Goal: Complete application form: Complete application form

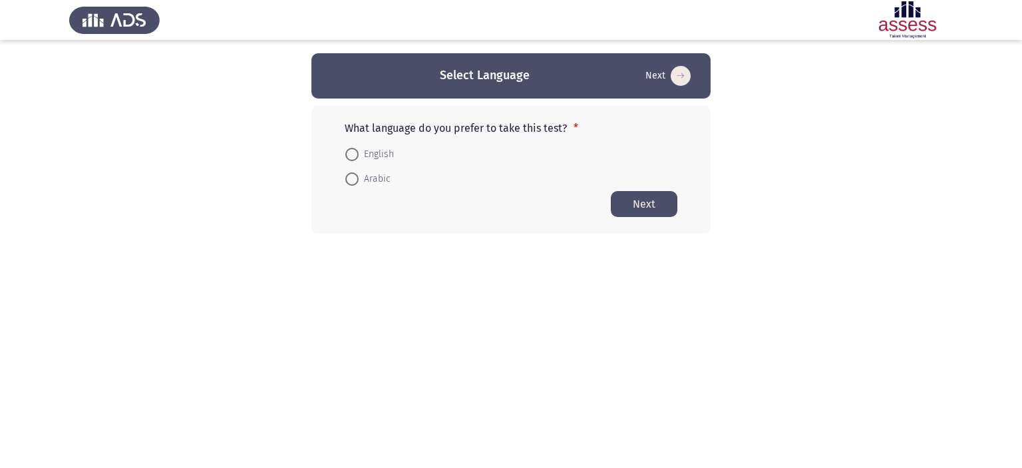
drag, startPoint x: 352, startPoint y: 126, endPoint x: 386, endPoint y: 133, distance: 34.7
click at [386, 133] on p "What language do you prefer to take this test? *" at bounding box center [511, 128] width 333 height 13
click at [362, 176] on span "Arabic" at bounding box center [375, 179] width 32 height 16
click at [359, 176] on input "Arabic" at bounding box center [351, 178] width 13 height 13
radio input "true"
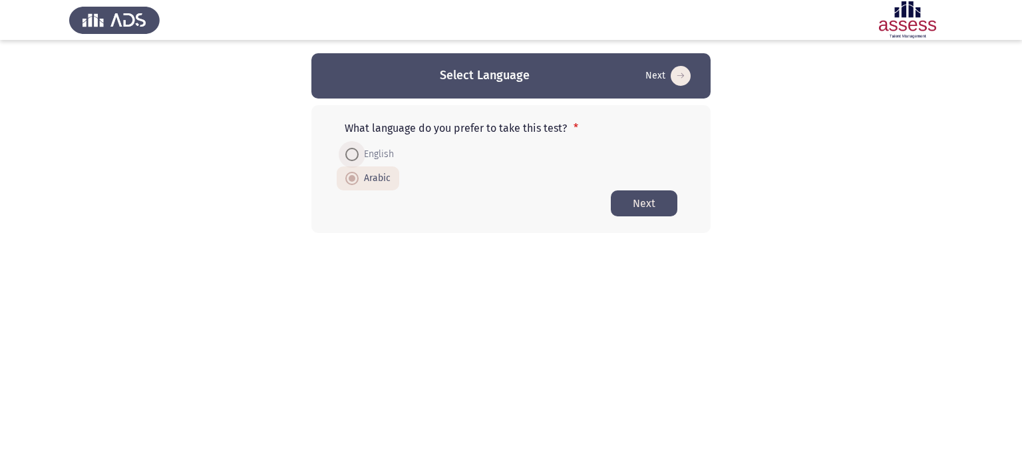
click at [353, 148] on span at bounding box center [351, 154] width 13 height 13
click at [353, 148] on input "English" at bounding box center [351, 154] width 13 height 13
radio input "true"
click at [355, 170] on label "Arabic" at bounding box center [367, 178] width 45 height 16
click at [355, 172] on input "Arabic" at bounding box center [351, 178] width 13 height 13
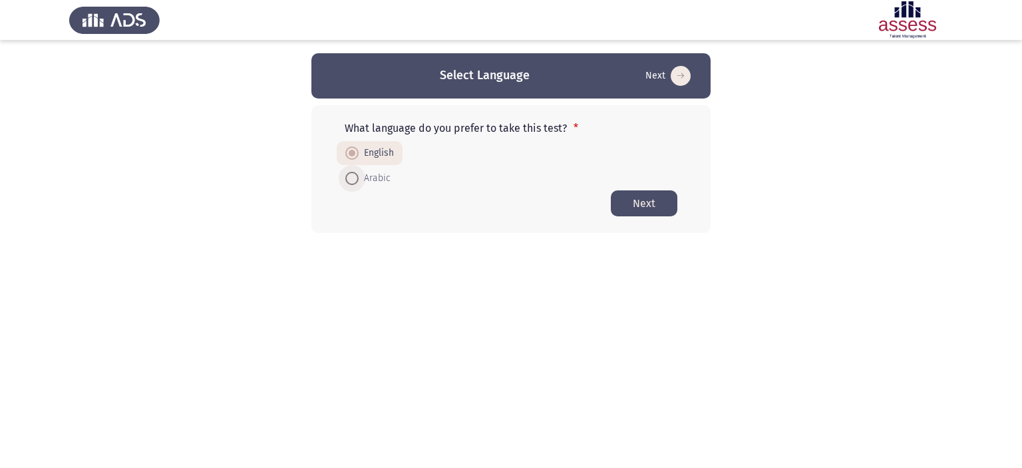
radio input "true"
click at [653, 207] on button "Next" at bounding box center [644, 203] width 67 height 26
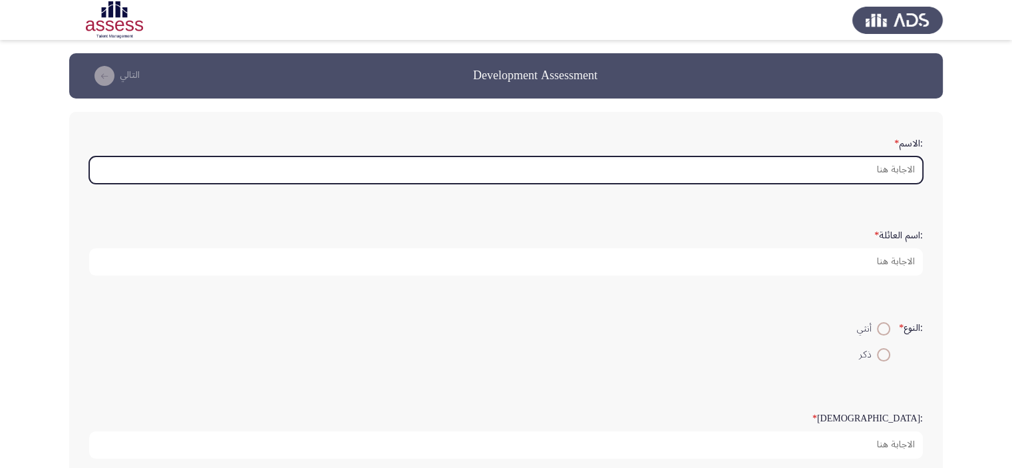
click at [829, 172] on input ":الاسم *" at bounding box center [506, 169] width 834 height 27
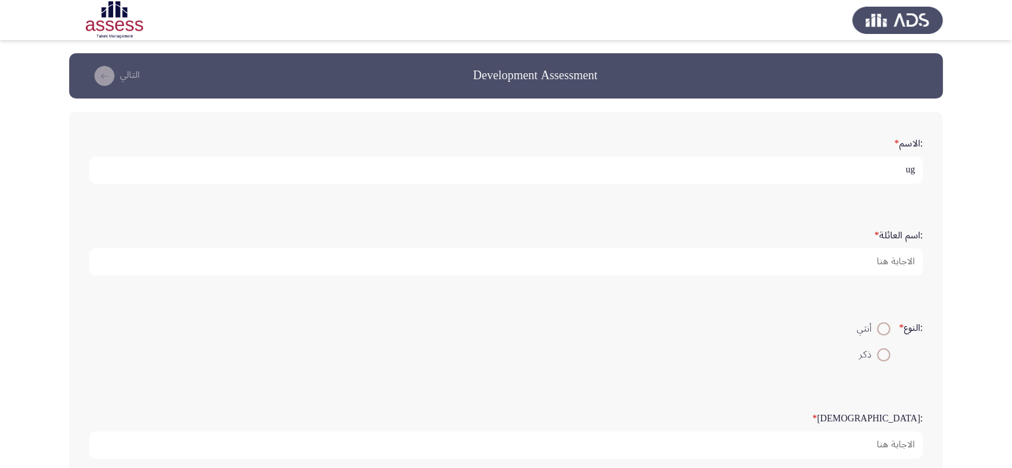
type input "u"
drag, startPoint x: 896, startPoint y: 166, endPoint x: 807, endPoint y: 172, distance: 89.4
click at [807, 172] on input "علياء [PERSON_NAME]" at bounding box center [506, 169] width 834 height 27
type input "علياء [PERSON_NAME]"
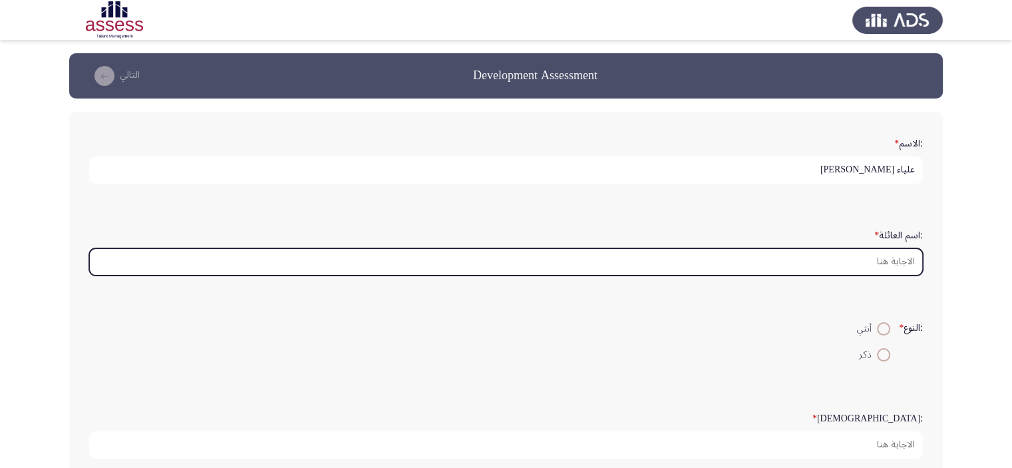
click at [870, 254] on input ":اسم العائلة *" at bounding box center [506, 261] width 834 height 27
paste input "[PERSON_NAME]"
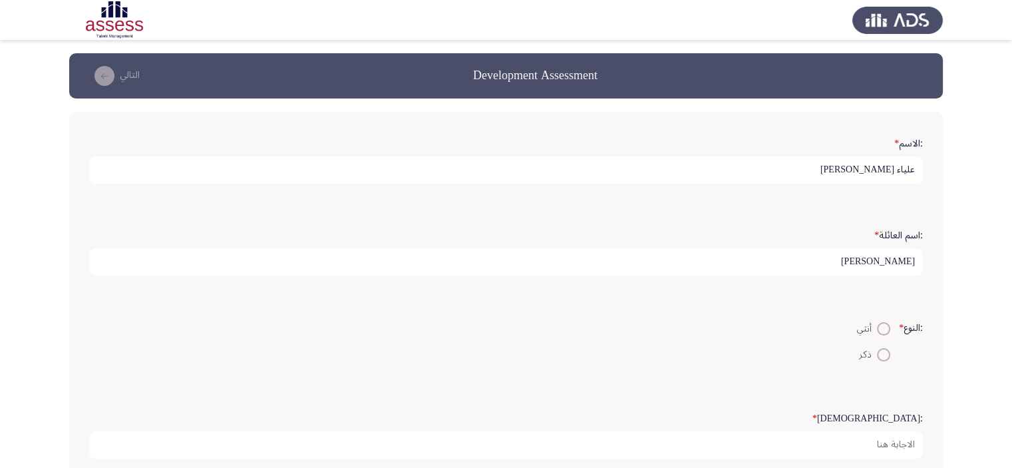
type input "[PERSON_NAME]"
drag, startPoint x: 894, startPoint y: 170, endPoint x: 747, endPoint y: 196, distance: 149.3
click at [747, 196] on div ":الاسم * [PERSON_NAME]" at bounding box center [506, 158] width 847 height 92
type input "علياء"
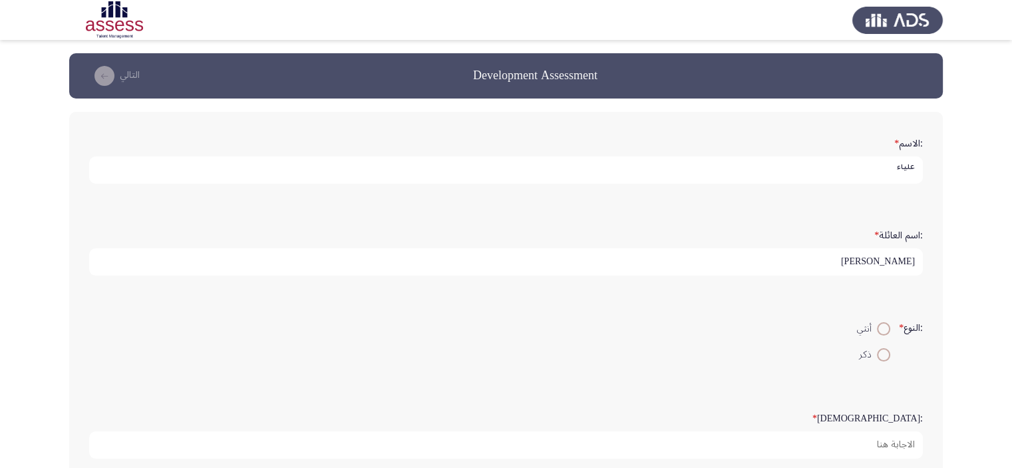
scroll to position [0, 0]
click at [775, 232] on form ":اسم العائلة * [PERSON_NAME]" at bounding box center [506, 250] width 834 height 52
click at [884, 323] on span at bounding box center [883, 328] width 13 height 13
click at [884, 323] on input "أنثي" at bounding box center [883, 328] width 13 height 13
radio input "true"
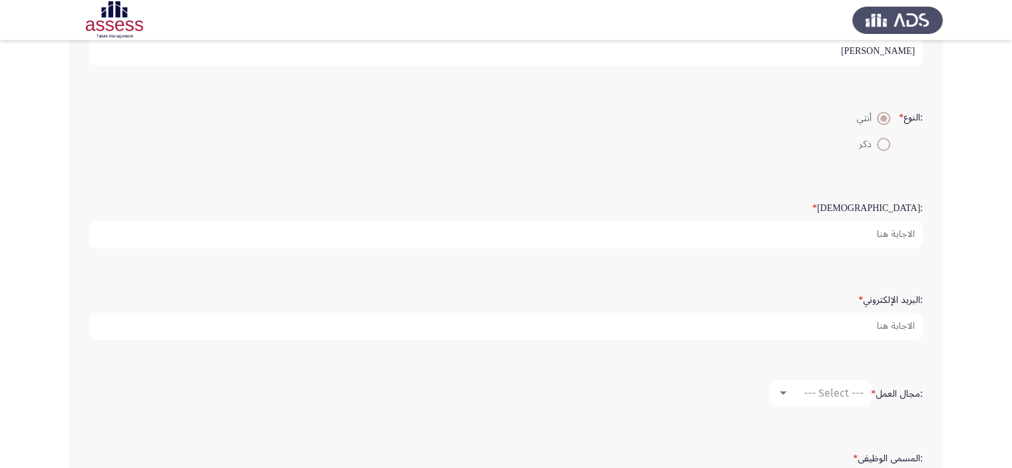
scroll to position [212, 0]
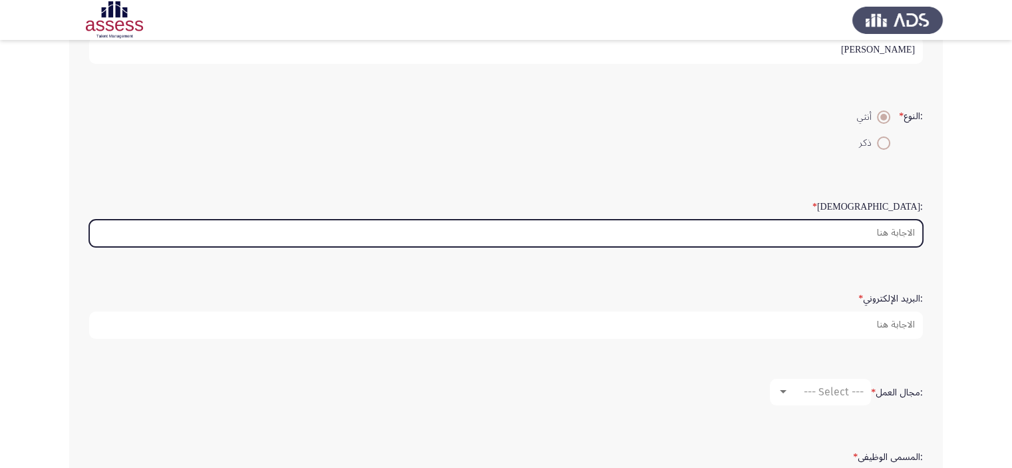
click at [894, 236] on input ":السن *" at bounding box center [506, 233] width 834 height 27
type input "0"
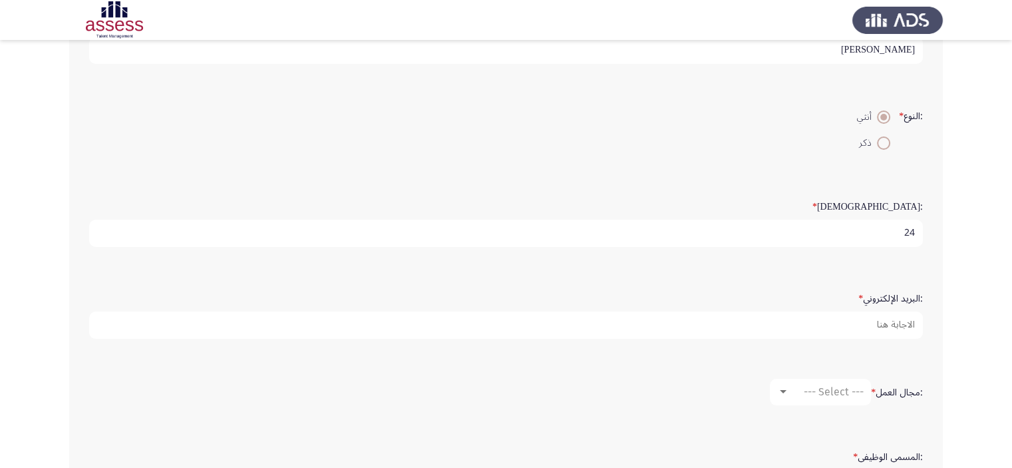
type input "24"
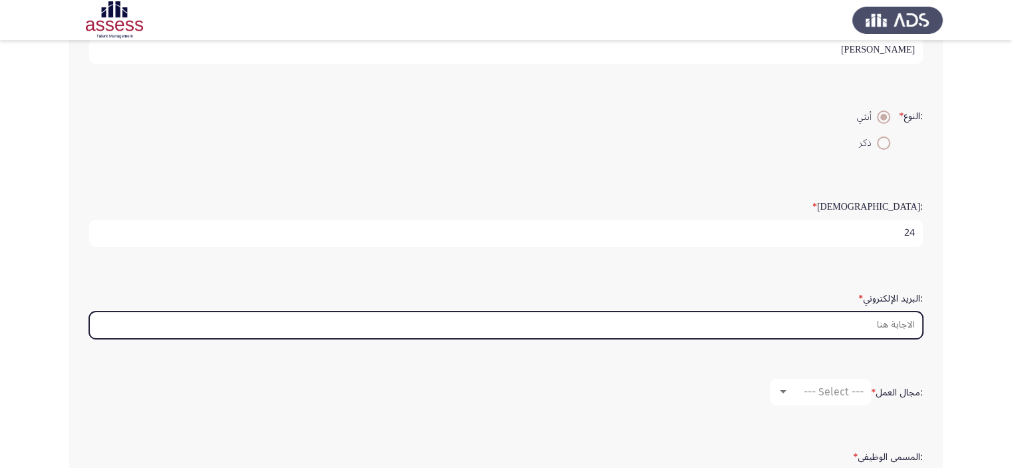
click at [904, 320] on input ":البريد الإلكتروني *" at bounding box center [506, 324] width 834 height 27
paste input "[EMAIL_ADDRESS][DOMAIN_NAME]"
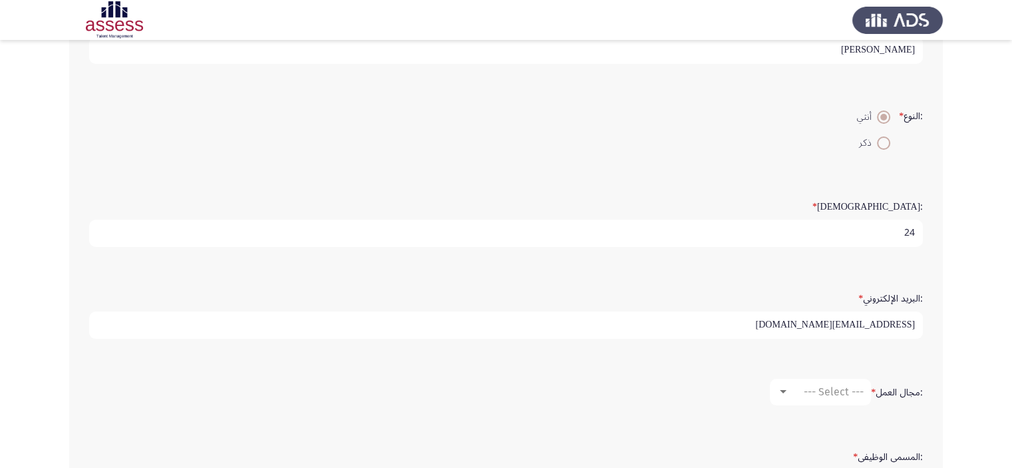
type input "[EMAIL_ADDRESS][DOMAIN_NAME]"
click at [841, 380] on mat-select "--- Select ---" at bounding box center [820, 392] width 101 height 27
click at [833, 385] on span "--- Select ---" at bounding box center [834, 391] width 60 height 13
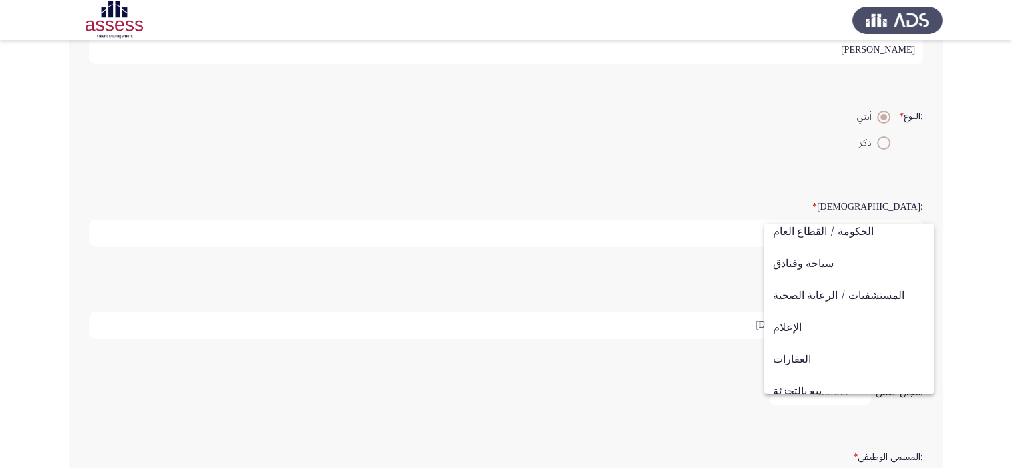
scroll to position [346, 0]
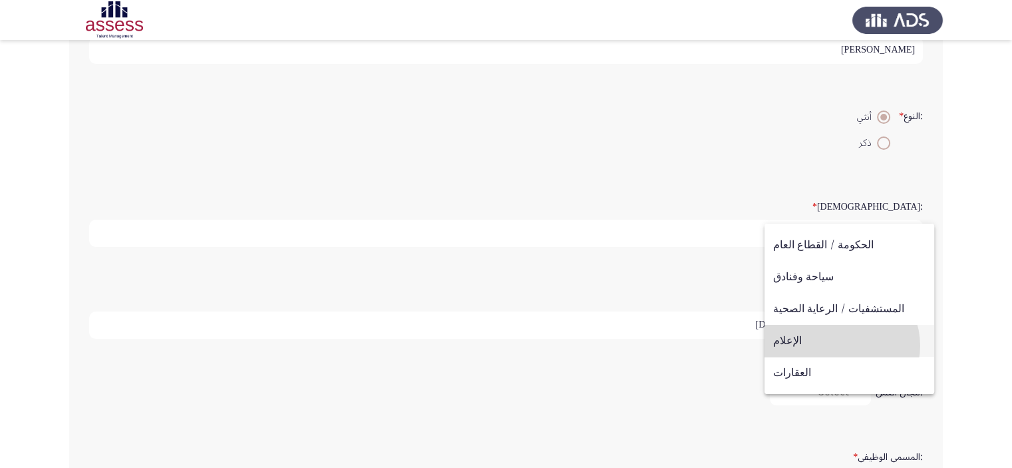
click at [841, 345] on span "الإعلام" at bounding box center [849, 341] width 152 height 32
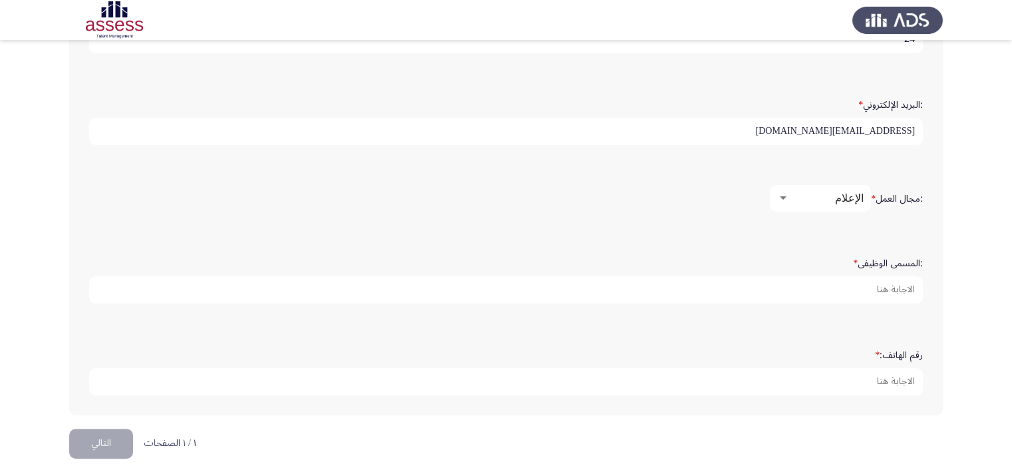
scroll to position [407, 0]
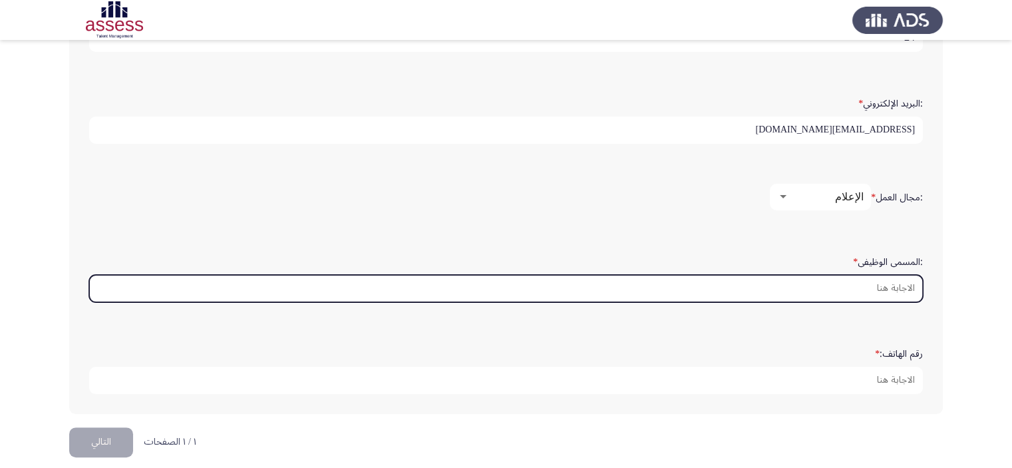
click at [900, 276] on input ":المسمى الوظيفى *" at bounding box center [506, 288] width 834 height 27
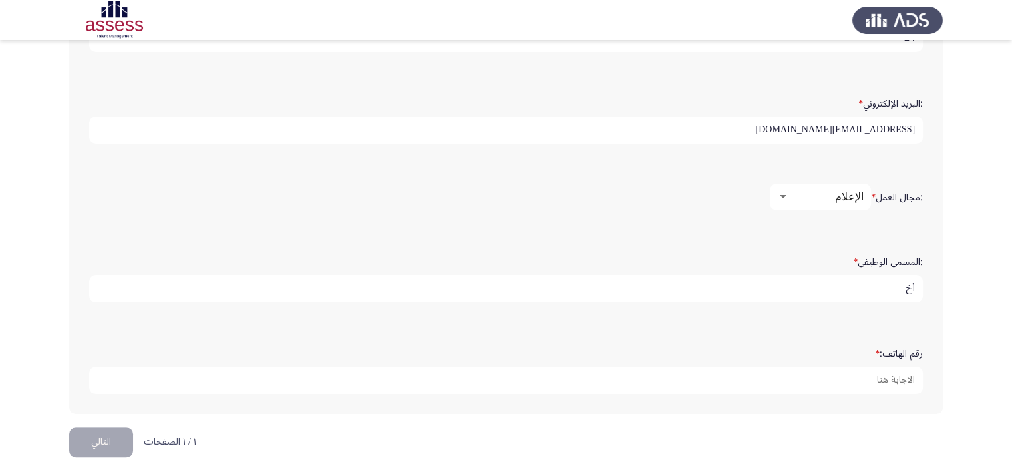
type input "أ"
type input "مسؤول علاقات عامة"
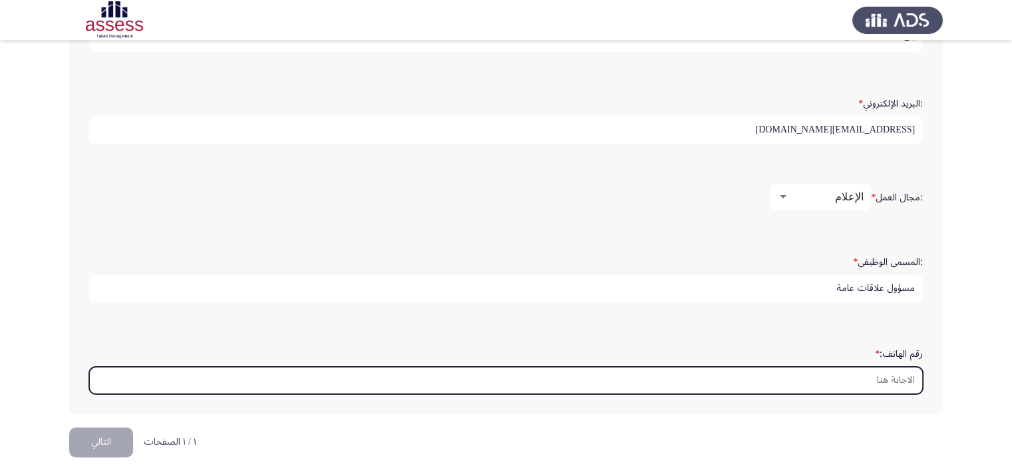
click at [903, 377] on input "رقم الهاتف: *" at bounding box center [506, 380] width 834 height 27
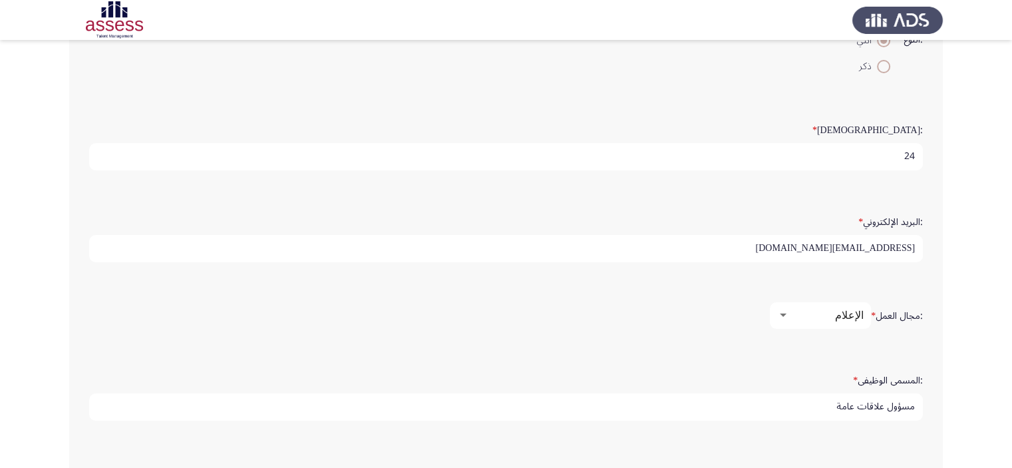
scroll to position [413, 0]
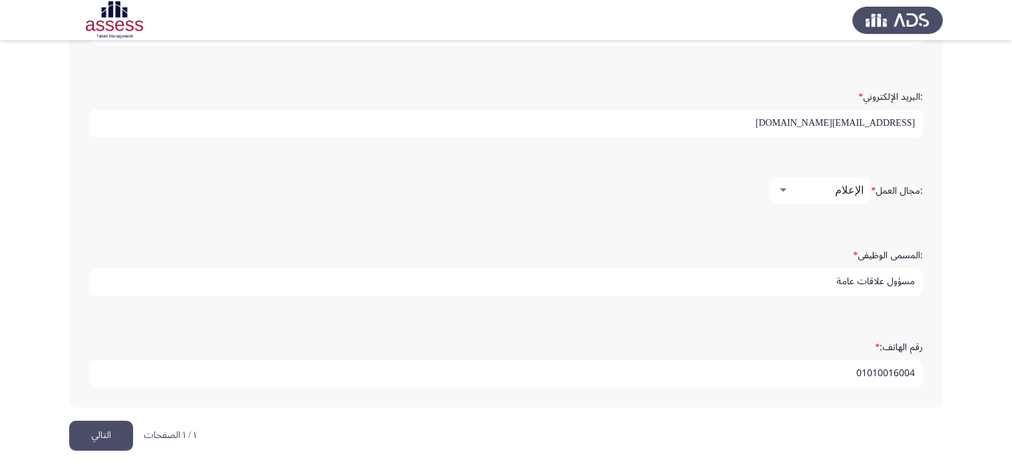
type input "01010016004"
click at [114, 424] on button "التالي" at bounding box center [101, 436] width 64 height 30
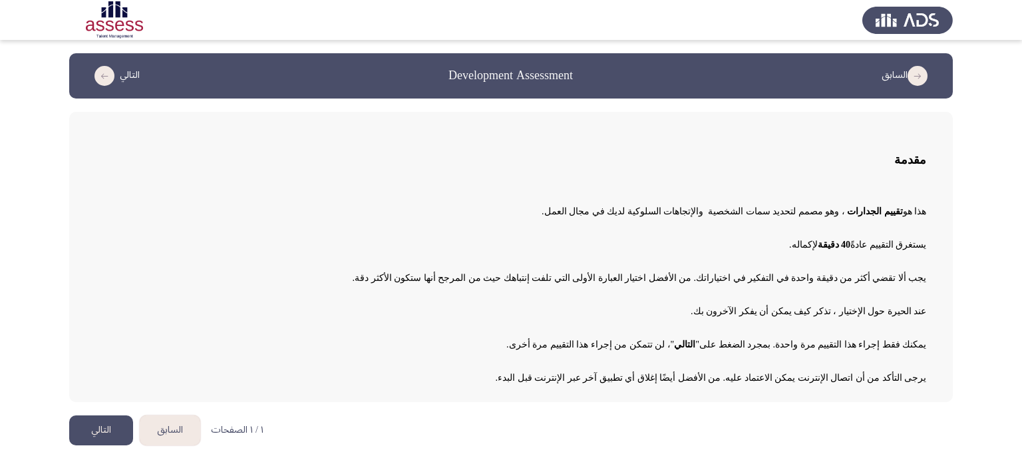
click at [103, 422] on button "التالي" at bounding box center [101, 430] width 64 height 30
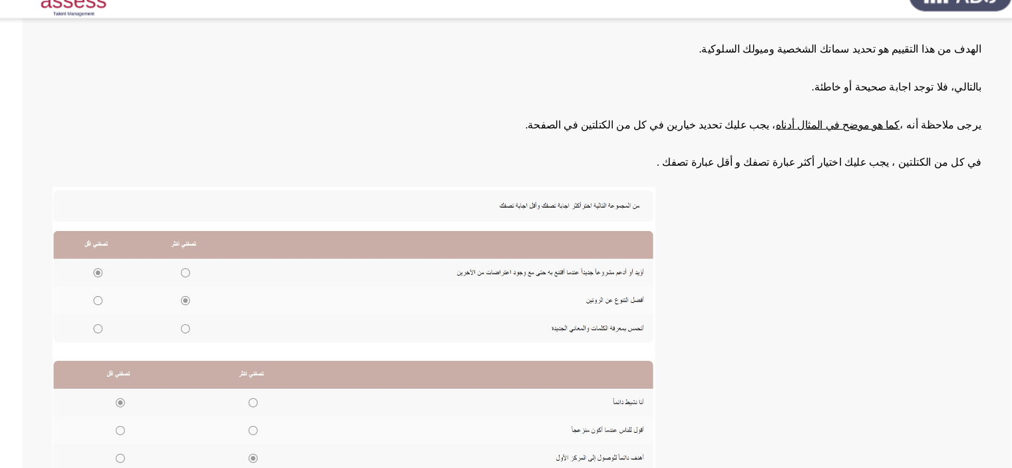
scroll to position [122, 0]
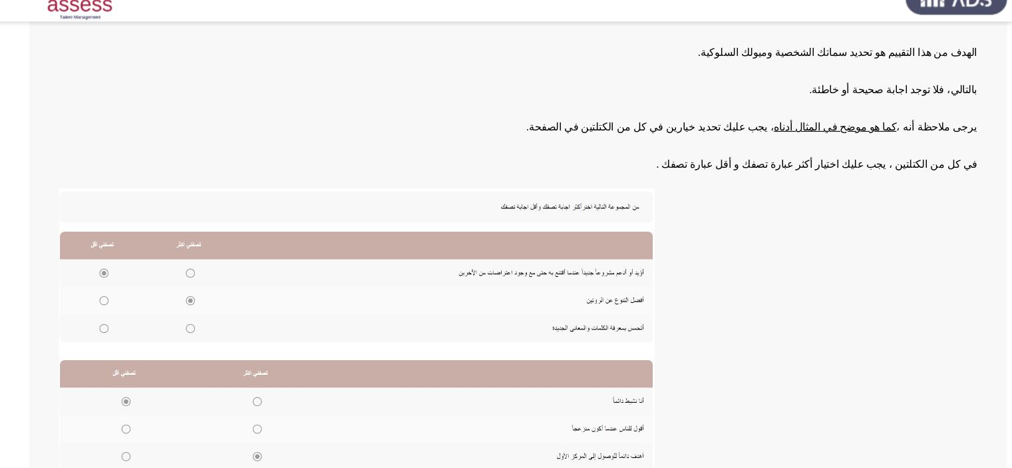
click at [212, 266] on img at bounding box center [362, 316] width 532 height 254
click at [213, 287] on img at bounding box center [362, 316] width 532 height 254
click at [210, 262] on img at bounding box center [362, 316] width 532 height 254
click at [210, 313] on img at bounding box center [362, 316] width 532 height 254
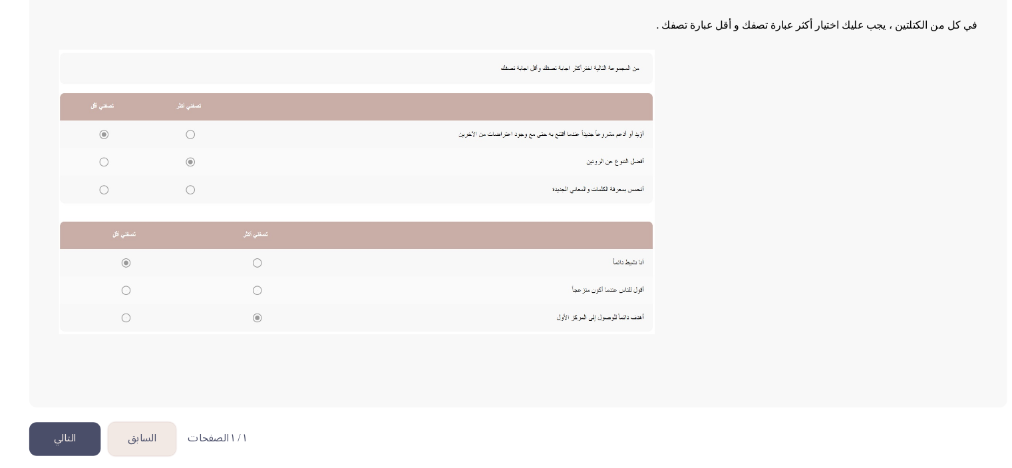
click at [94, 429] on button "التالي" at bounding box center [101, 442] width 64 height 30
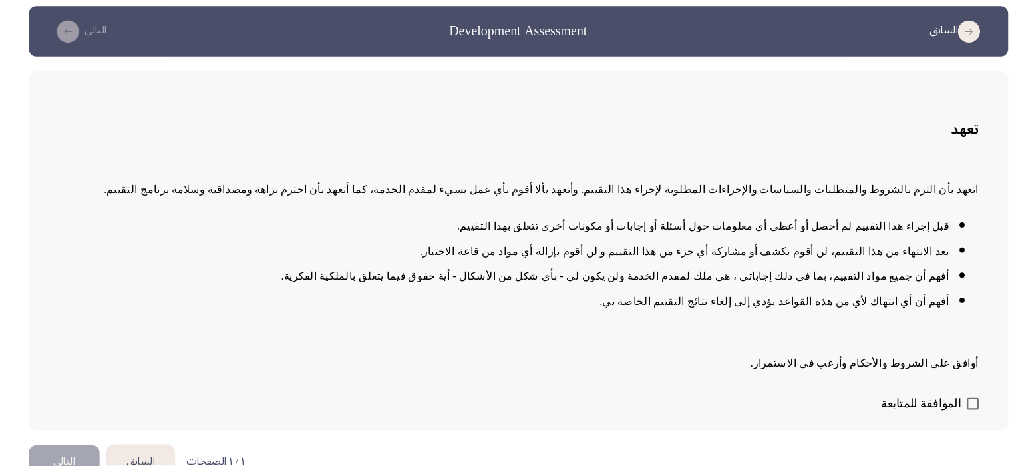
scroll to position [21, 0]
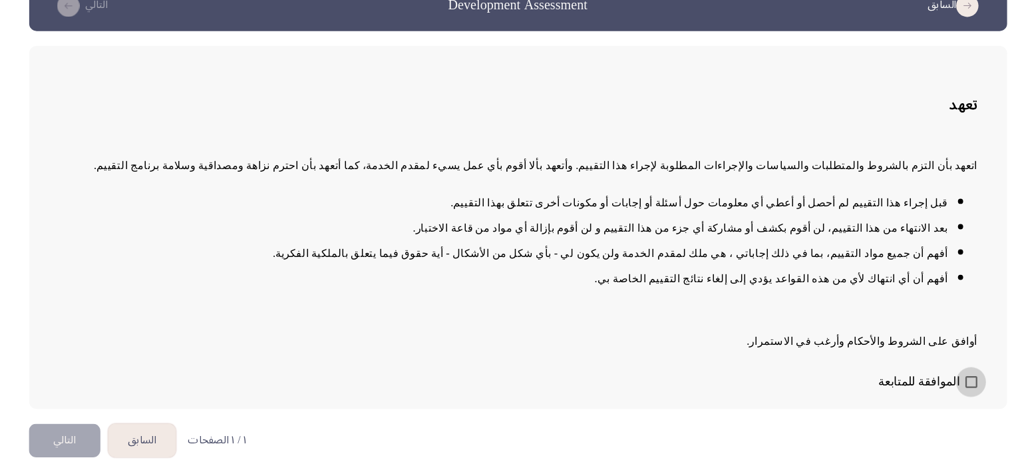
click at [913, 391] on span at bounding box center [911, 390] width 11 height 11
click at [911, 396] on input "الموافقة للمتابعة" at bounding box center [910, 396] width 1 height 1
checkbox input "true"
click at [118, 437] on button "التالي" at bounding box center [101, 443] width 64 height 30
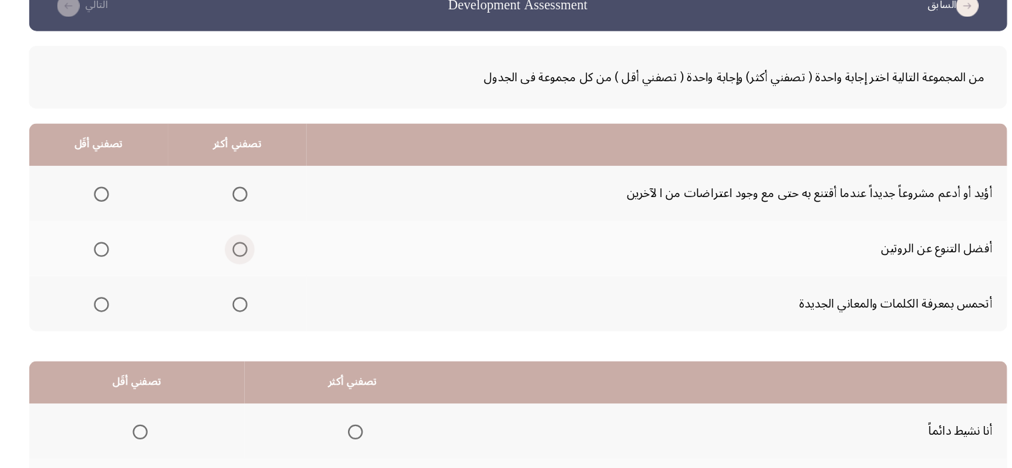
click at [249, 274] on label "Select an option" at bounding box center [255, 272] width 19 height 13
click at [251, 274] on input "Select an option" at bounding box center [257, 272] width 13 height 13
click at [128, 229] on mat-radio-group "Select an option" at bounding box center [131, 222] width 19 height 23
click at [134, 220] on span "Select an option" at bounding box center [133, 222] width 13 height 13
click at [134, 220] on input "Select an option" at bounding box center [133, 222] width 13 height 13
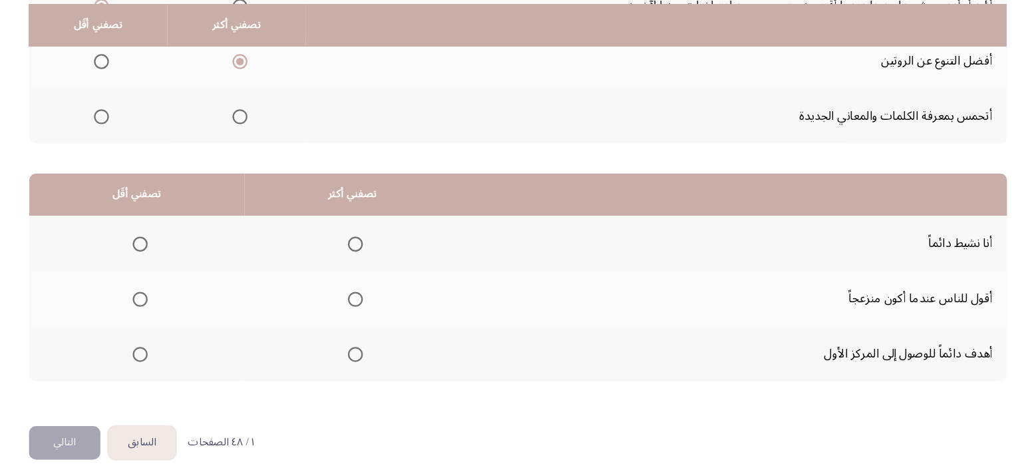
scroll to position [202, 0]
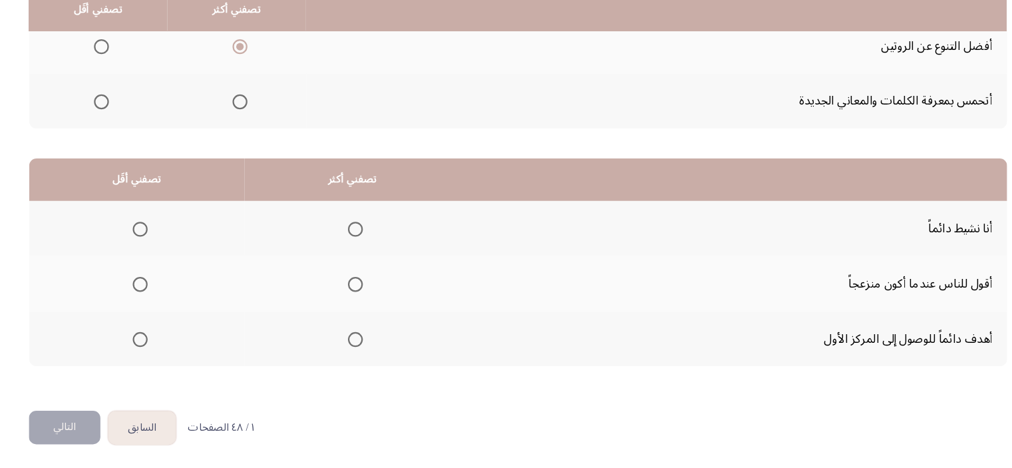
click at [360, 341] on mat-radio-group "Select an option" at bounding box center [358, 352] width 19 height 23
click at [359, 345] on mat-radio-button "Select an option" at bounding box center [358, 352] width 19 height 14
click at [359, 347] on span "Select an option" at bounding box center [360, 352] width 13 height 13
click at [359, 347] on input "Select an option" at bounding box center [360, 352] width 13 height 13
click at [166, 256] on span "Select an option" at bounding box center [168, 254] width 13 height 13
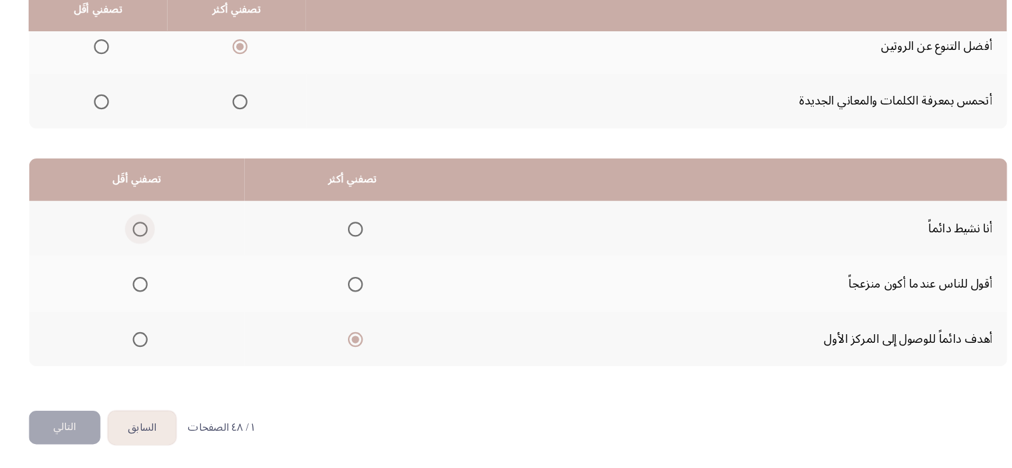
click at [166, 256] on input "Select an option" at bounding box center [168, 254] width 13 height 13
click at [111, 424] on button "التالي" at bounding box center [101, 432] width 64 height 30
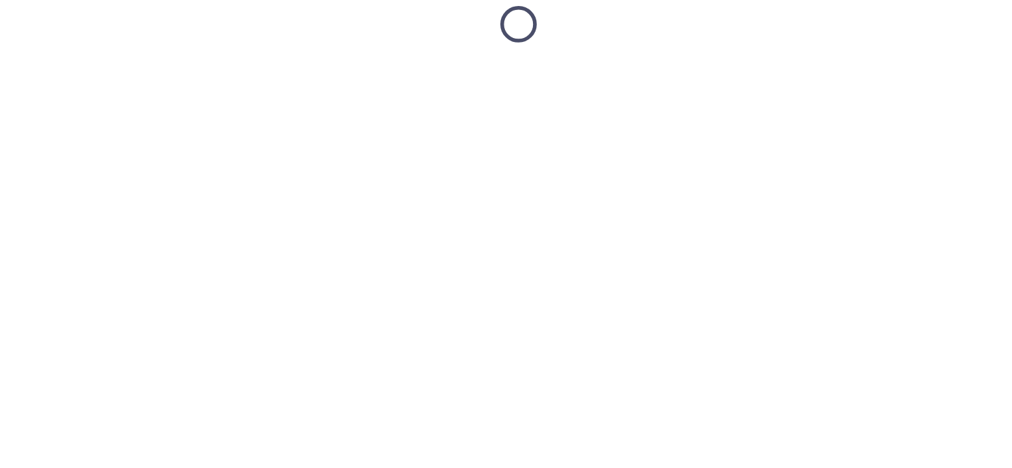
scroll to position [19, 0]
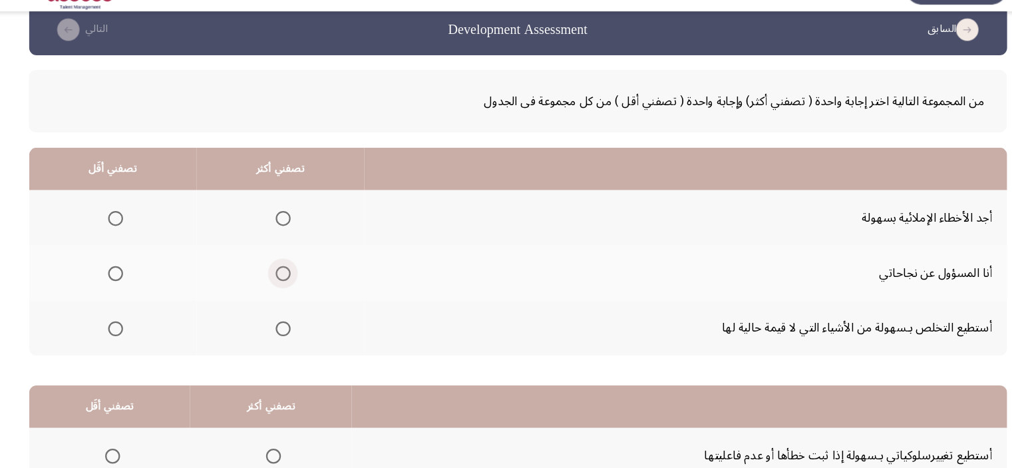
click at [285, 271] on label "Select an option" at bounding box center [293, 274] width 19 height 13
click at [289, 271] on input "Select an option" at bounding box center [295, 274] width 13 height 13
click at [142, 224] on span "Select an option" at bounding box center [146, 224] width 13 height 13
click at [142, 224] on input "Select an option" at bounding box center [146, 224] width 13 height 13
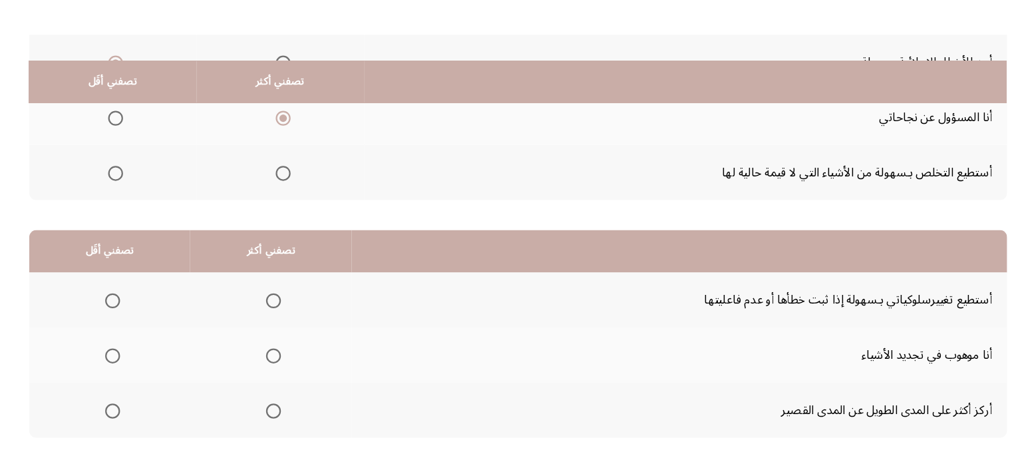
scroll to position [202, 0]
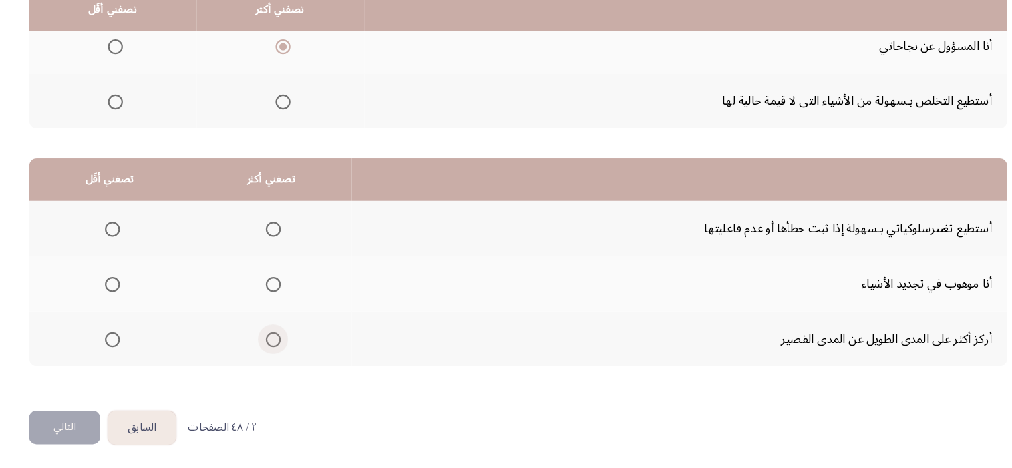
click at [287, 349] on span "Select an option" at bounding box center [287, 352] width 13 height 13
click at [287, 349] on input "Select an option" at bounding box center [287, 352] width 13 height 13
click at [150, 299] on th at bounding box center [141, 302] width 144 height 49
click at [141, 299] on span "Select an option" at bounding box center [143, 303] width 13 height 13
click at [141, 299] on input "Select an option" at bounding box center [143, 303] width 13 height 13
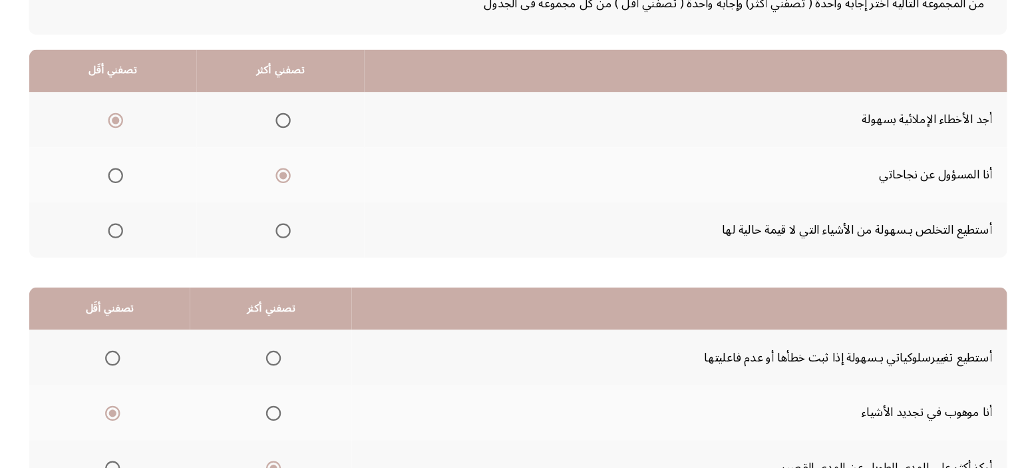
scroll to position [88, 0]
click at [150, 249] on span "Select an option" at bounding box center [146, 254] width 13 height 13
click at [150, 249] on input "Select an option" at bounding box center [146, 254] width 13 height 13
click at [146, 152] on span "Select an option" at bounding box center [146, 156] width 13 height 13
click at [146, 152] on input "Select an option" at bounding box center [146, 156] width 13 height 13
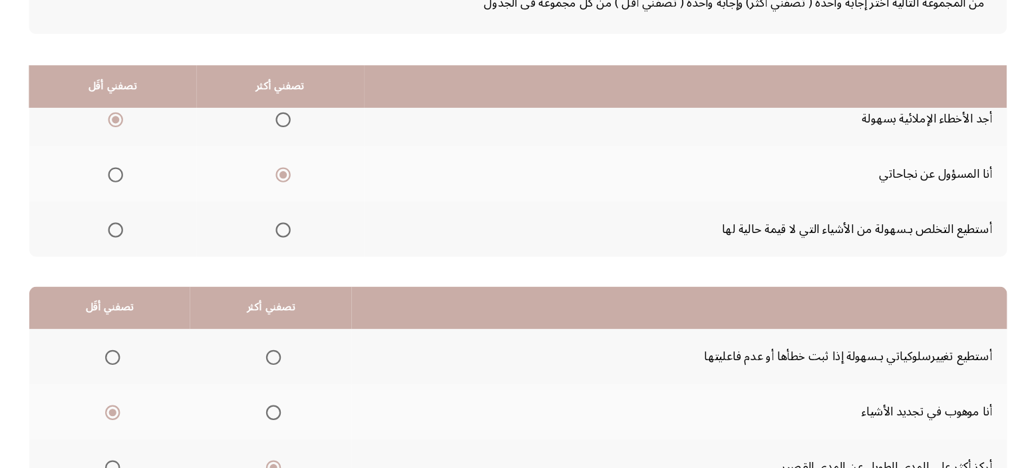
scroll to position [202, 0]
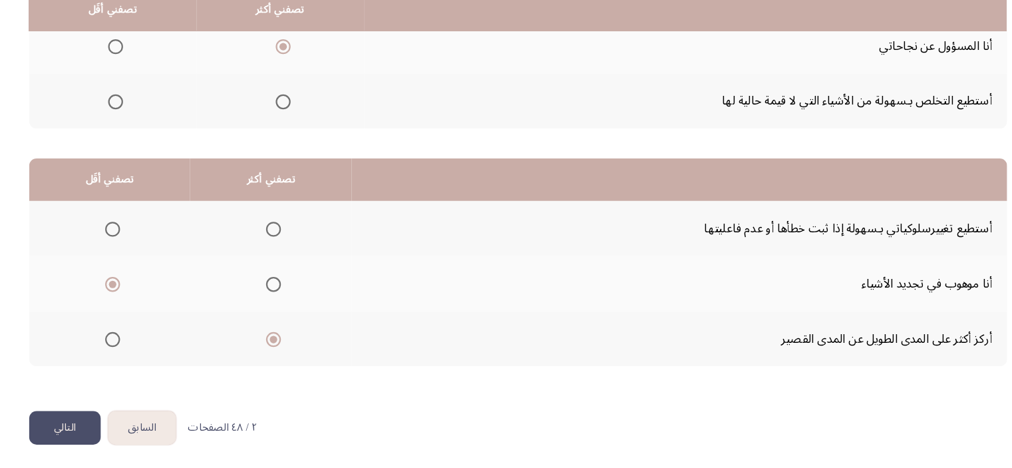
click at [98, 421] on button "التالي" at bounding box center [101, 432] width 64 height 30
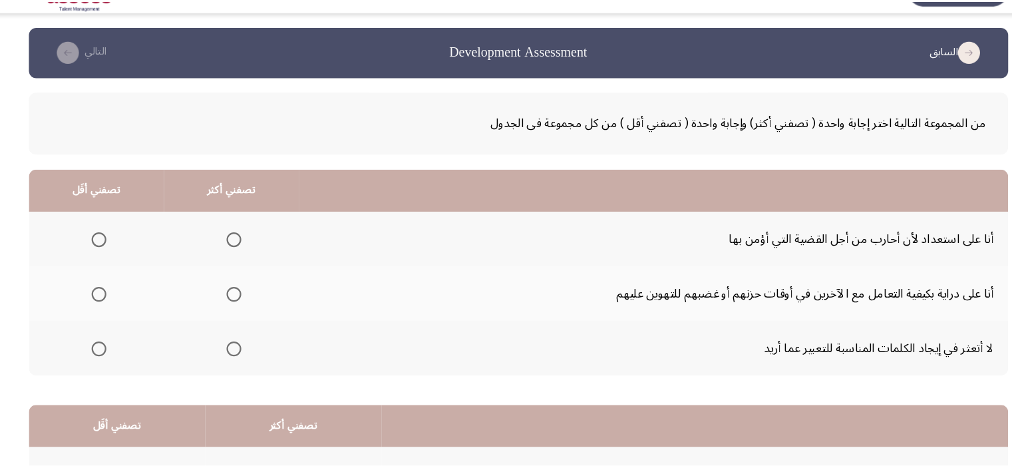
scroll to position [19, 0]
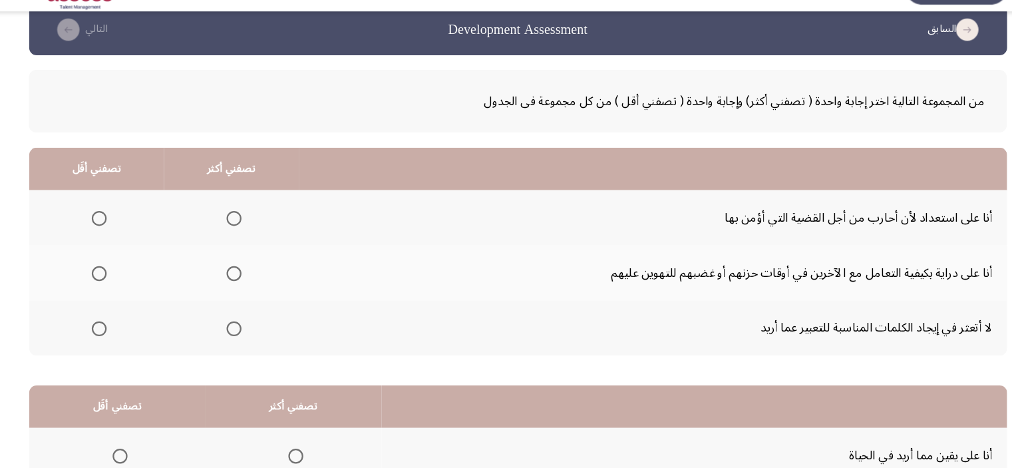
drag, startPoint x: 943, startPoint y: 172, endPoint x: 949, endPoint y: 156, distance: 17.7
click at [949, 156] on html "السابق Development Assessment التالي من المجموعة التالية اختر إجابة واحدة ( تصف…" at bounding box center [506, 317] width 1012 height 672
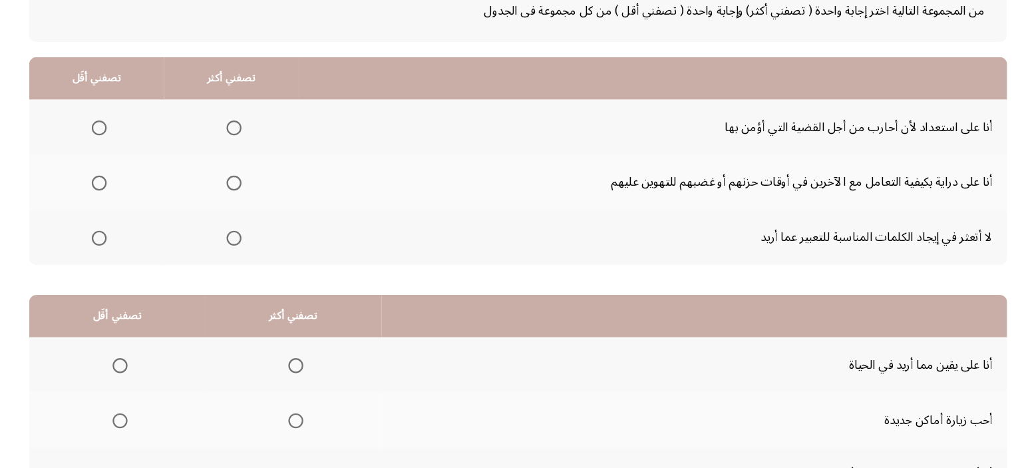
scroll to position [83, 0]
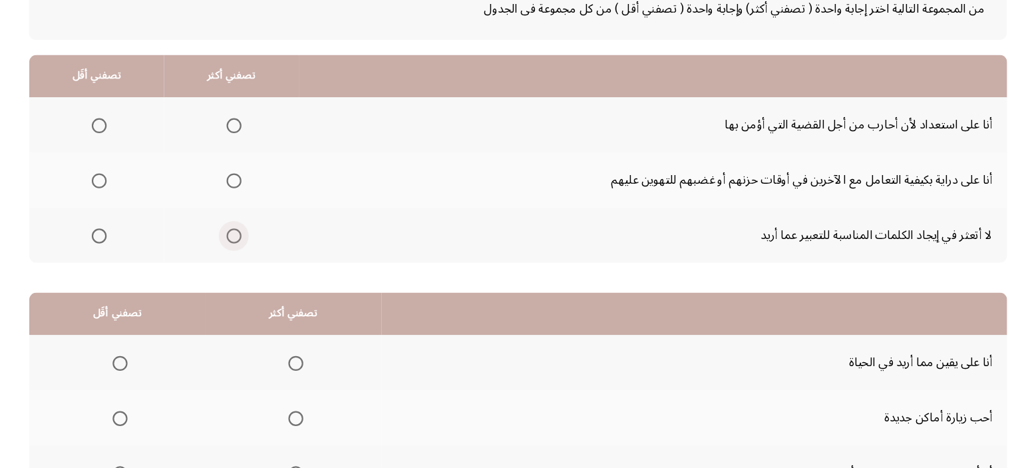
click at [252, 257] on span "Select an option" at bounding box center [252, 260] width 13 height 13
click at [252, 257] on input "Select an option" at bounding box center [252, 260] width 13 height 13
click at [131, 166] on span "Select an option" at bounding box center [131, 161] width 13 height 13
click at [131, 166] on input "Select an option" at bounding box center [131, 161] width 13 height 13
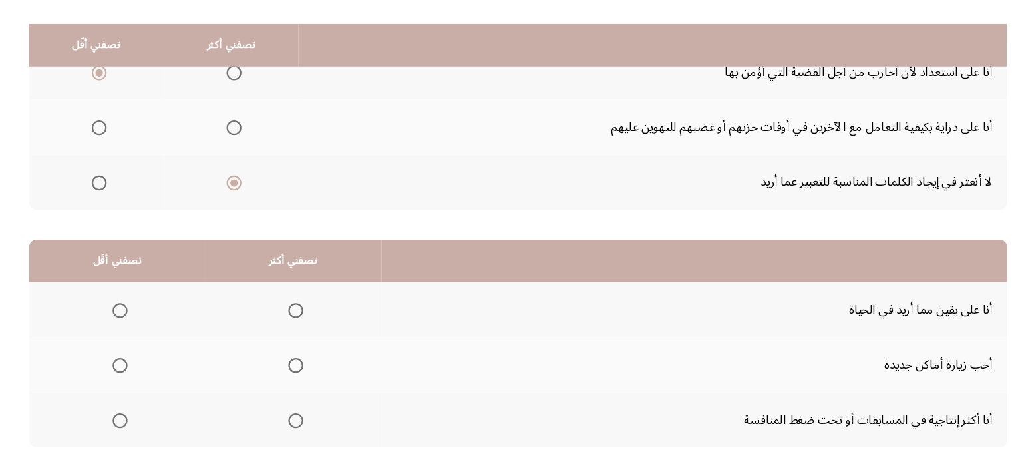
scroll to position [202, 0]
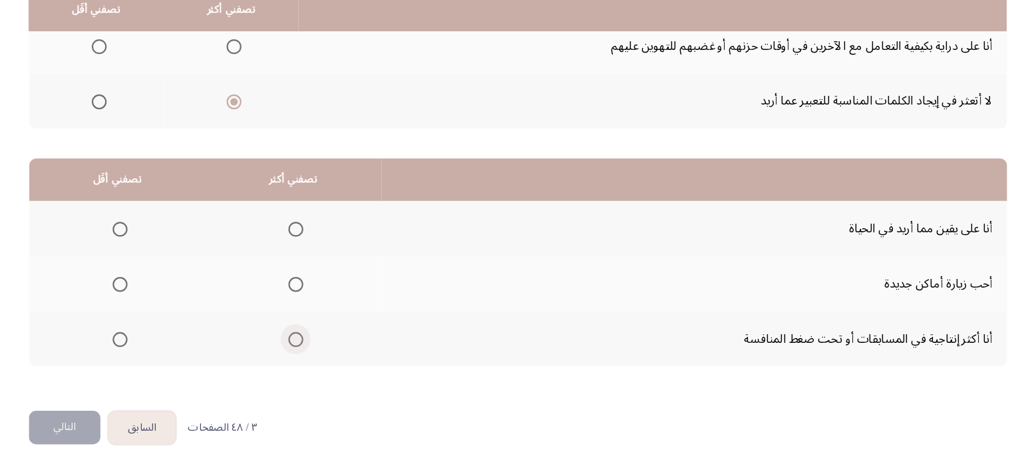
click at [307, 346] on span "Select an option" at bounding box center [307, 352] width 13 height 13
click at [307, 346] on input "Select an option" at bounding box center [307, 352] width 13 height 13
click at [154, 298] on span "Select an option" at bounding box center [150, 303] width 13 height 13
click at [154, 298] on input "Select an option" at bounding box center [150, 303] width 13 height 13
click at [102, 418] on button "التالي" at bounding box center [101, 432] width 64 height 30
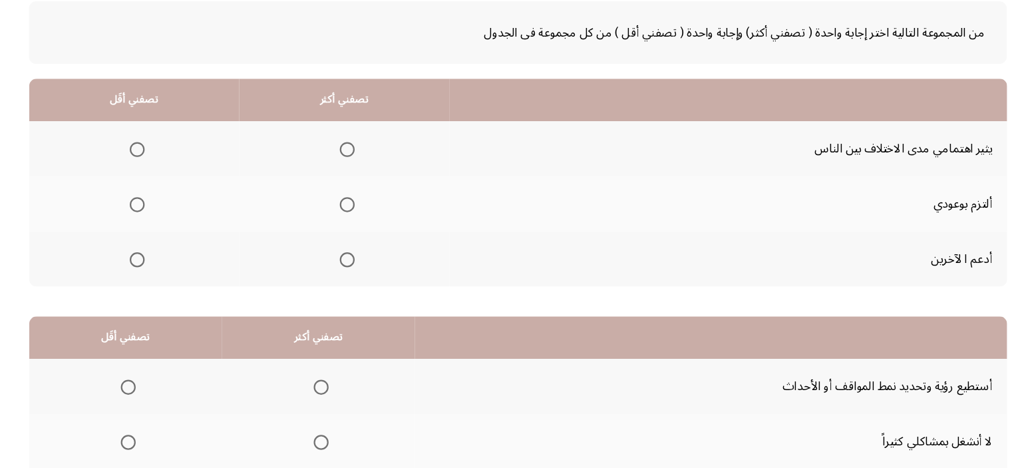
scroll to position [63, 0]
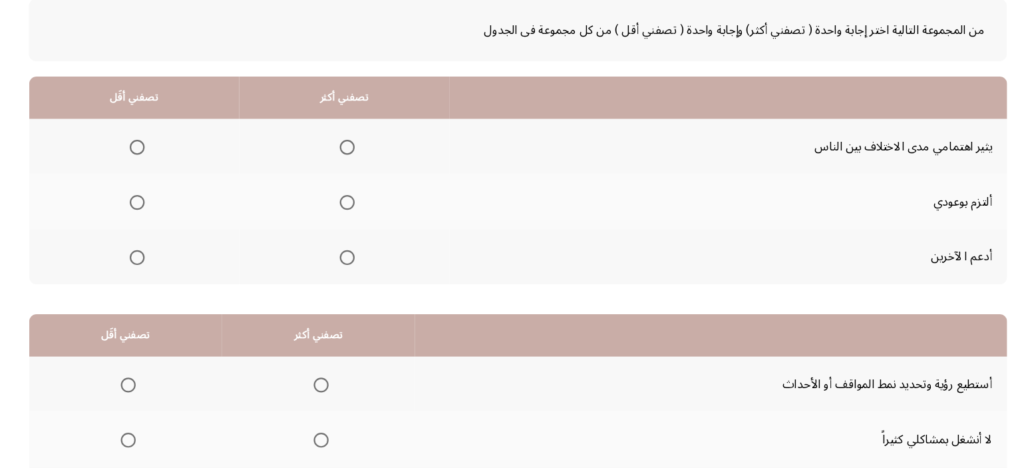
click at [352, 224] on span "Select an option" at bounding box center [353, 230] width 13 height 13
click at [352, 224] on input "Select an option" at bounding box center [353, 230] width 13 height 13
click at [166, 182] on span "Select an option" at bounding box center [165, 180] width 13 height 13
click at [166, 182] on input "Select an option" at bounding box center [165, 180] width 13 height 13
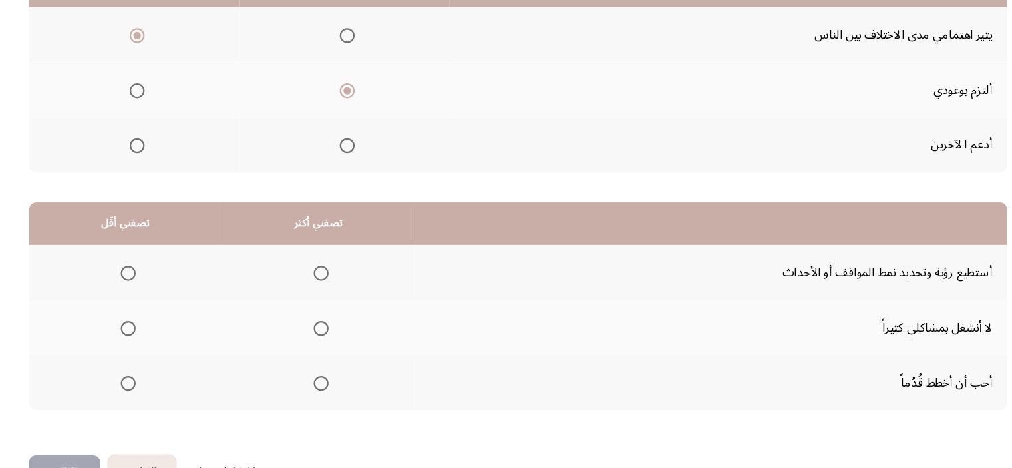
scroll to position [202, 0]
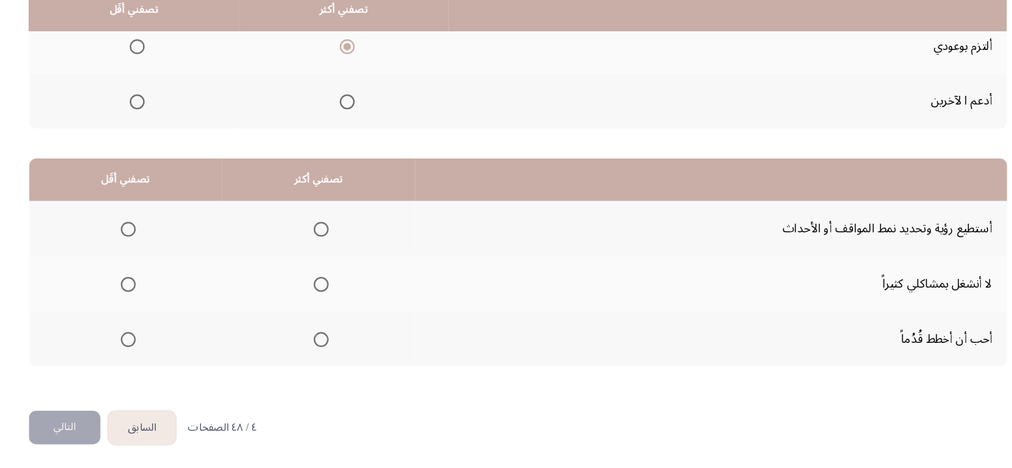
click at [326, 247] on mat-radio-button "Select an option" at bounding box center [327, 254] width 19 height 14
click at [326, 252] on span "Select an option" at bounding box center [329, 254] width 13 height 13
click at [326, 252] on input "Select an option" at bounding box center [329, 254] width 13 height 13
click at [161, 303] on span "Select an option" at bounding box center [157, 303] width 13 height 13
click at [161, 303] on input "Select an option" at bounding box center [157, 303] width 13 height 13
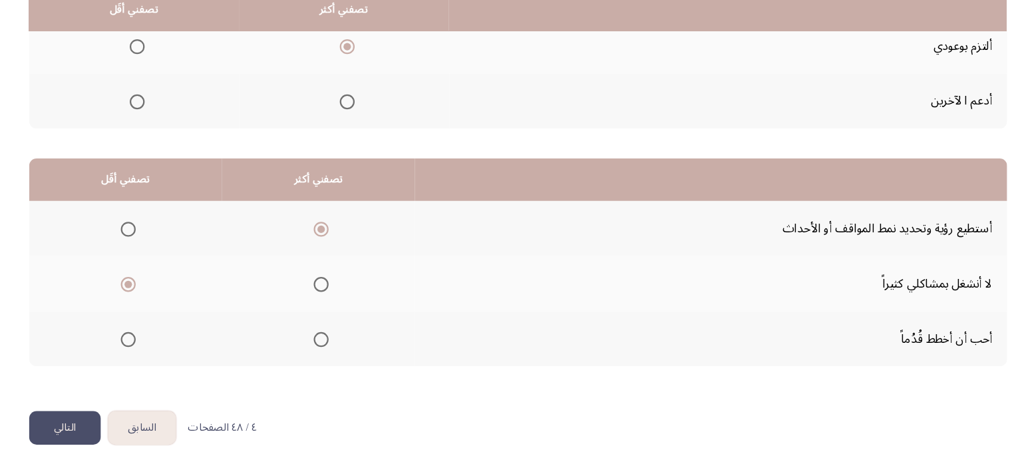
click at [112, 418] on button "التالي" at bounding box center [101, 432] width 64 height 30
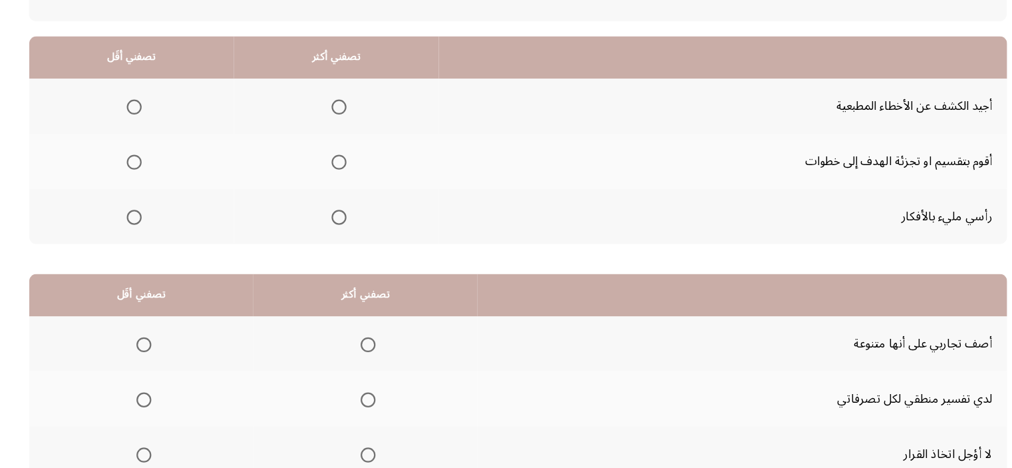
scroll to position [100, 0]
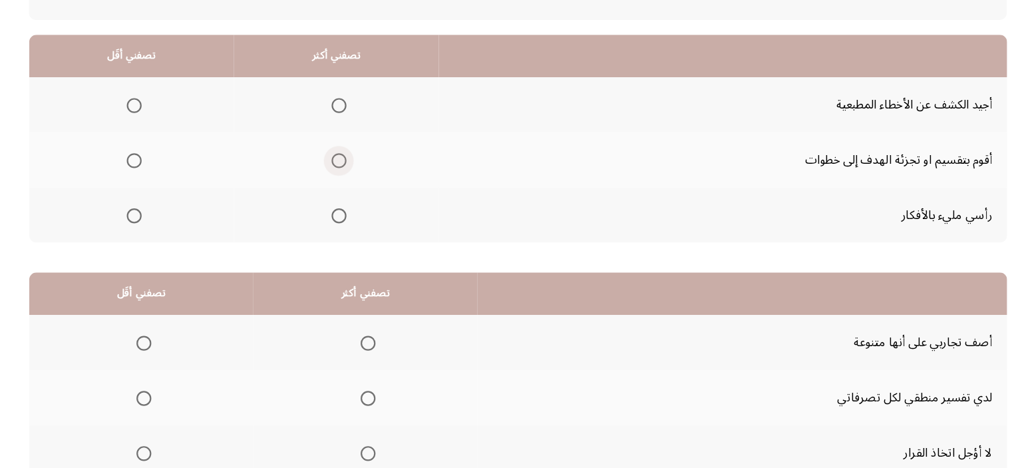
click at [344, 188] on span "Select an option" at bounding box center [345, 192] width 13 height 13
click at [344, 188] on input "Select an option" at bounding box center [345, 192] width 13 height 13
click at [167, 228] on th at bounding box center [160, 241] width 183 height 49
click at [164, 137] on span "Select an option" at bounding box center [162, 143] width 13 height 13
click at [164, 137] on input "Select an option" at bounding box center [162, 143] width 13 height 13
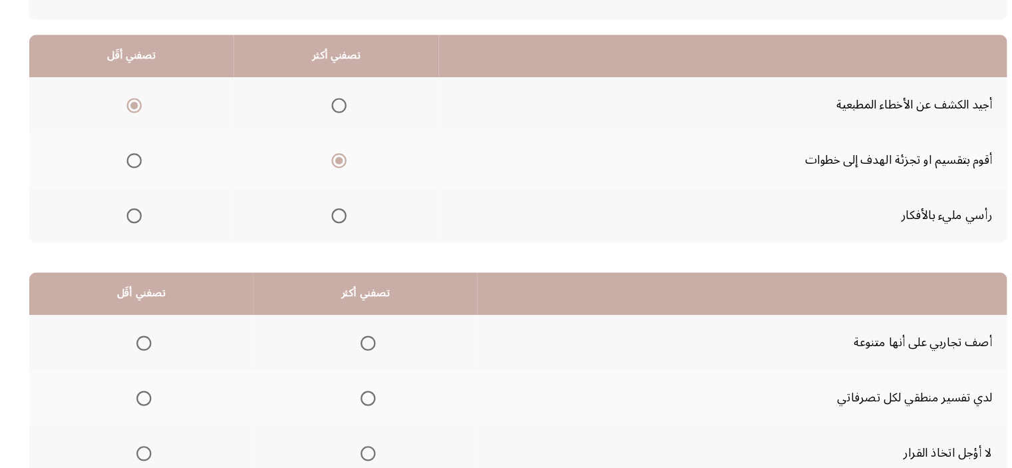
click at [158, 144] on span "Select an option" at bounding box center [162, 143] width 13 height 13
click at [158, 144] on input "Select an option" at bounding box center [162, 143] width 13 height 13
click at [349, 141] on span "Select an option" at bounding box center [345, 143] width 13 height 13
click at [349, 141] on input "Select an option" at bounding box center [345, 143] width 13 height 13
click at [341, 192] on span "Select an option" at bounding box center [345, 192] width 13 height 13
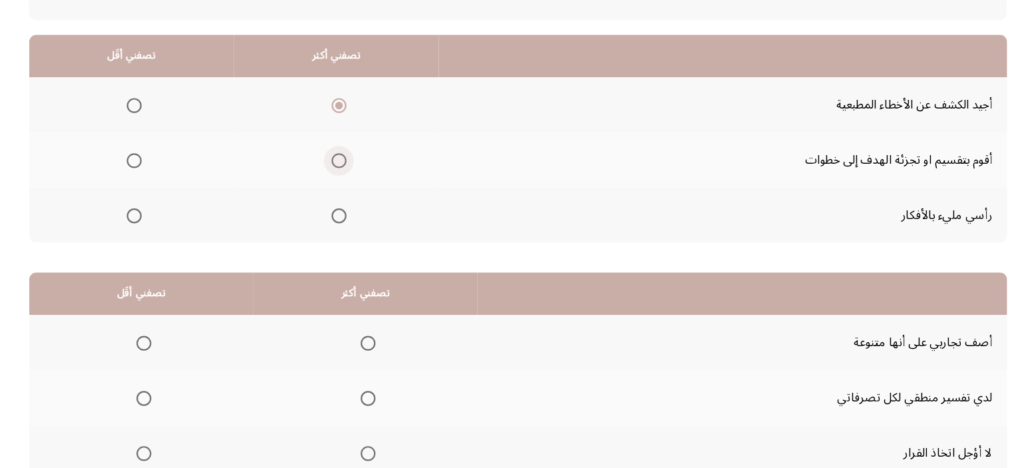
click at [341, 192] on input "Select an option" at bounding box center [345, 192] width 13 height 13
click at [160, 142] on span "Select an option" at bounding box center [162, 143] width 13 height 13
click at [160, 142] on input "Select an option" at bounding box center [162, 143] width 13 height 13
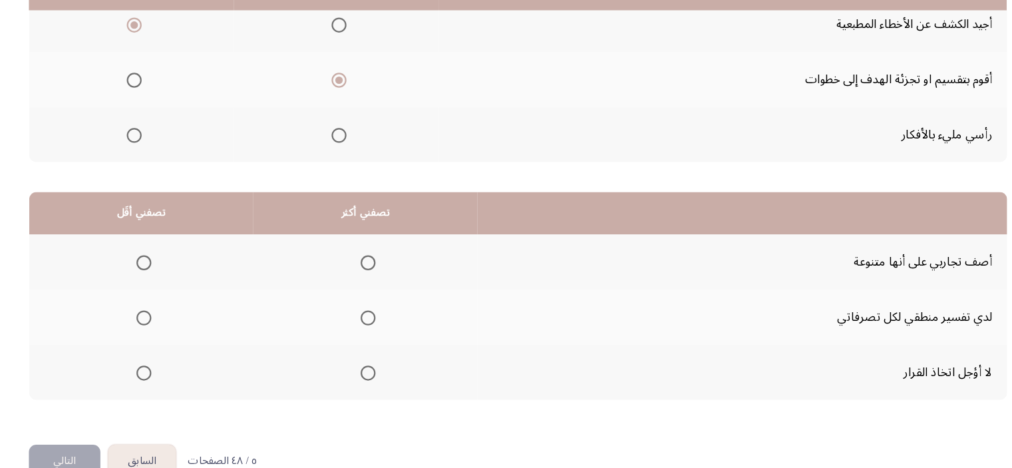
scroll to position [202, 0]
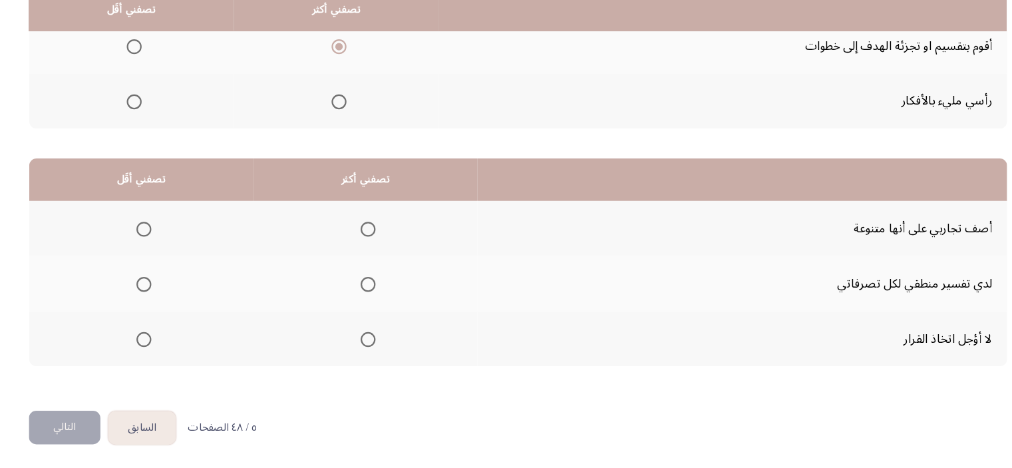
click at [369, 348] on span "Select an option" at bounding box center [371, 352] width 13 height 13
click at [369, 348] on input "Select an option" at bounding box center [371, 352] width 13 height 13
click at [176, 297] on span "Select an option" at bounding box center [171, 303] width 13 height 13
click at [176, 297] on input "Select an option" at bounding box center [171, 303] width 13 height 13
click at [170, 251] on span "Select an option" at bounding box center [171, 254] width 13 height 13
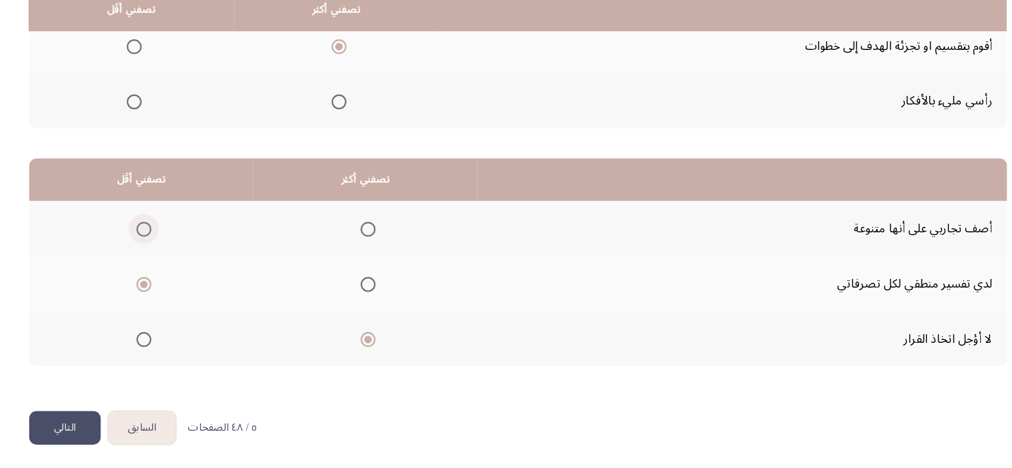
click at [170, 251] on input "Select an option" at bounding box center [171, 254] width 13 height 13
click at [376, 297] on span "Select an option" at bounding box center [371, 303] width 13 height 13
click at [376, 297] on input "Select an option" at bounding box center [371, 303] width 13 height 13
click at [90, 429] on button "التالي" at bounding box center [101, 432] width 64 height 30
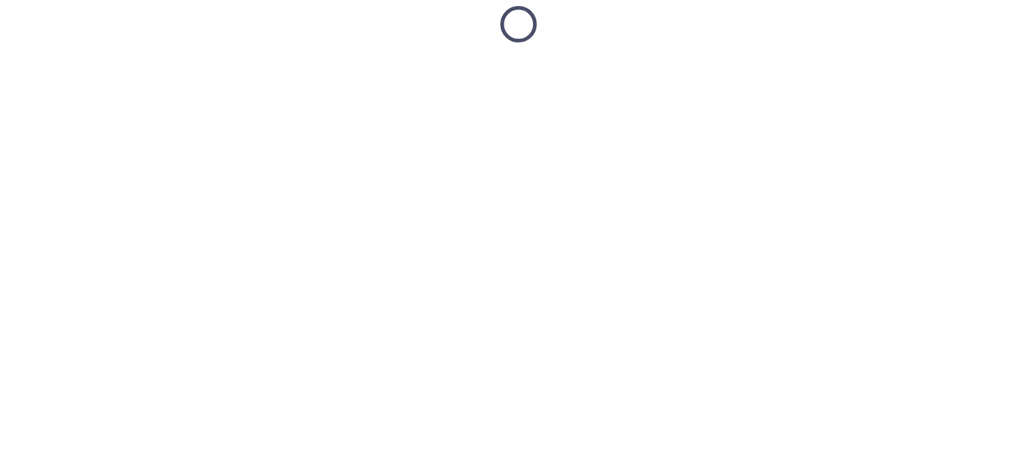
scroll to position [19, 0]
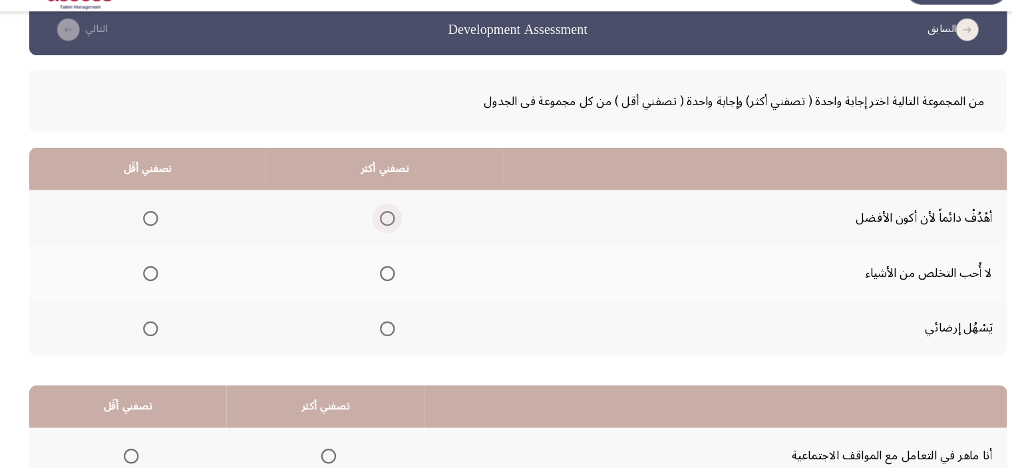
click at [393, 230] on span "Select an option" at bounding box center [389, 224] width 13 height 13
click at [393, 230] on input "Select an option" at bounding box center [389, 224] width 13 height 13
drag, startPoint x: 171, startPoint y: 284, endPoint x: 180, endPoint y: 281, distance: 9.1
click at [180, 281] on th at bounding box center [175, 273] width 212 height 49
click at [180, 281] on mat-radio-group "Select an option" at bounding box center [175, 273] width 19 height 23
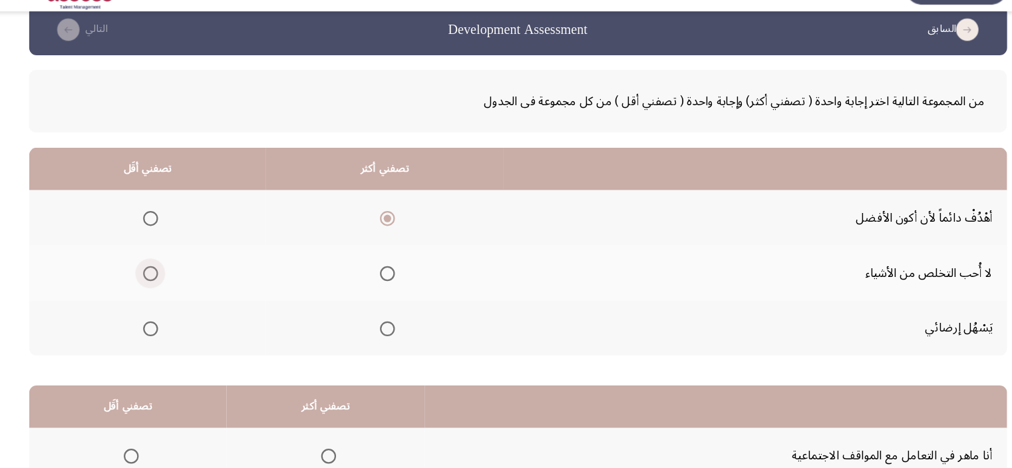
click at [182, 275] on span "Select an option" at bounding box center [177, 274] width 13 height 13
click at [182, 275] on input "Select an option" at bounding box center [177, 274] width 13 height 13
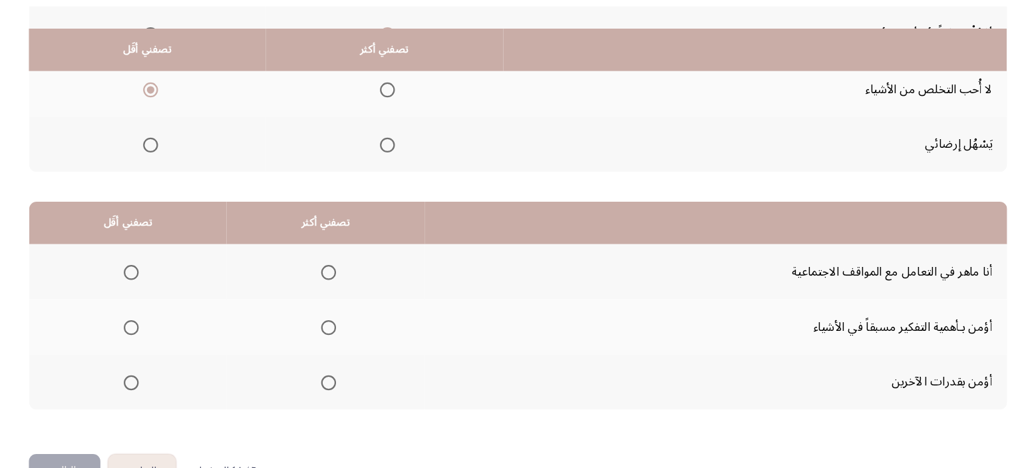
scroll to position [202, 0]
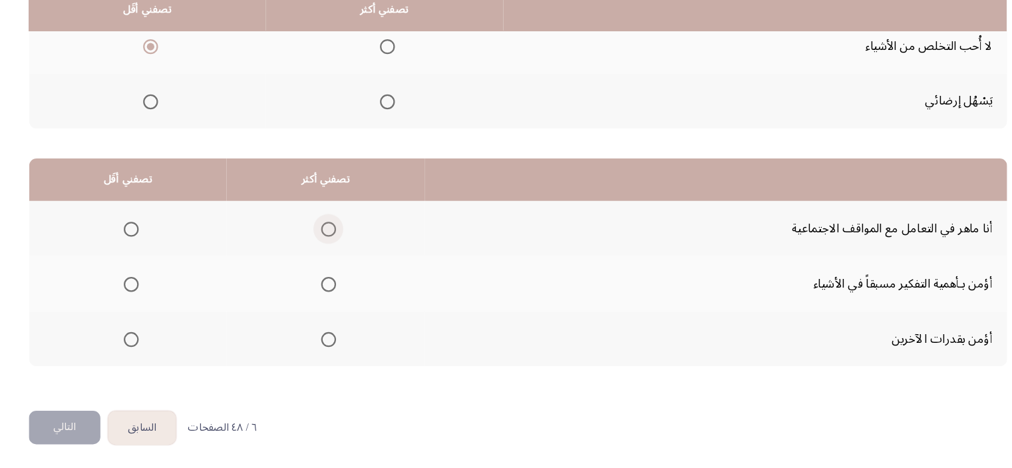
click at [333, 255] on span "Select an option" at bounding box center [336, 254] width 13 height 13
click at [333, 255] on input "Select an option" at bounding box center [336, 254] width 13 height 13
click at [156, 301] on span "Select an option" at bounding box center [160, 303] width 13 height 13
click at [156, 301] on input "Select an option" at bounding box center [160, 303] width 13 height 13
click at [84, 432] on button "التالي" at bounding box center [101, 432] width 64 height 30
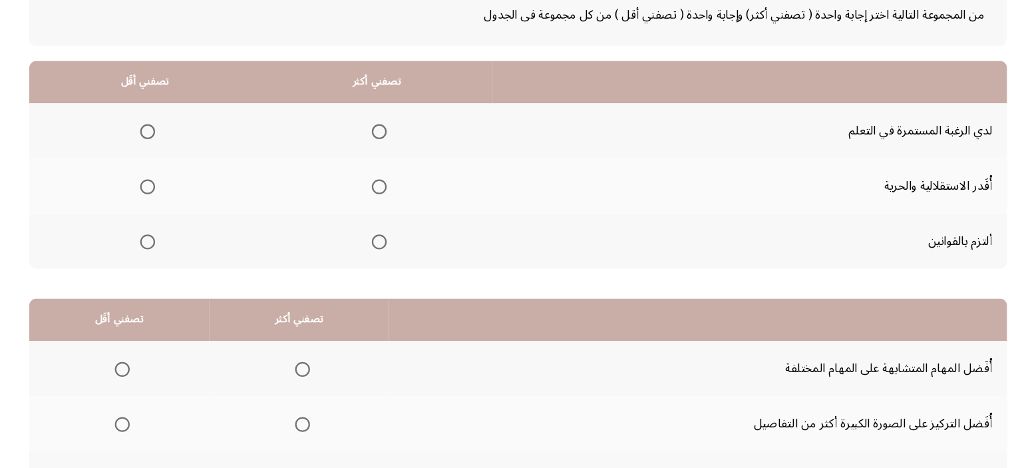
scroll to position [89, 0]
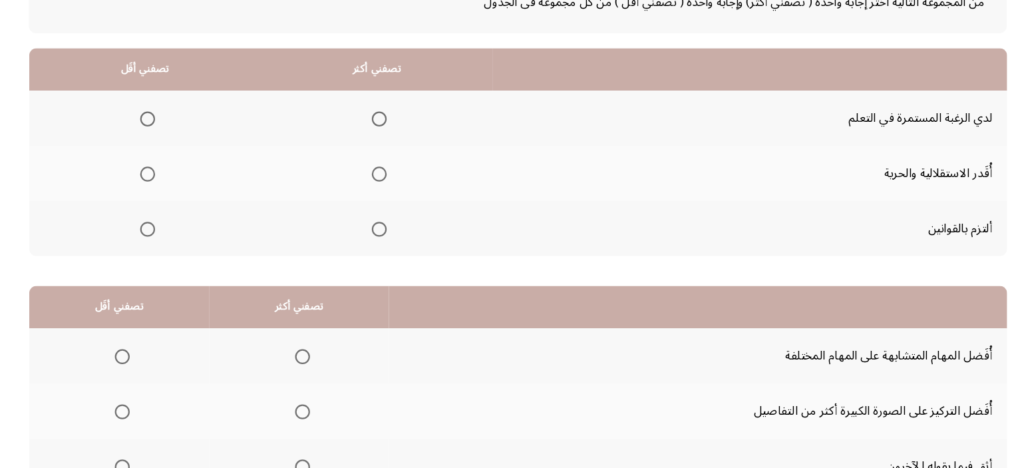
click at [379, 240] on th at bounding box center [379, 253] width 207 height 49
click at [379, 250] on span "Select an option" at bounding box center [381, 254] width 13 height 13
click at [379, 250] on input "Select an option" at bounding box center [381, 254] width 13 height 13
click at [171, 152] on span "Select an option" at bounding box center [174, 155] width 13 height 13
click at [171, 152] on input "Select an option" at bounding box center [174, 155] width 13 height 13
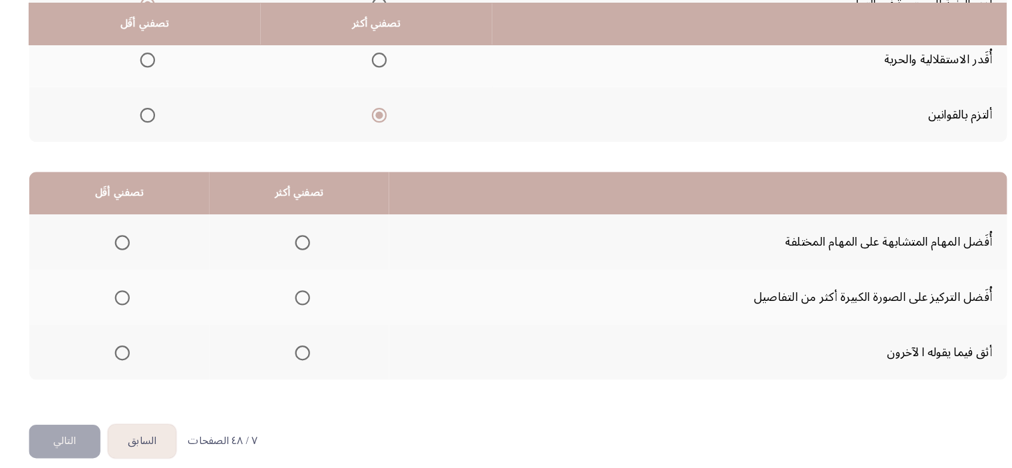
scroll to position [202, 0]
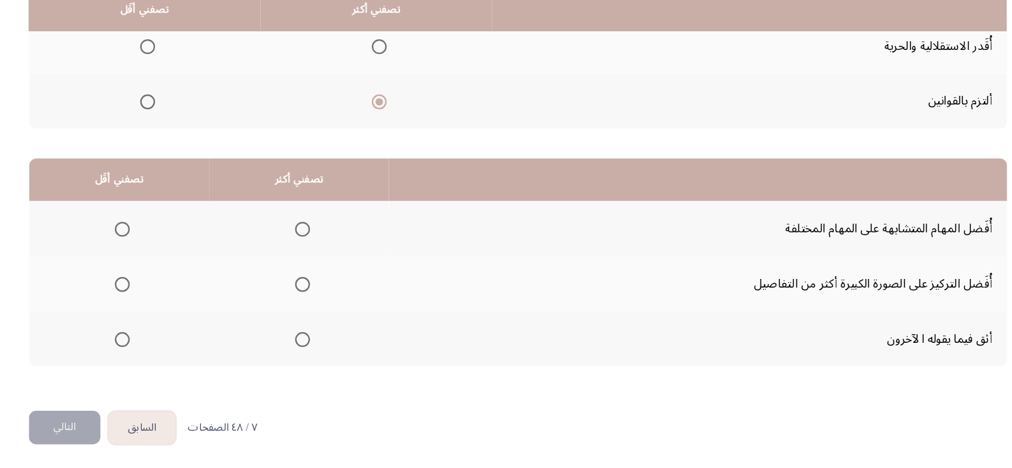
click at [152, 348] on span "Select an option" at bounding box center [152, 352] width 13 height 13
click at [152, 348] on input "Select an option" at bounding box center [152, 352] width 13 height 13
click at [314, 254] on span "Select an option" at bounding box center [313, 254] width 13 height 13
click at [314, 254] on input "Select an option" at bounding box center [313, 254] width 13 height 13
click at [158, 251] on span "Select an option" at bounding box center [152, 254] width 13 height 13
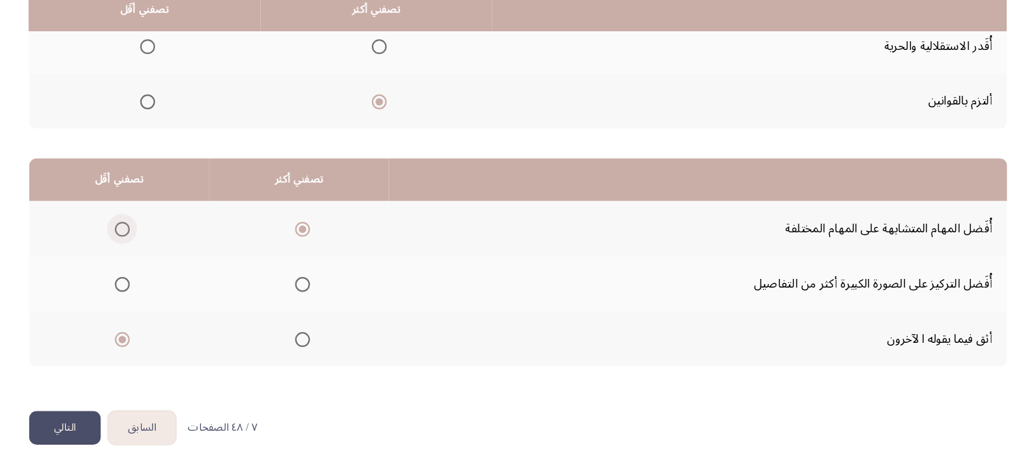
click at [158, 251] on input "Select an option" at bounding box center [152, 254] width 13 height 13
click at [311, 355] on span "Select an option" at bounding box center [313, 352] width 13 height 13
click at [311, 355] on input "Select an option" at bounding box center [313, 352] width 13 height 13
click at [301, 297] on label "Select an option" at bounding box center [310, 303] width 19 height 13
click at [307, 297] on input "Select an option" at bounding box center [313, 303] width 13 height 13
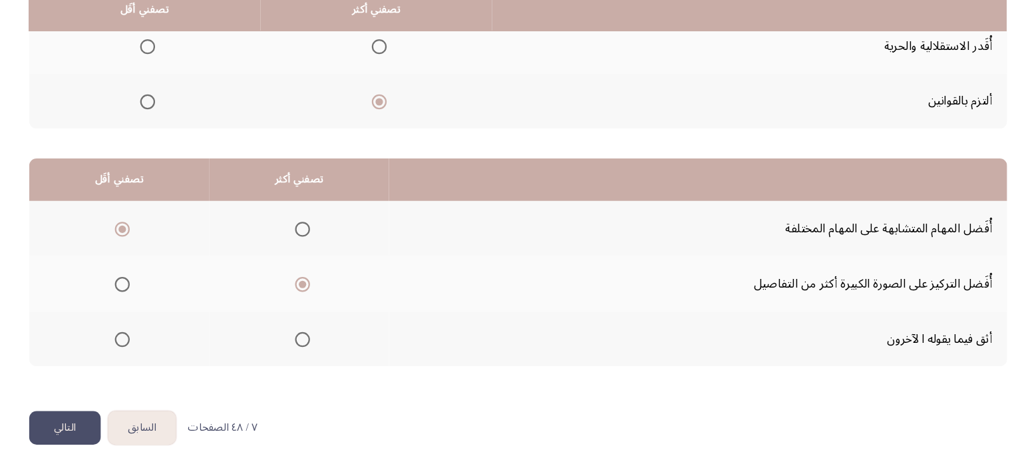
click at [112, 433] on button "التالي" at bounding box center [101, 432] width 64 height 30
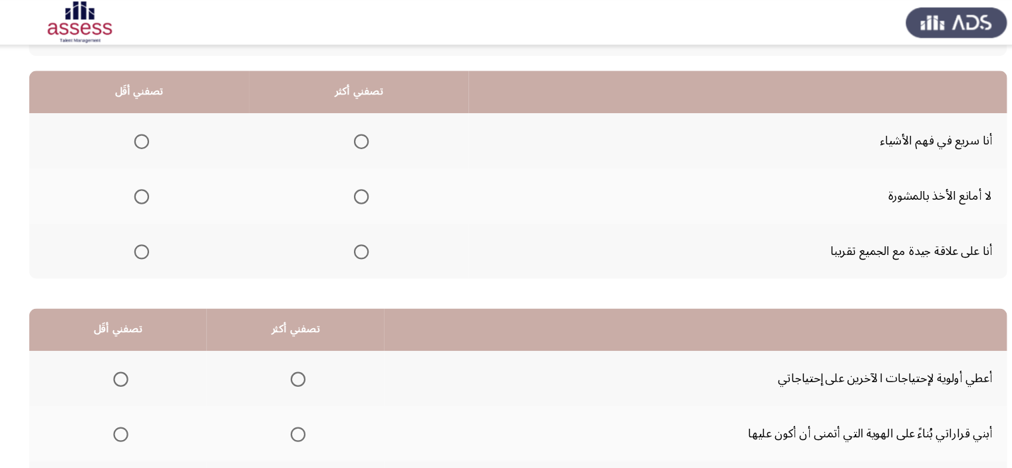
scroll to position [110, 0]
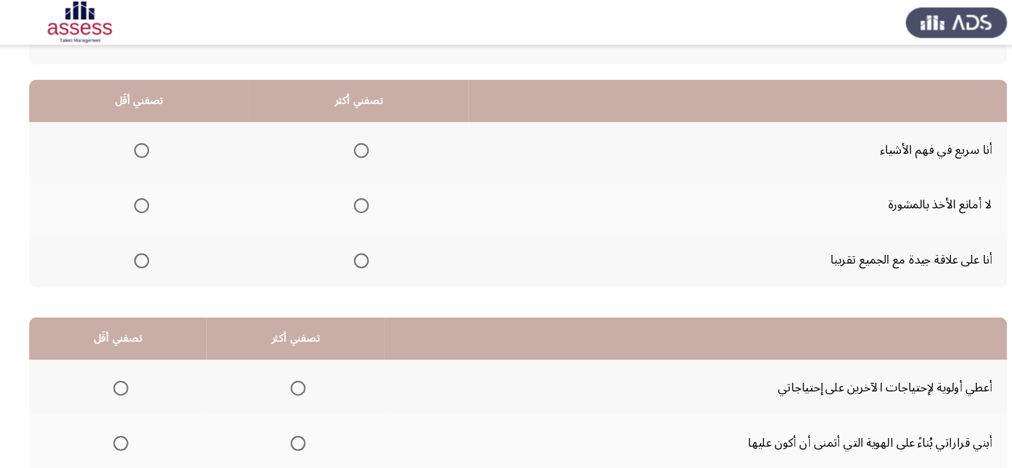
click at [359, 232] on span "Select an option" at bounding box center [365, 232] width 13 height 13
click at [359, 232] on input "Select an option" at bounding box center [365, 232] width 13 height 13
click at [172, 128] on span "Select an option" at bounding box center [169, 134] width 13 height 13
click at [172, 128] on input "Select an option" at bounding box center [169, 134] width 13 height 13
click at [361, 181] on span "Select an option" at bounding box center [365, 183] width 13 height 13
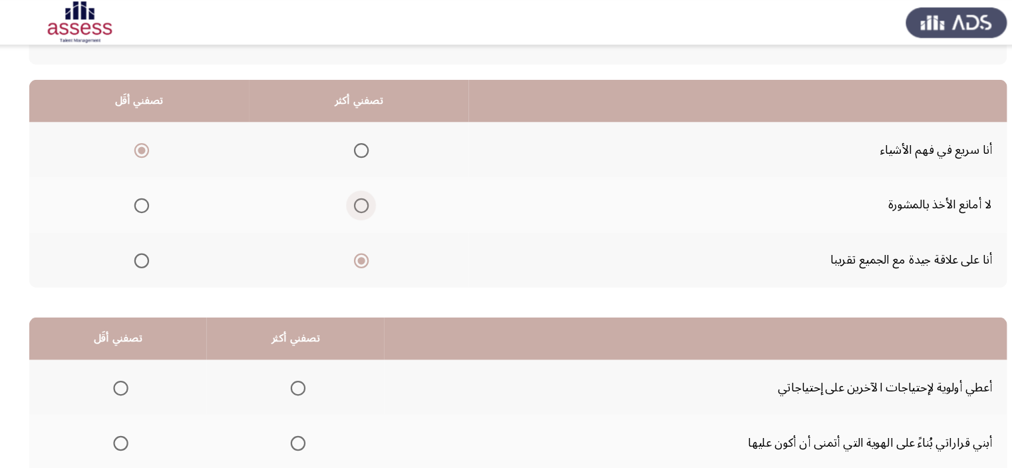
click at [361, 181] on input "Select an option" at bounding box center [365, 183] width 13 height 13
click at [365, 128] on span "Select an option" at bounding box center [365, 134] width 13 height 13
click at [365, 128] on input "Select an option" at bounding box center [365, 134] width 13 height 13
click at [166, 229] on span "Select an option" at bounding box center [169, 232] width 13 height 13
click at [166, 229] on input "Select an option" at bounding box center [169, 232] width 13 height 13
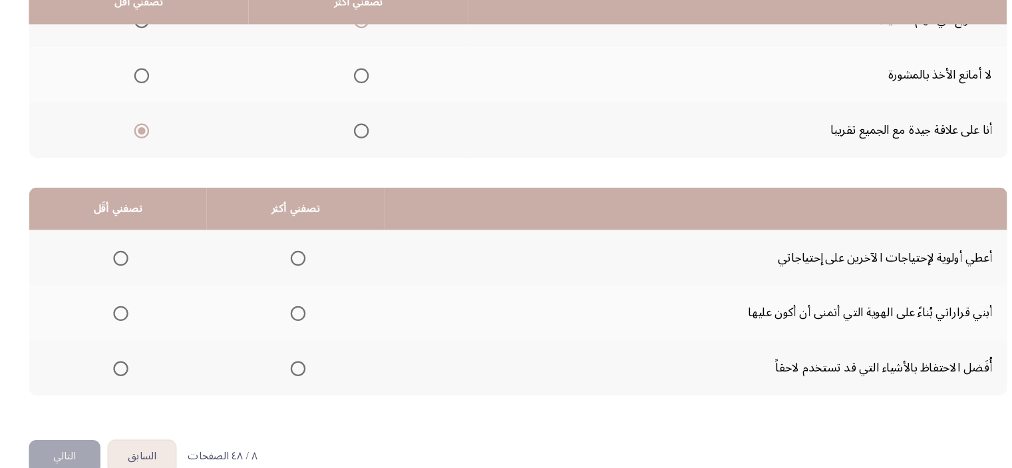
scroll to position [202, 0]
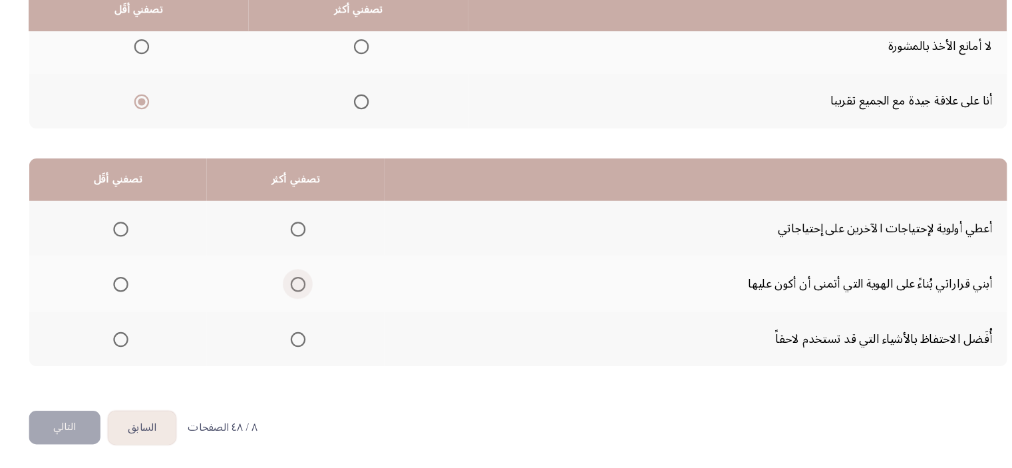
click at [308, 304] on span "Select an option" at bounding box center [309, 303] width 13 height 13
click at [308, 304] on input "Select an option" at bounding box center [309, 303] width 13 height 13
click at [146, 349] on span "Select an option" at bounding box center [150, 352] width 13 height 13
click at [146, 349] on input "Select an option" at bounding box center [150, 352] width 13 height 13
click at [110, 430] on button "التالي" at bounding box center [101, 432] width 64 height 30
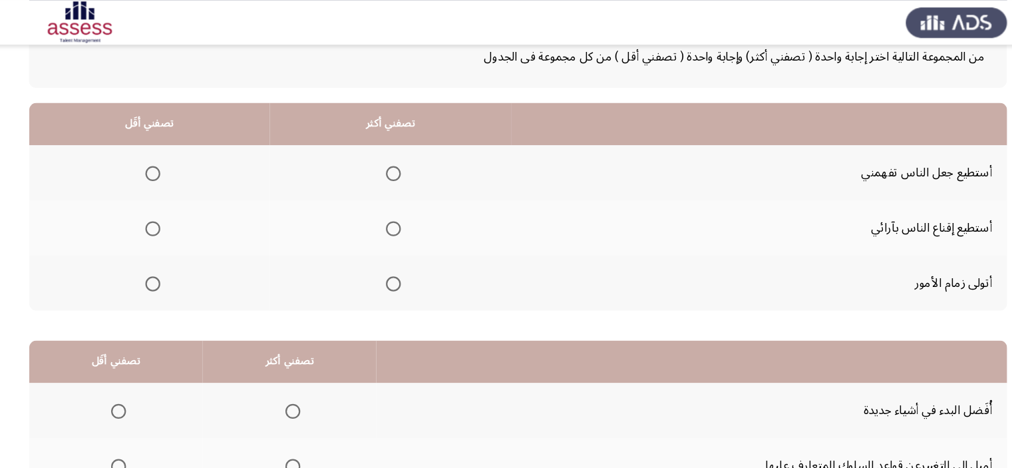
scroll to position [70, 0]
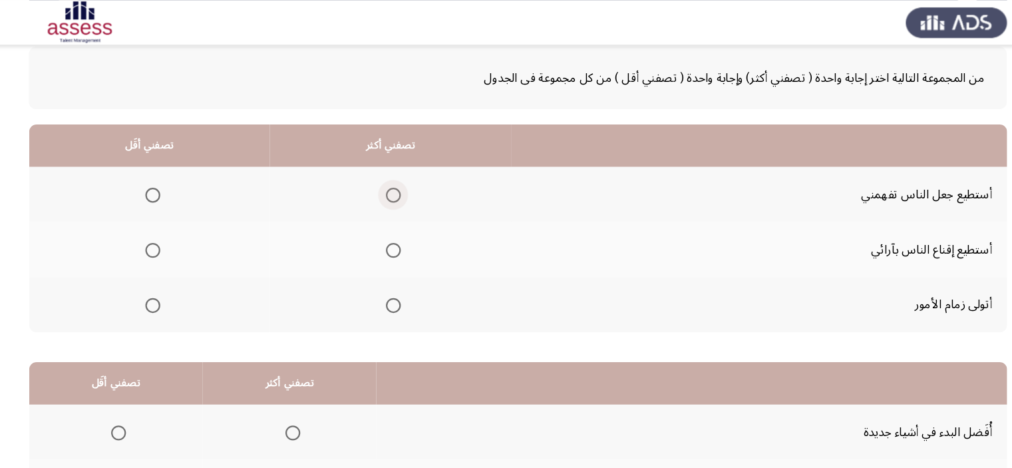
click at [389, 168] on span "Select an option" at bounding box center [394, 174] width 13 height 13
click at [389, 168] on input "Select an option" at bounding box center [394, 174] width 13 height 13
click at [176, 266] on span "Select an option" at bounding box center [179, 272] width 13 height 13
click at [176, 266] on input "Select an option" at bounding box center [179, 272] width 13 height 13
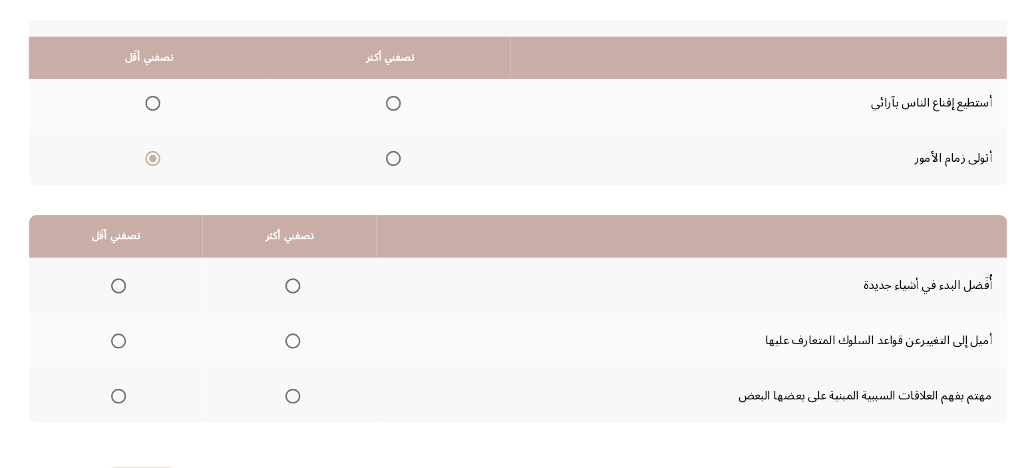
scroll to position [202, 0]
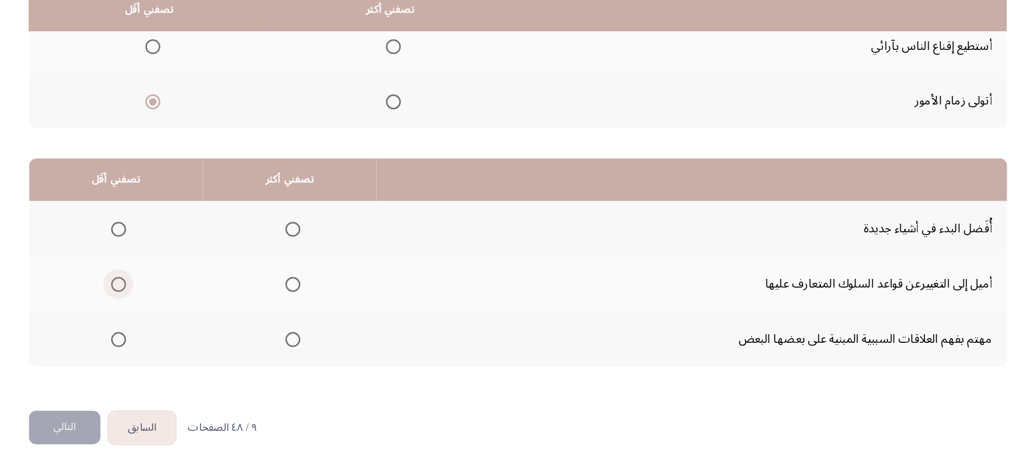
click at [145, 304] on span "Select an option" at bounding box center [148, 303] width 13 height 13
click at [145, 304] on input "Select an option" at bounding box center [148, 303] width 13 height 13
click at [305, 248] on span "Select an option" at bounding box center [304, 254] width 13 height 13
click at [305, 248] on input "Select an option" at bounding box center [304, 254] width 13 height 13
click at [104, 425] on button "التالي" at bounding box center [101, 432] width 64 height 30
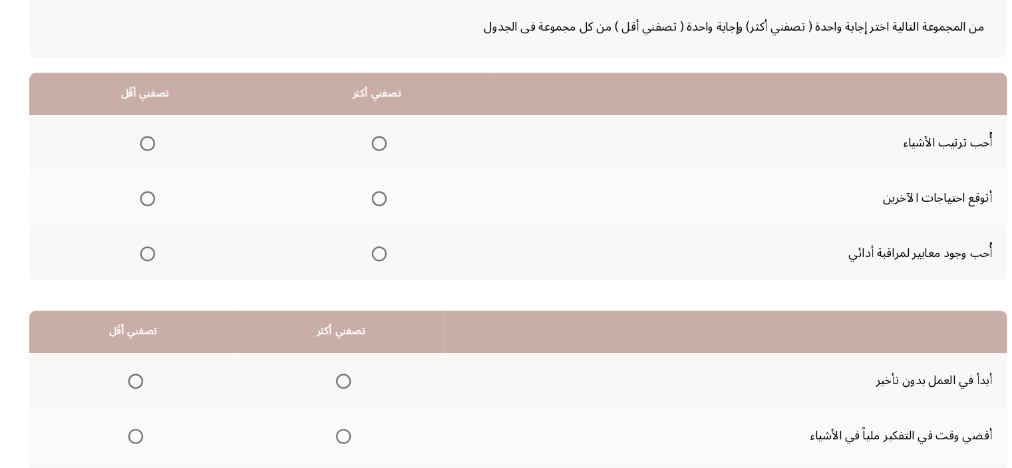
scroll to position [67, 0]
click at [379, 175] on span "Select an option" at bounding box center [381, 176] width 13 height 13
click at [379, 175] on input "Select an option" at bounding box center [381, 176] width 13 height 13
click at [168, 273] on span "Select an option" at bounding box center [174, 275] width 13 height 13
click at [168, 273] on input "Select an option" at bounding box center [174, 275] width 13 height 13
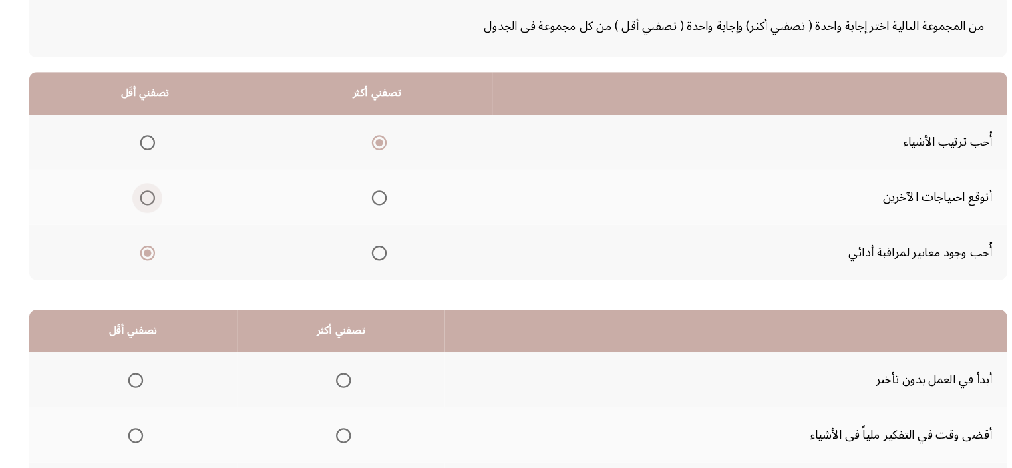
click at [171, 223] on span "Select an option" at bounding box center [174, 226] width 13 height 13
click at [171, 223] on input "Select an option" at bounding box center [174, 226] width 13 height 13
click at [168, 272] on span "Select an option" at bounding box center [174, 275] width 13 height 13
click at [168, 272] on input "Select an option" at bounding box center [174, 275] width 13 height 13
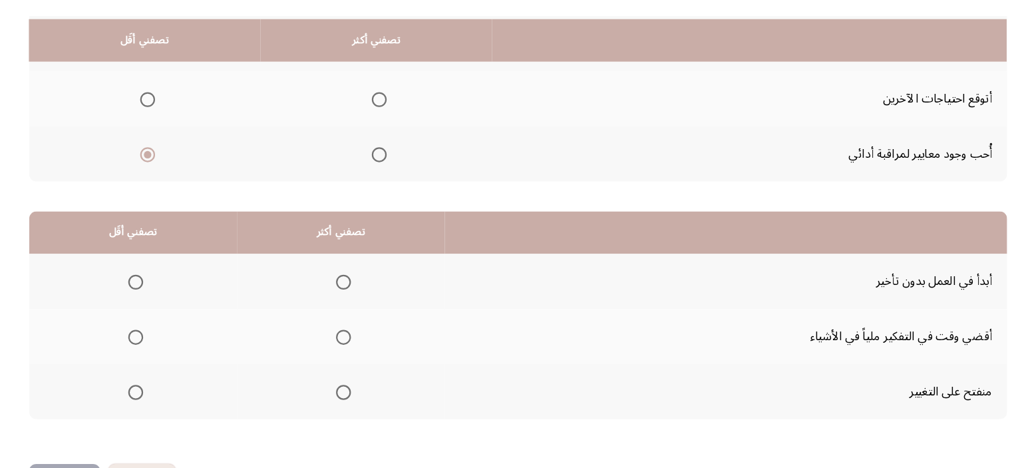
scroll to position [202, 0]
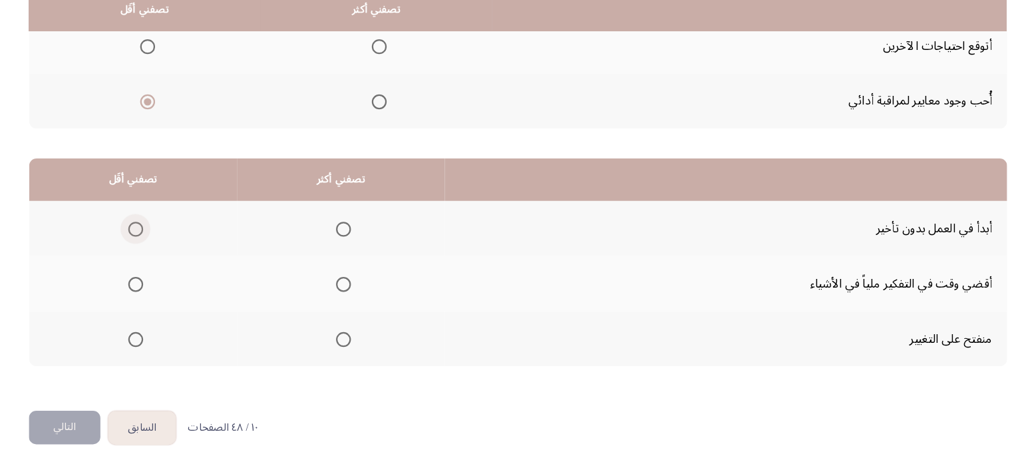
click at [158, 255] on span "Select an option" at bounding box center [164, 254] width 13 height 13
click at [158, 255] on input "Select an option" at bounding box center [164, 254] width 13 height 13
click at [351, 354] on span "Select an option" at bounding box center [349, 352] width 13 height 13
click at [351, 354] on input "Select an option" at bounding box center [349, 352] width 13 height 13
click at [161, 304] on span "Select an option" at bounding box center [164, 303] width 13 height 13
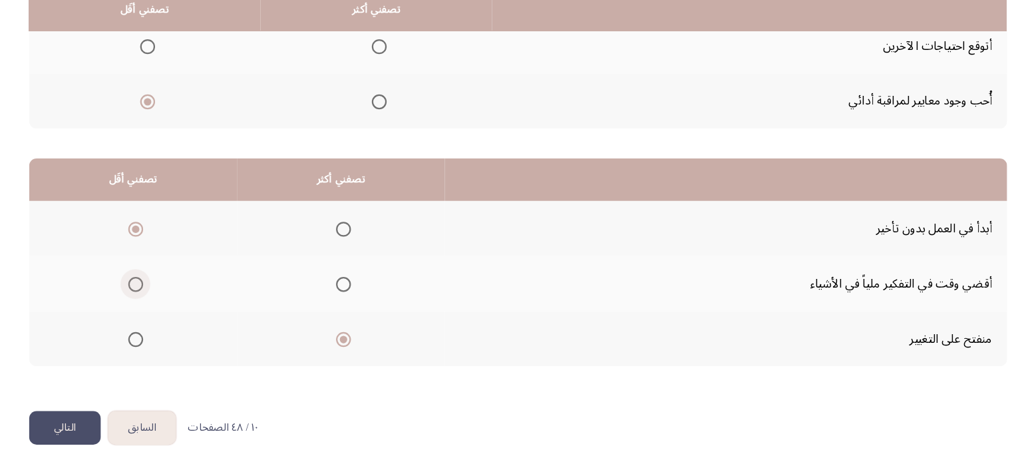
click at [161, 304] on input "Select an option" at bounding box center [164, 303] width 13 height 13
click at [91, 436] on button "التالي" at bounding box center [101, 432] width 64 height 30
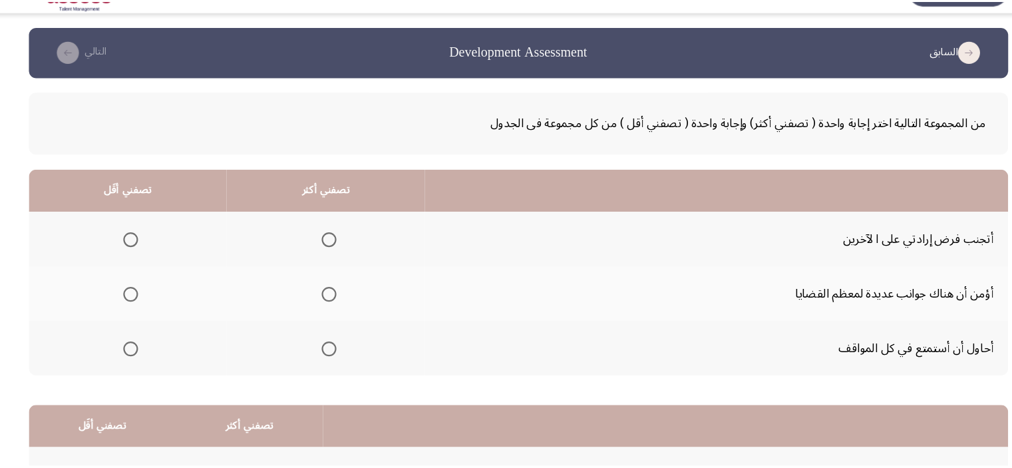
scroll to position [19, 0]
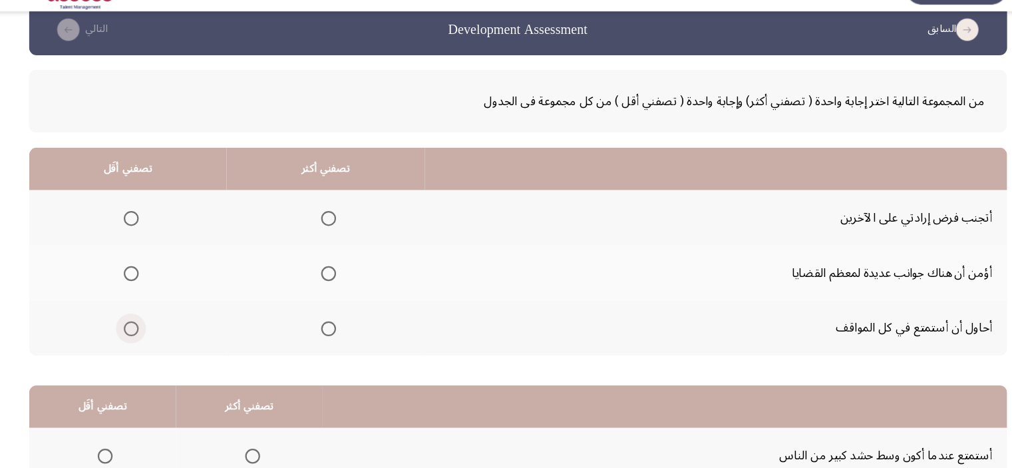
click at [156, 325] on span "Select an option" at bounding box center [160, 323] width 13 height 13
click at [156, 325] on input "Select an option" at bounding box center [160, 323] width 13 height 13
click at [335, 268] on span "Select an option" at bounding box center [336, 274] width 13 height 13
click at [335, 268] on input "Select an option" at bounding box center [336, 274] width 13 height 13
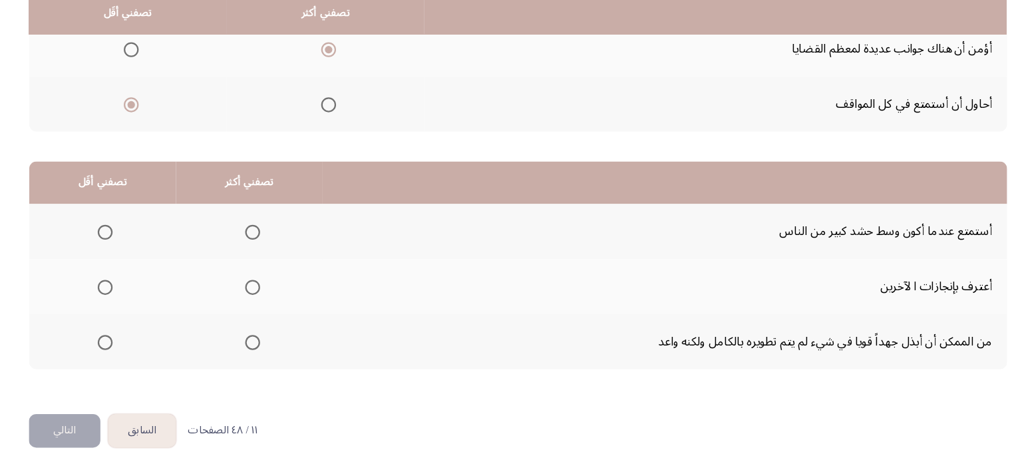
scroll to position [202, 0]
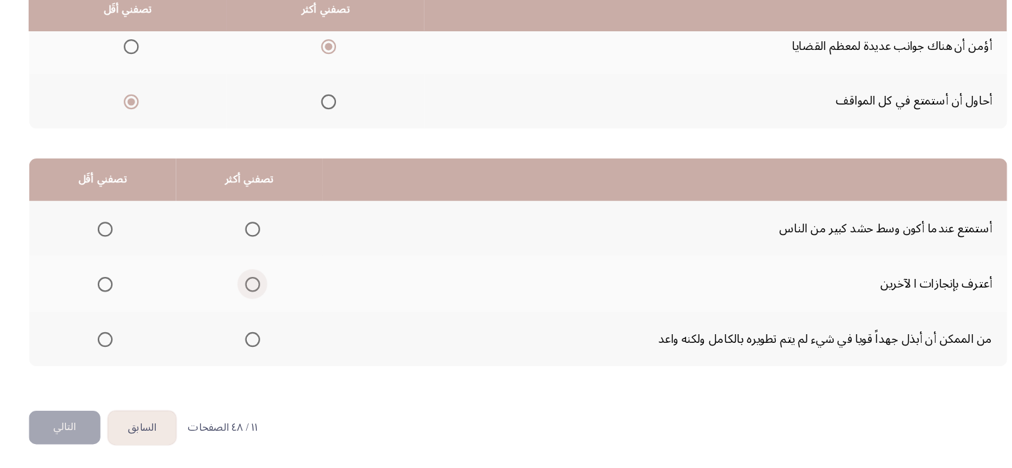
click at [270, 301] on span "Select an option" at bounding box center [268, 303] width 13 height 13
click at [270, 301] on input "Select an option" at bounding box center [268, 303] width 13 height 13
click at [134, 258] on span "Select an option" at bounding box center [136, 254] width 13 height 13
click at [134, 258] on input "Select an option" at bounding box center [136, 254] width 13 height 13
click at [99, 431] on button "التالي" at bounding box center [101, 432] width 64 height 30
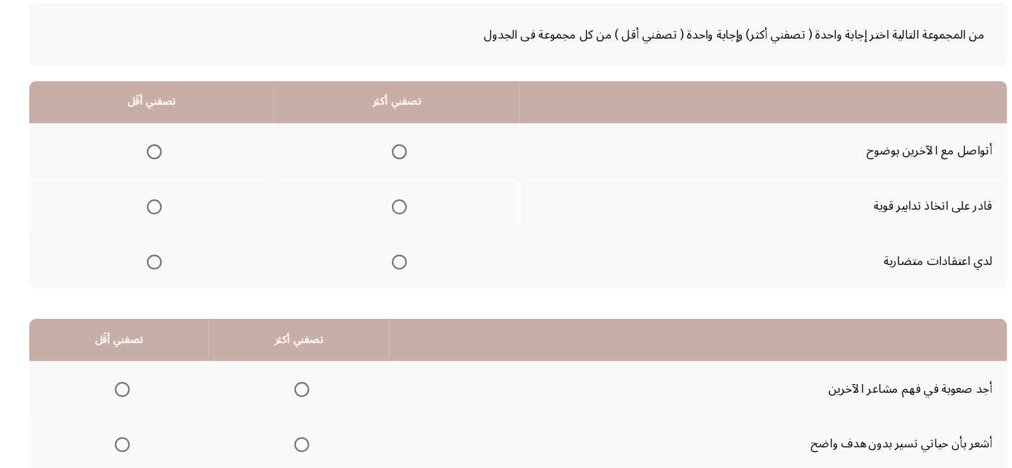
scroll to position [61, 0]
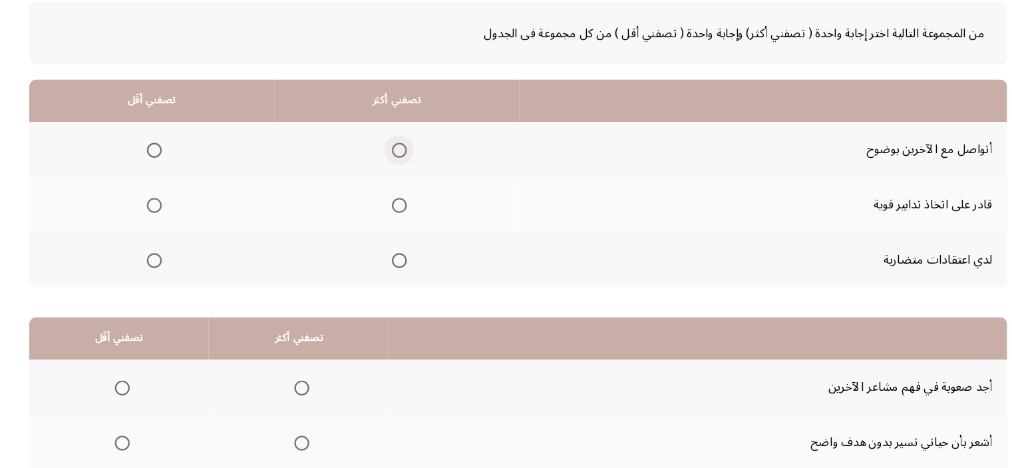
click at [393, 185] on span "Select an option" at bounding box center [399, 183] width 13 height 13
click at [393, 185] on input "Select an option" at bounding box center [399, 183] width 13 height 13
click at [189, 285] on th at bounding box center [178, 281] width 219 height 49
click at [183, 277] on span "Select an option" at bounding box center [180, 281] width 13 height 13
click at [183, 277] on input "Select an option" at bounding box center [180, 281] width 13 height 13
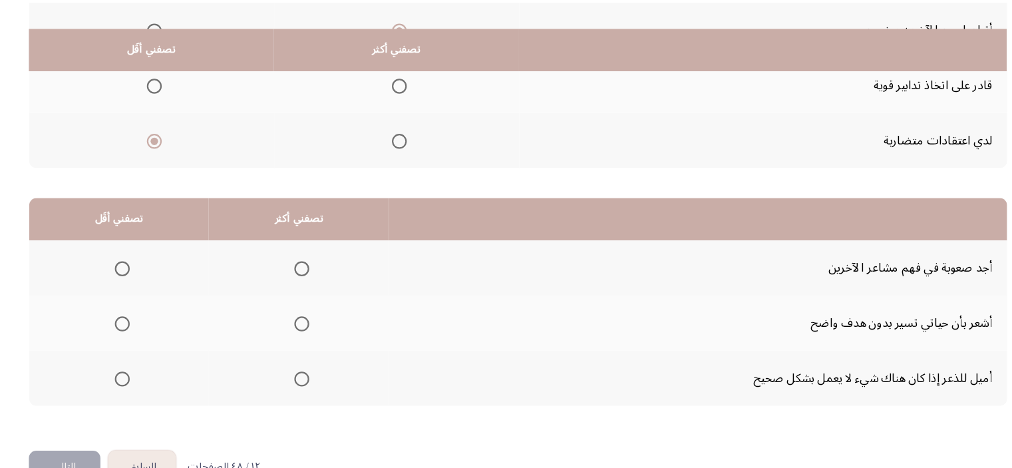
scroll to position [202, 0]
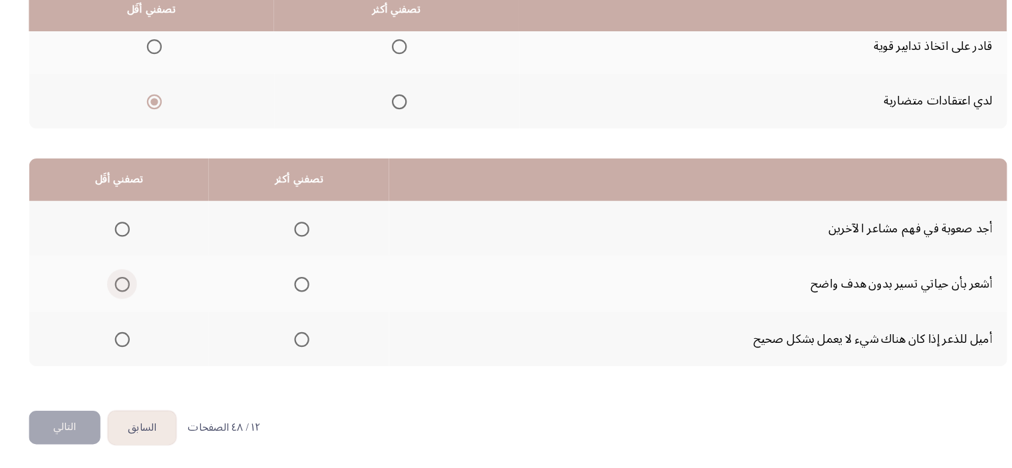
click at [148, 303] on span "Select an option" at bounding box center [152, 303] width 13 height 13
click at [148, 303] on input "Select an option" at bounding box center [152, 303] width 13 height 13
click at [152, 348] on span "Select an option" at bounding box center [152, 352] width 13 height 13
click at [152, 348] on input "Select an option" at bounding box center [152, 352] width 13 height 13
click at [306, 256] on span "Select an option" at bounding box center [312, 254] width 13 height 13
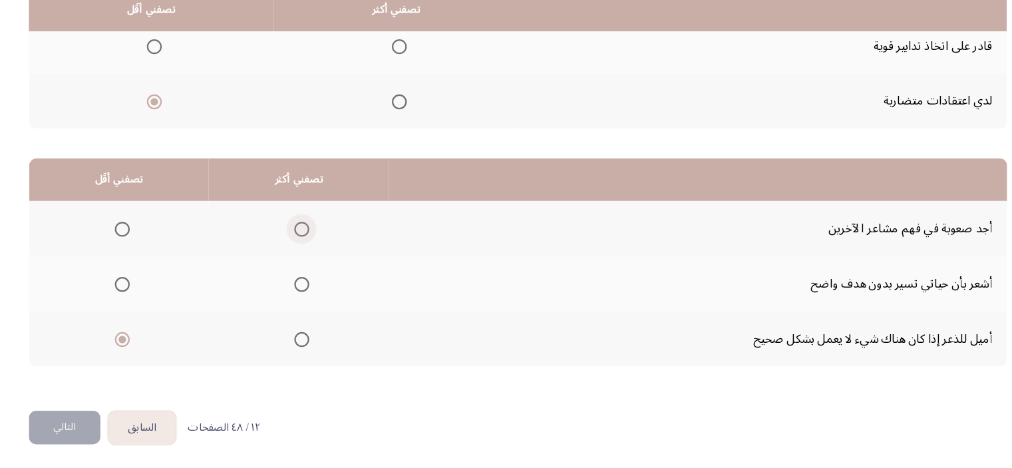
click at [306, 256] on input "Select an option" at bounding box center [312, 254] width 13 height 13
click at [126, 431] on button "التالي" at bounding box center [101, 432] width 64 height 30
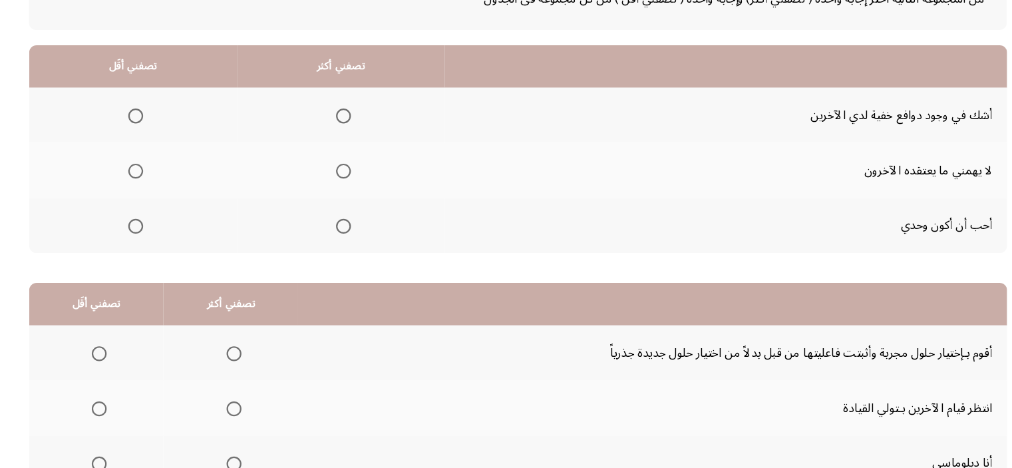
scroll to position [98, 0]
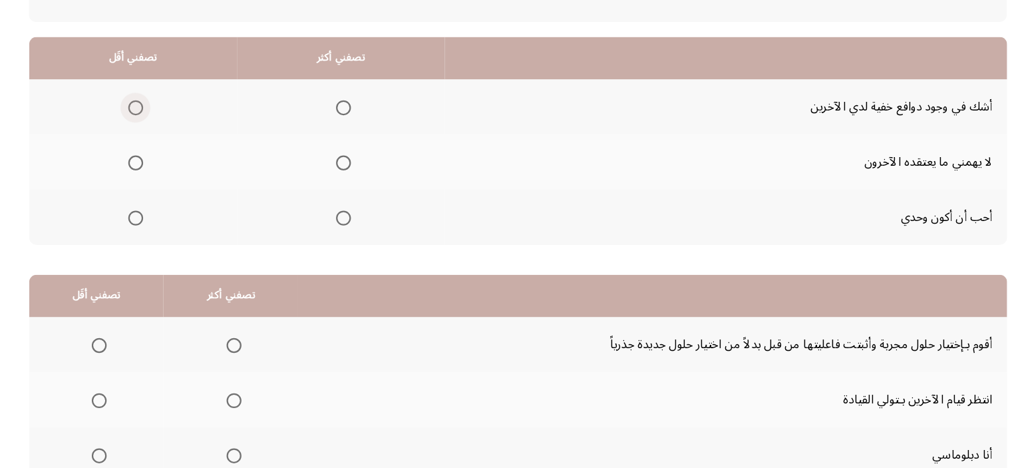
click at [166, 146] on span "Select an option" at bounding box center [164, 145] width 13 height 13
click at [166, 146] on input "Select an option" at bounding box center [164, 145] width 13 height 13
click at [343, 198] on span "Select an option" at bounding box center [349, 194] width 13 height 13
click at [343, 198] on input "Select an option" at bounding box center [349, 194] width 13 height 13
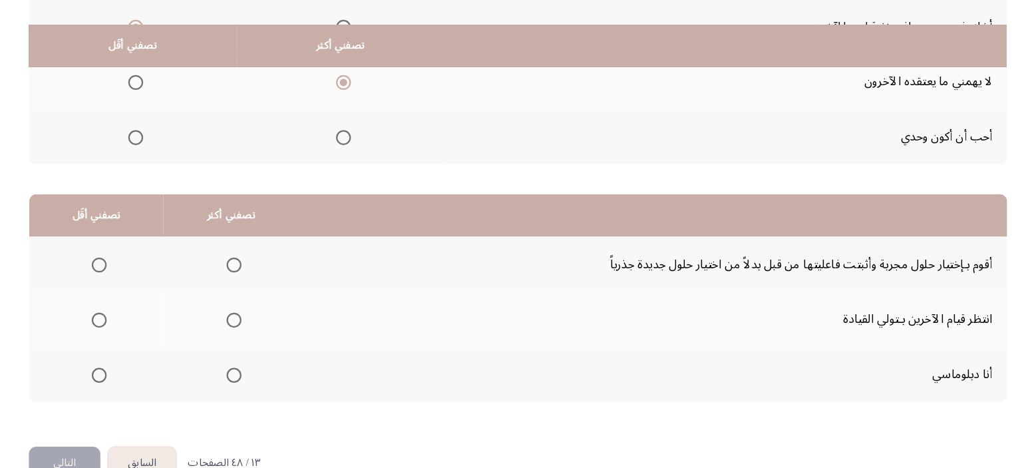
scroll to position [202, 0]
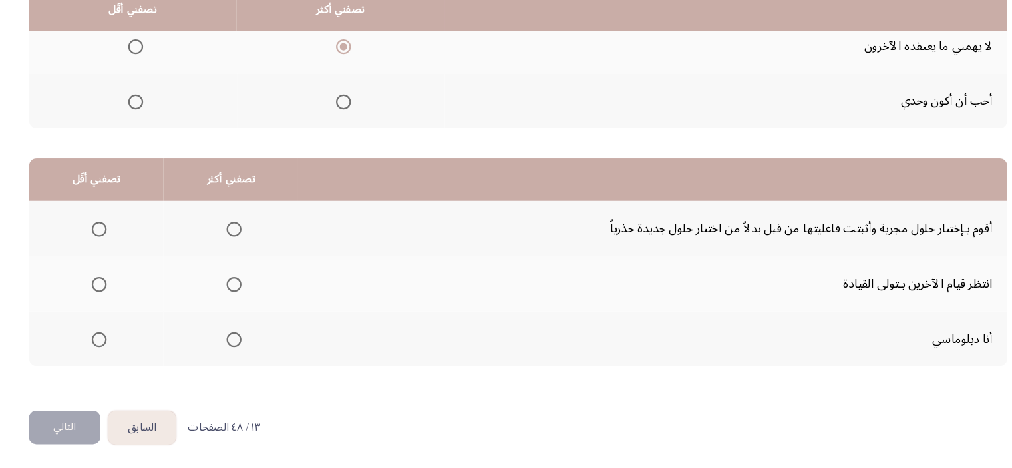
click at [873, 303] on td "انتظر قيام الآخرين بـتولي القيادة" at bounding box center [626, 302] width 634 height 49
click at [248, 346] on span "Select an option" at bounding box center [252, 352] width 13 height 13
click at [248, 346] on input "Select an option" at bounding box center [252, 352] width 13 height 13
click at [127, 301] on span "Select an option" at bounding box center [131, 303] width 13 height 13
click at [127, 301] on input "Select an option" at bounding box center [131, 303] width 13 height 13
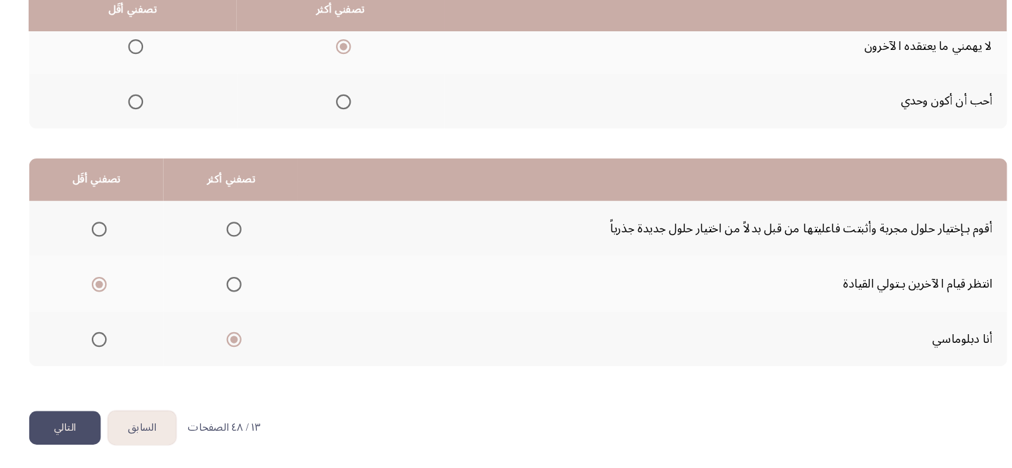
click at [114, 417] on button "التالي" at bounding box center [101, 432] width 64 height 30
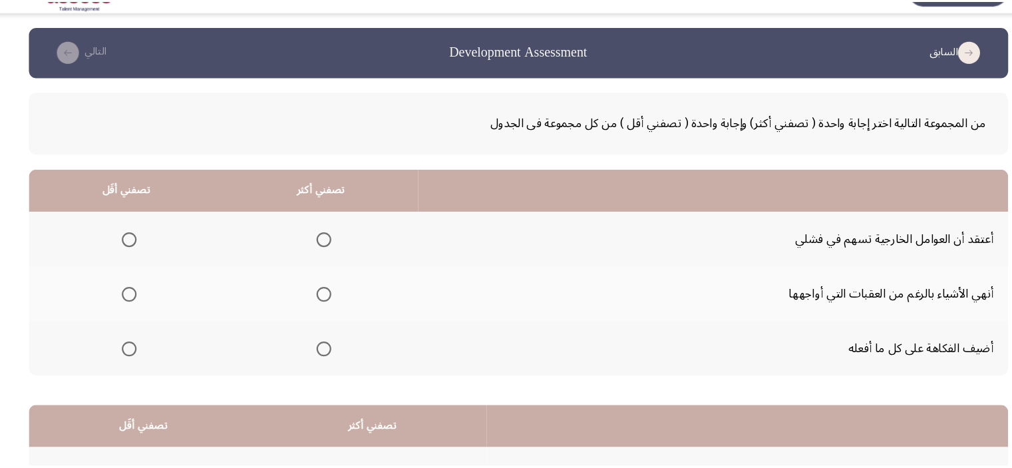
scroll to position [19, 0]
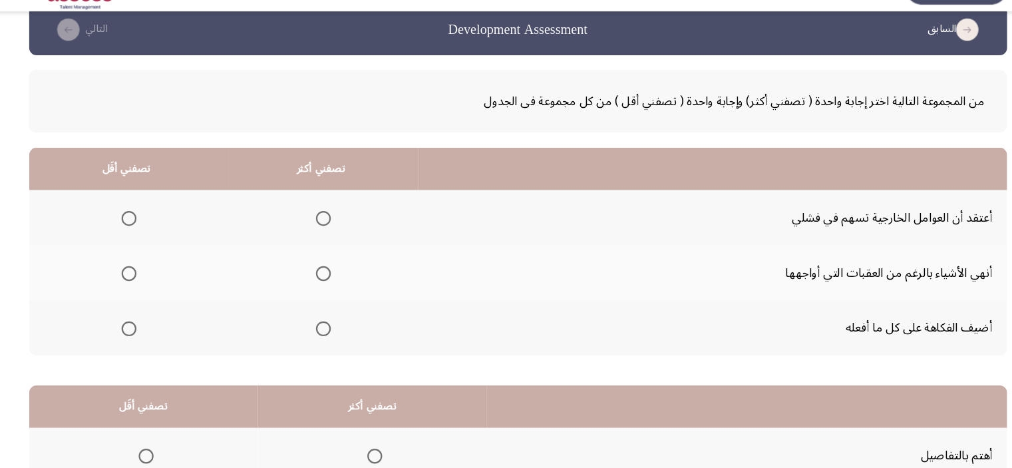
drag, startPoint x: 946, startPoint y: 221, endPoint x: 952, endPoint y: 231, distance: 11.6
click at [952, 231] on html "السابق Development Assessment التالي من المجموعة التالية اختر إجابة واحدة ( تصف…" at bounding box center [506, 317] width 1012 height 672
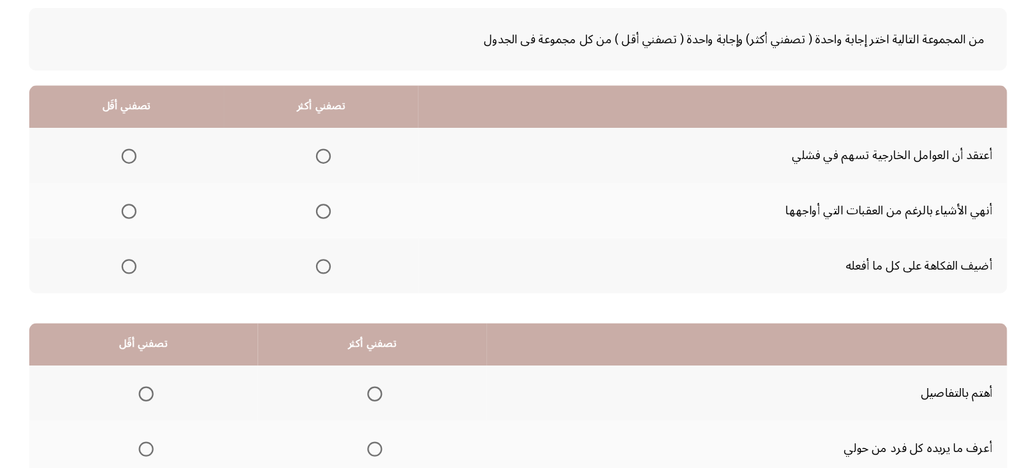
scroll to position [71, 0]
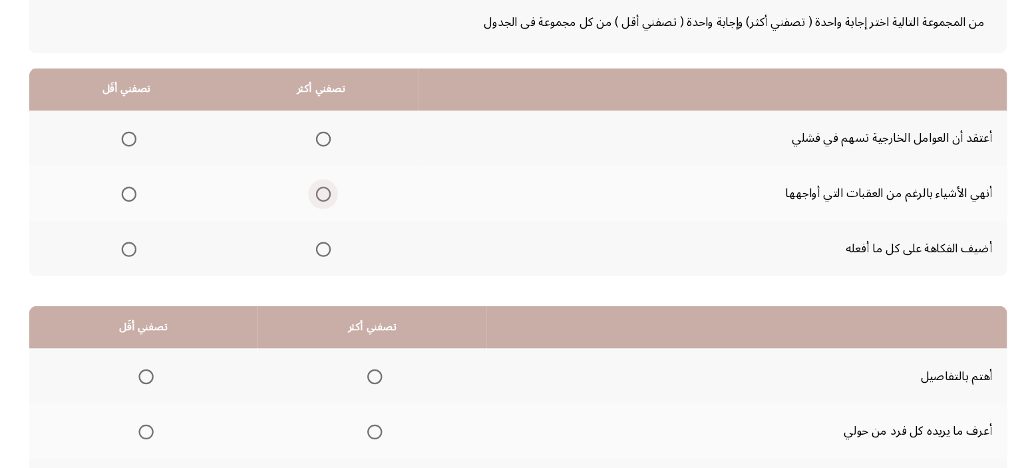
click at [334, 222] on span "Select an option" at bounding box center [331, 222] width 13 height 13
click at [334, 222] on input "Select an option" at bounding box center [331, 222] width 13 height 13
click at [160, 171] on span "Select an option" at bounding box center [158, 173] width 13 height 13
click at [160, 171] on input "Select an option" at bounding box center [158, 173] width 13 height 13
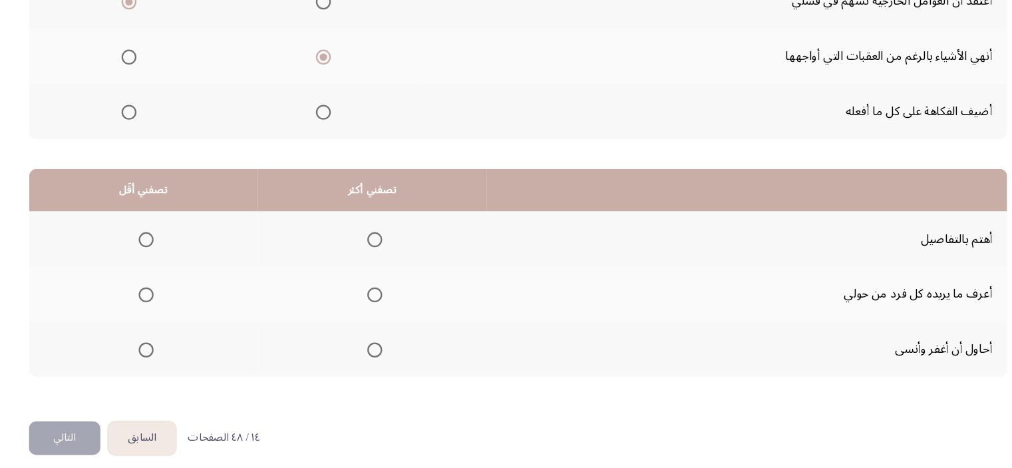
scroll to position [202, 0]
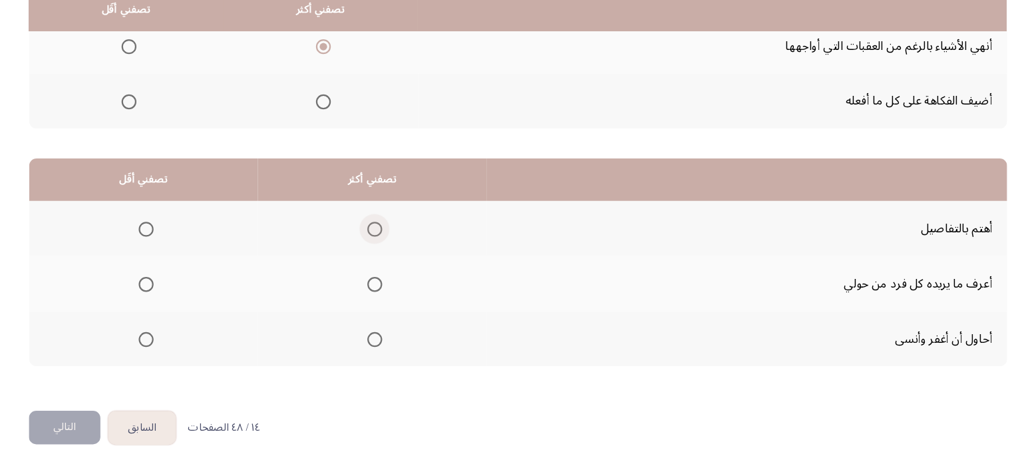
click at [381, 254] on span "Select an option" at bounding box center [377, 254] width 13 height 13
click at [381, 254] on input "Select an option" at bounding box center [377, 254] width 13 height 13
click at [174, 297] on span "Select an option" at bounding box center [173, 303] width 13 height 13
click at [174, 297] on input "Select an option" at bounding box center [173, 303] width 13 height 13
click at [98, 433] on button "التالي" at bounding box center [101, 432] width 64 height 30
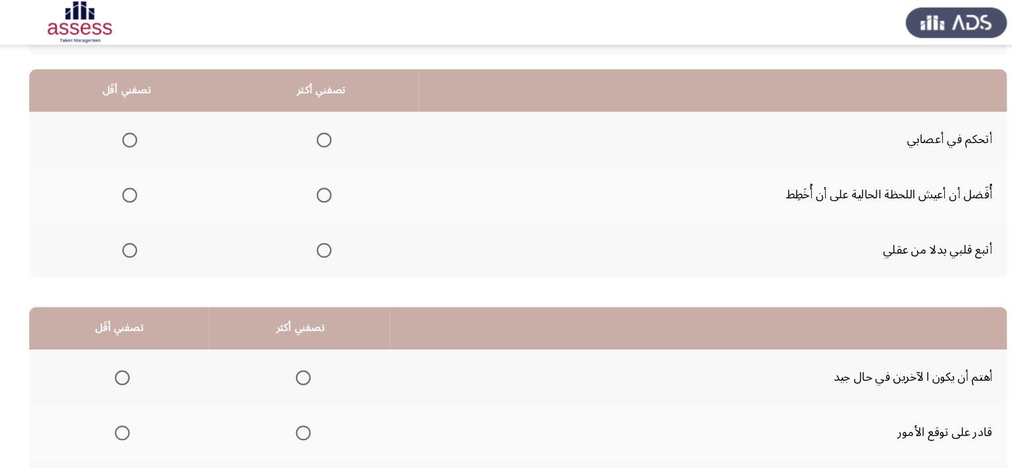
scroll to position [118, 0]
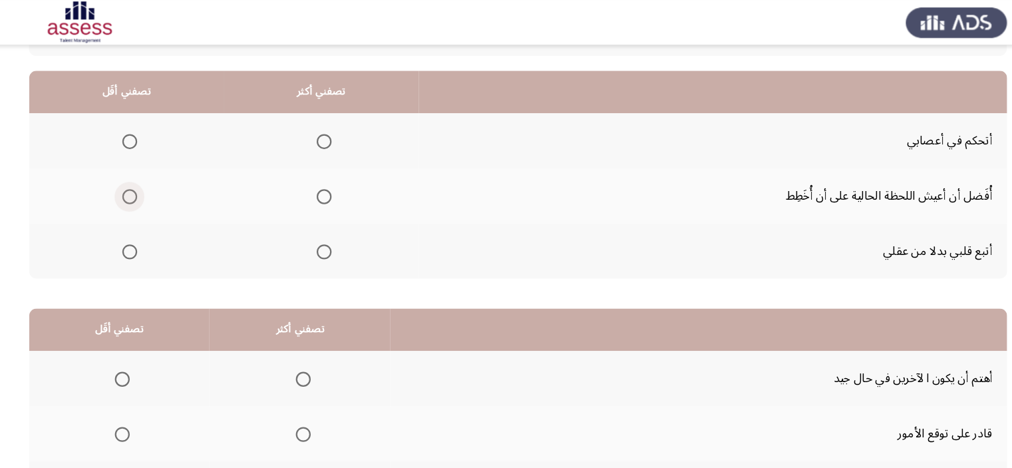
click at [162, 172] on span "Select an option" at bounding box center [158, 175] width 13 height 13
click at [162, 172] on input "Select an option" at bounding box center [158, 175] width 13 height 13
click at [327, 227] on span "Select an option" at bounding box center [332, 224] width 13 height 13
click at [327, 227] on input "Select an option" at bounding box center [332, 224] width 13 height 13
click at [330, 122] on span "Select an option" at bounding box center [332, 126] width 13 height 13
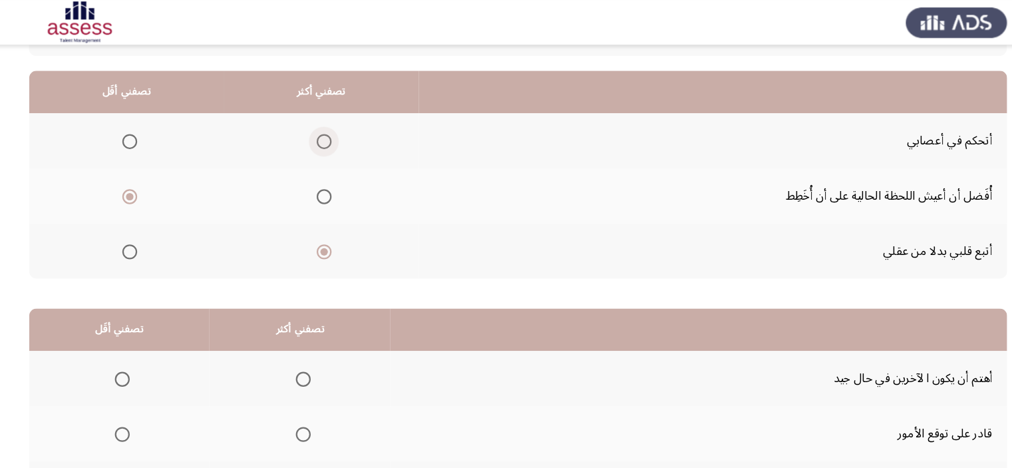
click at [330, 122] on input "Select an option" at bounding box center [332, 126] width 13 height 13
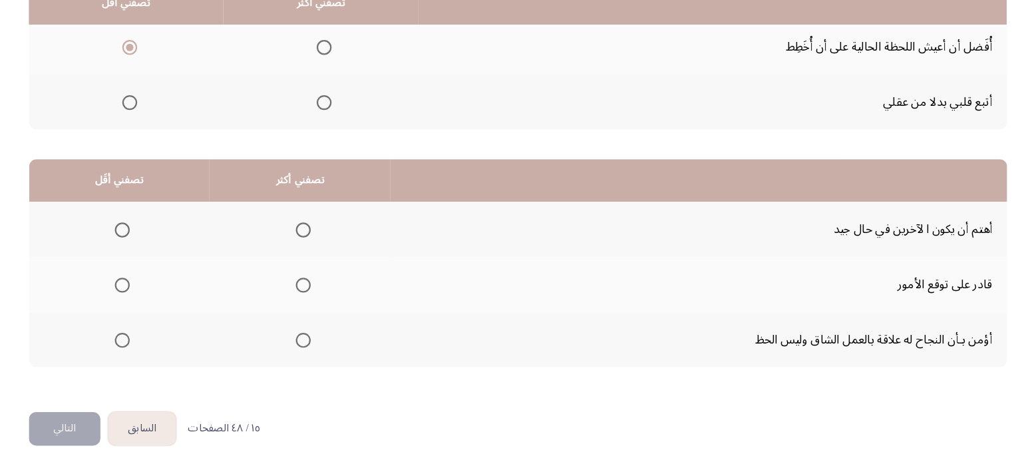
scroll to position [202, 0]
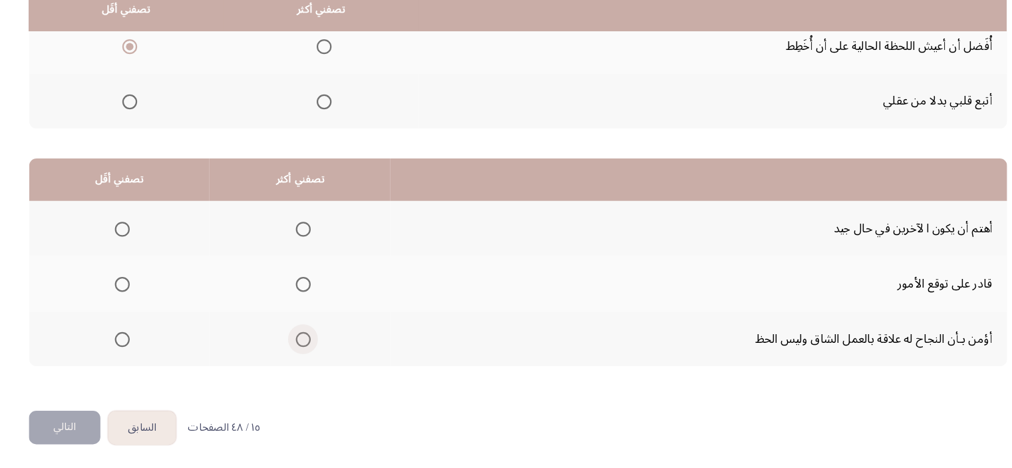
click at [313, 348] on span "Select an option" at bounding box center [313, 352] width 13 height 13
click at [313, 348] on input "Select an option" at bounding box center [313, 352] width 13 height 13
click at [146, 260] on mat-radio-group "Select an option" at bounding box center [149, 253] width 19 height 23
click at [153, 250] on span "Select an option" at bounding box center [152, 254] width 13 height 13
click at [153, 250] on input "Select an option" at bounding box center [152, 254] width 13 height 13
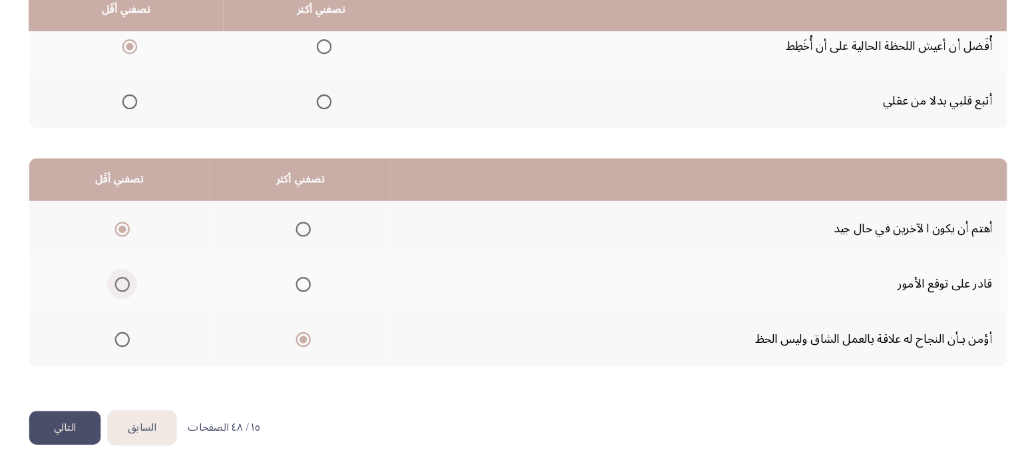
click at [154, 297] on span "Select an option" at bounding box center [152, 303] width 13 height 13
click at [154, 297] on input "Select an option" at bounding box center [152, 303] width 13 height 13
click at [107, 418] on button "التالي" at bounding box center [101, 432] width 64 height 30
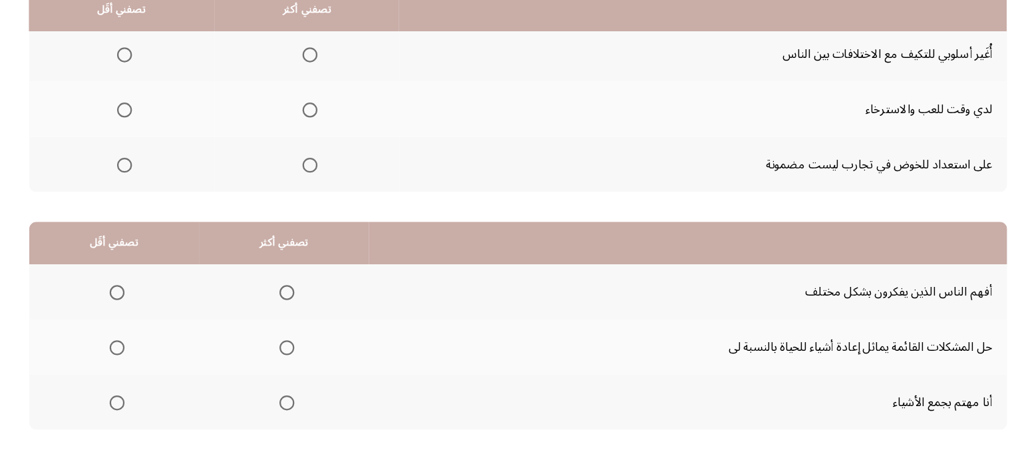
scroll to position [145, 0]
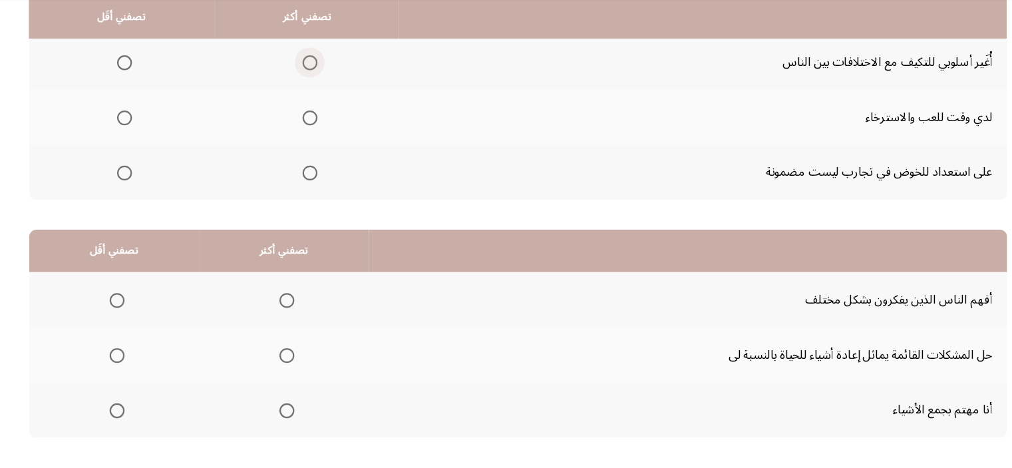
click at [324, 94] on span "Select an option" at bounding box center [319, 98] width 13 height 13
click at [324, 94] on input "Select an option" at bounding box center [319, 98] width 13 height 13
click at [158, 144] on span "Select an option" at bounding box center [154, 148] width 13 height 13
click at [158, 144] on input "Select an option" at bounding box center [154, 148] width 13 height 13
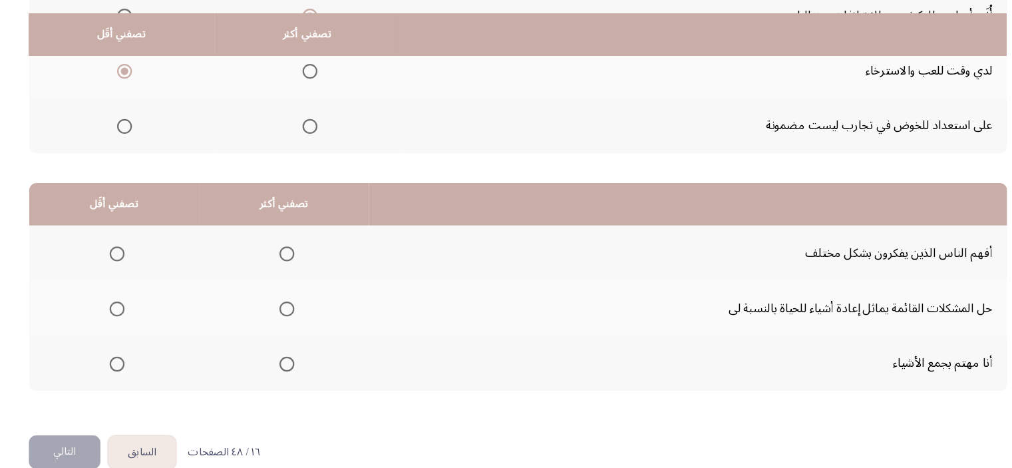
scroll to position [202, 0]
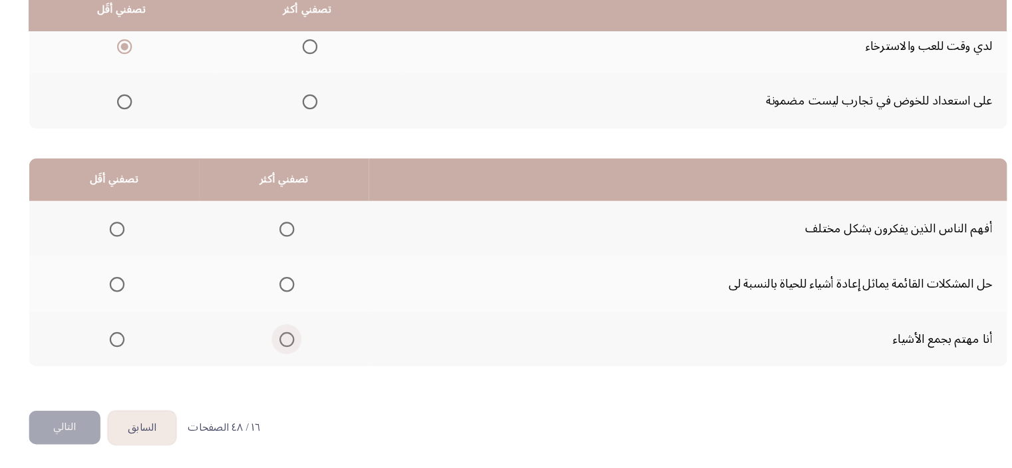
click at [293, 354] on span "Select an option" at bounding box center [299, 352] width 13 height 13
click at [293, 354] on input "Select an option" at bounding box center [299, 352] width 13 height 13
click at [151, 248] on span "Select an option" at bounding box center [147, 254] width 13 height 13
click at [151, 248] on input "Select an option" at bounding box center [147, 254] width 13 height 13
click at [288, 242] on mat-radio-group "Select an option" at bounding box center [296, 253] width 19 height 23
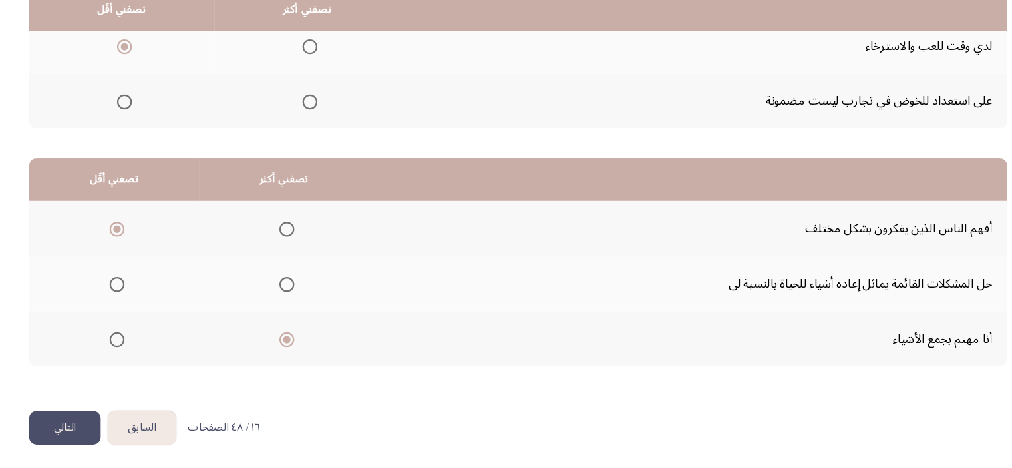
click at [294, 250] on span "Select an option" at bounding box center [299, 254] width 13 height 13
click at [294, 250] on input "Select an option" at bounding box center [299, 254] width 13 height 13
drag, startPoint x: 148, startPoint y: 349, endPoint x: 138, endPoint y: 351, distance: 9.7
click at [138, 351] on label "Select an option" at bounding box center [145, 352] width 19 height 13
click at [141, 351] on input "Select an option" at bounding box center [147, 352] width 13 height 13
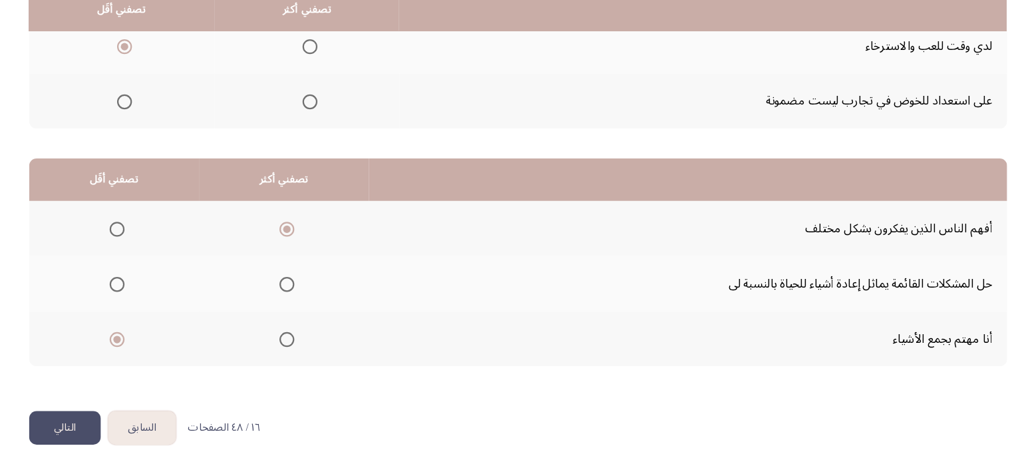
click at [114, 421] on button "التالي" at bounding box center [101, 432] width 64 height 30
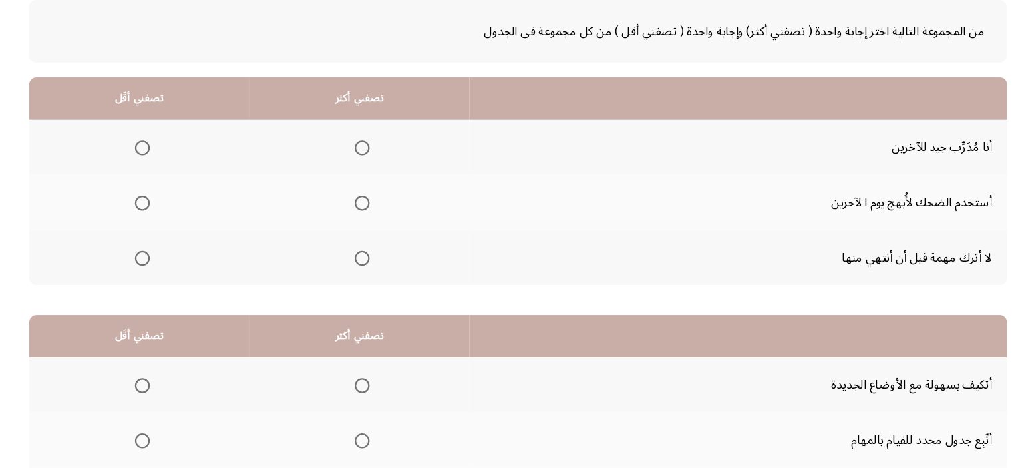
scroll to position [64, 0]
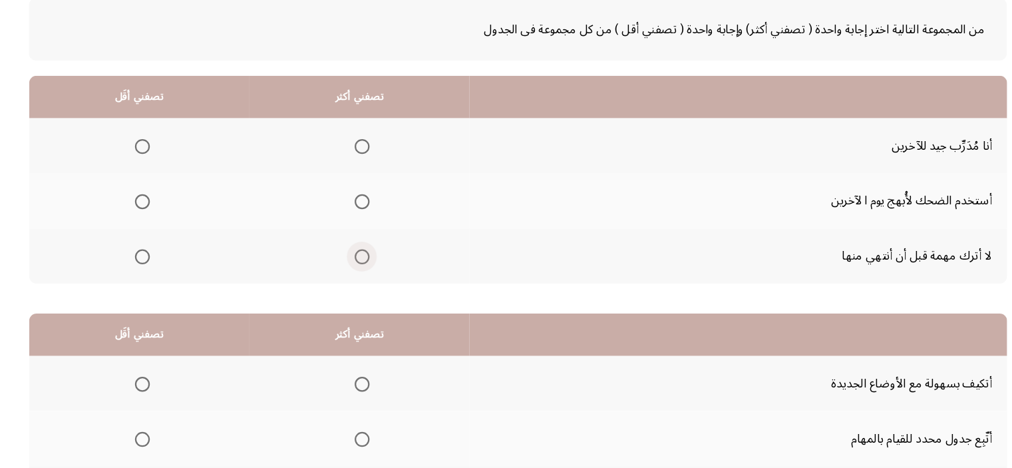
click at [373, 274] on span "Select an option" at bounding box center [366, 278] width 13 height 13
click at [373, 274] on input "Select an option" at bounding box center [366, 278] width 13 height 13
click at [169, 230] on span "Select an option" at bounding box center [170, 229] width 13 height 13
click at [169, 230] on input "Select an option" at bounding box center [170, 229] width 13 height 13
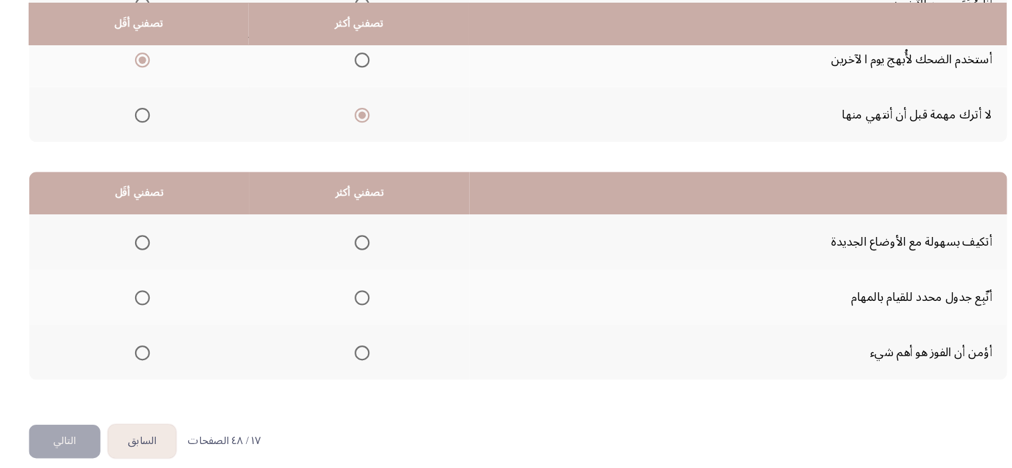
scroll to position [202, 0]
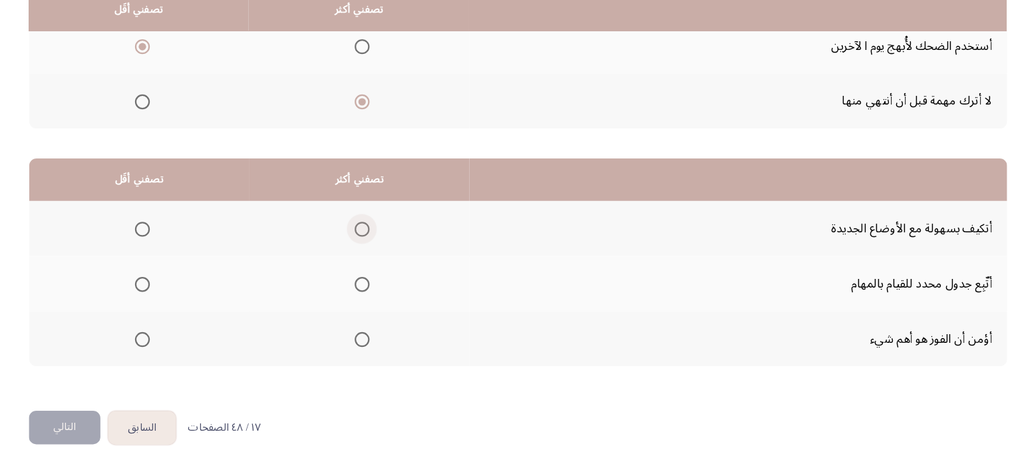
click at [362, 248] on span "Select an option" at bounding box center [366, 254] width 13 height 13
click at [362, 248] on input "Select an option" at bounding box center [366, 254] width 13 height 13
click at [169, 346] on span "Select an option" at bounding box center [170, 352] width 13 height 13
click at [169, 346] on input "Select an option" at bounding box center [170, 352] width 13 height 13
click at [96, 428] on button "التالي" at bounding box center [101, 432] width 64 height 30
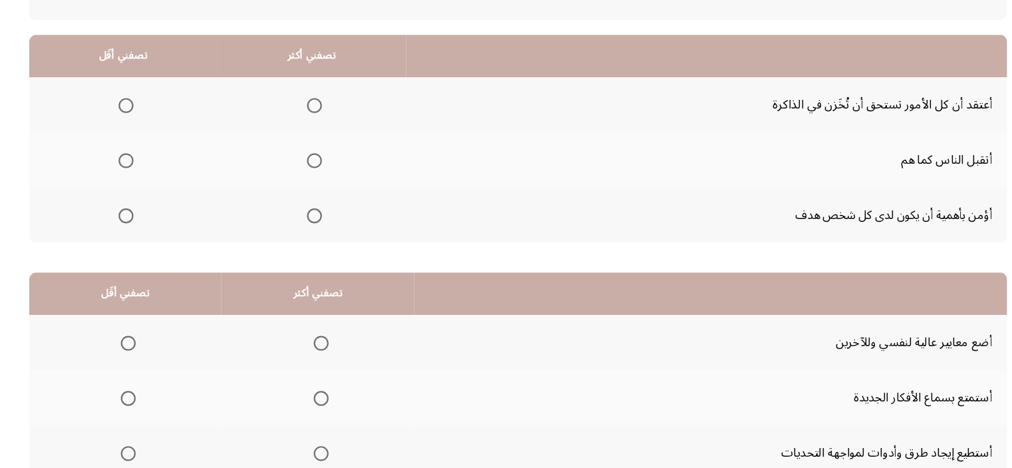
scroll to position [104, 0]
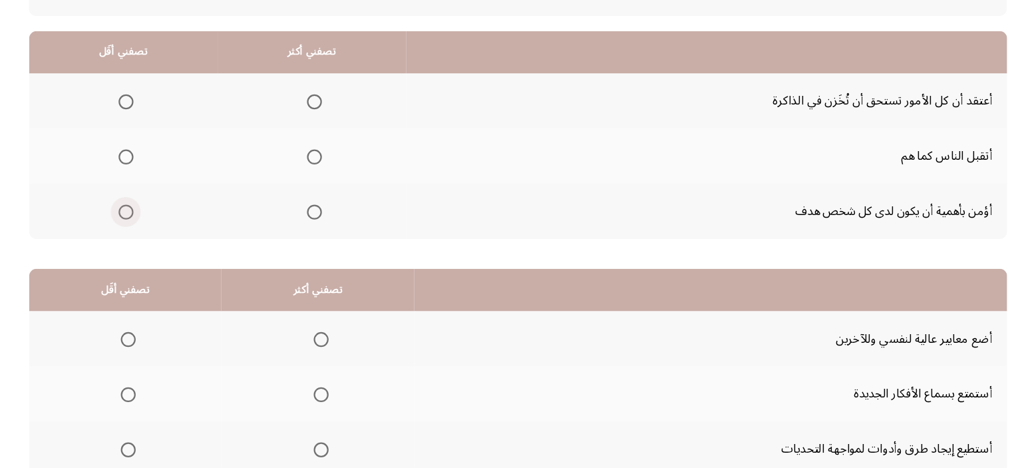
click at [153, 232] on span "Select an option" at bounding box center [155, 238] width 13 height 13
click at [153, 232] on input "Select an option" at bounding box center [155, 238] width 13 height 13
click at [162, 139] on th at bounding box center [153, 139] width 168 height 49
click at [154, 139] on span "Select an option" at bounding box center [155, 140] width 13 height 13
click at [154, 139] on input "Select an option" at bounding box center [155, 140] width 13 height 13
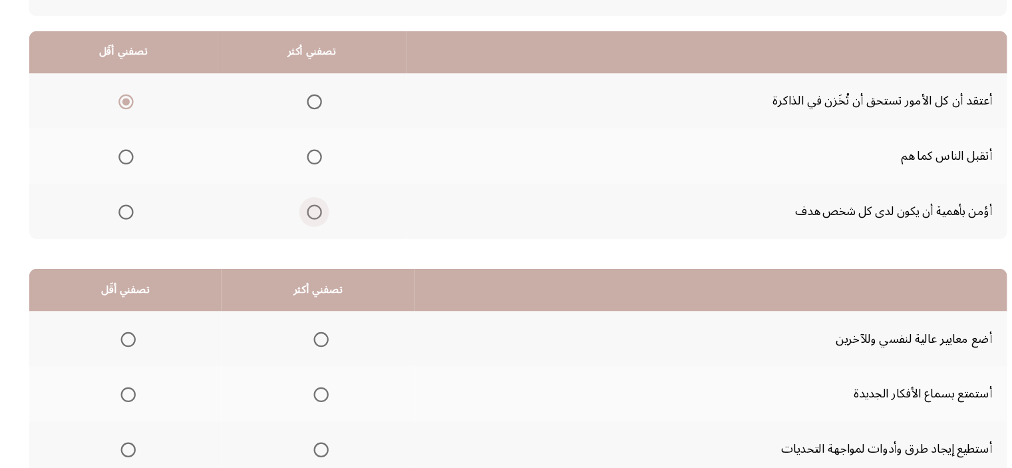
click at [325, 232] on span "Select an option" at bounding box center [323, 238] width 13 height 13
click at [325, 232] on input "Select an option" at bounding box center [323, 238] width 13 height 13
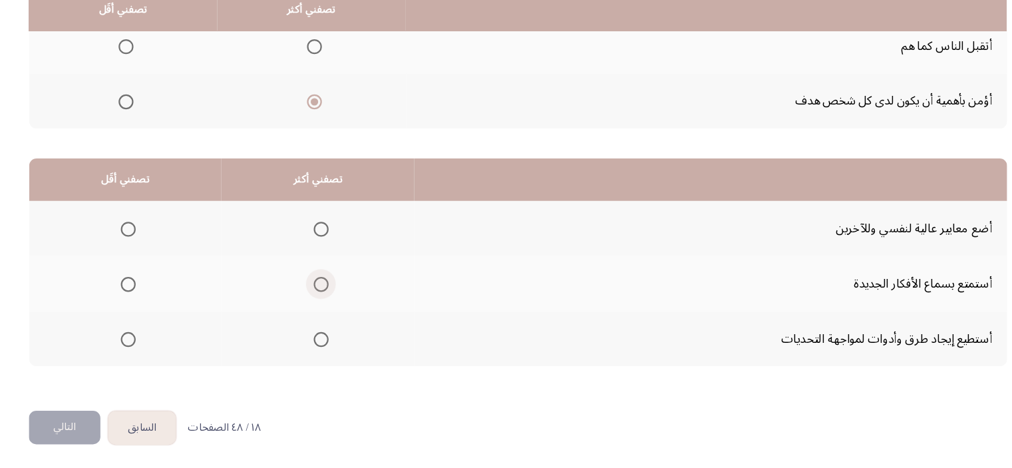
click at [323, 297] on span "Select an option" at bounding box center [329, 303] width 13 height 13
click at [323, 297] on input "Select an option" at bounding box center [329, 303] width 13 height 13
click at [161, 248] on span "Select an option" at bounding box center [157, 254] width 13 height 13
click at [161, 248] on input "Select an option" at bounding box center [157, 254] width 13 height 13
click at [329, 348] on span "Select an option" at bounding box center [329, 352] width 13 height 13
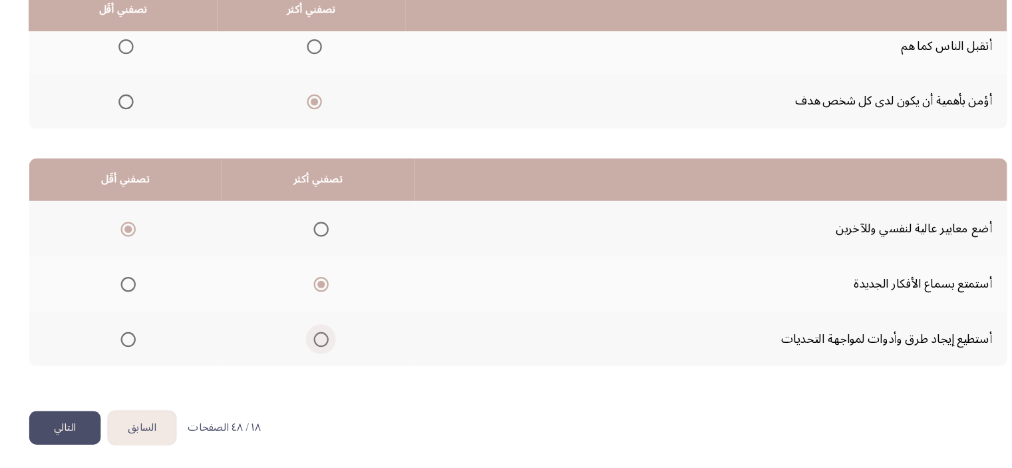
click at [329, 348] on input "Select an option" at bounding box center [329, 352] width 13 height 13
click at [88, 437] on button "التالي" at bounding box center [101, 432] width 64 height 30
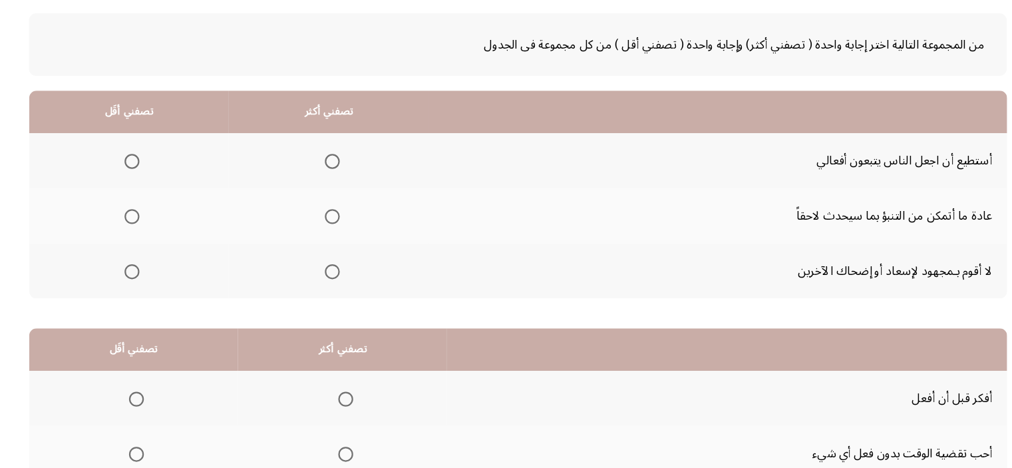
scroll to position [59, 0]
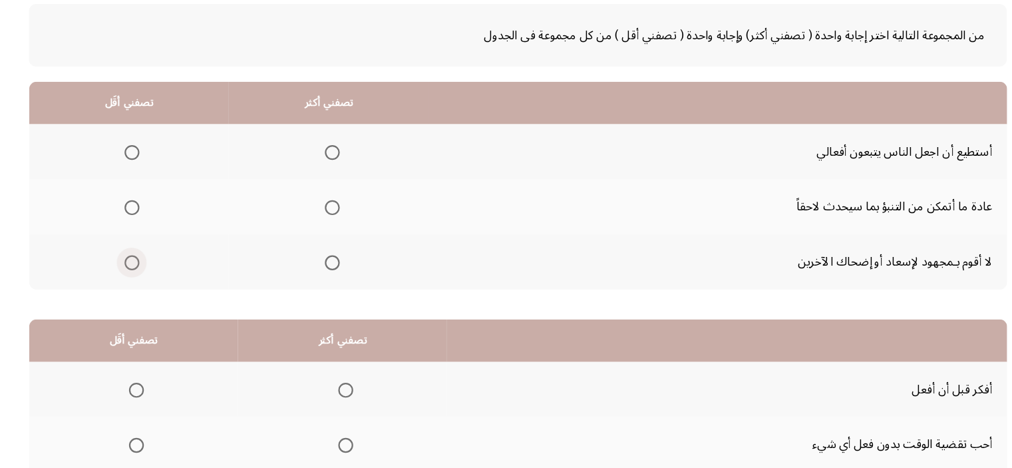
click at [161, 277] on span "Select an option" at bounding box center [160, 283] width 13 height 13
click at [161, 277] on input "Select an option" at bounding box center [160, 283] width 13 height 13
click at [346, 178] on th at bounding box center [337, 184] width 179 height 49
click at [339, 184] on span "Select an option" at bounding box center [339, 185] width 13 height 13
click at [339, 184] on input "Select an option" at bounding box center [339, 185] width 13 height 13
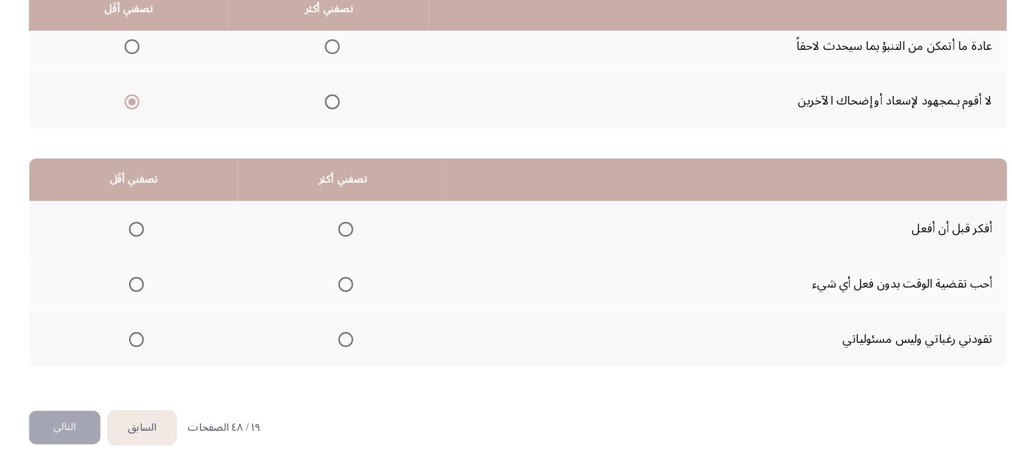
scroll to position [202, 0]
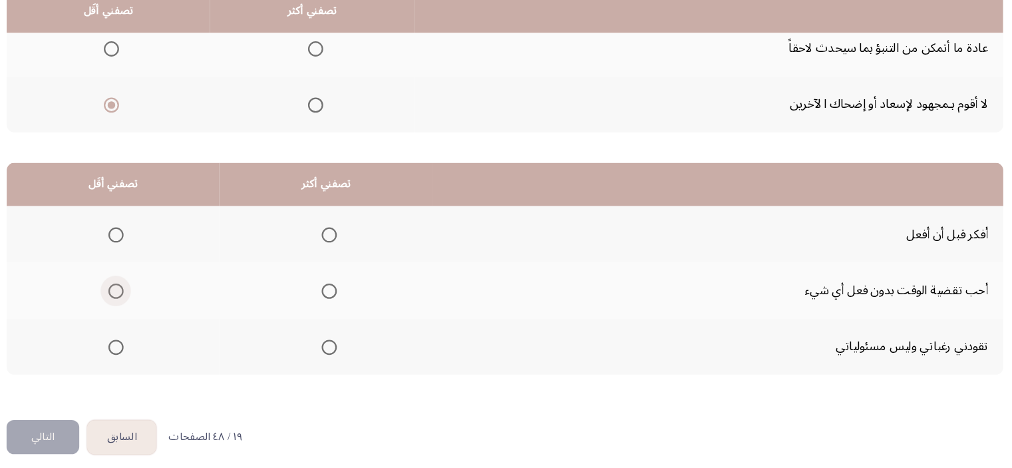
click at [155, 303] on label "Select an option" at bounding box center [162, 303] width 19 height 13
click at [158, 303] on input "Select an option" at bounding box center [164, 303] width 13 height 13
click at [166, 307] on span "Select an option" at bounding box center [164, 303] width 13 height 13
click at [166, 307] on input "Select an option" at bounding box center [164, 303] width 13 height 13
click at [340, 256] on label "Select an option" at bounding box center [349, 254] width 19 height 13
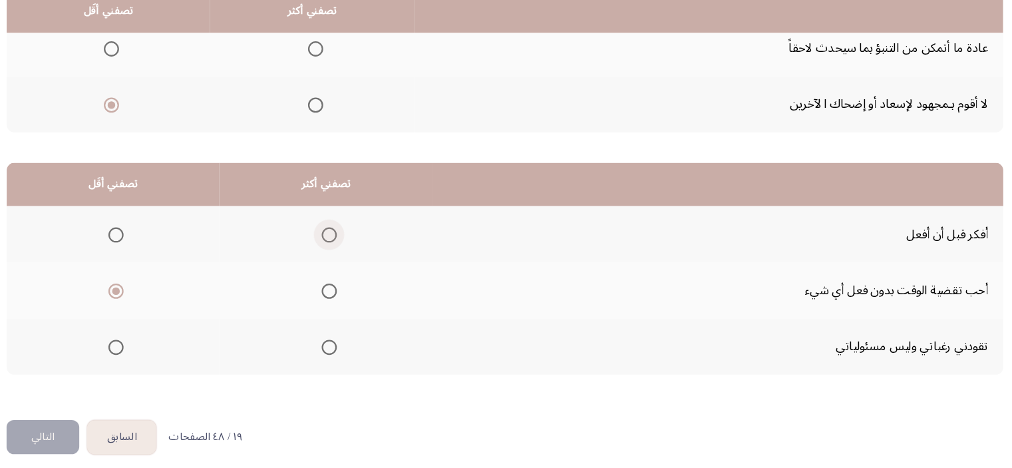
click at [345, 256] on input "Select an option" at bounding box center [351, 254] width 13 height 13
click at [91, 429] on button "التالي" at bounding box center [101, 432] width 64 height 30
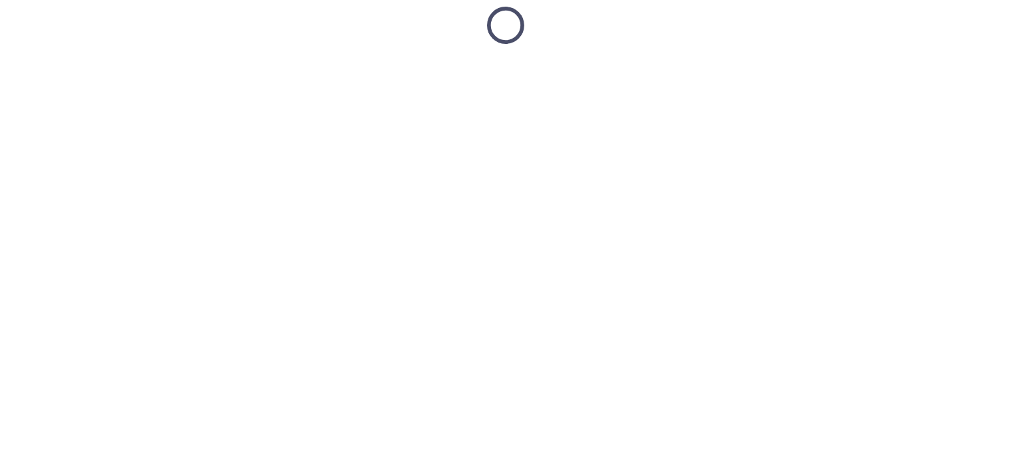
scroll to position [19, 0]
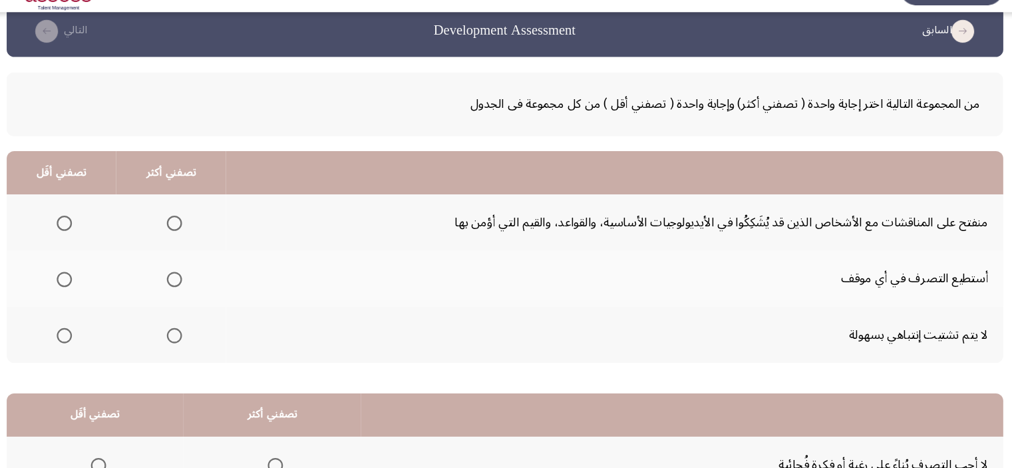
click at [868, 214] on td "منفتح على المناقشات مع الأشخاص الذين قد يُشَكِكُوا في الأيديولوجيات الأساسية، و…" at bounding box center [602, 224] width 681 height 49
click at [215, 218] on span "Select an option" at bounding box center [216, 224] width 13 height 13
click at [215, 218] on input "Select an option" at bounding box center [216, 224] width 13 height 13
click at [118, 269] on span "Select an option" at bounding box center [119, 274] width 13 height 13
click at [118, 269] on input "Select an option" at bounding box center [119, 274] width 13 height 13
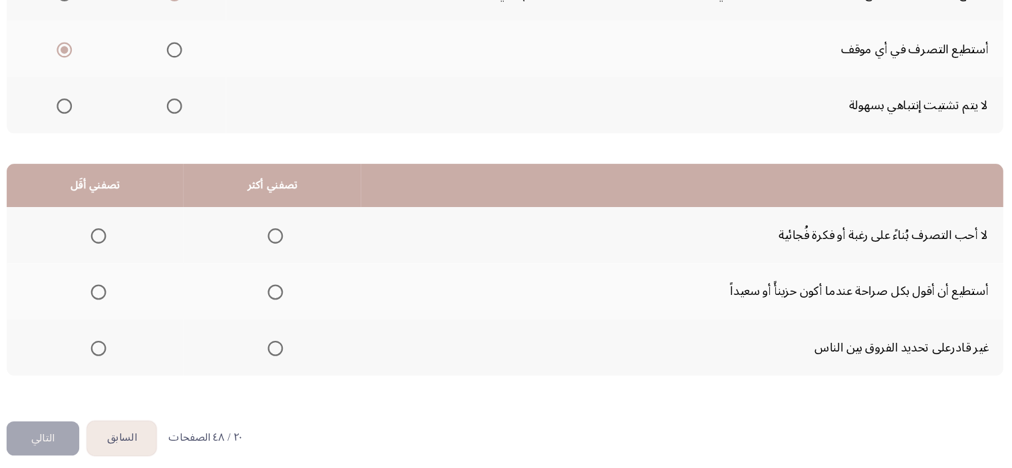
scroll to position [202, 0]
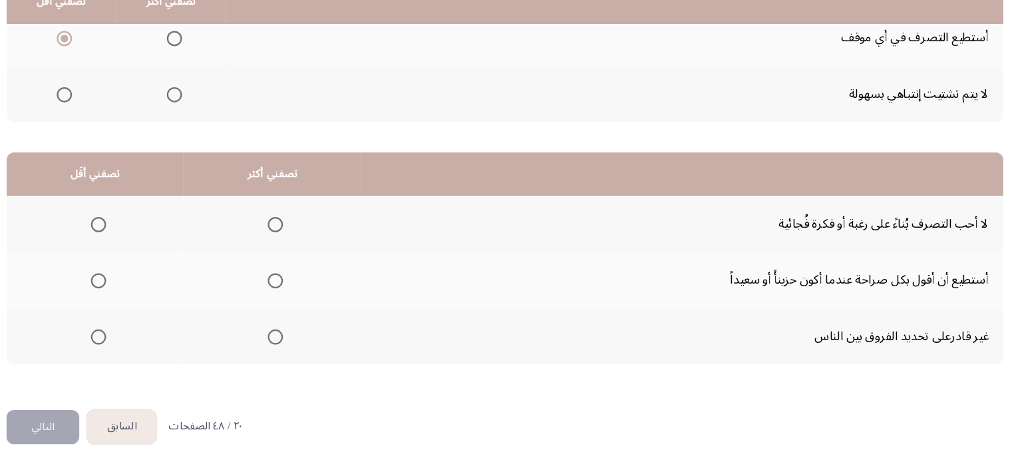
click at [938, 256] on td "لا أحب التصرف بُناءً على رغبة أو فكرة فُجائية" at bounding box center [661, 253] width 563 height 49
click at [142, 334] on th at bounding box center [146, 351] width 155 height 49
click at [148, 341] on mat-radio-group "Select an option" at bounding box center [147, 352] width 19 height 23
click at [149, 346] on span "Select an option" at bounding box center [149, 352] width 13 height 13
click at [149, 346] on input "Select an option" at bounding box center [149, 352] width 13 height 13
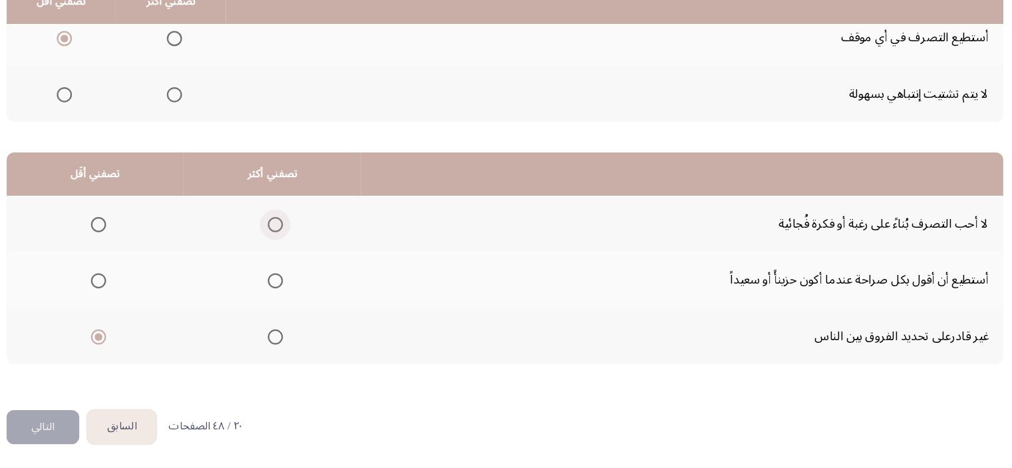
click at [302, 248] on span "Select an option" at bounding box center [304, 254] width 13 height 13
click at [302, 248] on input "Select an option" at bounding box center [304, 254] width 13 height 13
click at [102, 419] on button "التالي" at bounding box center [101, 432] width 64 height 30
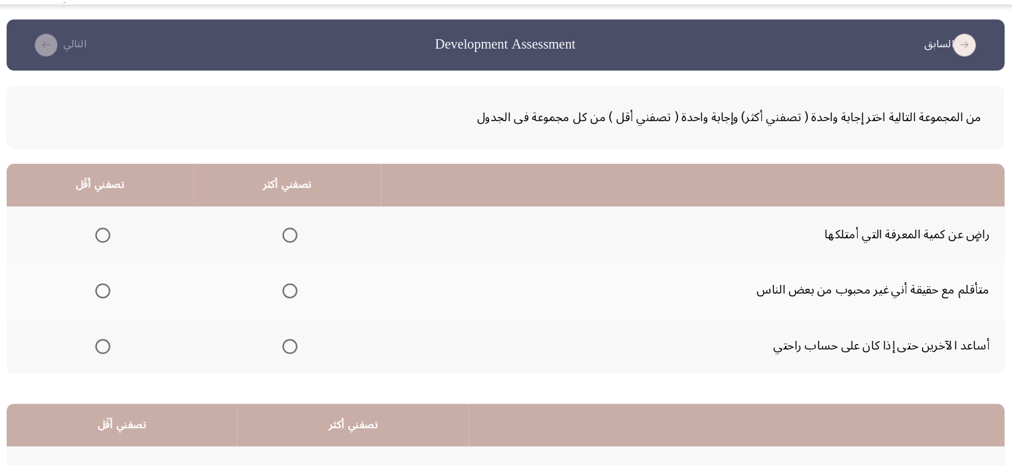
scroll to position [19, 0]
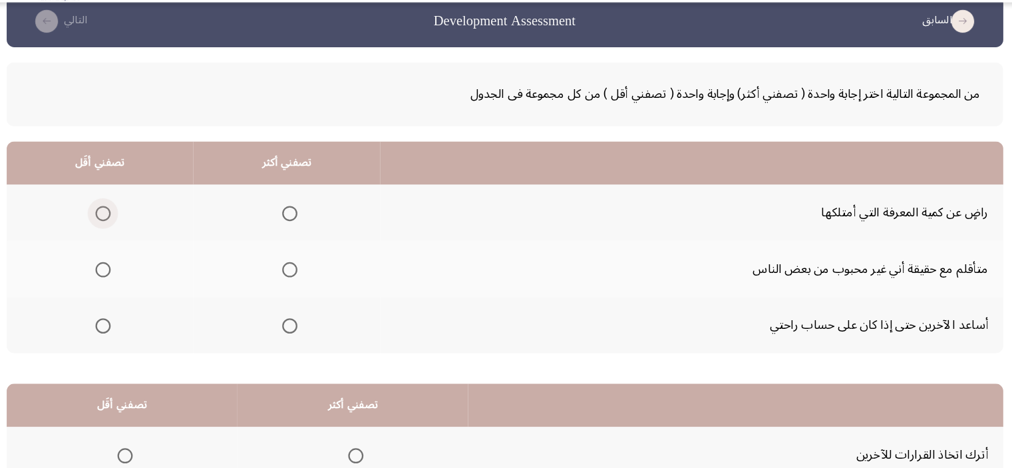
click at [148, 218] on span "Select an option" at bounding box center [153, 224] width 13 height 13
click at [148, 218] on input "Select an option" at bounding box center [153, 224] width 13 height 13
click at [317, 272] on span "Select an option" at bounding box center [317, 274] width 13 height 13
click at [317, 272] on input "Select an option" at bounding box center [317, 274] width 13 height 13
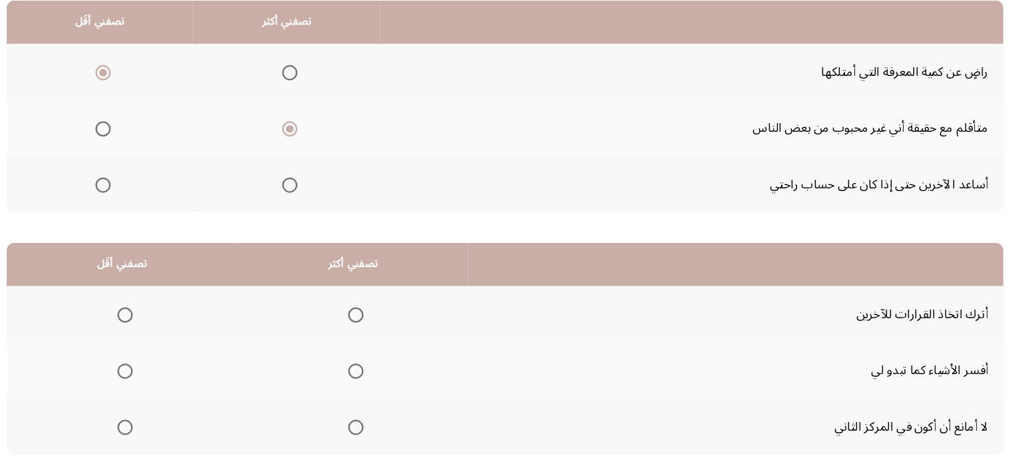
scroll to position [202, 0]
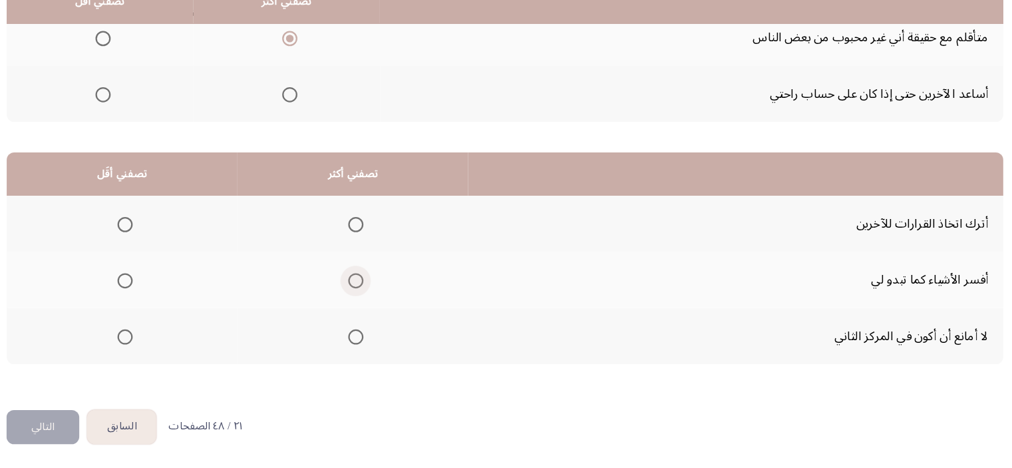
click at [379, 302] on span "Select an option" at bounding box center [375, 303] width 13 height 13
click at [379, 302] on input "Select an option" at bounding box center [375, 303] width 13 height 13
click at [171, 250] on span "Select an option" at bounding box center [172, 254] width 13 height 13
click at [171, 250] on input "Select an option" at bounding box center [172, 254] width 13 height 13
click at [114, 428] on button "التالي" at bounding box center [101, 432] width 64 height 30
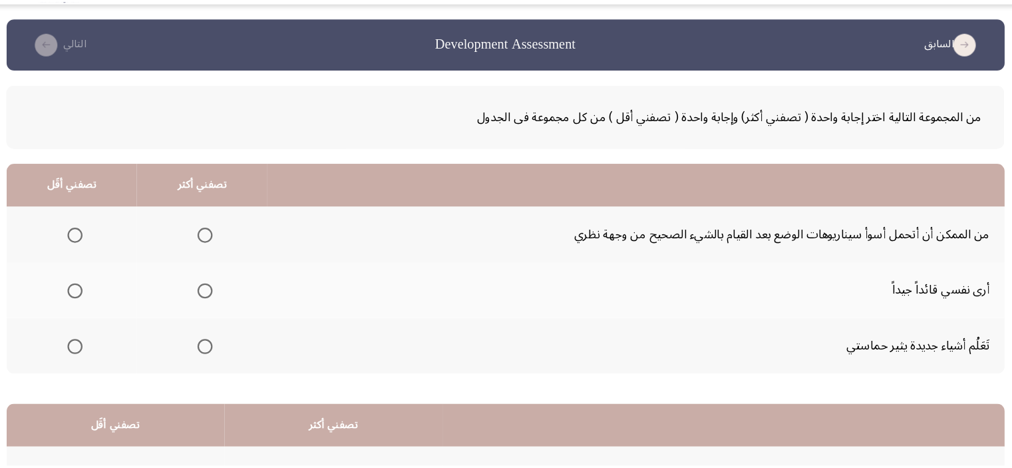
scroll to position [19, 0]
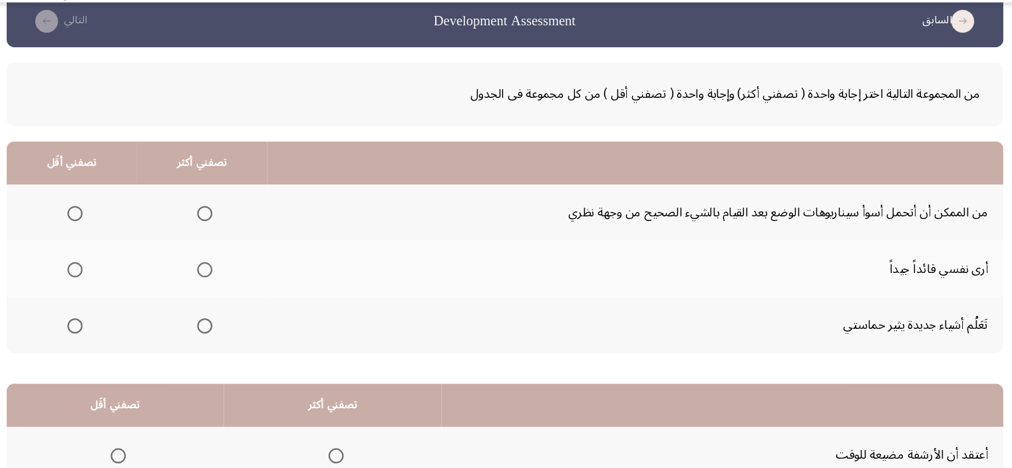
click at [131, 316] on mat-radio-button "Select an option" at bounding box center [126, 323] width 19 height 14
click at [238, 272] on span "Select an option" at bounding box center [242, 274] width 13 height 13
click at [238, 272] on input "Select an option" at bounding box center [242, 274] width 13 height 13
click at [130, 224] on span "Select an option" at bounding box center [128, 224] width 13 height 13
click at [130, 224] on input "Select an option" at bounding box center [128, 224] width 13 height 13
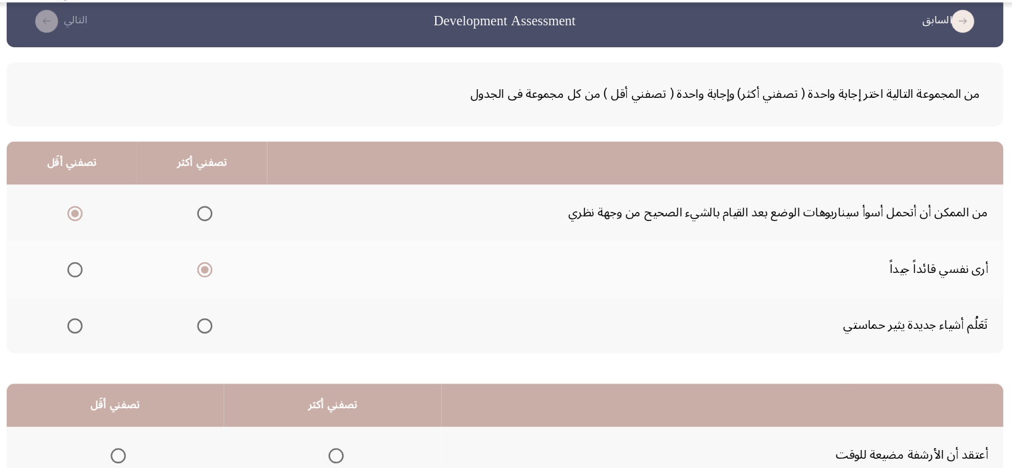
click at [127, 329] on mat-radio-group "Select an option" at bounding box center [126, 322] width 19 height 23
click at [130, 325] on span "Select an option" at bounding box center [128, 323] width 13 height 13
click at [130, 325] on input "Select an option" at bounding box center [128, 323] width 13 height 13
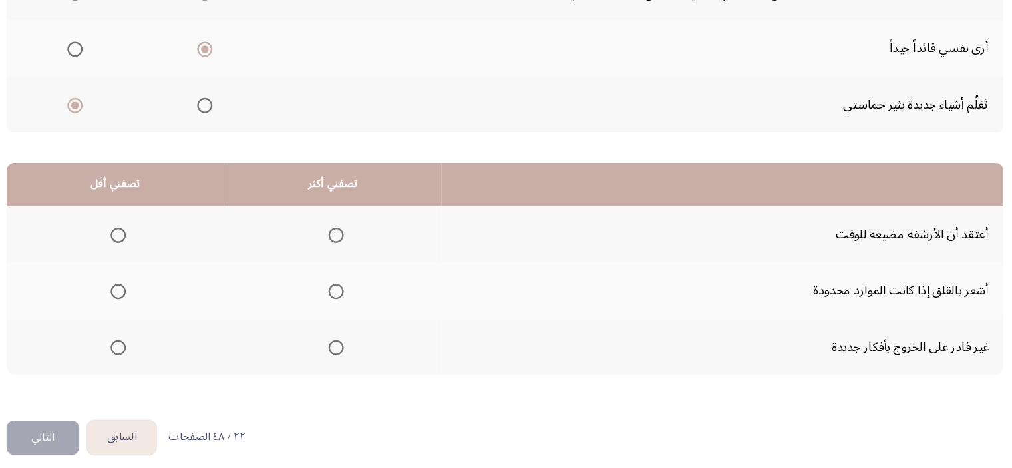
scroll to position [202, 0]
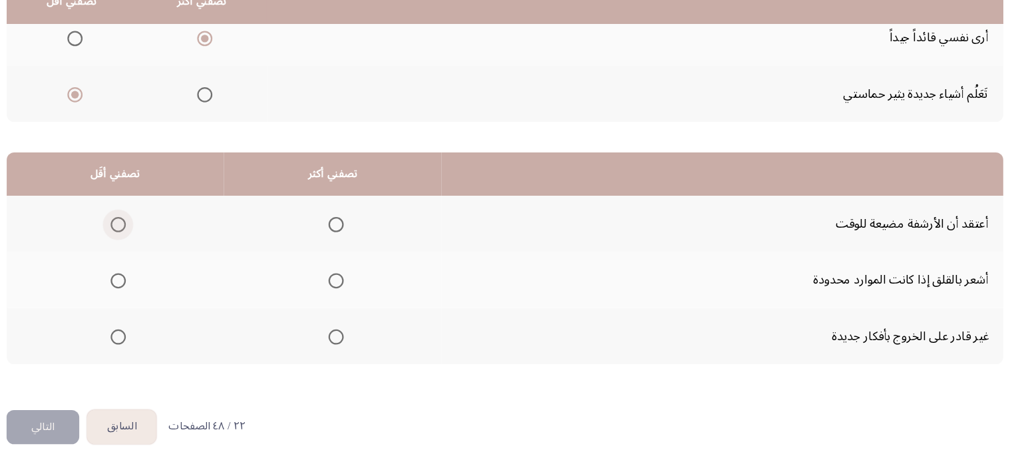
click at [172, 248] on span "Select an option" at bounding box center [166, 254] width 13 height 13
click at [172, 248] on input "Select an option" at bounding box center [166, 254] width 13 height 13
click at [172, 248] on span "Select an option" at bounding box center [166, 254] width 13 height 13
click at [339, 301] on th at bounding box center [355, 302] width 191 height 49
click at [355, 296] on mat-radio-button "Select an option" at bounding box center [355, 303] width 19 height 14
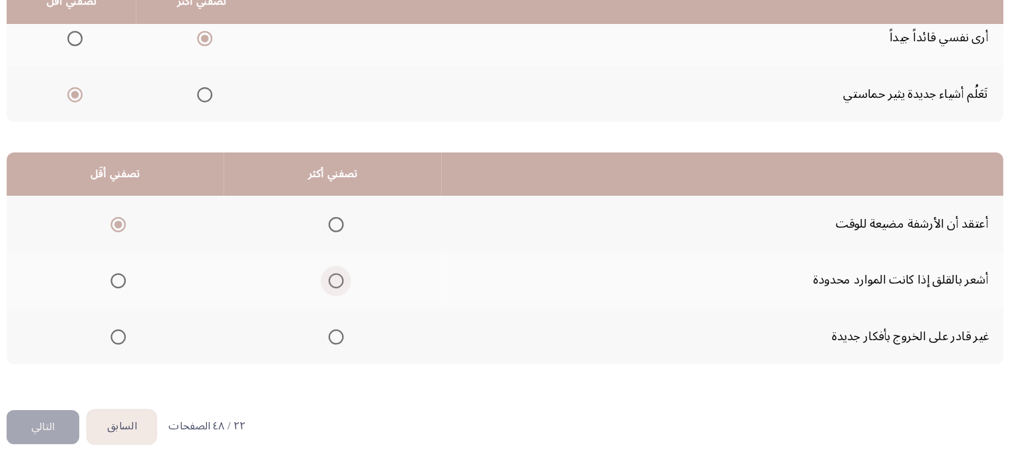
click at [361, 302] on span "Select an option" at bounding box center [357, 303] width 13 height 13
click at [361, 302] on input "Select an option" at bounding box center [357, 303] width 13 height 13
click at [98, 449] on html "السابق Development Assessment التالي من المجموعة التالية اختر إجابة واحدة ( تصف…" at bounding box center [506, 134] width 1012 height 672
click at [108, 429] on button "التالي" at bounding box center [101, 432] width 64 height 30
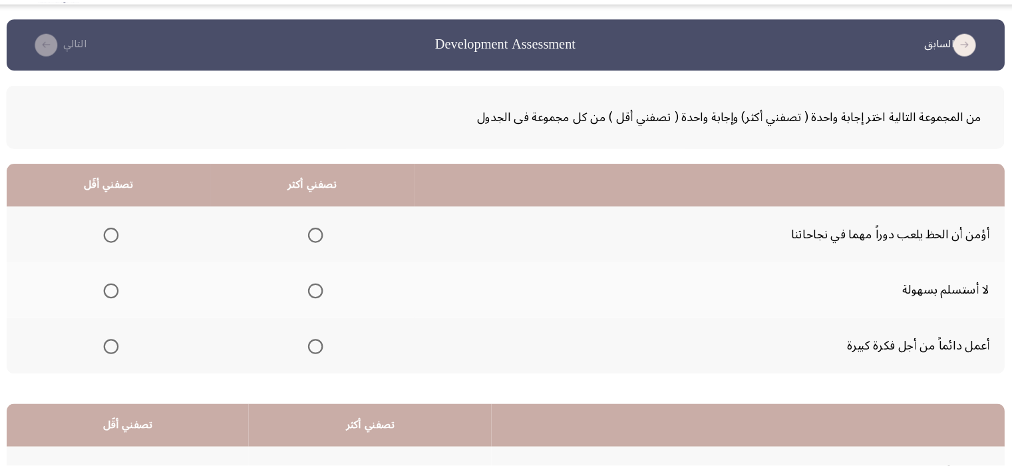
scroll to position [19, 0]
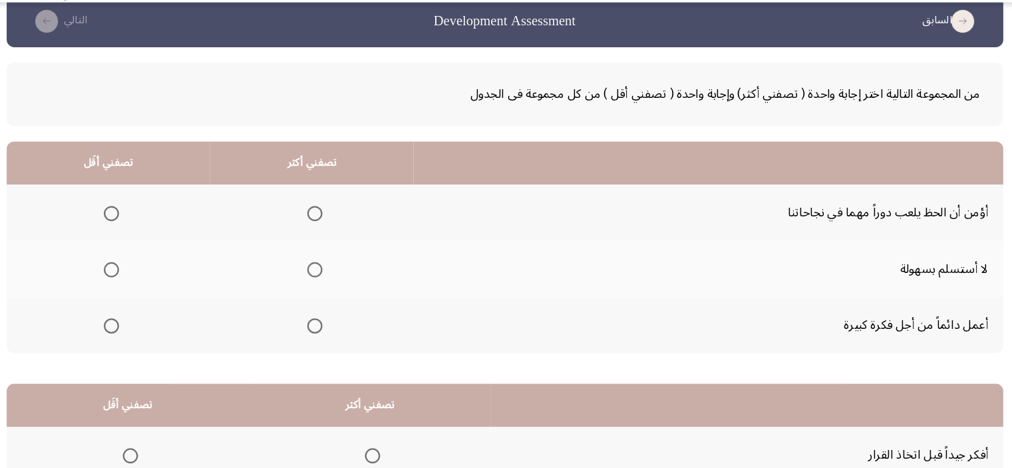
click at [338, 270] on span "Select an option" at bounding box center [339, 274] width 13 height 13
click at [338, 270] on input "Select an option" at bounding box center [339, 274] width 13 height 13
click at [164, 221] on span "Select an option" at bounding box center [160, 224] width 13 height 13
click at [164, 221] on input "Select an option" at bounding box center [160, 224] width 13 height 13
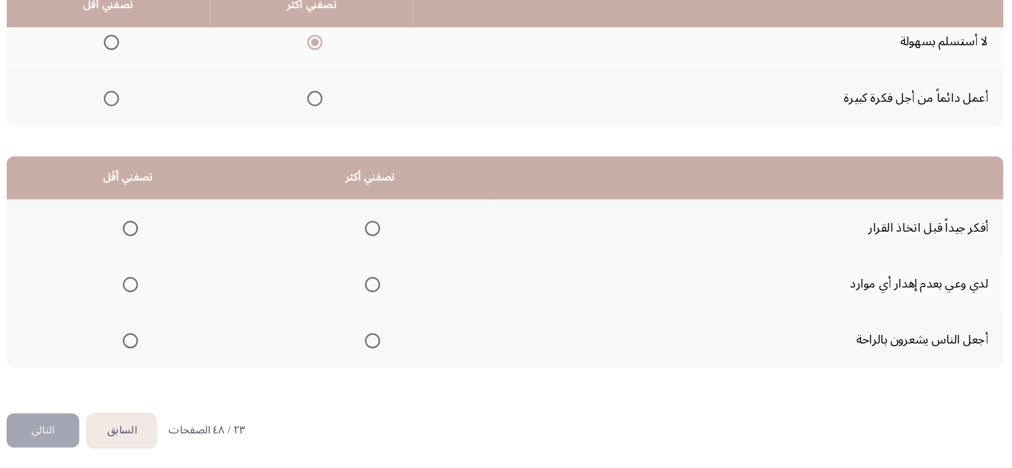
scroll to position [202, 0]
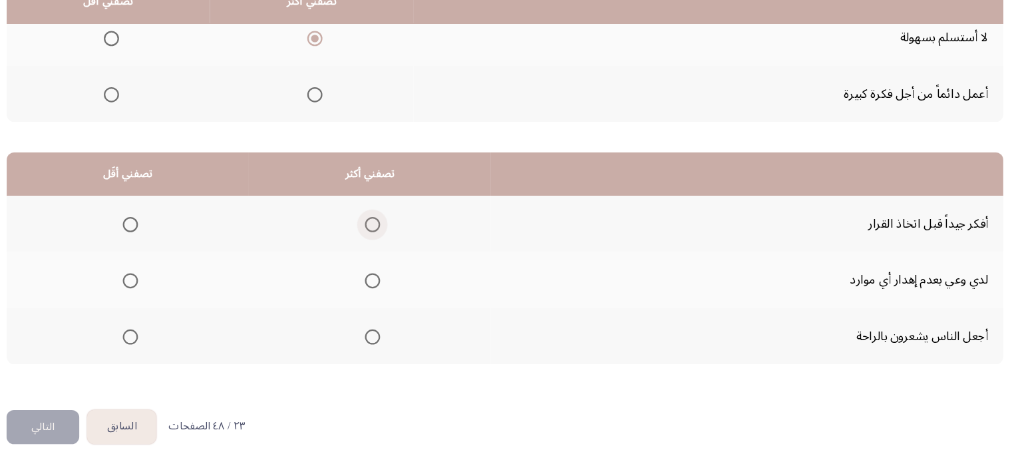
click at [390, 258] on span "Select an option" at bounding box center [389, 254] width 13 height 13
click at [390, 258] on input "Select an option" at bounding box center [389, 254] width 13 height 13
click at [173, 345] on mat-radio-button "Select an option" at bounding box center [175, 352] width 19 height 14
click at [171, 349] on span "Select an option" at bounding box center [177, 352] width 13 height 13
click at [171, 349] on input "Select an option" at bounding box center [177, 352] width 13 height 13
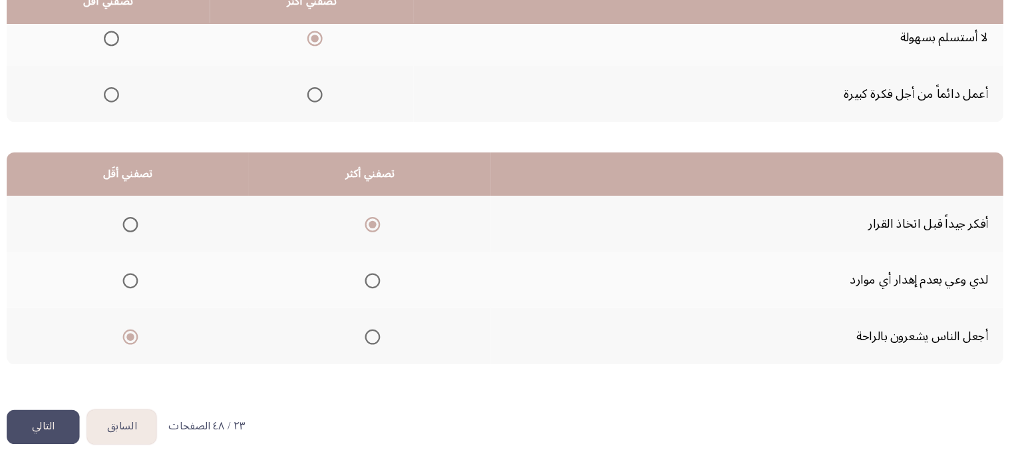
click at [106, 423] on button "التالي" at bounding box center [101, 432] width 64 height 30
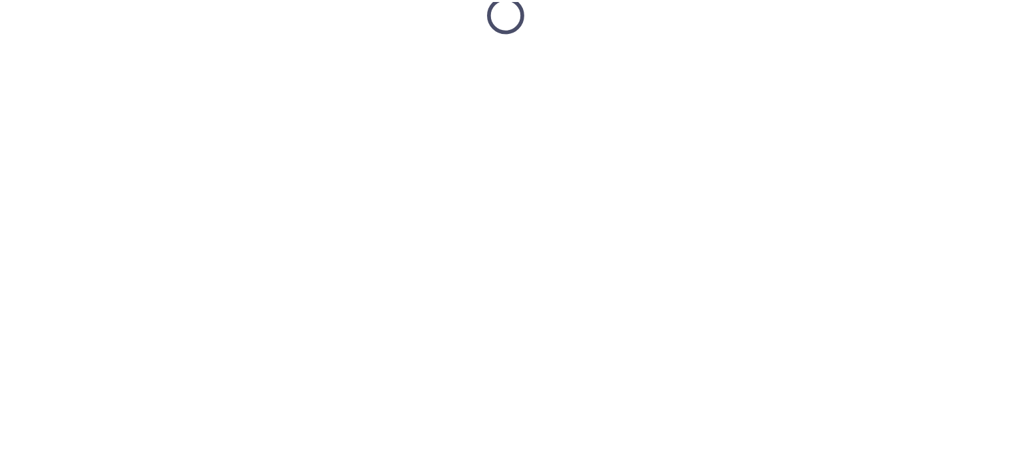
scroll to position [19, 0]
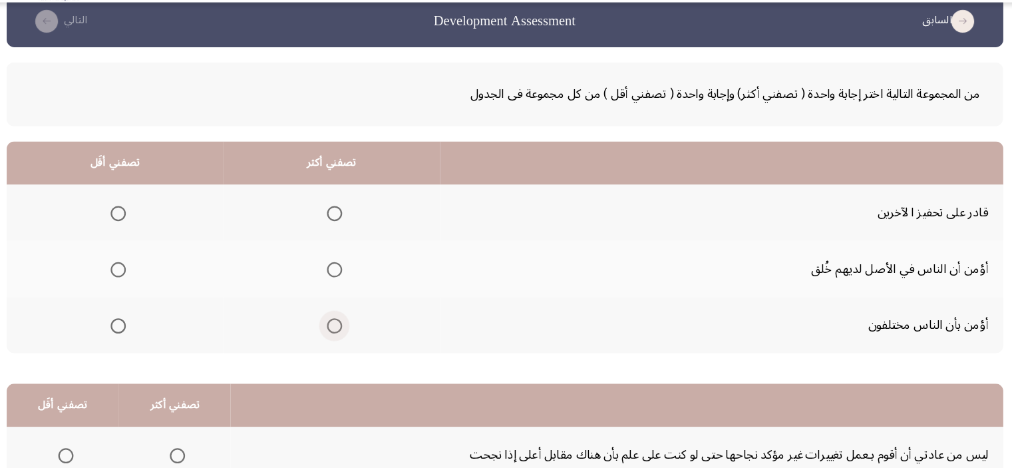
click at [351, 317] on span "Select an option" at bounding box center [356, 323] width 13 height 13
click at [351, 317] on input "Select an option" at bounding box center [356, 323] width 13 height 13
click at [163, 218] on mat-radio-button "Select an option" at bounding box center [164, 225] width 19 height 14
click at [166, 218] on span "Select an option" at bounding box center [166, 224] width 13 height 13
click at [166, 218] on input "Select an option" at bounding box center [166, 224] width 13 height 13
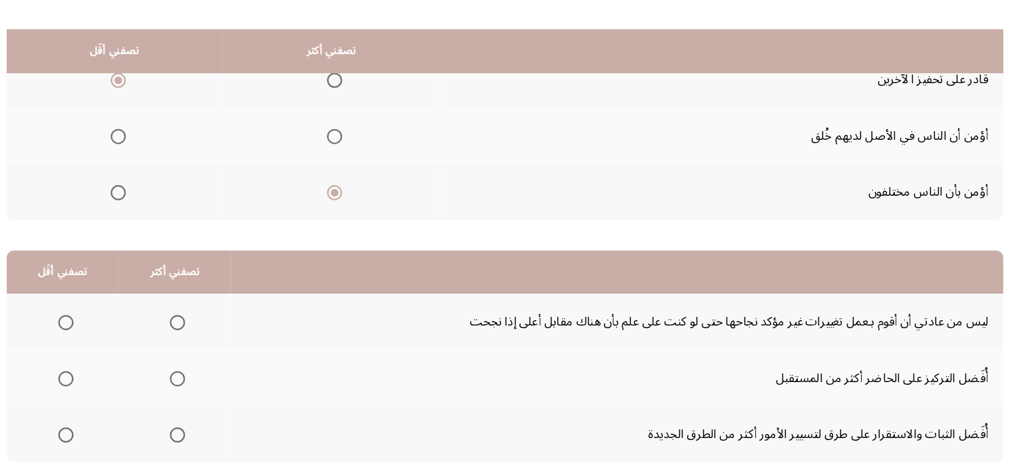
scroll to position [202, 0]
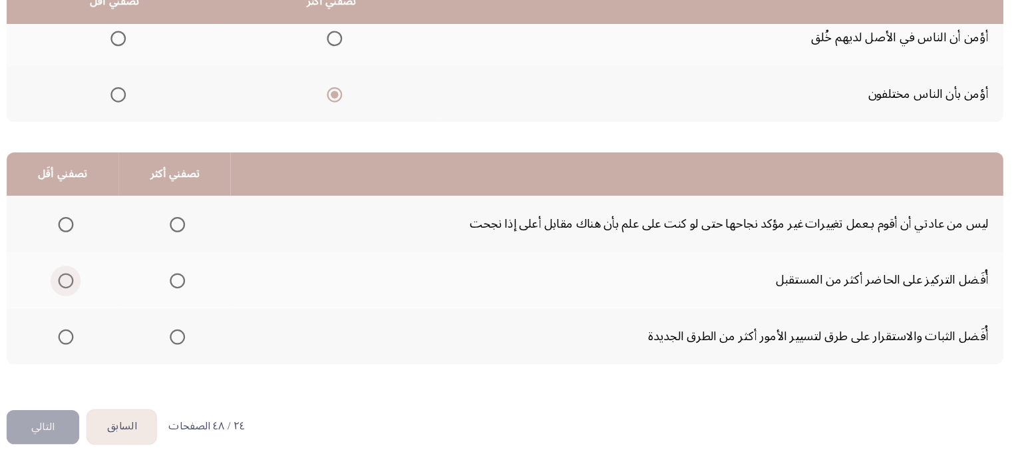
click at [122, 297] on span "Select an option" at bounding box center [120, 303] width 13 height 13
click at [122, 297] on input "Select an option" at bounding box center [120, 303] width 13 height 13
click at [118, 341] on mat-radio-group "Select an option" at bounding box center [118, 352] width 19 height 23
click at [220, 250] on span "Select an option" at bounding box center [218, 254] width 13 height 13
click at [220, 250] on input "Select an option" at bounding box center [218, 254] width 13 height 13
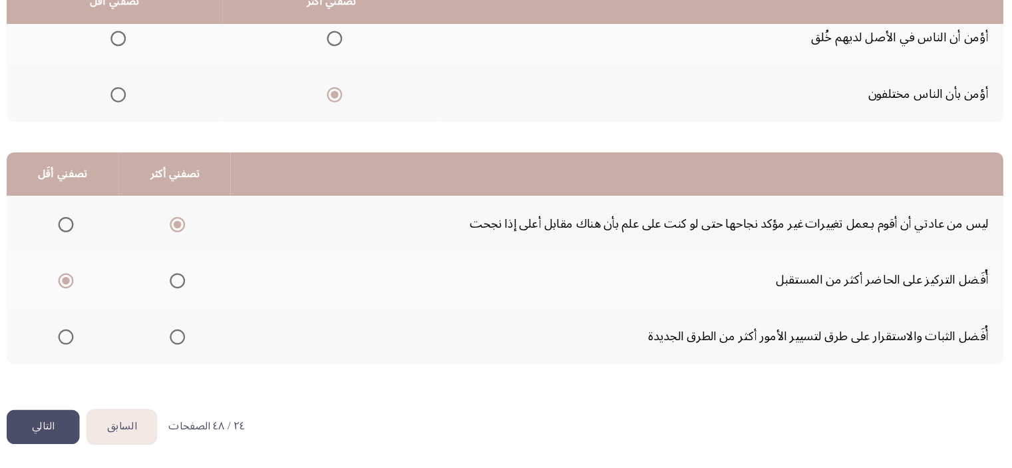
click at [98, 417] on button "التالي" at bounding box center [101, 432] width 64 height 30
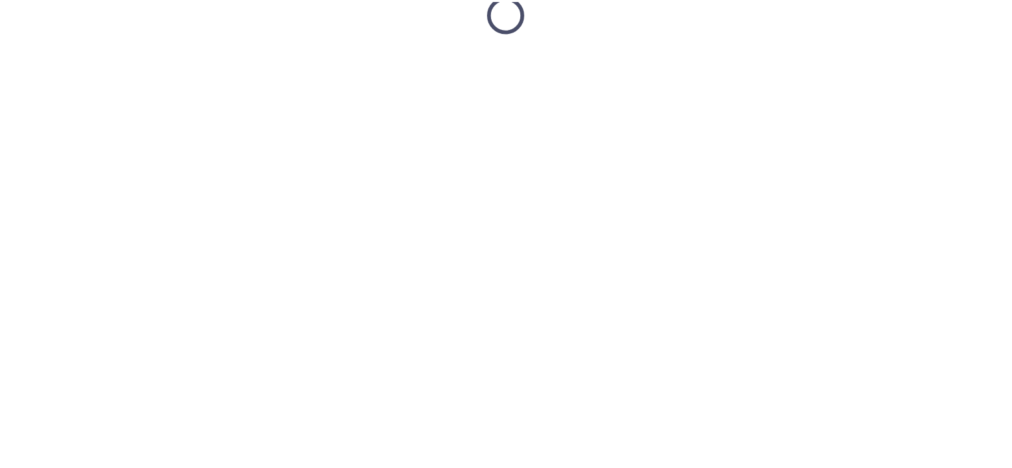
scroll to position [19, 0]
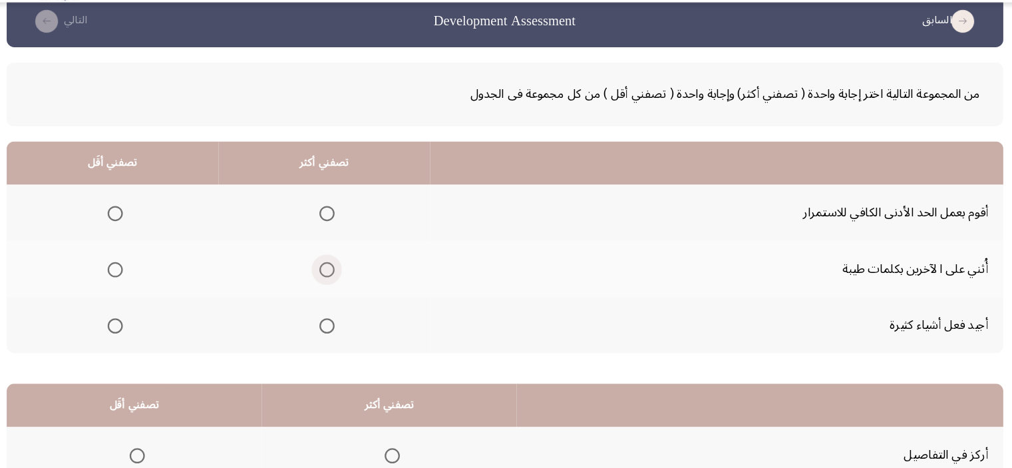
click at [349, 273] on span "Select an option" at bounding box center [349, 274] width 13 height 13
click at [349, 273] on input "Select an option" at bounding box center [349, 274] width 13 height 13
click at [168, 223] on span "Select an option" at bounding box center [164, 224] width 13 height 13
click at [168, 223] on input "Select an option" at bounding box center [164, 224] width 13 height 13
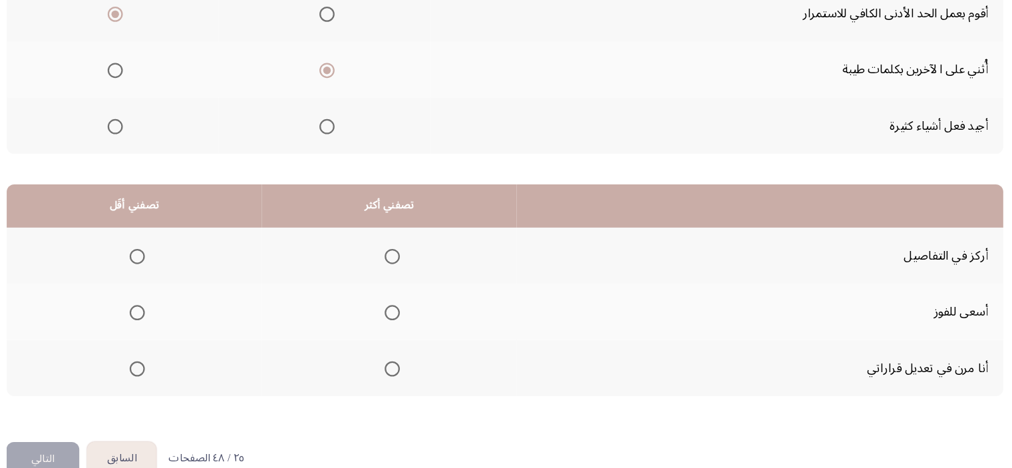
scroll to position [202, 0]
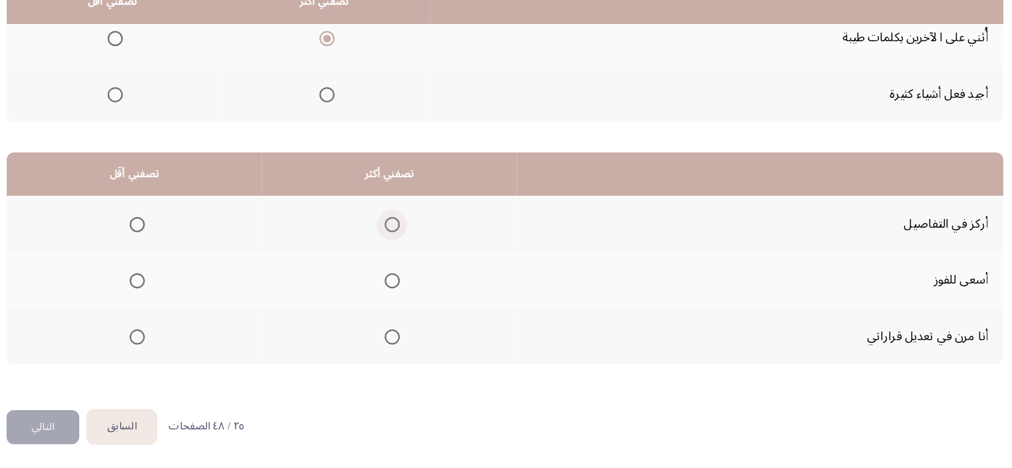
click at [404, 250] on span "Select an option" at bounding box center [407, 254] width 13 height 13
click at [404, 250] on input "Select an option" at bounding box center [407, 254] width 13 height 13
click at [404, 299] on span "Select an option" at bounding box center [407, 303] width 13 height 13
click at [404, 299] on input "Select an option" at bounding box center [407, 303] width 13 height 13
click at [182, 250] on span "Select an option" at bounding box center [183, 254] width 13 height 13
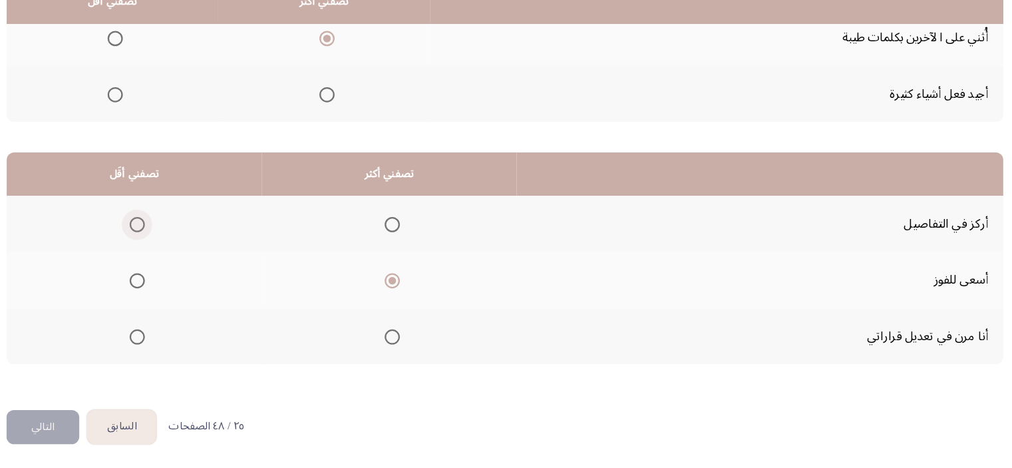
click at [182, 250] on input "Select an option" at bounding box center [183, 254] width 13 height 13
click at [403, 348] on span "Select an option" at bounding box center [407, 352] width 13 height 13
click at [403, 348] on input "Select an option" at bounding box center [407, 352] width 13 height 13
click at [115, 419] on button "التالي" at bounding box center [101, 432] width 64 height 30
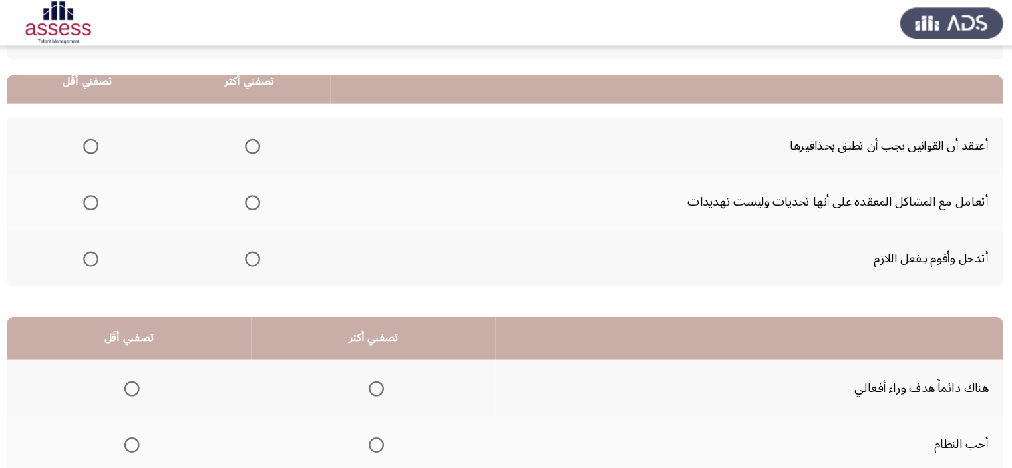
scroll to position [114, 0]
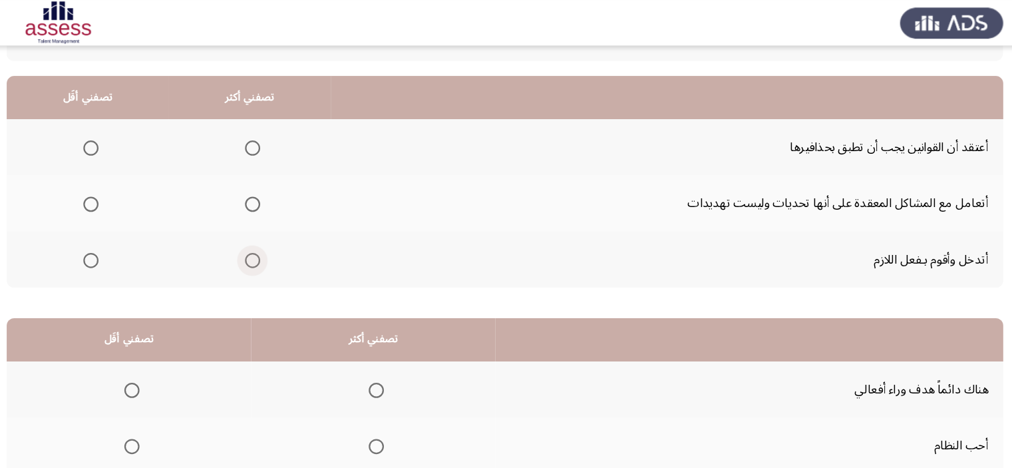
click at [282, 226] on span "Select an option" at bounding box center [284, 228] width 13 height 13
click at [282, 226] on input "Select an option" at bounding box center [284, 228] width 13 height 13
click at [286, 179] on span "Select an option" at bounding box center [284, 178] width 13 height 13
click at [286, 179] on input "Select an option" at bounding box center [284, 178] width 13 height 13
click at [146, 130] on span "Select an option" at bounding box center [142, 129] width 13 height 13
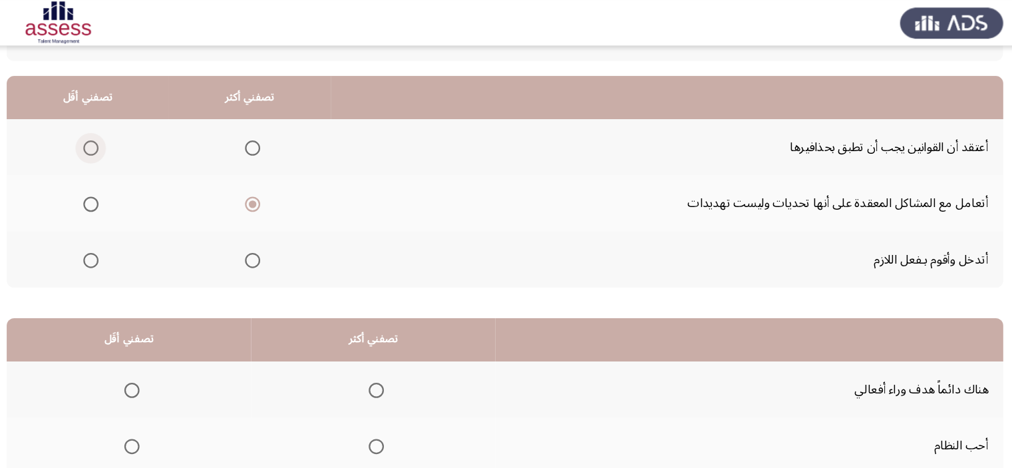
click at [146, 130] on input "Select an option" at bounding box center [142, 129] width 13 height 13
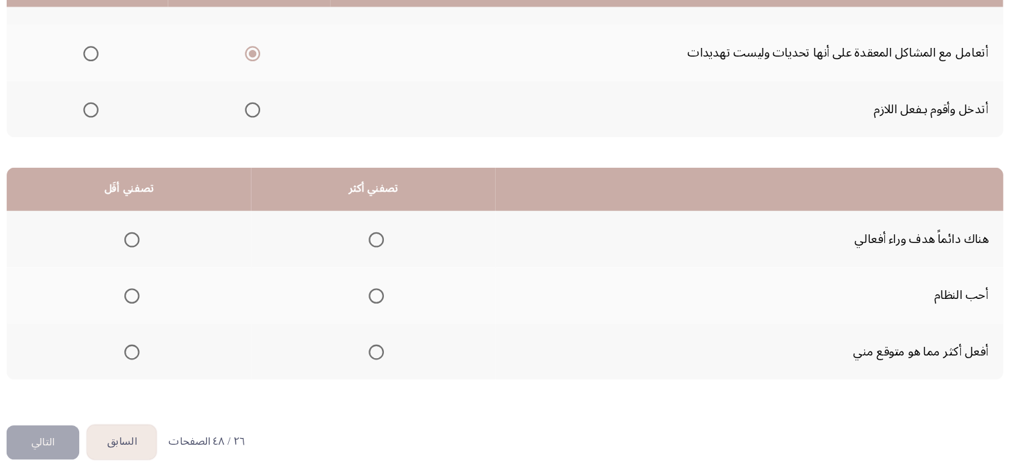
scroll to position [202, 0]
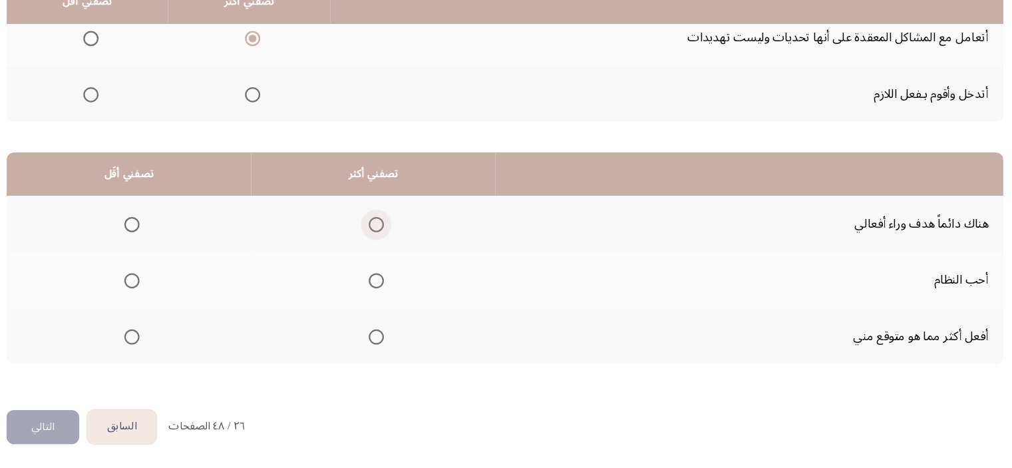
click at [396, 248] on span "Select an option" at bounding box center [393, 254] width 13 height 13
click at [396, 248] on input "Select an option" at bounding box center [393, 254] width 13 height 13
click at [173, 346] on span "Select an option" at bounding box center [178, 352] width 13 height 13
click at [173, 346] on input "Select an option" at bounding box center [178, 352] width 13 height 13
click at [123, 429] on button "التالي" at bounding box center [101, 432] width 64 height 30
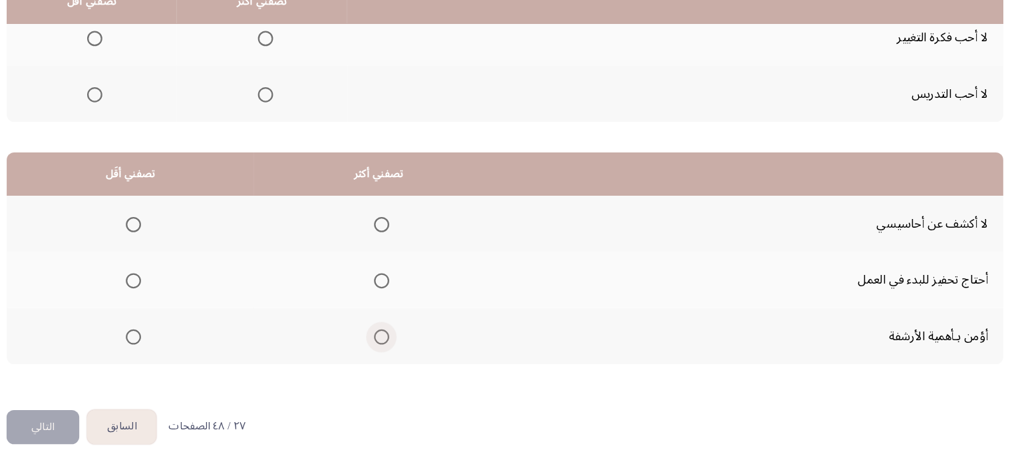
click at [386, 349] on label "Select an option" at bounding box center [395, 352] width 19 height 13
click at [391, 349] on input "Select an option" at bounding box center [397, 352] width 13 height 13
click at [171, 252] on label "Select an option" at bounding box center [177, 254] width 19 height 13
click at [174, 252] on input "Select an option" at bounding box center [180, 254] width 13 height 13
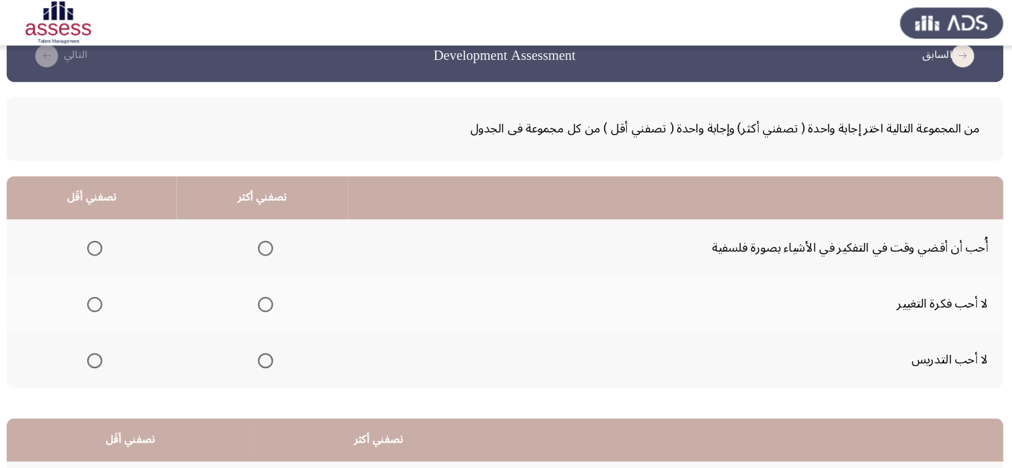
scroll to position [24, 0]
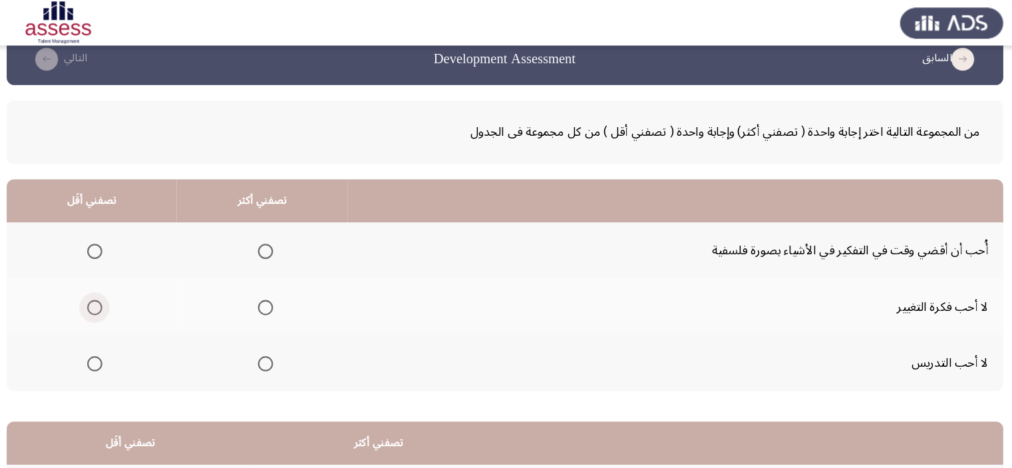
click at [140, 267] on span "Select an option" at bounding box center [146, 269] width 13 height 13
click at [140, 267] on input "Select an option" at bounding box center [146, 269] width 13 height 13
click at [289, 216] on span "Select an option" at bounding box center [295, 220] width 13 height 13
click at [289, 216] on input "Select an option" at bounding box center [295, 220] width 13 height 13
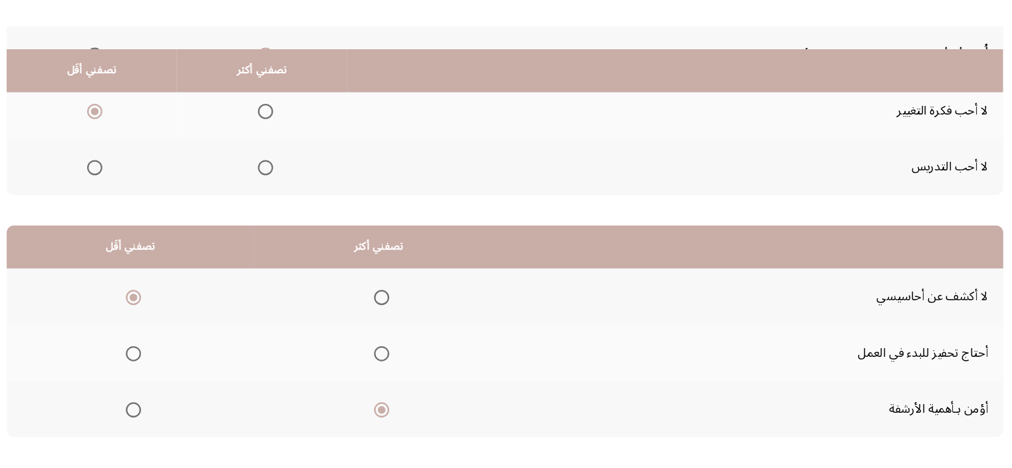
scroll to position [202, 0]
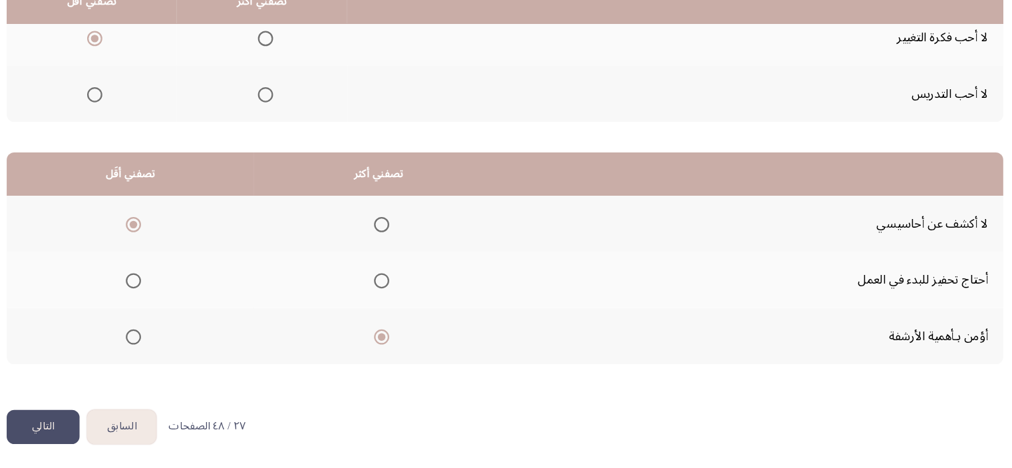
click at [92, 425] on button "التالي" at bounding box center [101, 432] width 64 height 30
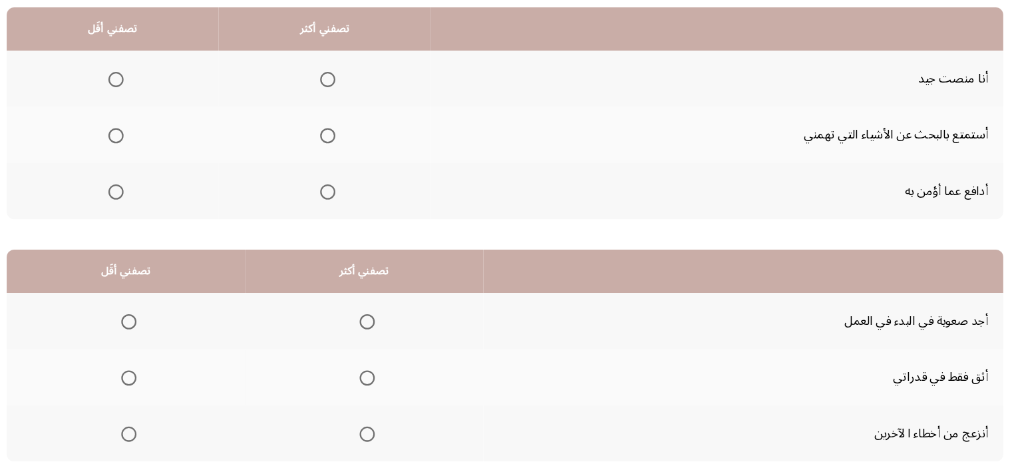
scroll to position [116, 0]
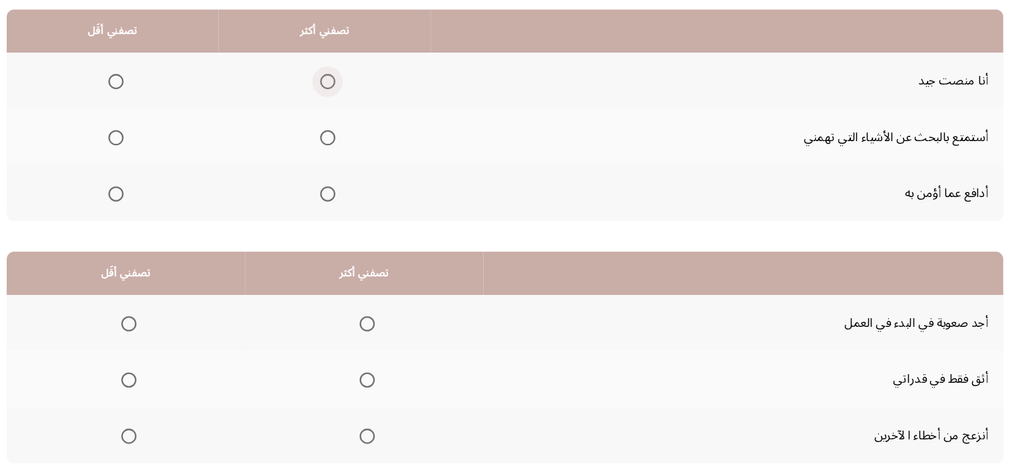
click at [349, 128] on span "Select an option" at bounding box center [350, 128] width 13 height 13
click at [349, 128] on input "Select an option" at bounding box center [350, 128] width 13 height 13
click at [172, 224] on th at bounding box center [162, 226] width 186 height 49
click at [167, 227] on span "Select an option" at bounding box center [164, 226] width 13 height 13
click at [167, 227] on input "Select an option" at bounding box center [164, 226] width 13 height 13
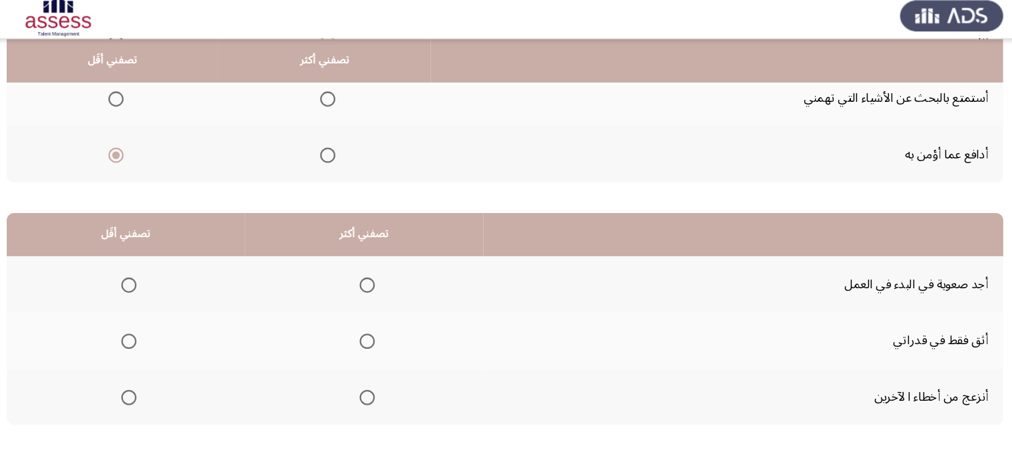
scroll to position [200, 0]
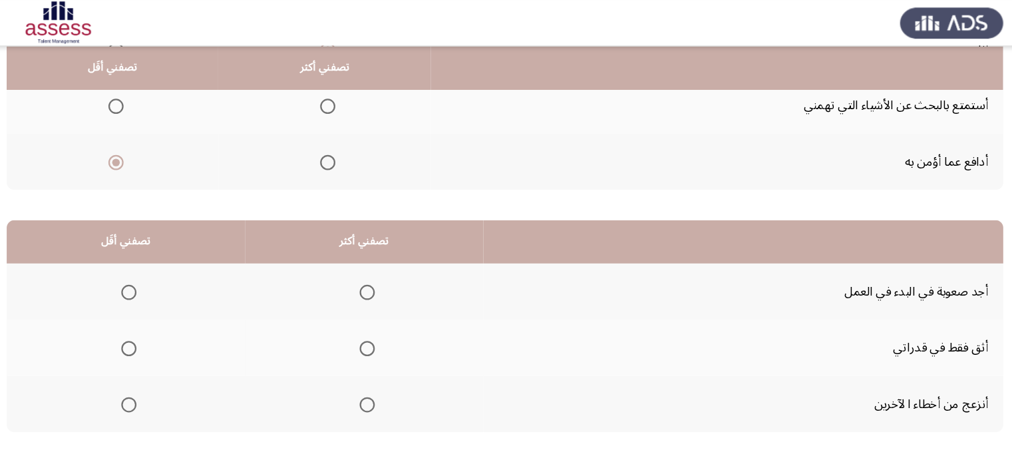
click at [345, 144] on span "Select an option" at bounding box center [350, 142] width 13 height 13
click at [345, 144] on input "Select an option" at bounding box center [350, 142] width 13 height 13
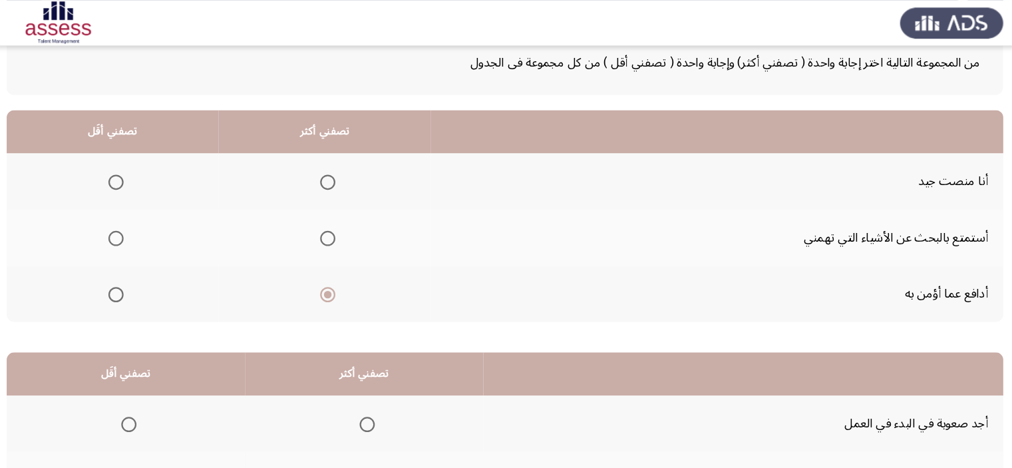
scroll to position [84, 0]
click at [349, 207] on span "Select an option" at bounding box center [350, 209] width 13 height 13
click at [349, 207] on input "Select an option" at bounding box center [350, 209] width 13 height 13
click at [165, 160] on span "Select an option" at bounding box center [164, 160] width 13 height 13
click at [165, 160] on input "Select an option" at bounding box center [164, 160] width 13 height 13
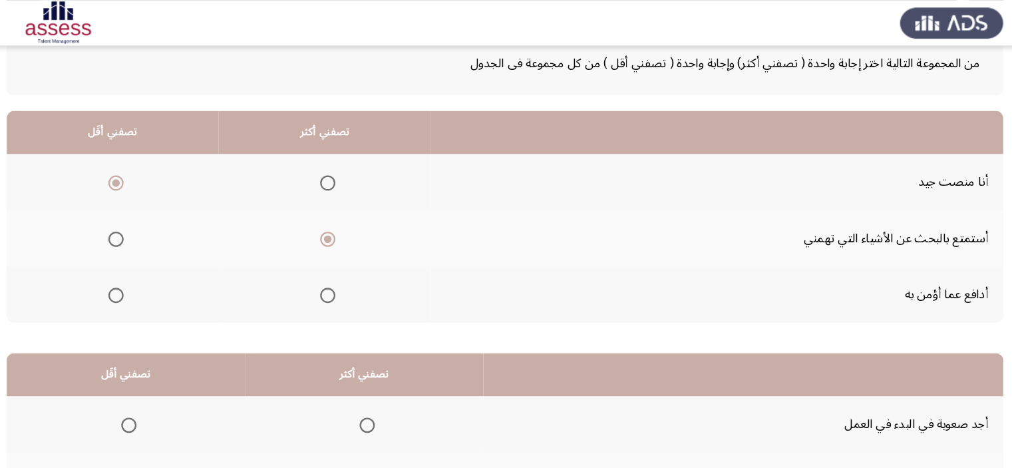
click at [353, 159] on span "Select an option" at bounding box center [350, 160] width 13 height 13
click at [353, 159] on input "Select an option" at bounding box center [350, 160] width 13 height 13
click at [158, 206] on span "Select an option" at bounding box center [164, 209] width 13 height 13
click at [158, 206] on input "Select an option" at bounding box center [164, 209] width 13 height 13
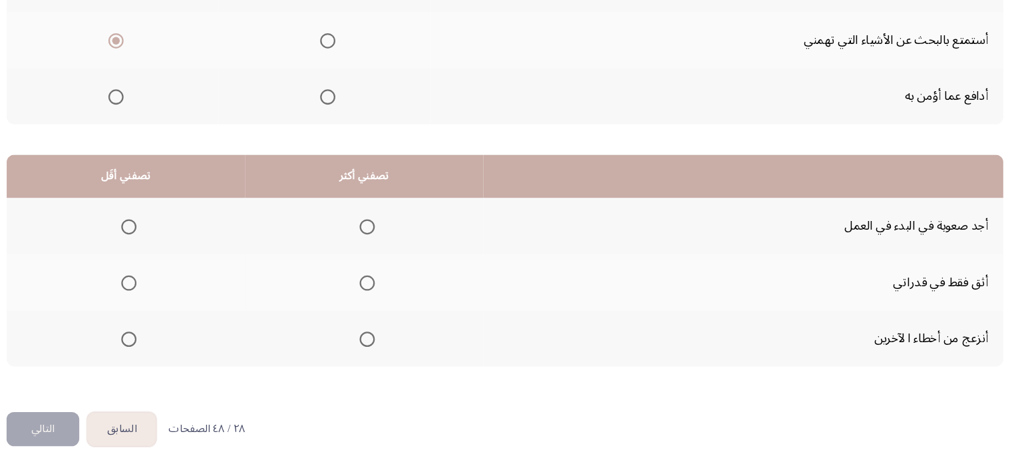
scroll to position [202, 0]
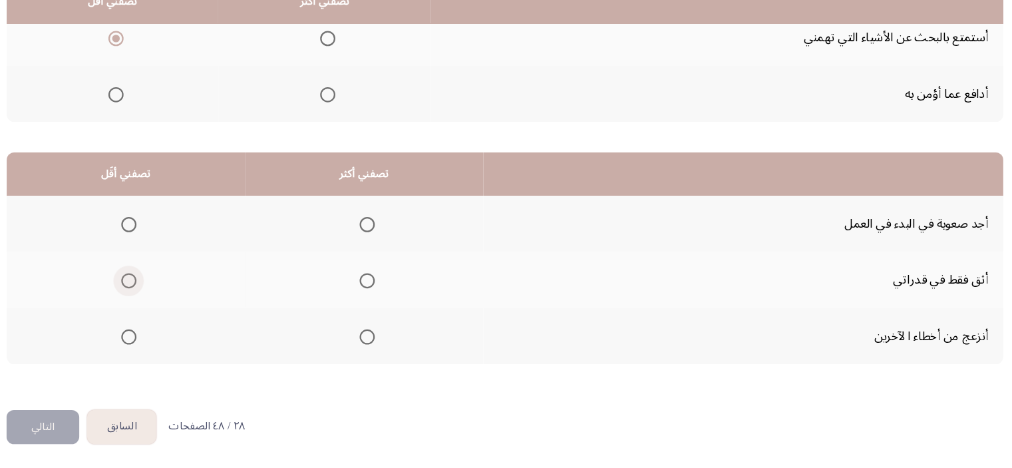
click at [178, 303] on span "Select an option" at bounding box center [176, 303] width 13 height 13
click at [178, 303] on input "Select an option" at bounding box center [176, 303] width 13 height 13
click at [170, 353] on span "Select an option" at bounding box center [176, 352] width 13 height 13
click at [170, 353] on input "Select an option" at bounding box center [176, 352] width 13 height 13
click at [369, 246] on th at bounding box center [382, 253] width 209 height 49
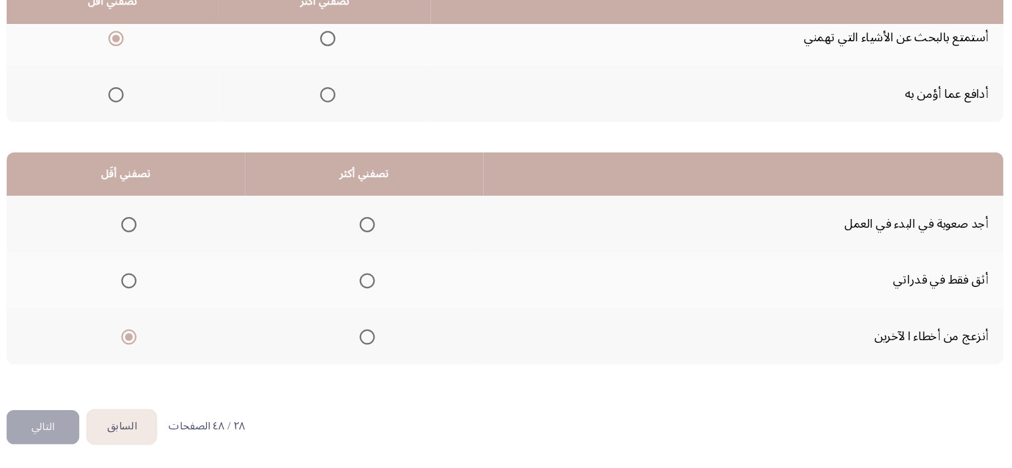
click at [383, 252] on span "Select an option" at bounding box center [385, 254] width 13 height 13
click at [383, 252] on input "Select an option" at bounding box center [385, 254] width 13 height 13
click at [384, 351] on span "Select an option" at bounding box center [385, 352] width 13 height 13
click at [384, 351] on input "Select an option" at bounding box center [385, 352] width 13 height 13
click at [170, 297] on span "Select an option" at bounding box center [176, 303] width 13 height 13
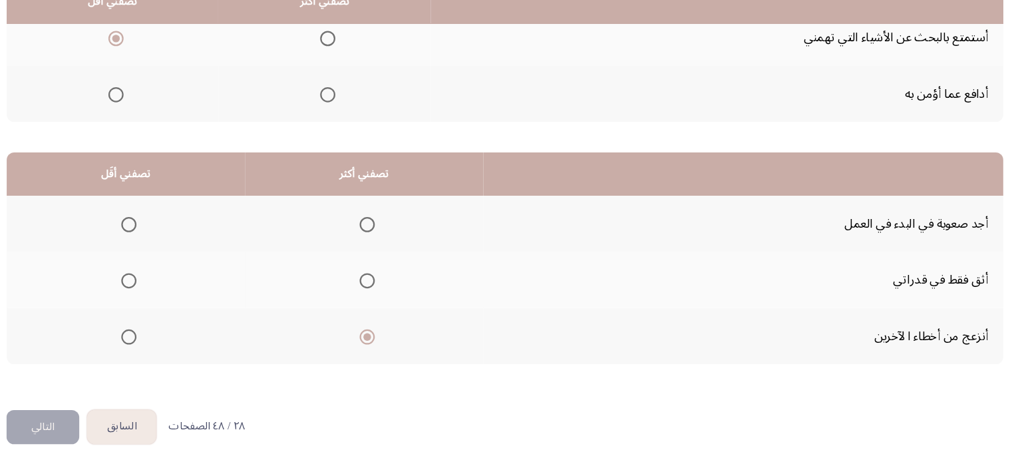
click at [170, 297] on input "Select an option" at bounding box center [176, 303] width 13 height 13
click at [107, 426] on button "التالي" at bounding box center [101, 432] width 64 height 30
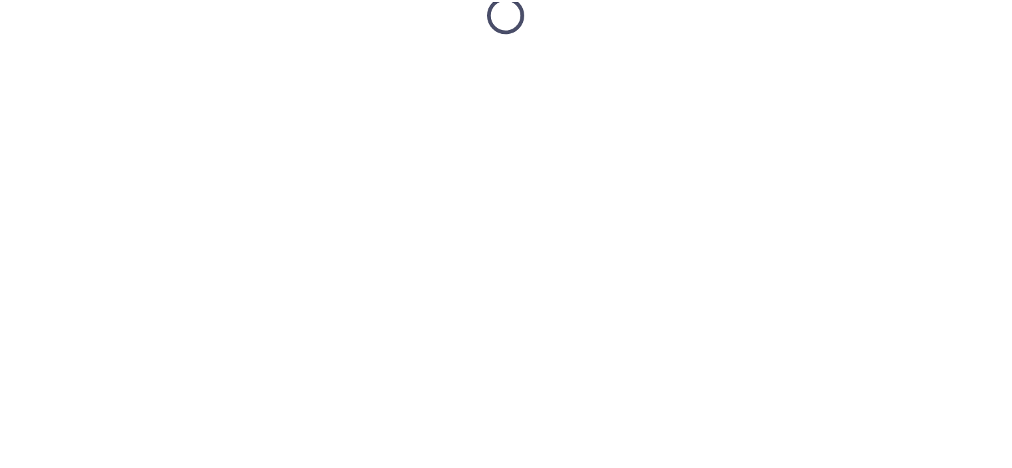
scroll to position [19, 0]
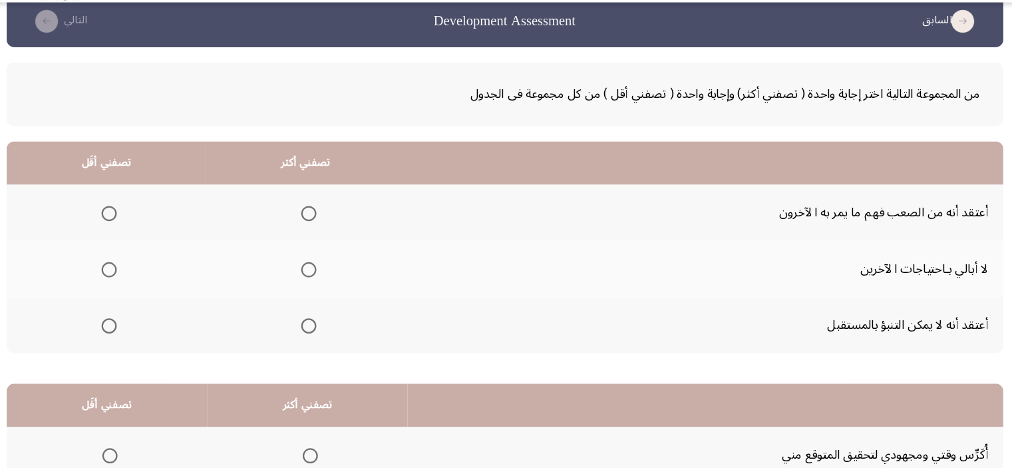
click at [155, 270] on span "Select an option" at bounding box center [158, 274] width 13 height 13
click at [155, 270] on input "Select an option" at bounding box center [158, 274] width 13 height 13
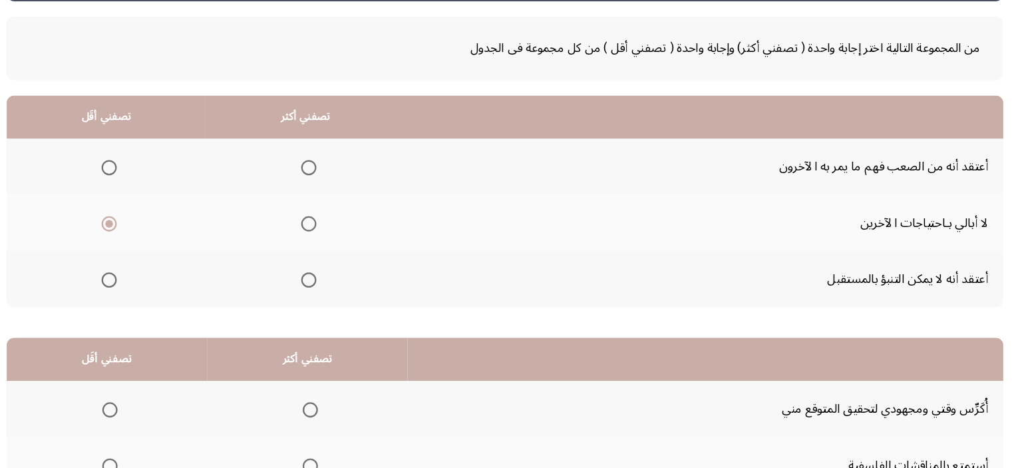
scroll to position [59, 0]
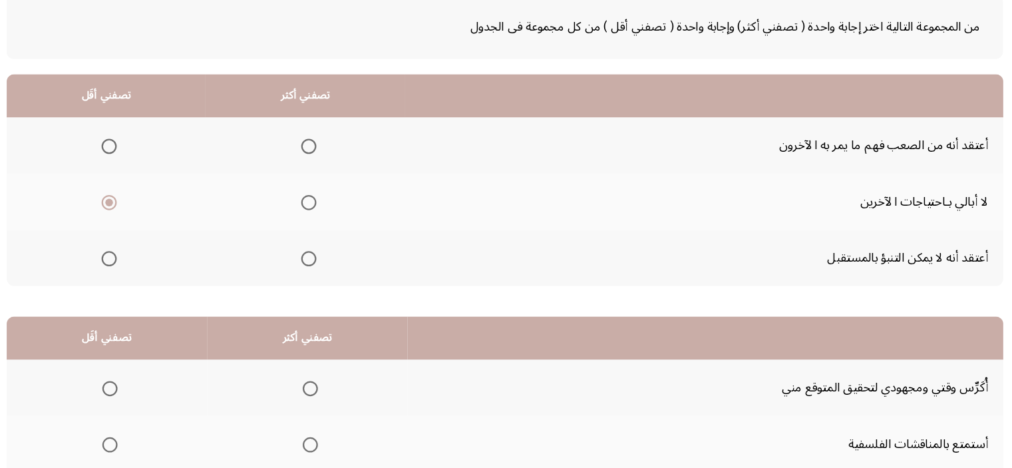
click at [337, 281] on span "Select an option" at bounding box center [333, 283] width 13 height 13
click at [337, 281] on input "Select an option" at bounding box center [333, 283] width 13 height 13
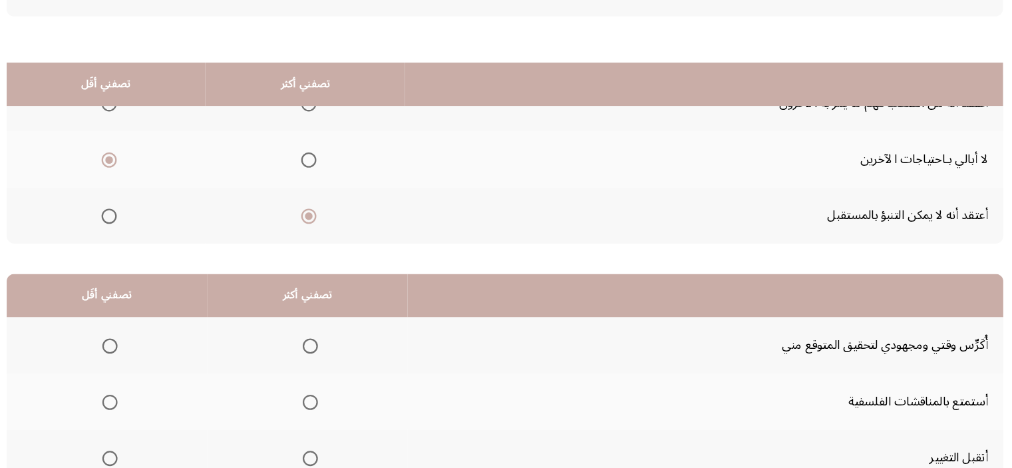
scroll to position [202, 0]
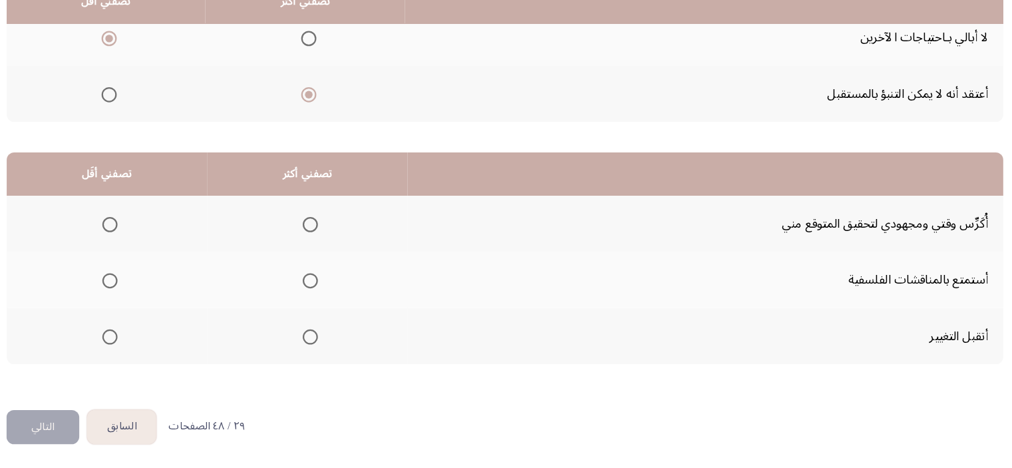
click at [329, 349] on span "Select an option" at bounding box center [335, 352] width 13 height 13
click at [329, 349] on input "Select an option" at bounding box center [335, 352] width 13 height 13
click at [163, 305] on span "Select an option" at bounding box center [159, 303] width 13 height 13
click at [163, 305] on input "Select an option" at bounding box center [159, 303] width 13 height 13
click at [127, 431] on button "التالي" at bounding box center [101, 432] width 64 height 30
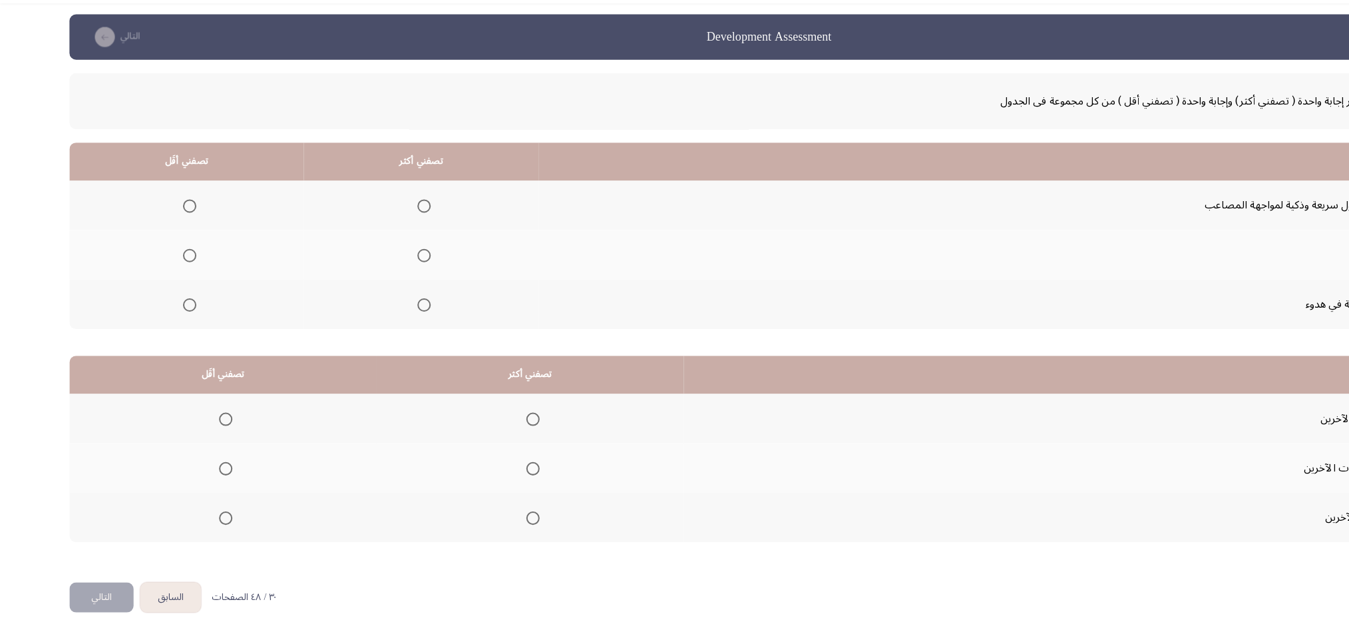
scroll to position [5, 0]
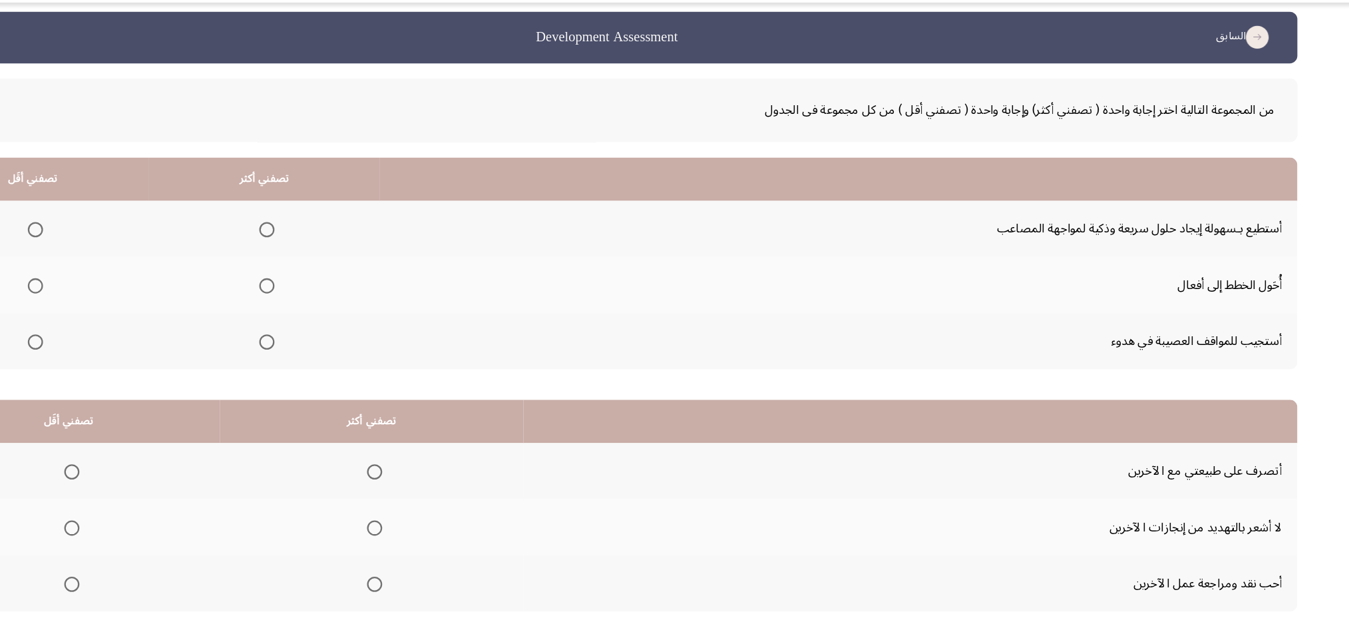
click at [373, 239] on span "Select an option" at bounding box center [375, 238] width 13 height 13
click at [373, 239] on input "Select an option" at bounding box center [375, 238] width 13 height 13
click at [175, 288] on span "Select an option" at bounding box center [172, 287] width 13 height 13
click at [175, 288] on input "Select an option" at bounding box center [172, 287] width 13 height 13
click at [201, 336] on th at bounding box center [170, 336] width 203 height 49
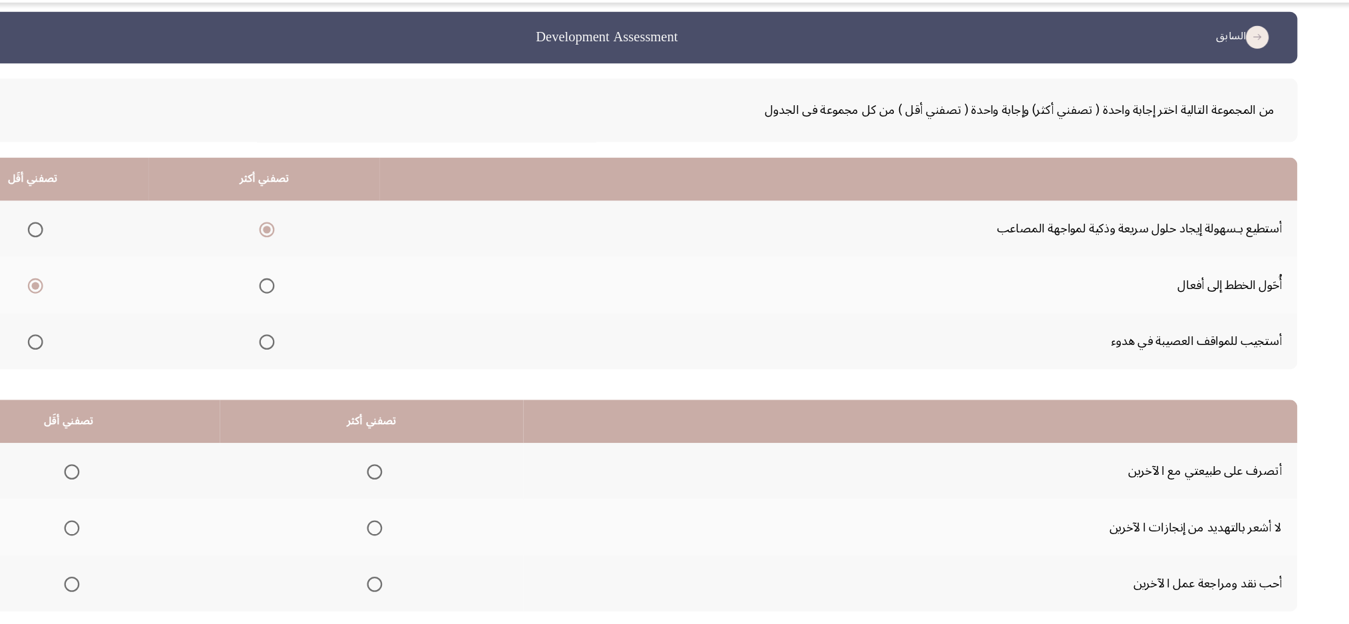
click at [370, 290] on span "Select an option" at bounding box center [375, 287] width 13 height 13
click at [370, 290] on input "Select an option" at bounding box center [375, 287] width 13 height 13
click at [375, 323] on th at bounding box center [373, 336] width 203 height 49
click at [180, 236] on th at bounding box center [170, 238] width 203 height 49
click at [176, 236] on span "Select an option" at bounding box center [172, 238] width 13 height 13
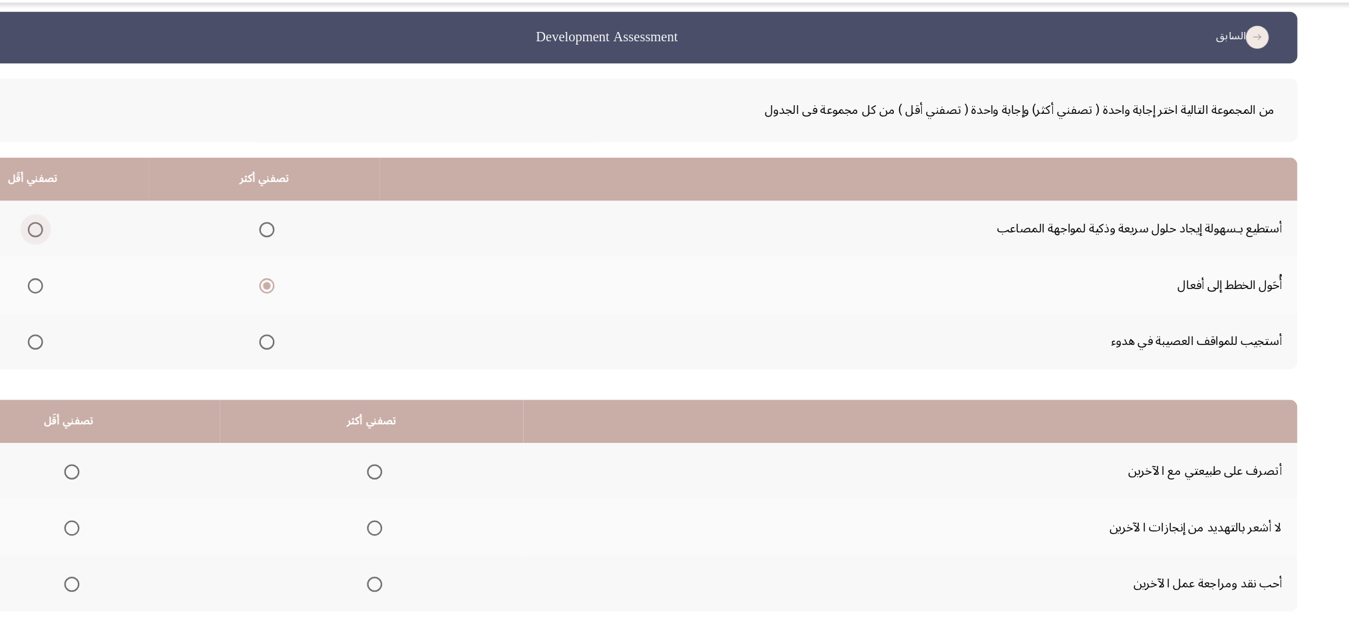
click at [176, 236] on input "Select an option" at bounding box center [172, 238] width 13 height 13
click at [369, 334] on span "Select an option" at bounding box center [375, 337] width 13 height 13
click at [369, 334] on input "Select an option" at bounding box center [375, 337] width 13 height 13
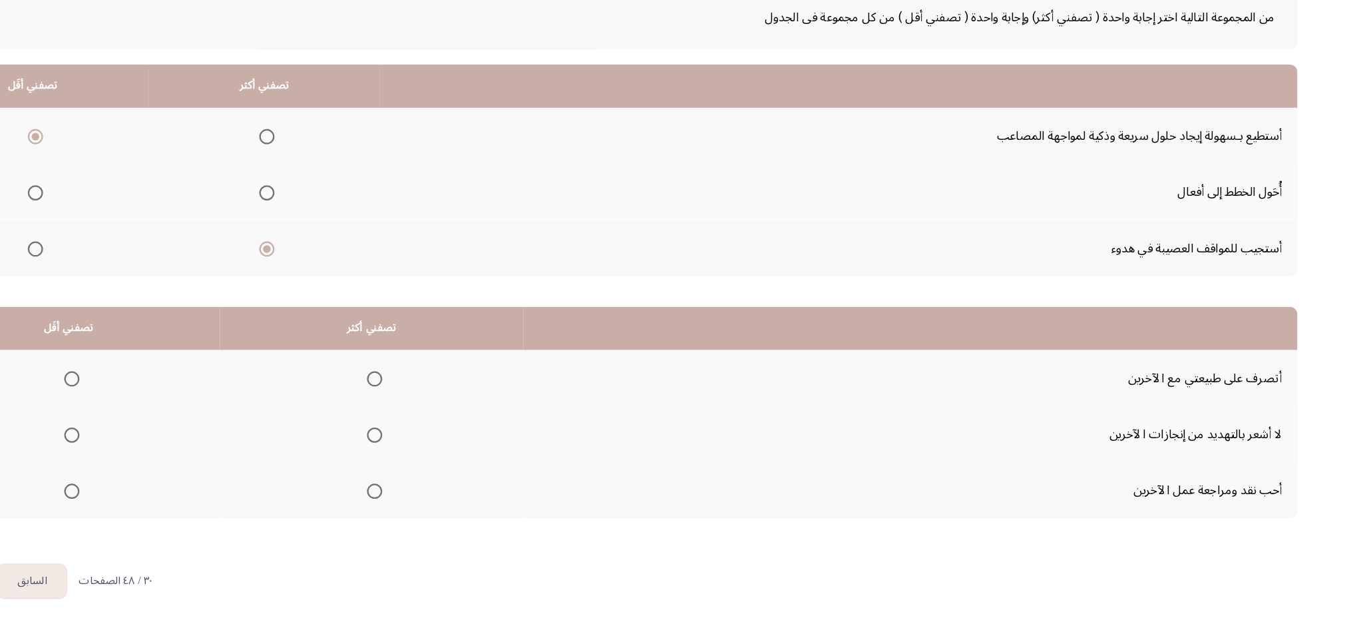
scroll to position [49, 0]
click at [470, 406] on span "Select an option" at bounding box center [470, 407] width 13 height 13
click at [470, 406] on input "Select an option" at bounding box center [470, 407] width 13 height 13
click at [464, 459] on span "Select an option" at bounding box center [470, 457] width 13 height 13
click at [464, 459] on input "Select an option" at bounding box center [470, 457] width 13 height 13
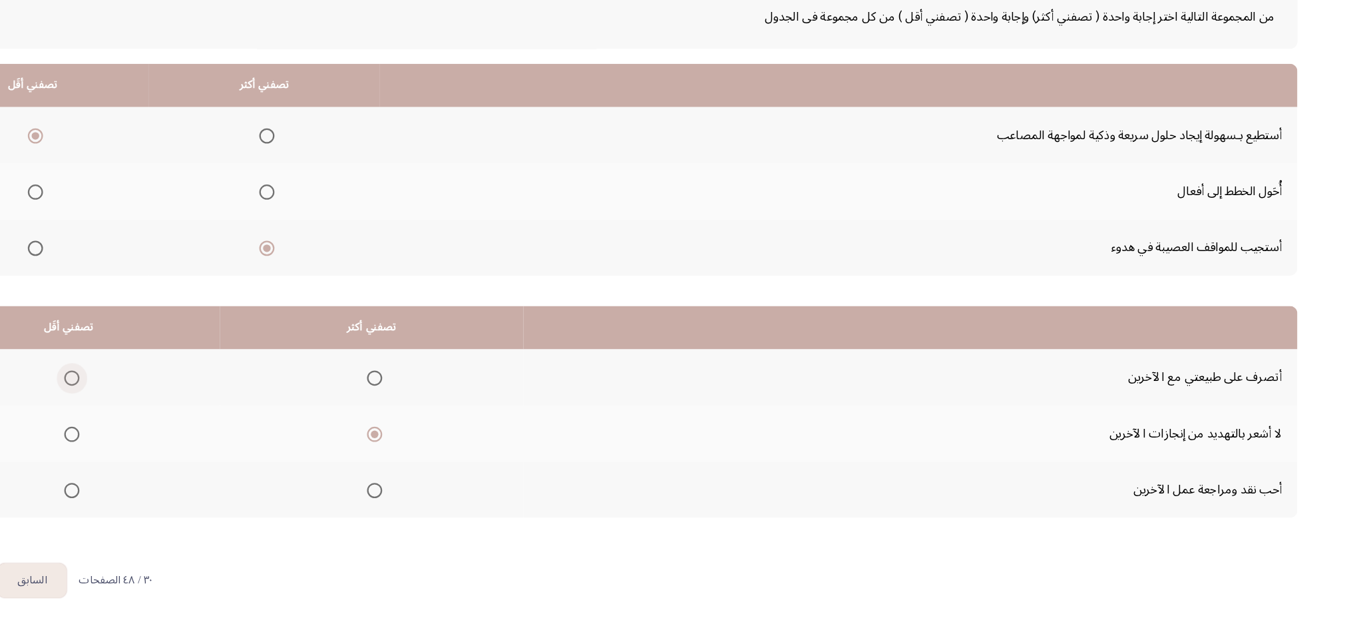
click at [200, 403] on span "Select an option" at bounding box center [204, 407] width 13 height 13
click at [200, 403] on input "Select an option" at bounding box center [204, 407] width 13 height 13
click at [205, 467] on span "Select an option" at bounding box center [204, 506] width 13 height 13
click at [205, 467] on input "Select an option" at bounding box center [204, 506] width 13 height 13
click at [161, 467] on button "السابق" at bounding box center [170, 585] width 61 height 30
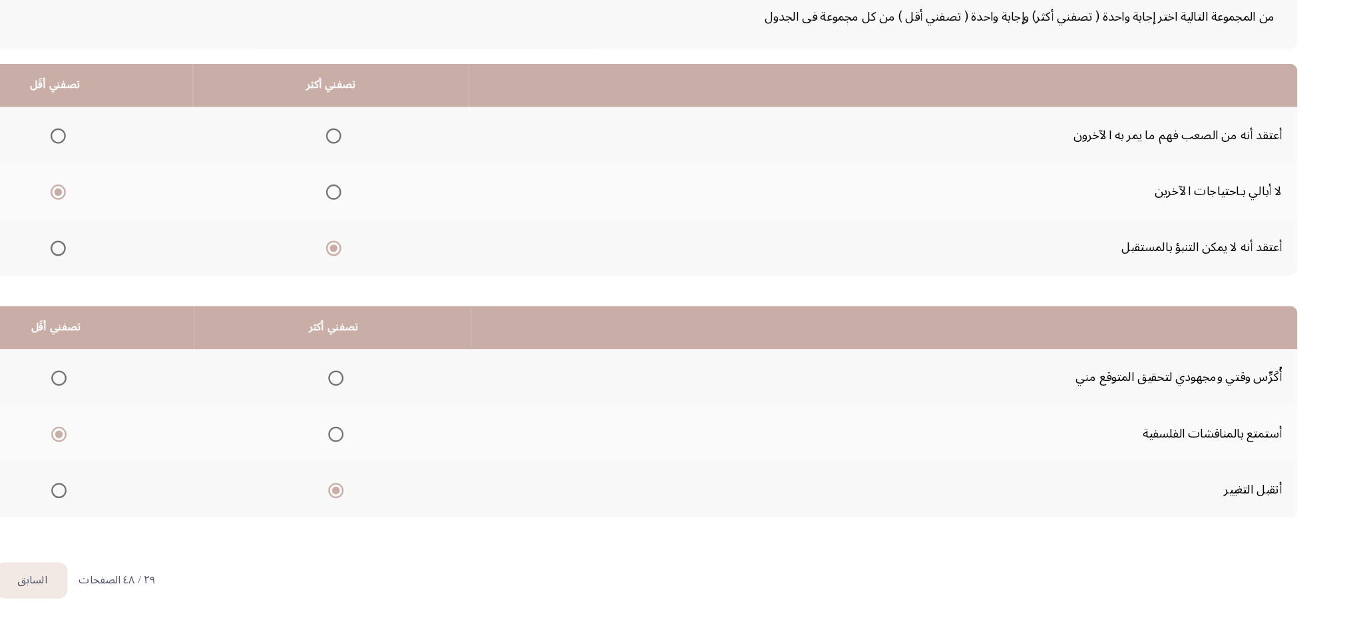
click at [174, 467] on button "السابق" at bounding box center [170, 585] width 61 height 30
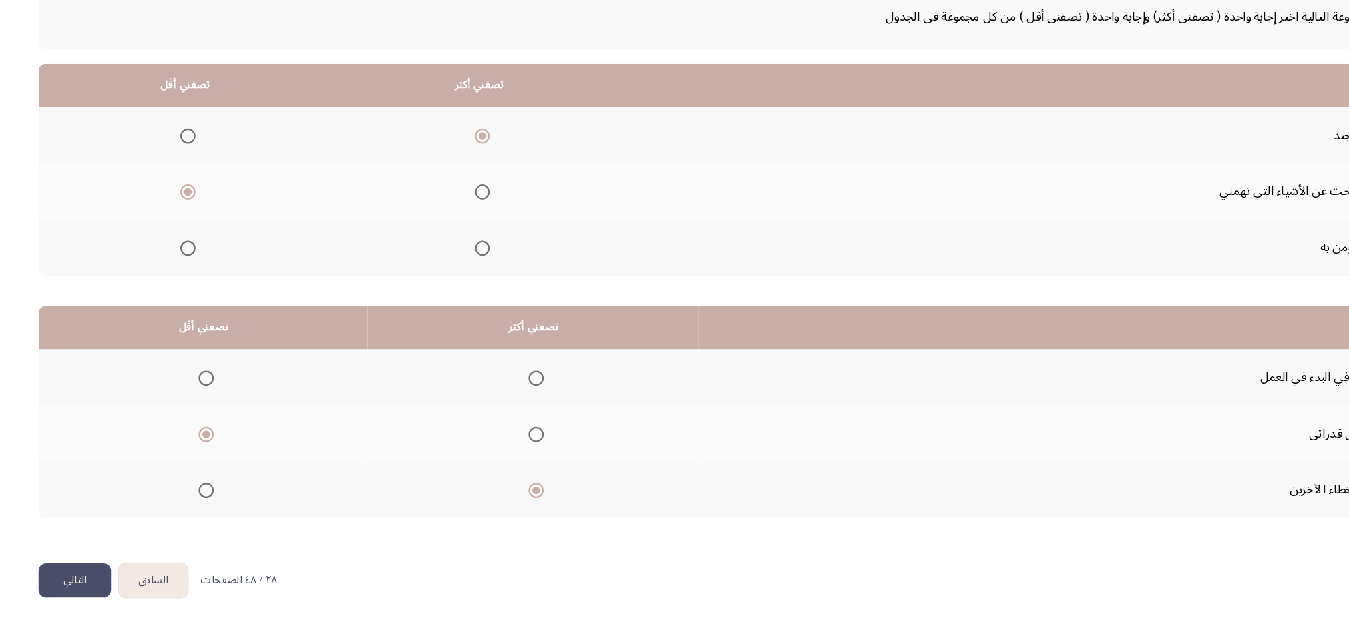
click at [114, 467] on button "التالي" at bounding box center [101, 585] width 64 height 30
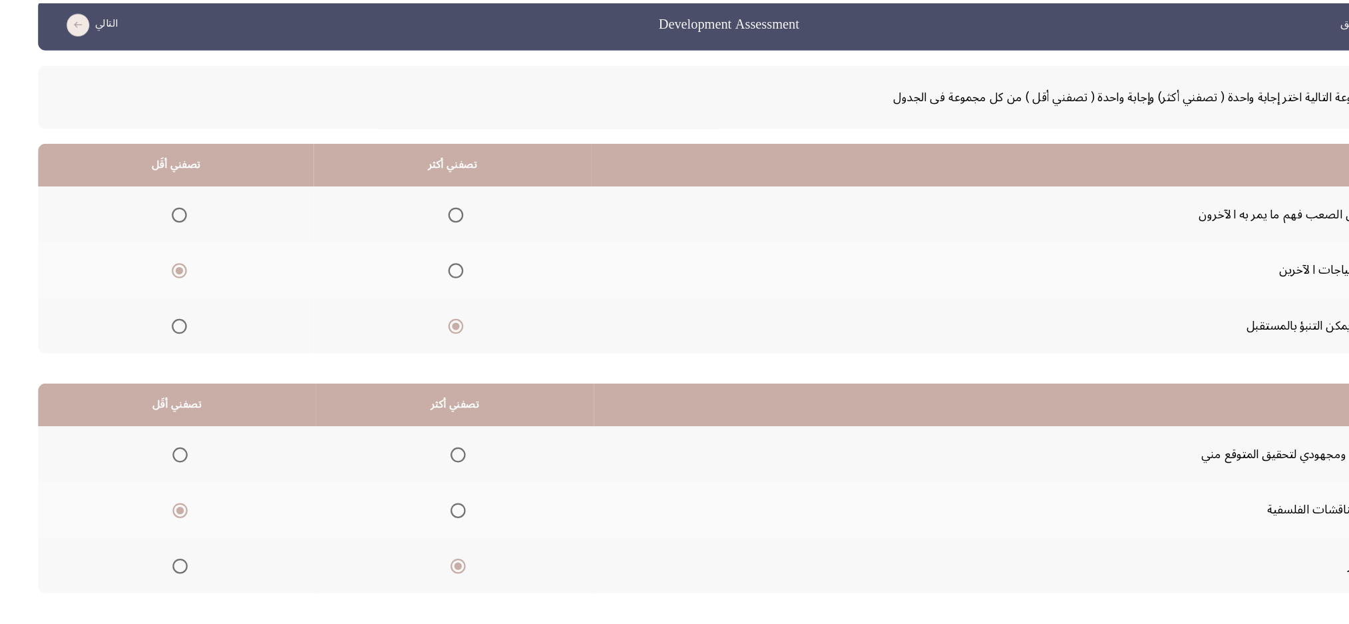
scroll to position [19, 0]
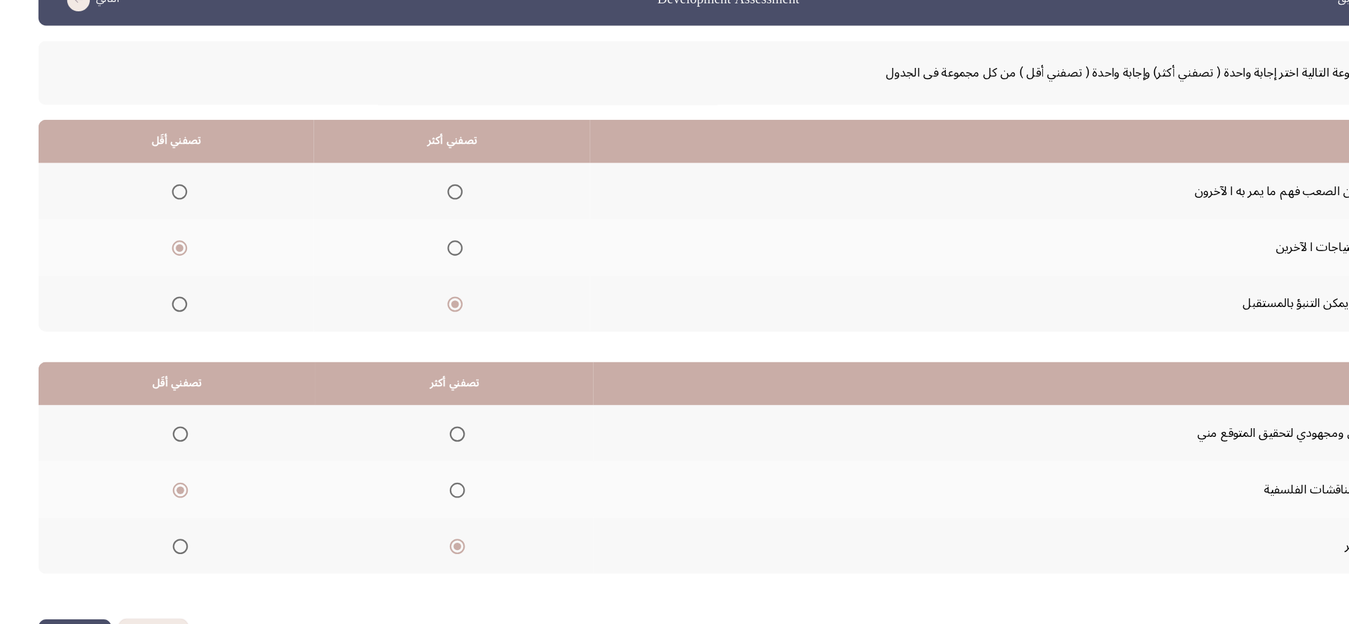
click at [114, 467] on div "من المجموعة التالية اختر إجابة واحدة ( تصفني أكثر) وإجابة واحدة ( تصفني أقل ) م…" at bounding box center [674, 332] width 1210 height 507
click at [107, 467] on button "التالي" at bounding box center [101, 615] width 64 height 30
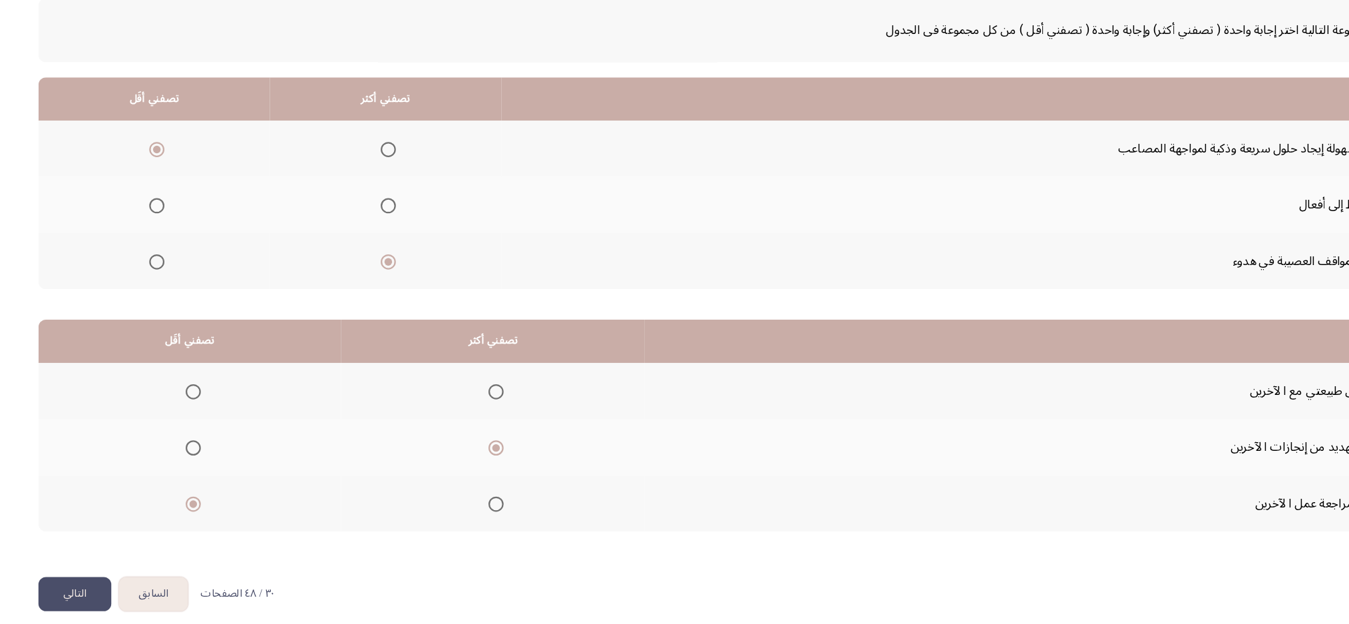
scroll to position [49, 0]
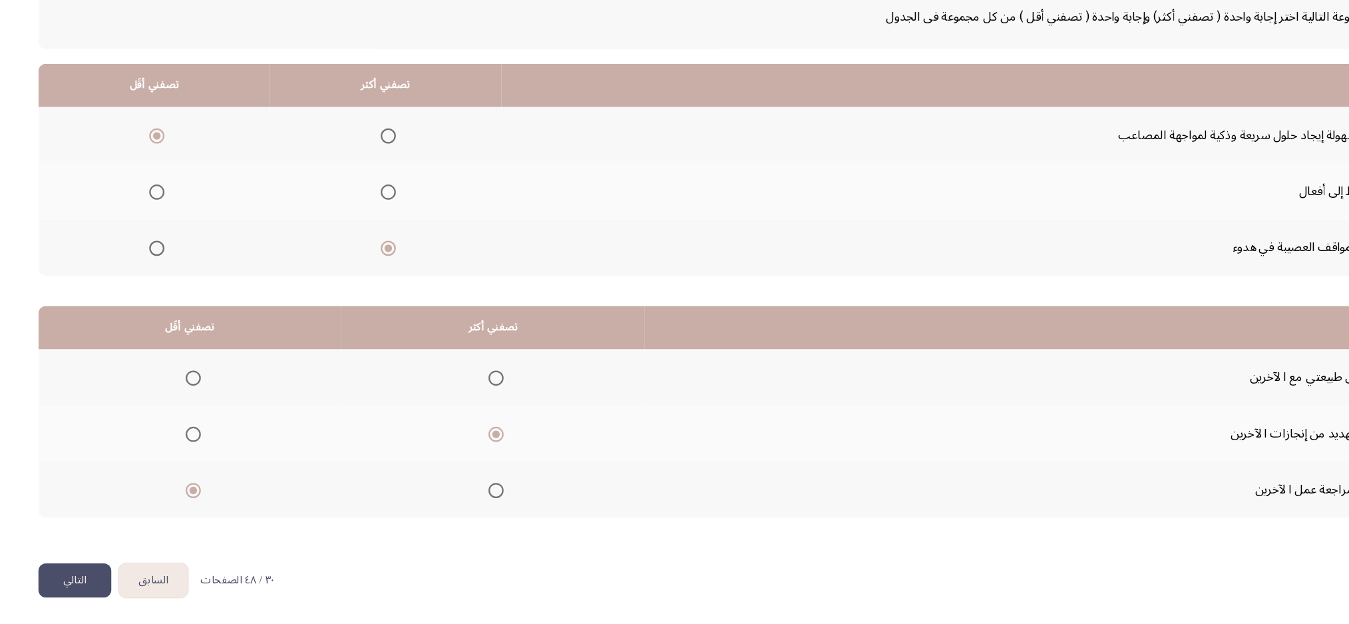
click at [109, 467] on button "التالي" at bounding box center [101, 585] width 64 height 30
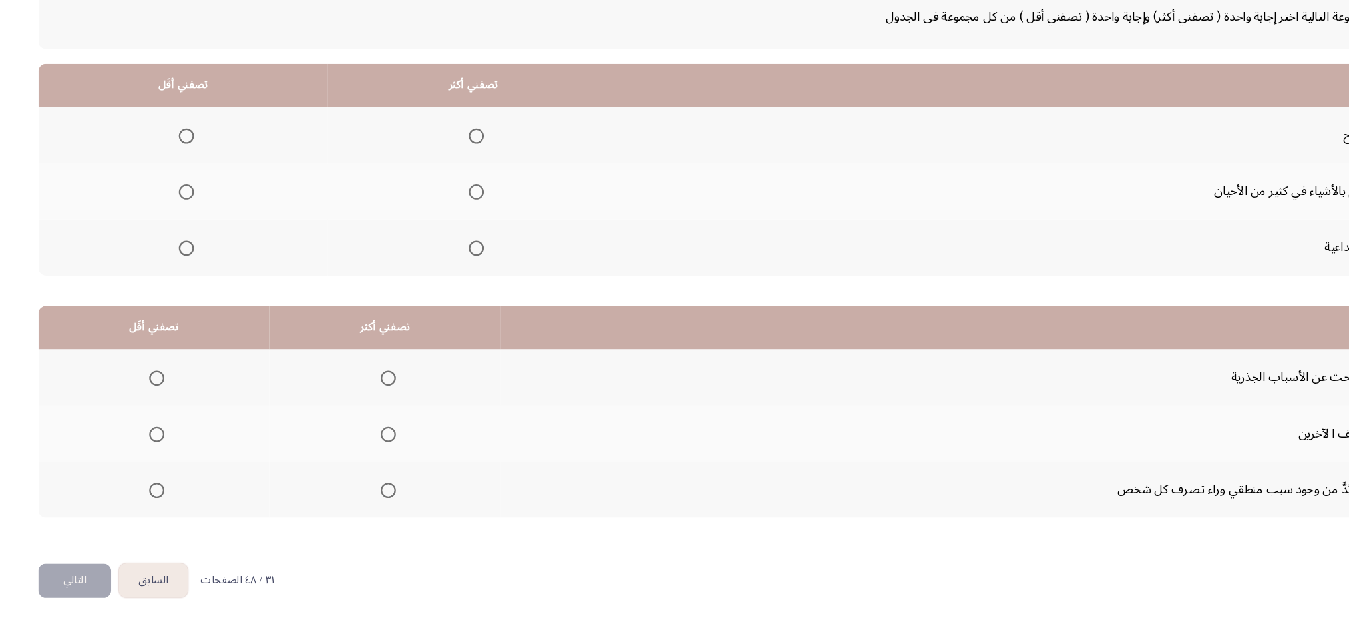
drag, startPoint x: 614, startPoint y: 622, endPoint x: 627, endPoint y: 620, distance: 13.5
click at [661, 467] on html "السابق Development Assessment التالي من المجموعة التالية اختر إجابة واحدة ( تصف…" at bounding box center [674, 287] width 1349 height 672
drag, startPoint x: 647, startPoint y: 610, endPoint x: 748, endPoint y: 608, distance: 100.5
click at [748, 467] on html "السابق Development Assessment التالي من المجموعة التالية اختر إجابة واحدة ( تصف…" at bounding box center [674, 287] width 1349 height 672
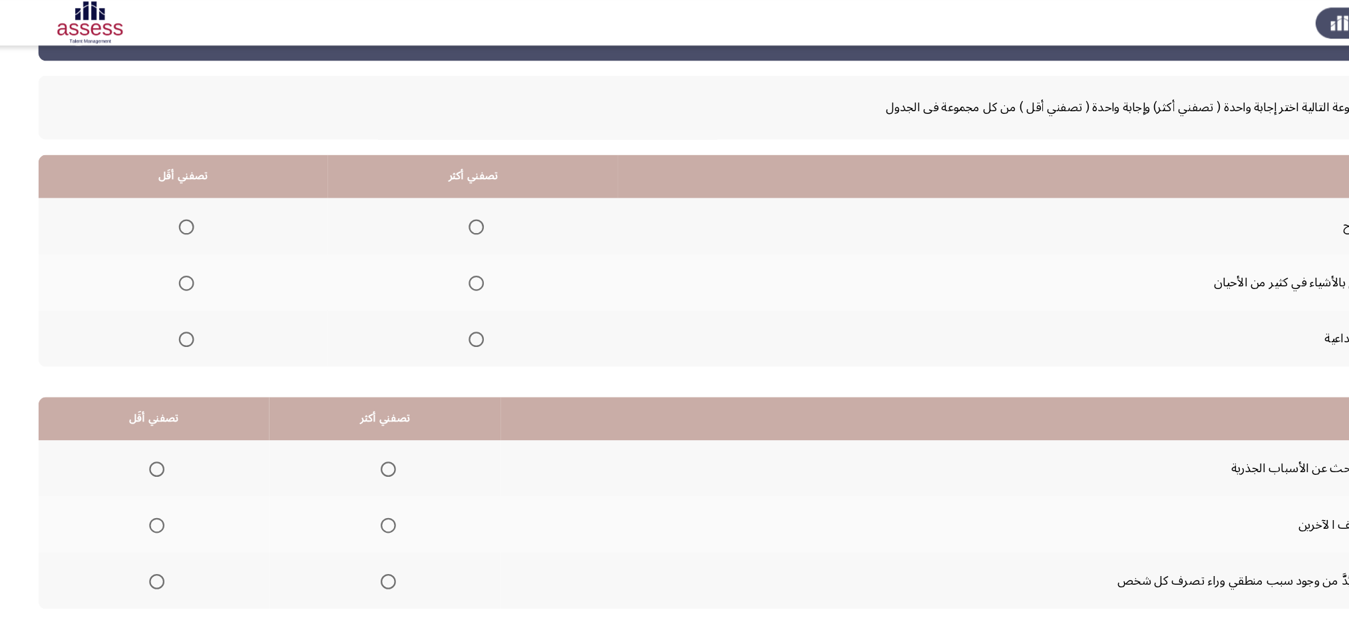
scroll to position [47, 0]
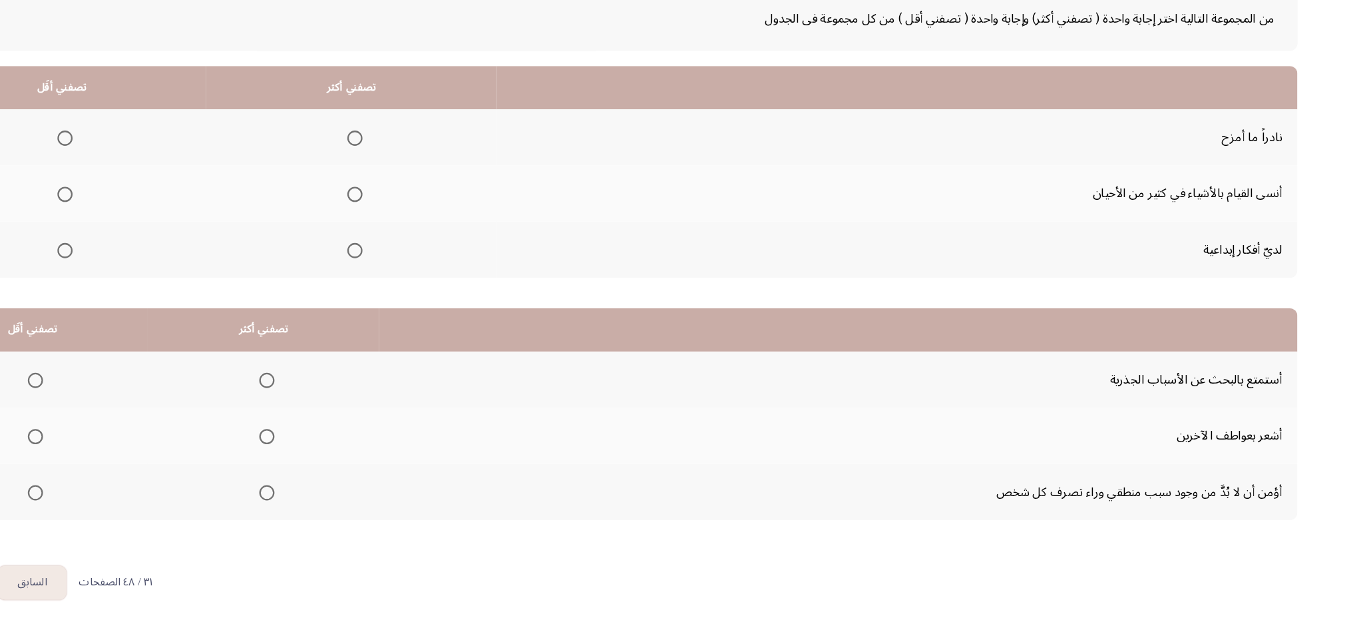
click at [454, 294] on span "Select an option" at bounding box center [453, 295] width 13 height 13
click at [454, 294] on input "Select an option" at bounding box center [453, 295] width 13 height 13
click at [194, 247] on span "Select an option" at bounding box center [198, 246] width 13 height 13
click at [194, 247] on input "Select an option" at bounding box center [198, 246] width 13 height 13
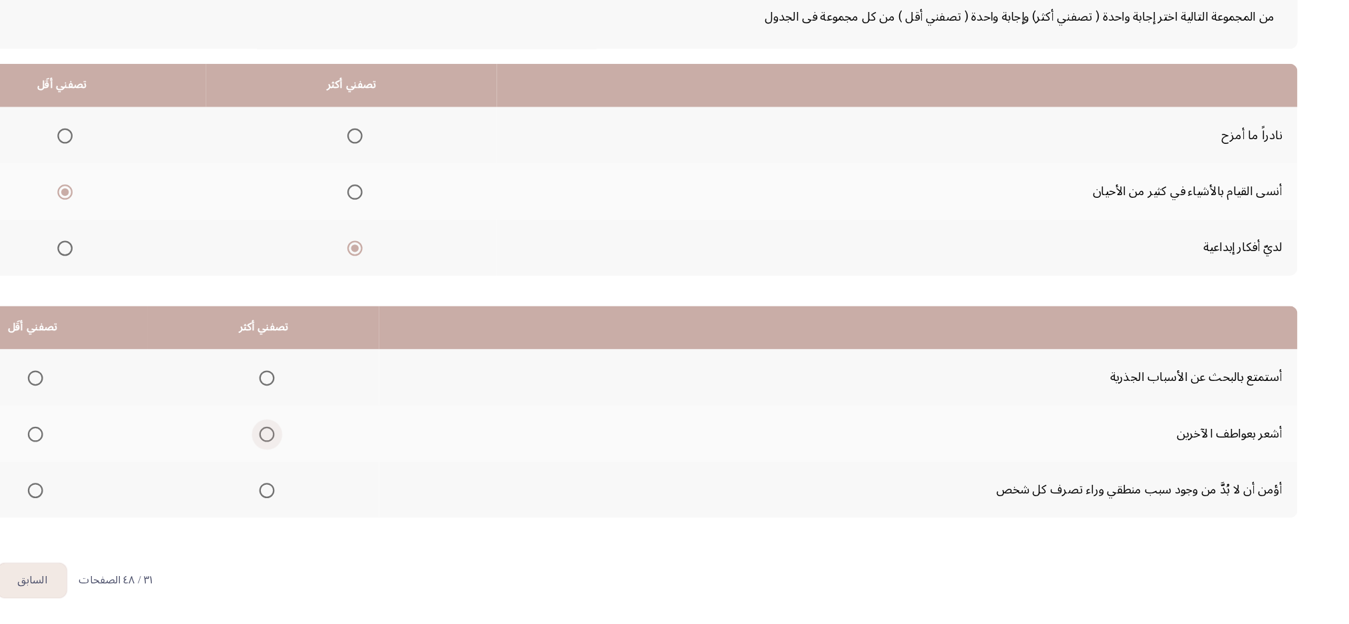
click at [371, 452] on span "Select an option" at bounding box center [375, 457] width 13 height 13
click at [371, 452] on input "Select an option" at bounding box center [375, 457] width 13 height 13
click at [369, 467] on span "Select an option" at bounding box center [375, 506] width 13 height 13
click at [369, 467] on input "Select an option" at bounding box center [375, 506] width 13 height 13
click at [174, 409] on span "Select an option" at bounding box center [172, 407] width 13 height 13
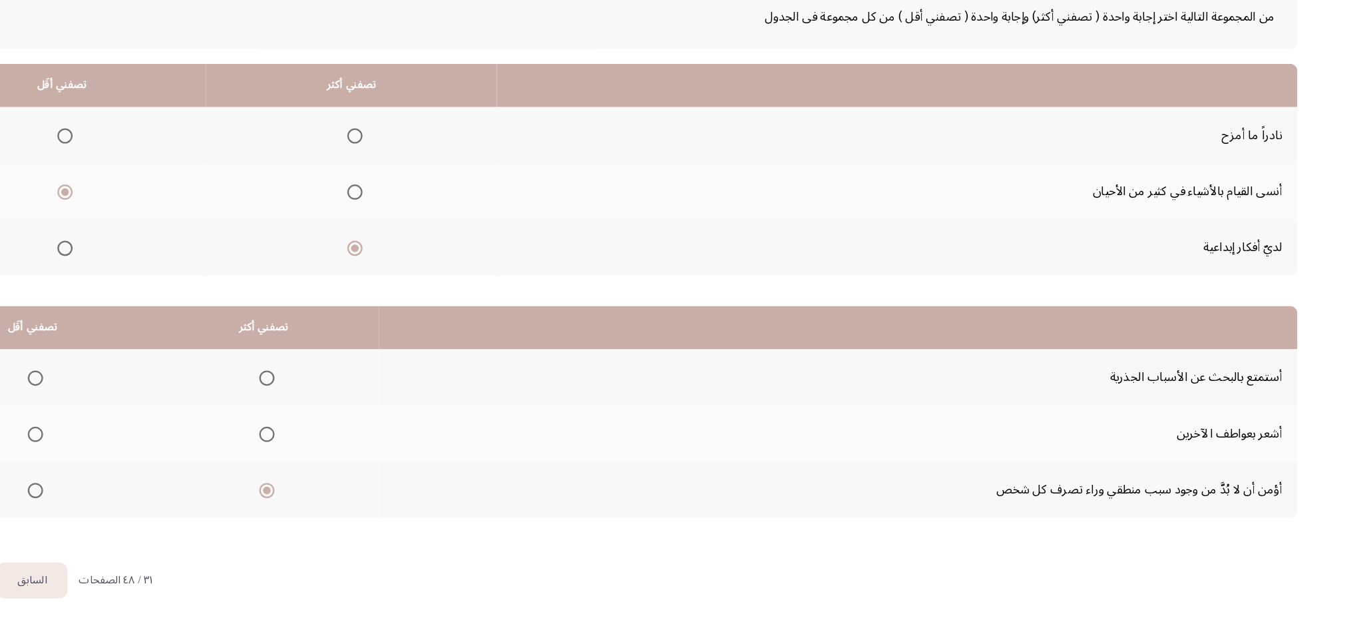
click at [174, 409] on input "Select an option" at bounding box center [172, 407] width 13 height 13
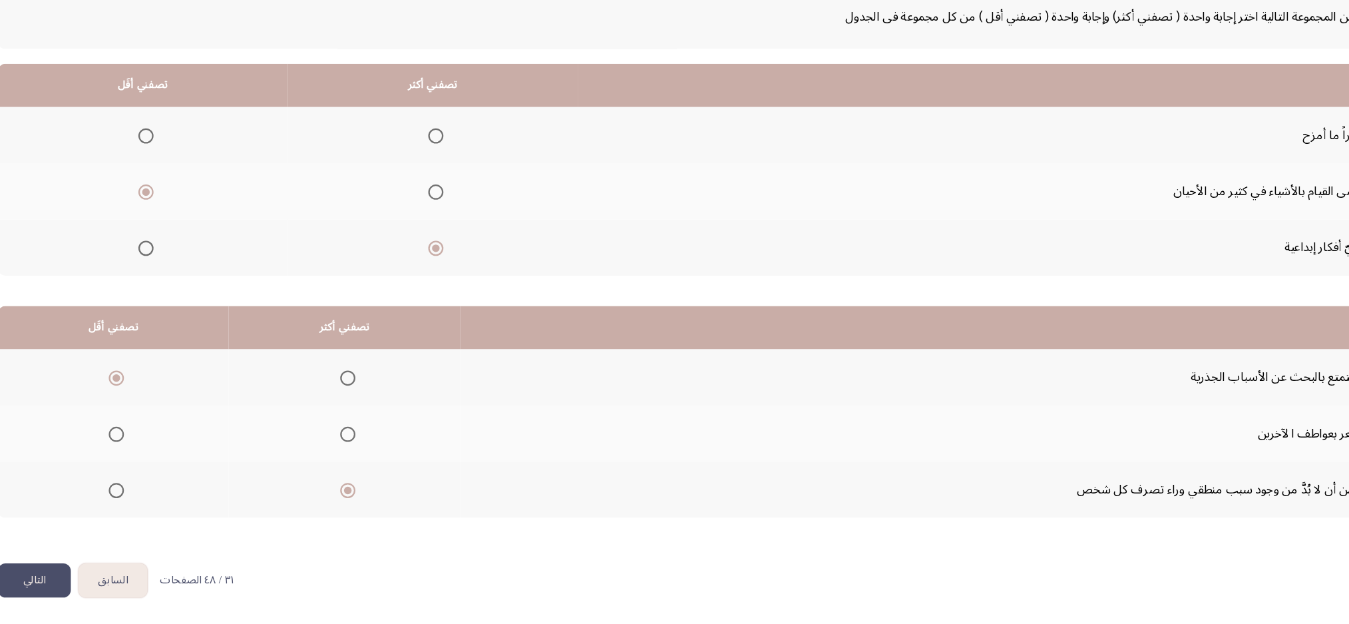
drag, startPoint x: 127, startPoint y: 582, endPoint x: 126, endPoint y: 561, distance: 20.6
click at [126, 467] on button "التالي" at bounding box center [101, 585] width 64 height 30
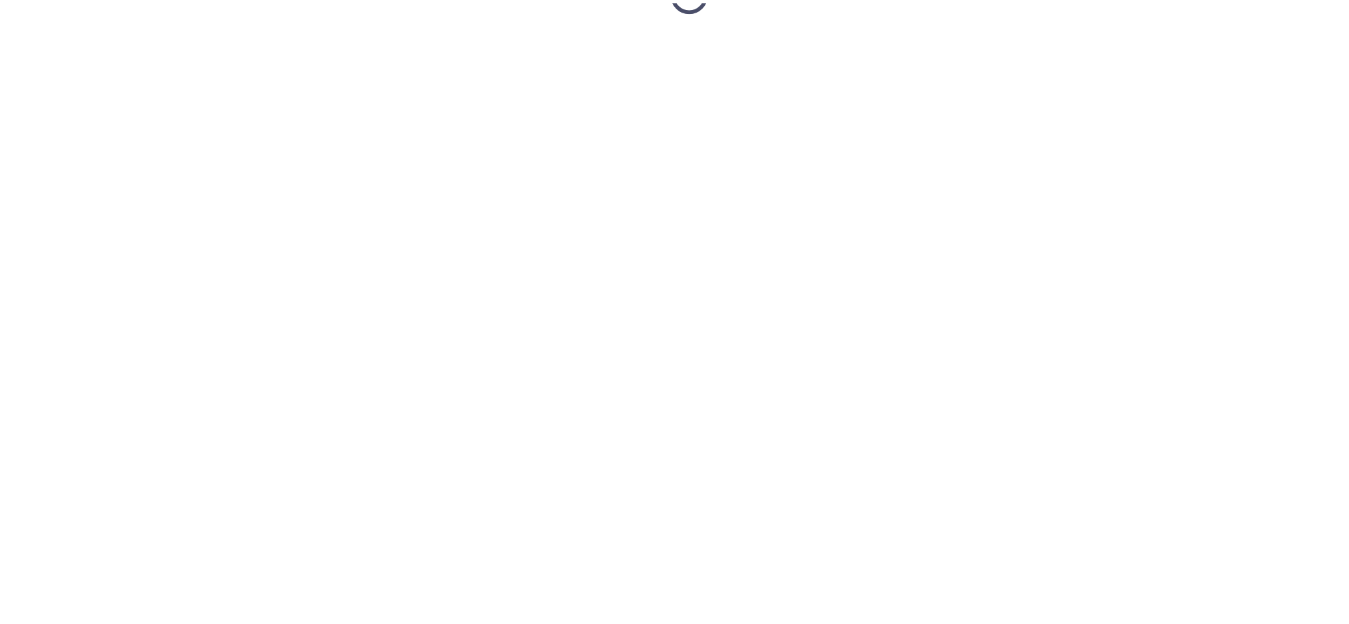
scroll to position [19, 0]
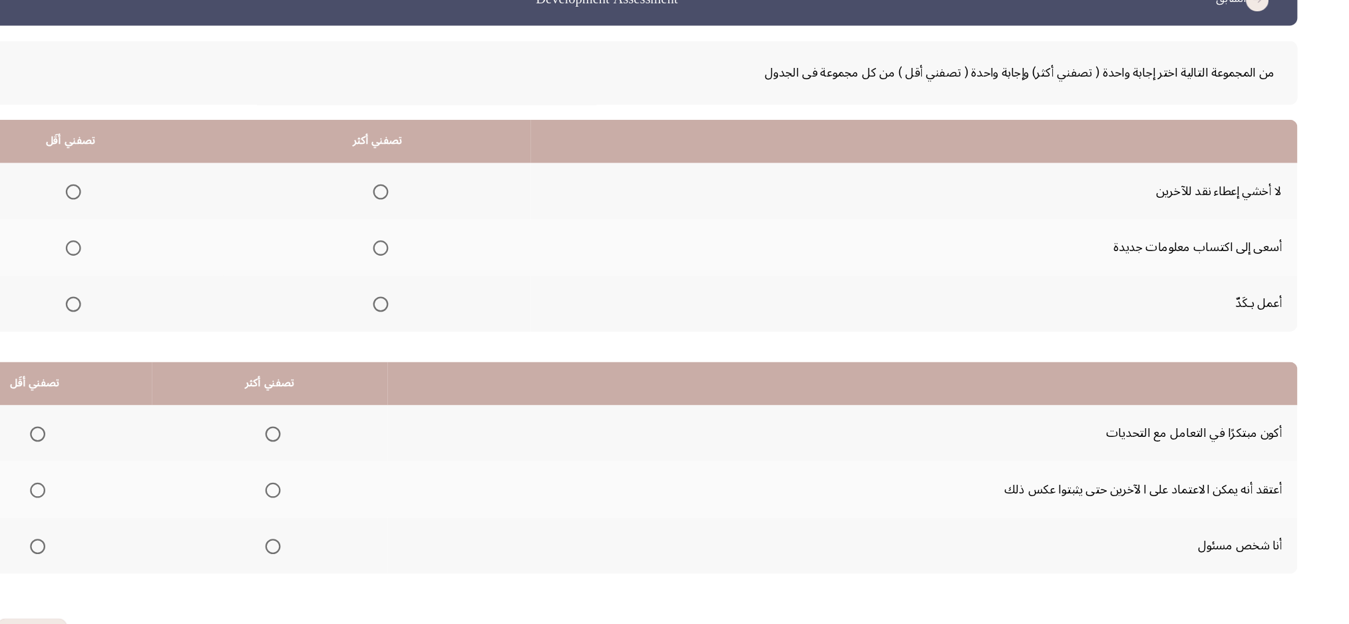
click at [473, 276] on span "Select an option" at bounding box center [475, 274] width 13 height 13
click at [473, 276] on input "Select an option" at bounding box center [475, 274] width 13 height 13
click at [471, 325] on span "Select an option" at bounding box center [475, 323] width 13 height 13
click at [471, 325] on input "Select an option" at bounding box center [475, 323] width 13 height 13
click at [201, 222] on span "Select an option" at bounding box center [206, 224] width 13 height 13
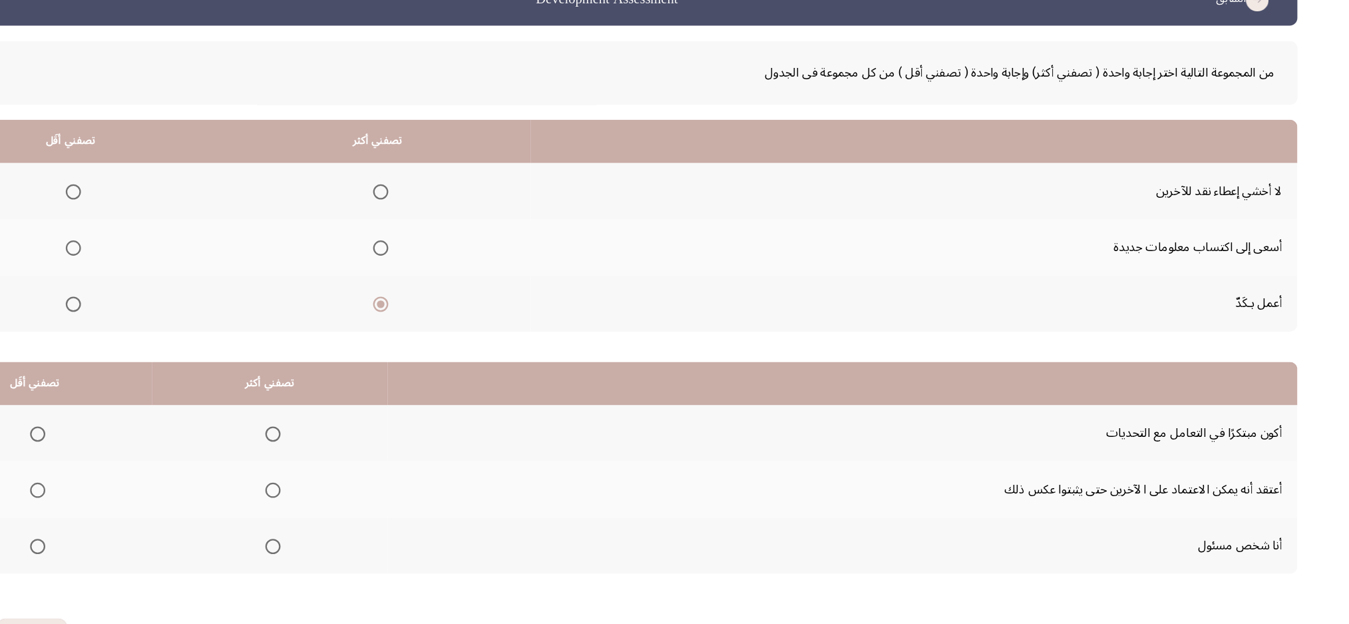
click at [201, 222] on input "Select an option" at bounding box center [206, 224] width 13 height 13
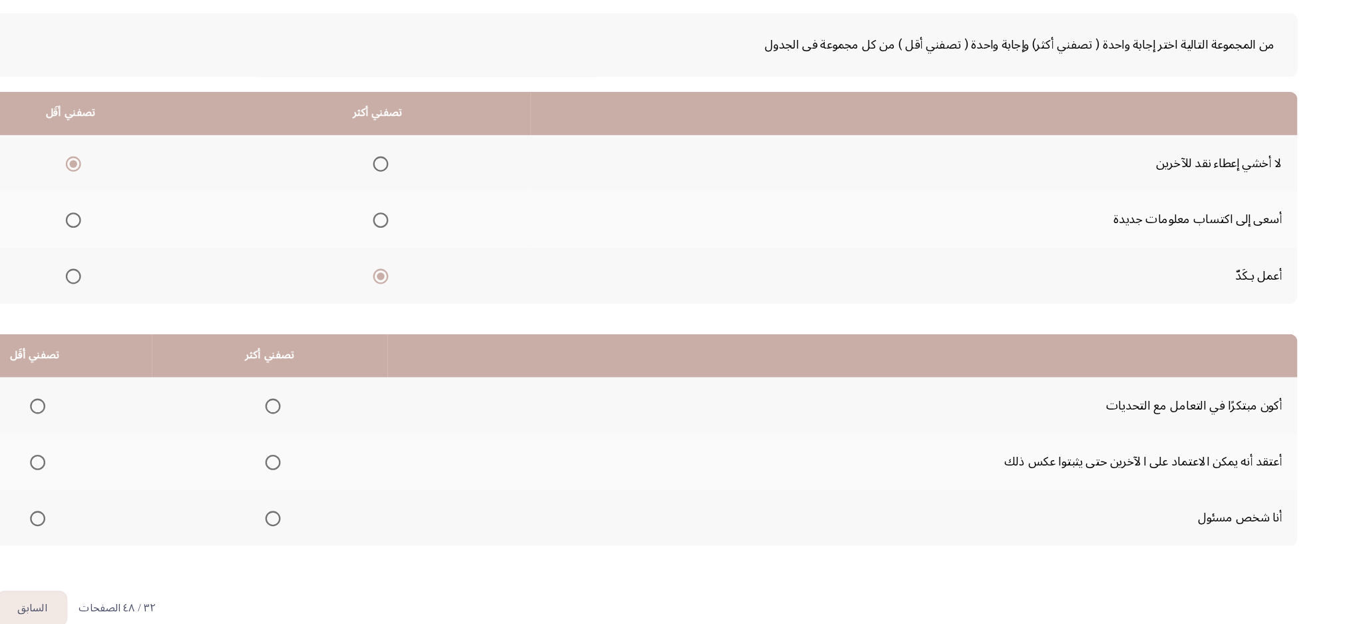
scroll to position [49, 0]
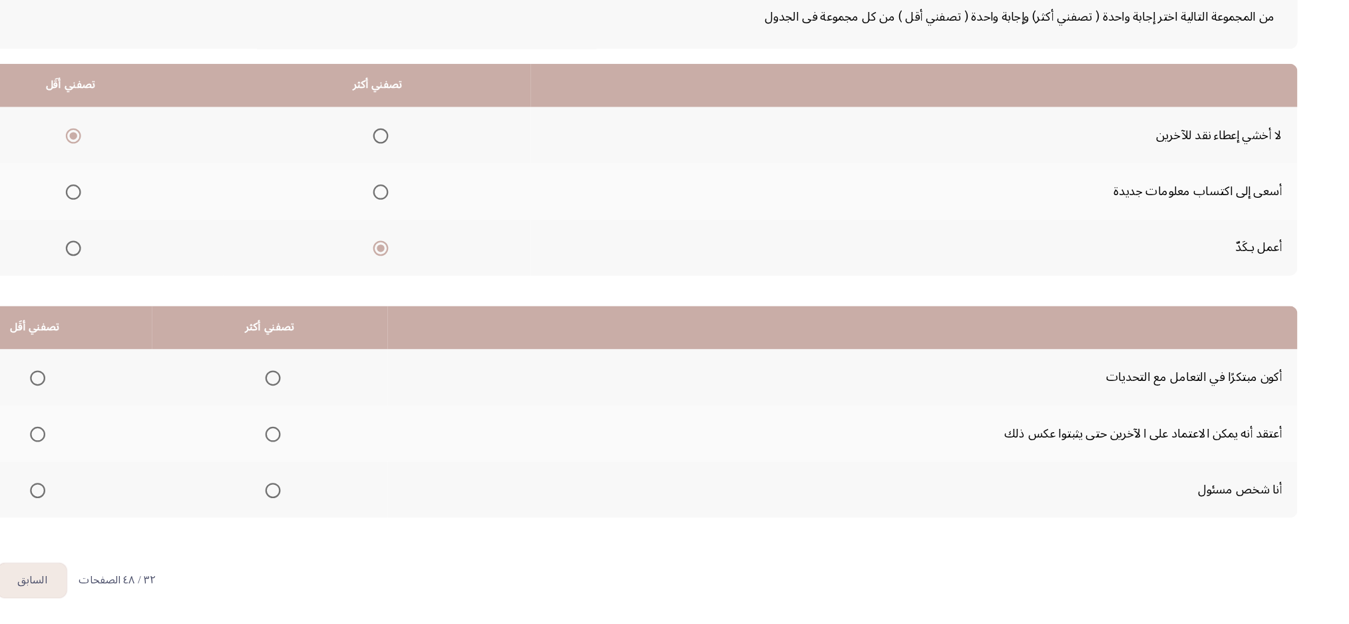
click at [381, 467] on span "Select an option" at bounding box center [381, 506] width 13 height 13
click at [381, 467] on input "Select an option" at bounding box center [381, 506] width 13 height 13
click at [178, 408] on span "Select an option" at bounding box center [174, 407] width 13 height 13
click at [178, 408] on input "Select an option" at bounding box center [174, 407] width 13 height 13
click at [168, 453] on span "Select an option" at bounding box center [174, 457] width 13 height 13
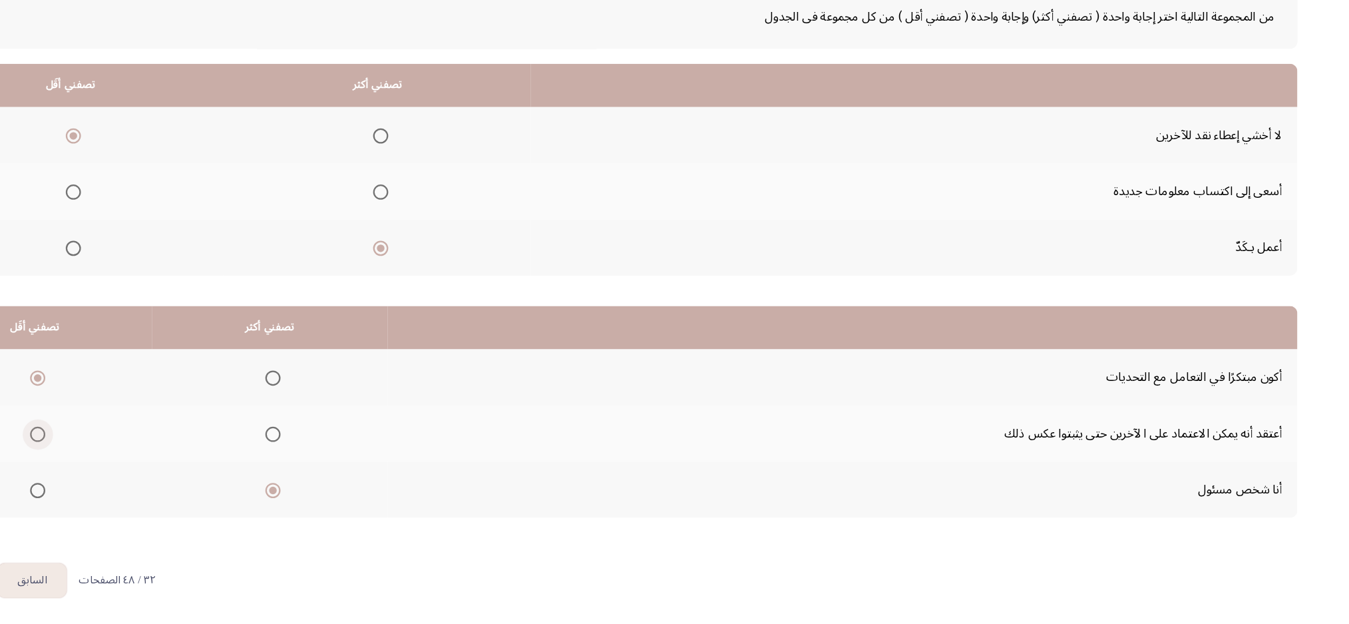
click at [168, 453] on input "Select an option" at bounding box center [174, 457] width 13 height 13
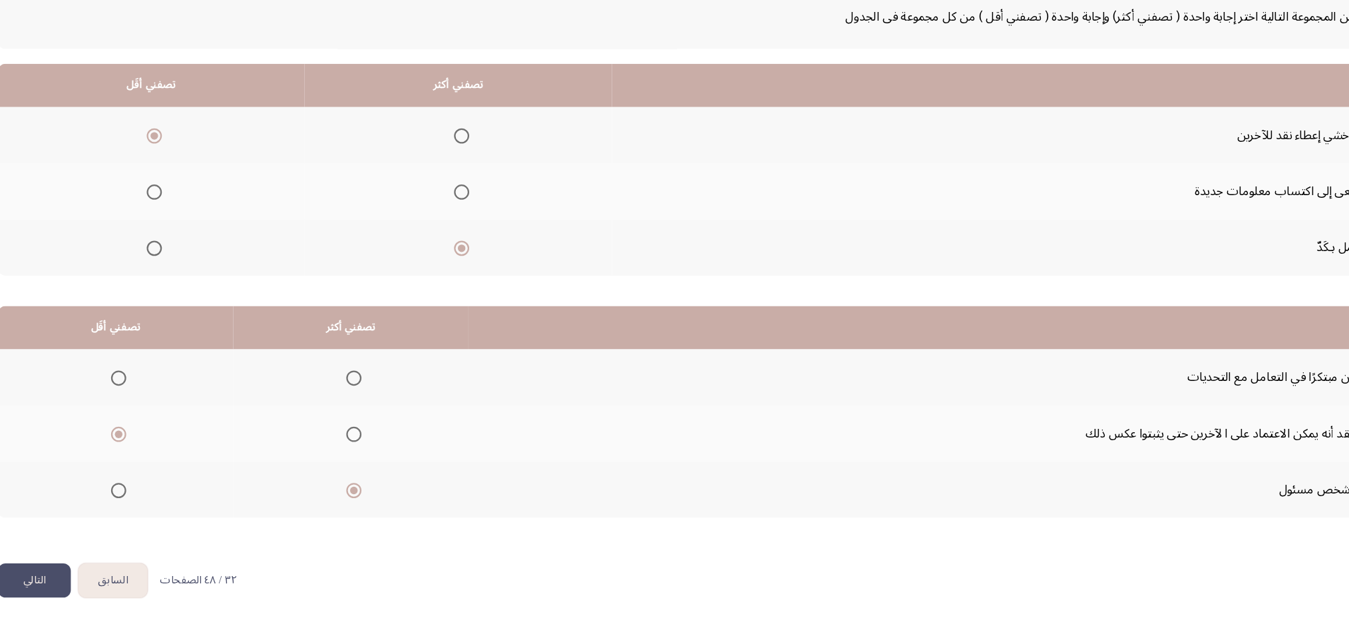
click at [92, 467] on button "التالي" at bounding box center [101, 585] width 64 height 30
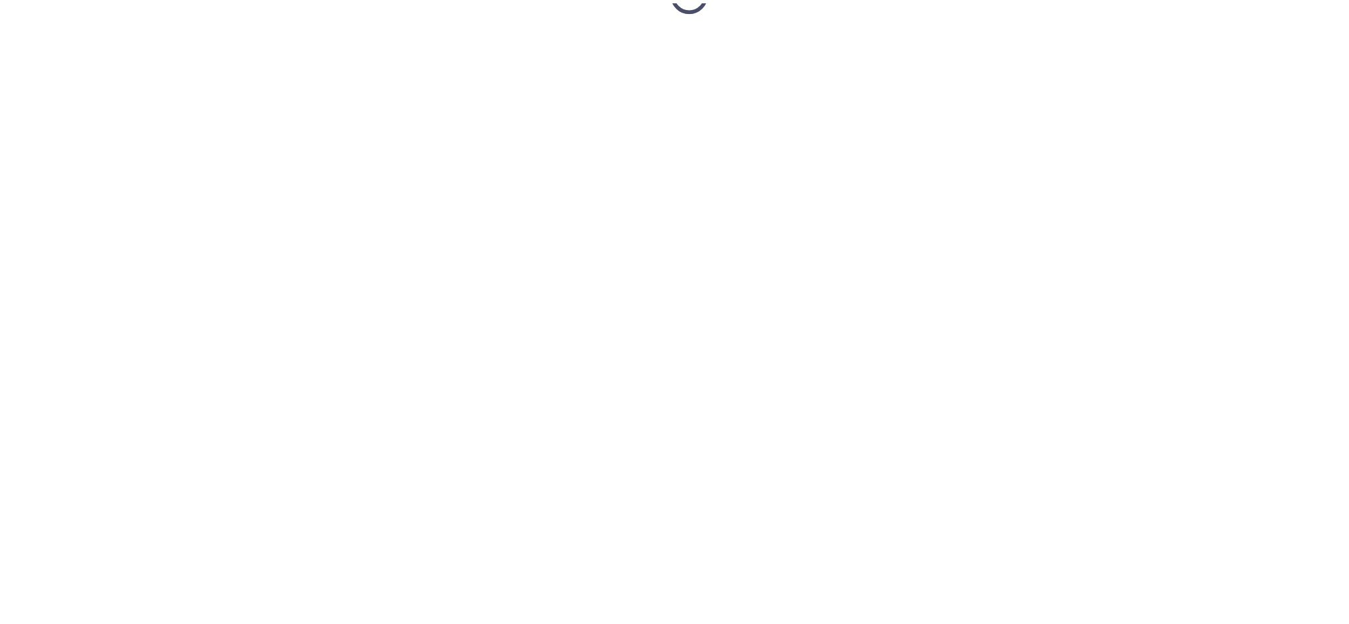
scroll to position [19, 0]
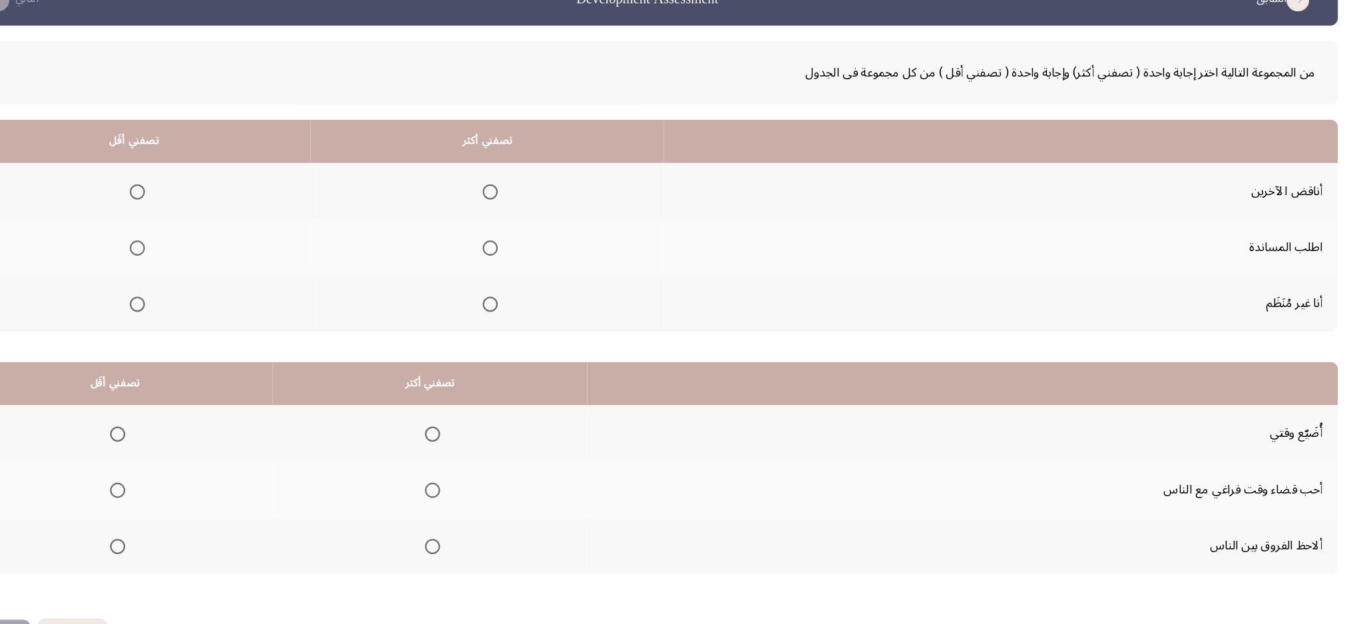
click at [530, 226] on span "Select an option" at bounding box center [536, 224] width 13 height 13
click at [530, 226] on input "Select an option" at bounding box center [536, 224] width 13 height 13
click at [534, 283] on mat-radio-group "Select an option" at bounding box center [533, 273] width 19 height 23
click at [542, 309] on th at bounding box center [534, 322] width 310 height 49
click at [530, 322] on span "Select an option" at bounding box center [536, 323] width 13 height 13
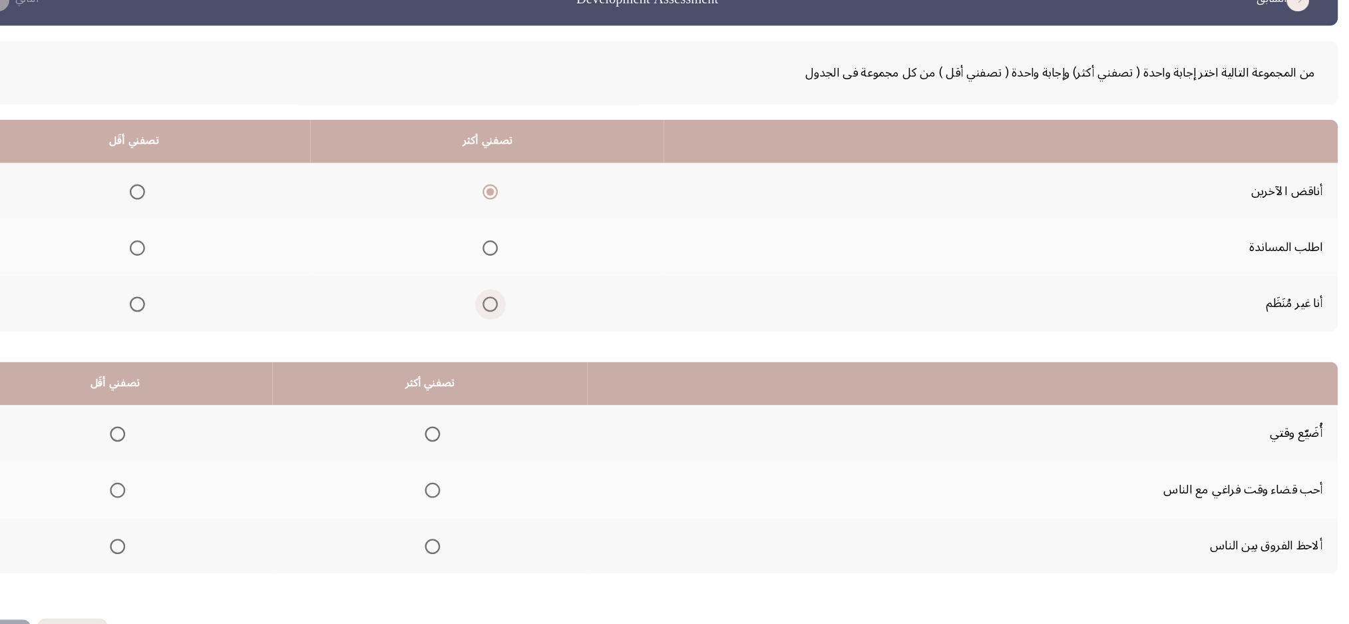
click at [530, 322] on input "Select an option" at bounding box center [536, 323] width 13 height 13
click at [537, 235] on th at bounding box center [534, 224] width 310 height 49
click at [530, 268] on span "Select an option" at bounding box center [536, 274] width 13 height 13
click at [530, 268] on input "Select an option" at bounding box center [536, 274] width 13 height 13
click at [225, 226] on span "Select an option" at bounding box center [226, 224] width 13 height 13
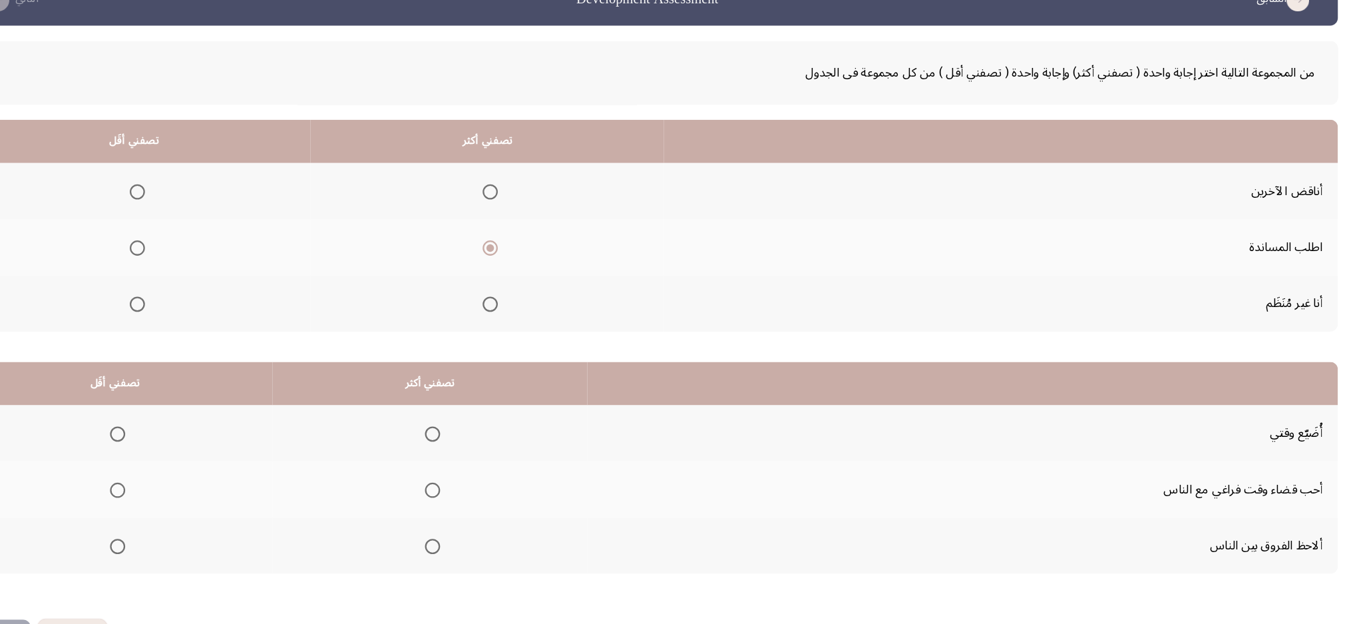
click at [225, 226] on input "Select an option" at bounding box center [226, 224] width 13 height 13
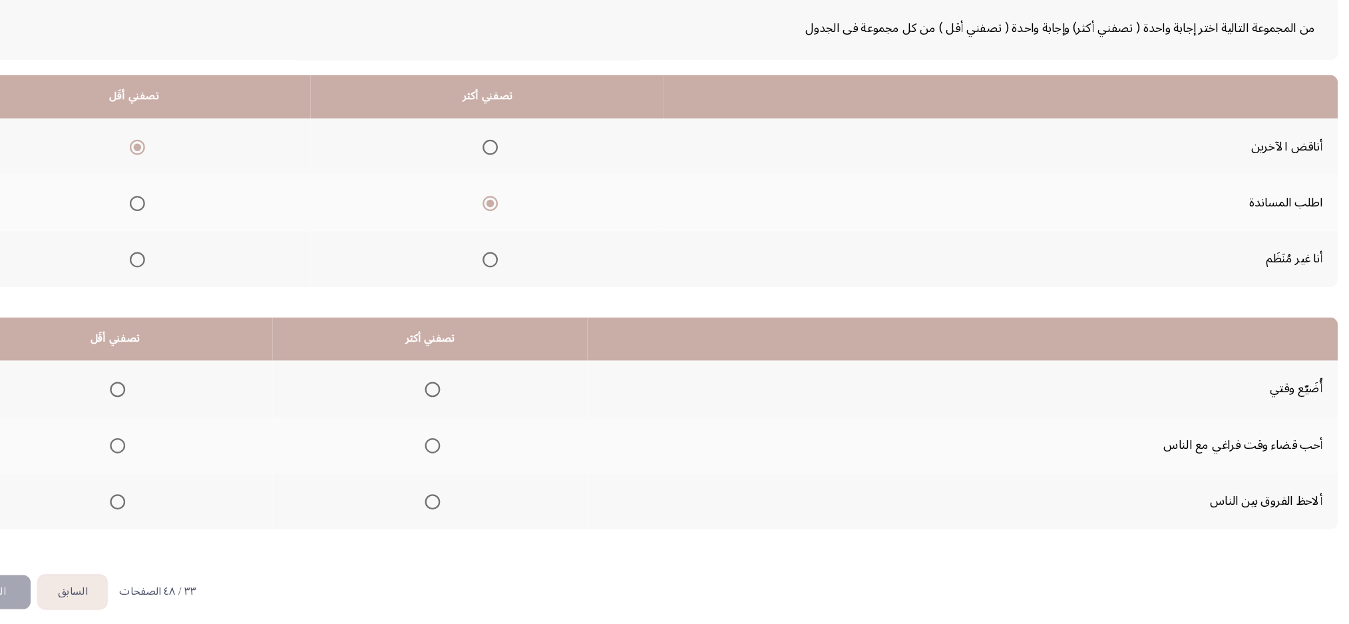
scroll to position [49, 0]
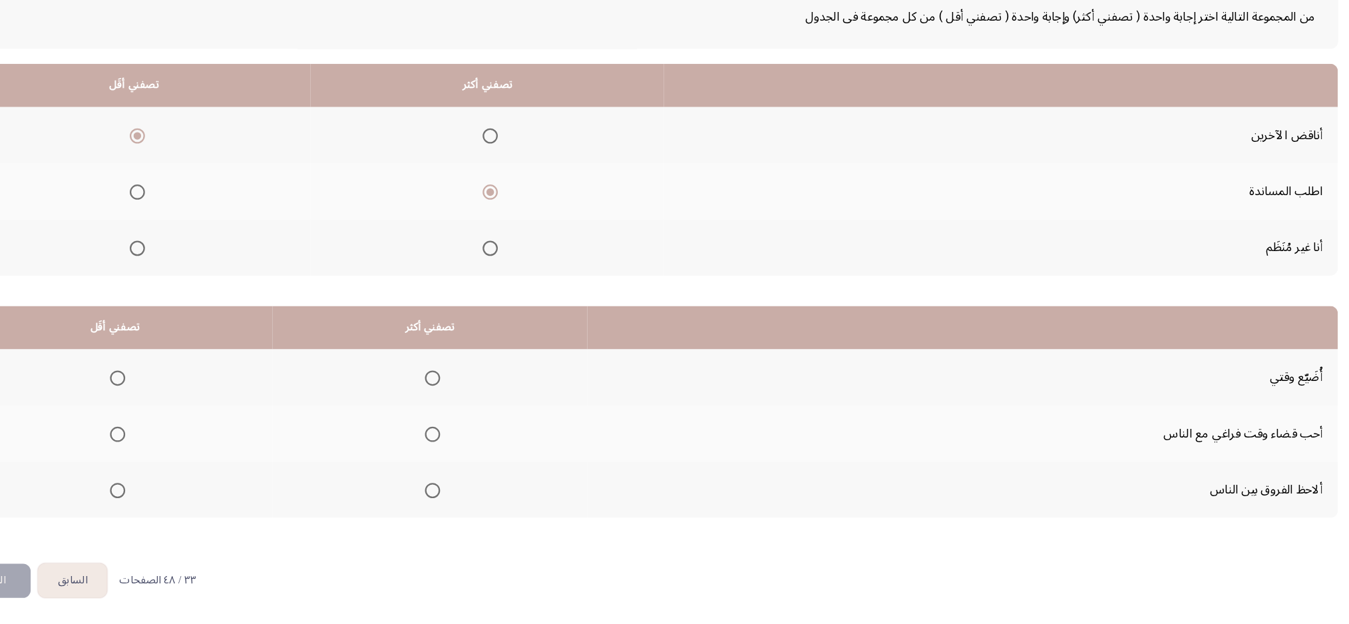
click at [220, 288] on span "Select an option" at bounding box center [226, 293] width 13 height 13
click at [220, 288] on input "Select an option" at bounding box center [226, 293] width 13 height 13
click at [479, 467] on span "Select an option" at bounding box center [485, 506] width 13 height 13
click at [479, 467] on input "Select an option" at bounding box center [485, 506] width 13 height 13
click at [204, 413] on span "Select an option" at bounding box center [209, 407] width 13 height 13
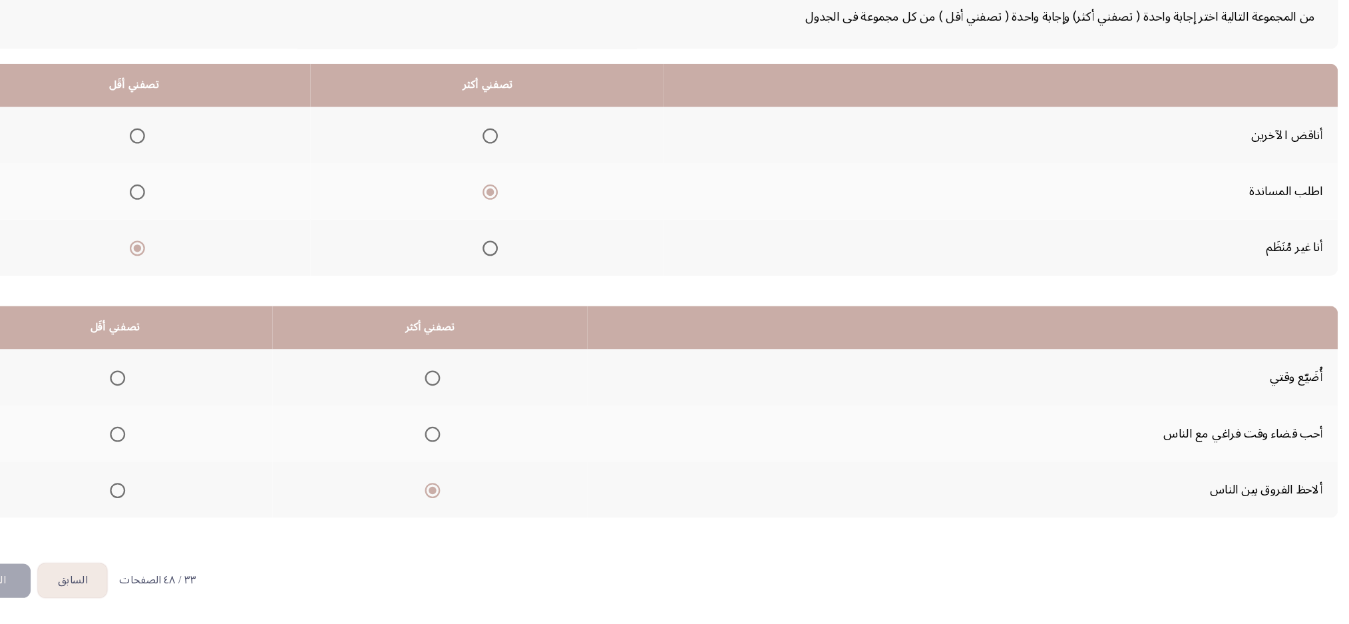
click at [204, 413] on input "Select an option" at bounding box center [209, 407] width 13 height 13
click at [123, 467] on button "التالي" at bounding box center [101, 585] width 64 height 30
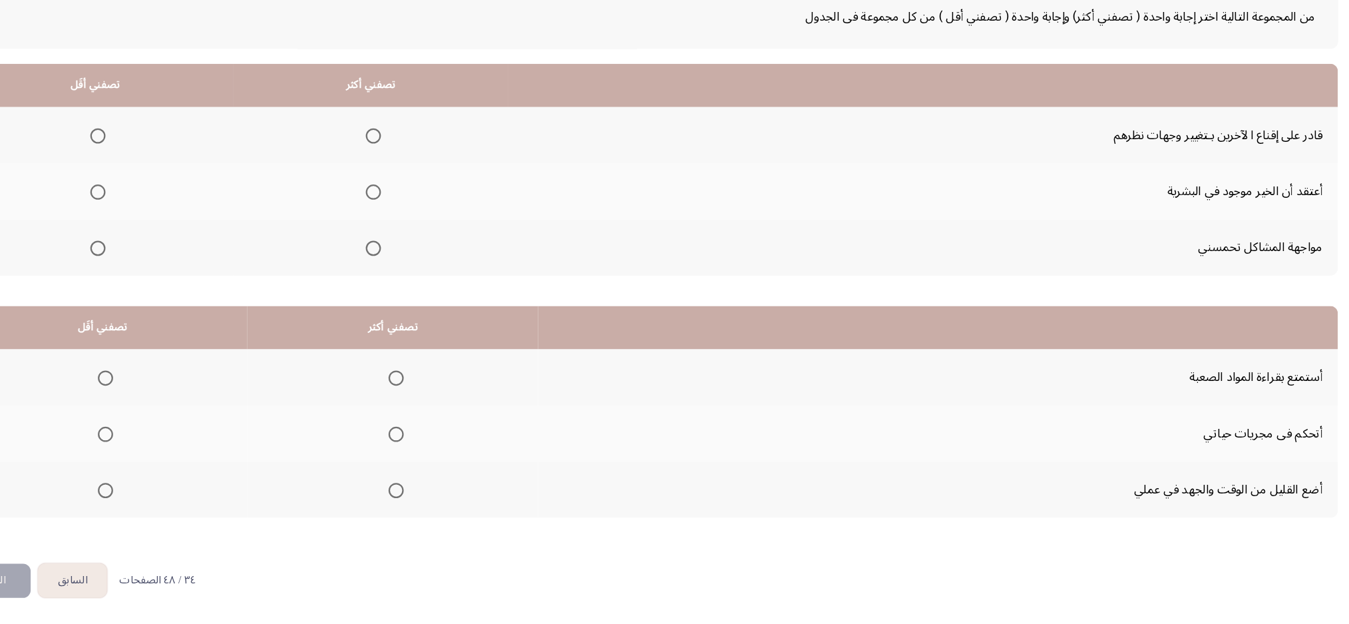
click at [427, 193] on span "Select an option" at bounding box center [433, 195] width 13 height 13
click at [427, 193] on input "Select an option" at bounding box center [433, 195] width 13 height 13
click at [427, 291] on span "Select an option" at bounding box center [433, 293] width 13 height 13
click at [427, 291] on input "Select an option" at bounding box center [433, 293] width 13 height 13
click at [192, 197] on span "Select an option" at bounding box center [192, 195] width 13 height 13
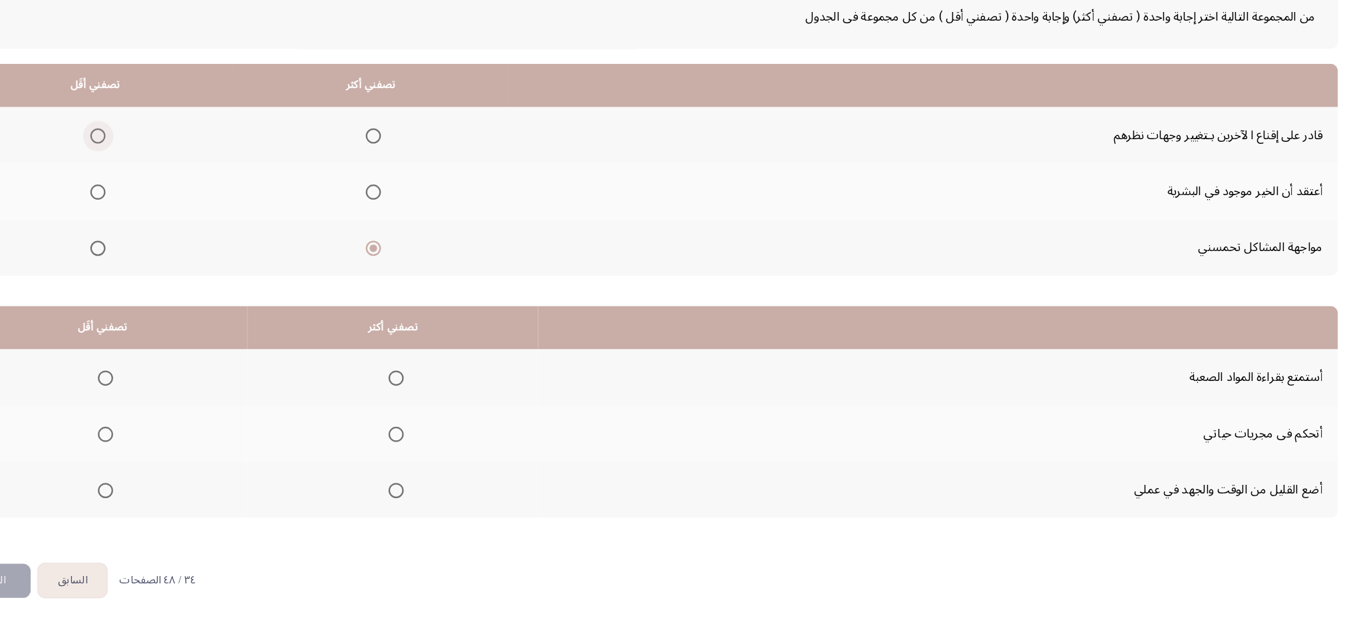
click at [192, 197] on input "Select an option" at bounding box center [192, 195] width 13 height 13
click at [427, 186] on mat-radio-group "Select an option" at bounding box center [431, 195] width 19 height 23
click at [429, 196] on span "Select an option" at bounding box center [433, 195] width 13 height 13
click at [429, 196] on input "Select an option" at bounding box center [433, 195] width 13 height 13
click at [190, 295] on span "Select an option" at bounding box center [192, 293] width 13 height 13
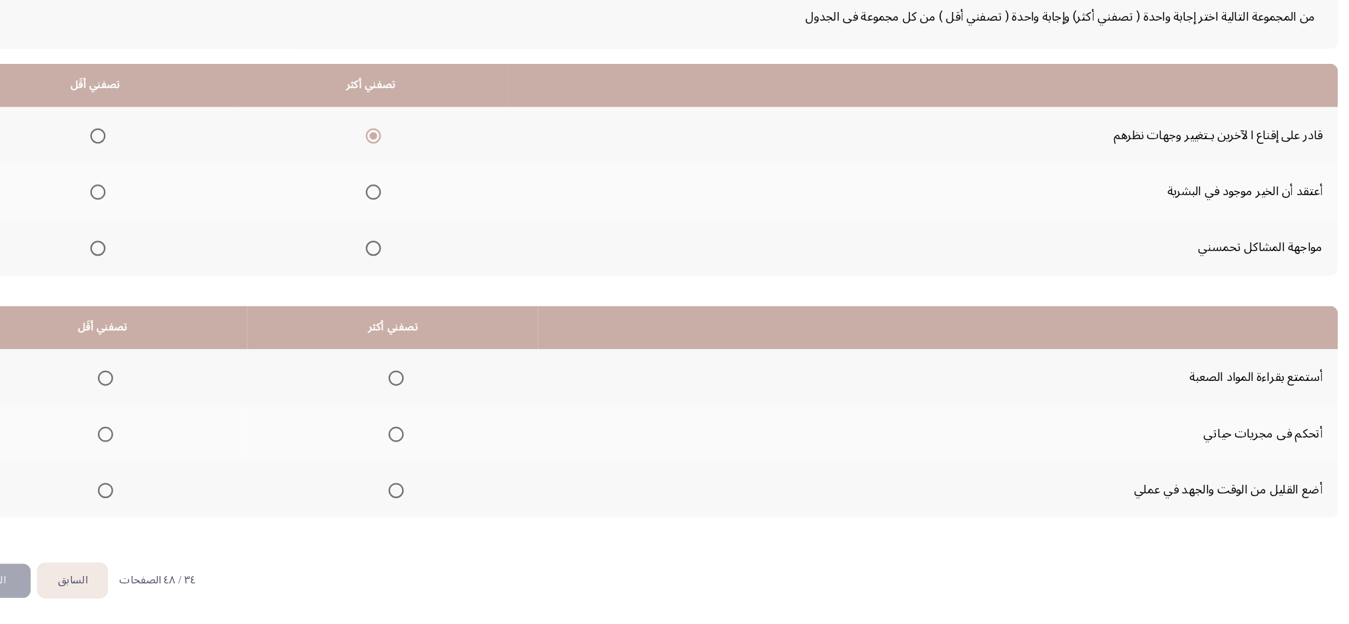
click at [190, 295] on input "Select an option" at bounding box center [192, 293] width 13 height 13
click at [447, 407] on span "Select an option" at bounding box center [453, 407] width 13 height 13
click at [447, 407] on input "Select an option" at bounding box center [453, 407] width 13 height 13
click at [192, 467] on span "Select an option" at bounding box center [198, 506] width 13 height 13
click at [192, 467] on input "Select an option" at bounding box center [198, 506] width 13 height 13
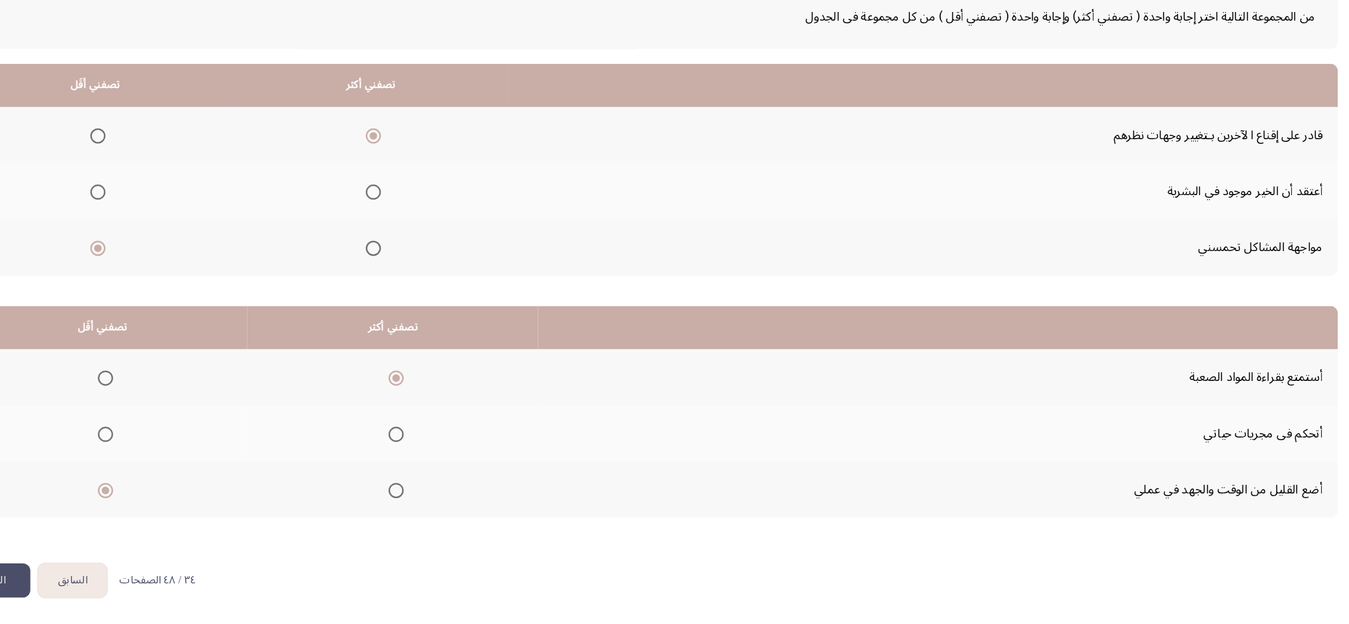
click at [114, 467] on button "التالي" at bounding box center [101, 585] width 64 height 30
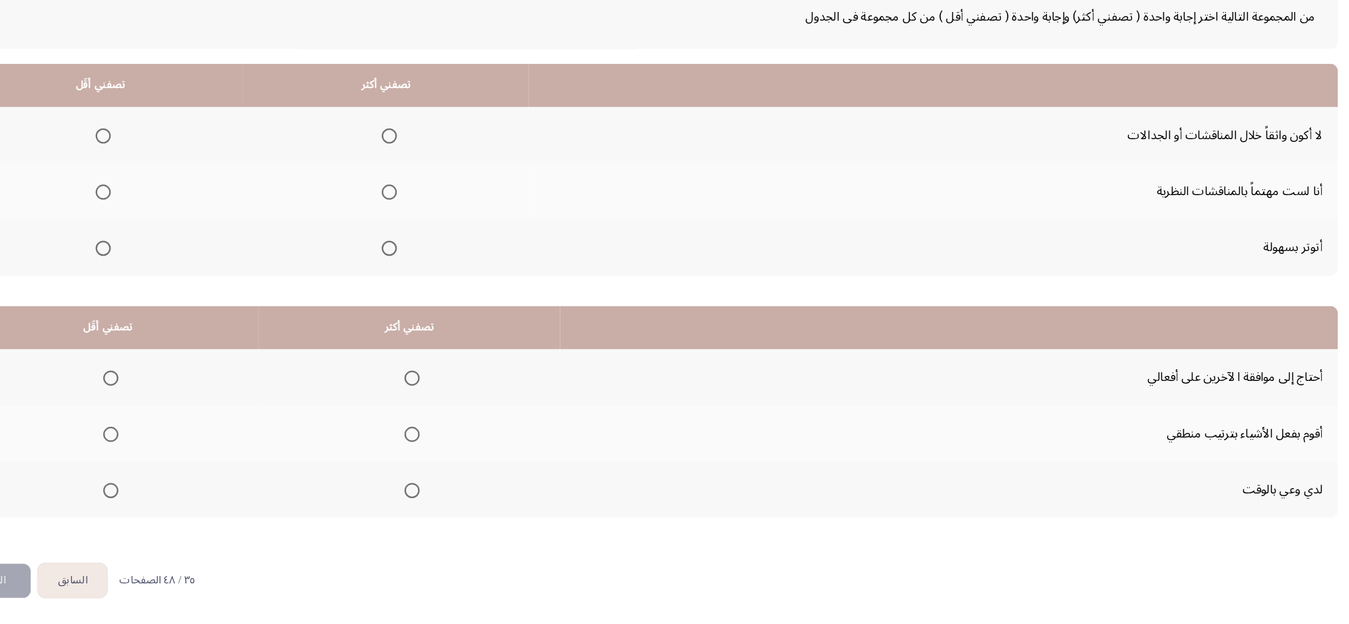
click at [467, 455] on span "Select an option" at bounding box center [467, 457] width 13 height 13
click at [467, 455] on input "Select an option" at bounding box center [467, 457] width 13 height 13
click at [470, 467] on span "Select an option" at bounding box center [467, 506] width 13 height 13
click at [470, 467] on input "Select an option" at bounding box center [467, 506] width 13 height 13
click at [202, 411] on span "Select an option" at bounding box center [203, 407] width 13 height 13
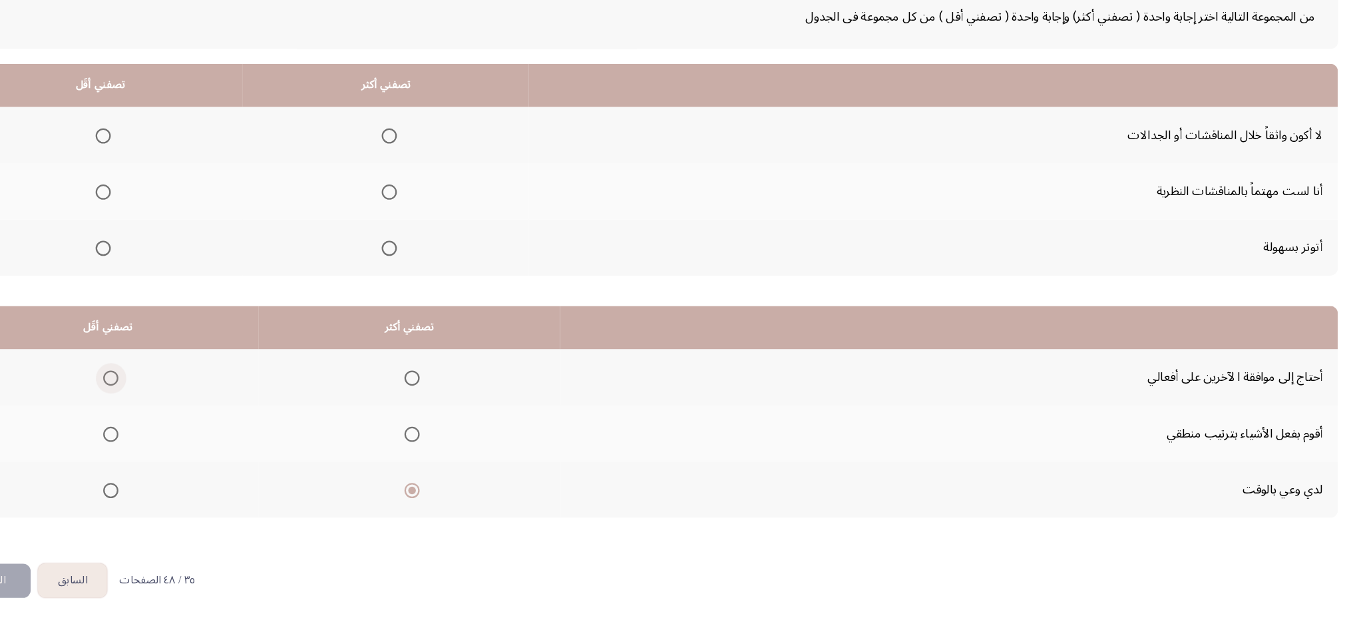
click at [202, 411] on input "Select an option" at bounding box center [203, 407] width 13 height 13
click at [446, 190] on span "Select an option" at bounding box center [447, 195] width 13 height 13
click at [446, 190] on input "Select an option" at bounding box center [447, 195] width 13 height 13
click at [193, 292] on span "Select an option" at bounding box center [196, 293] width 13 height 13
click at [193, 292] on input "Select an option" at bounding box center [196, 293] width 13 height 13
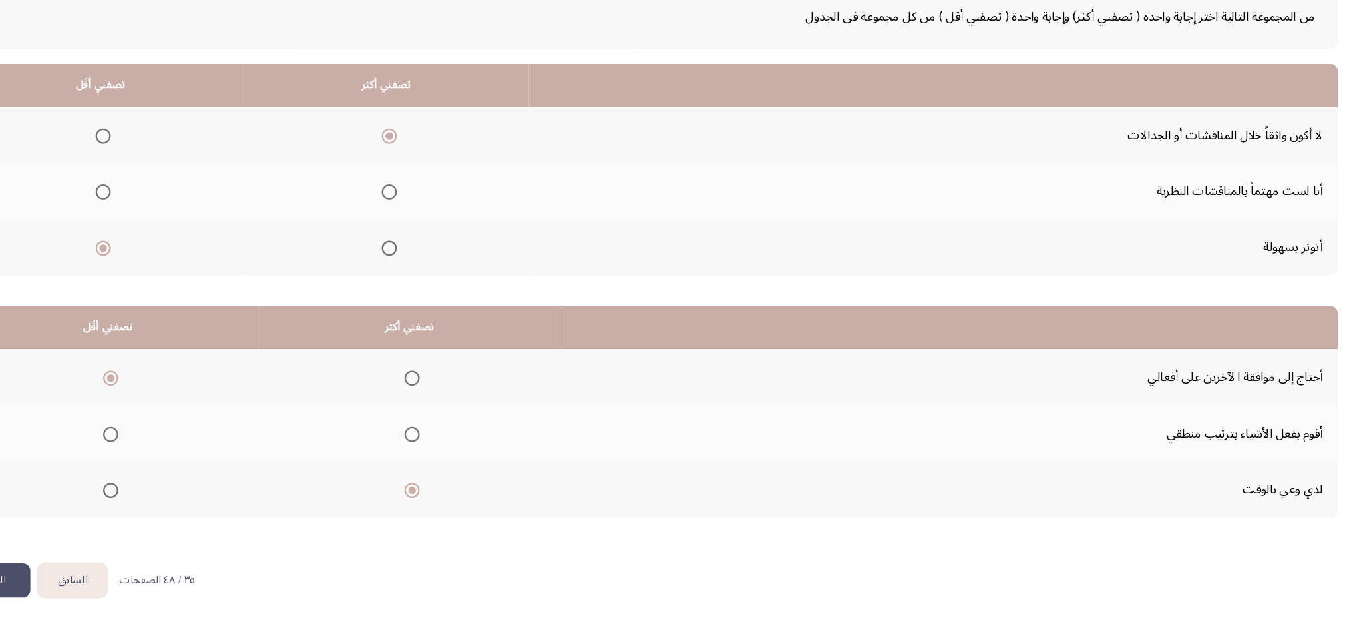
click at [116, 467] on button "التالي" at bounding box center [101, 585] width 64 height 30
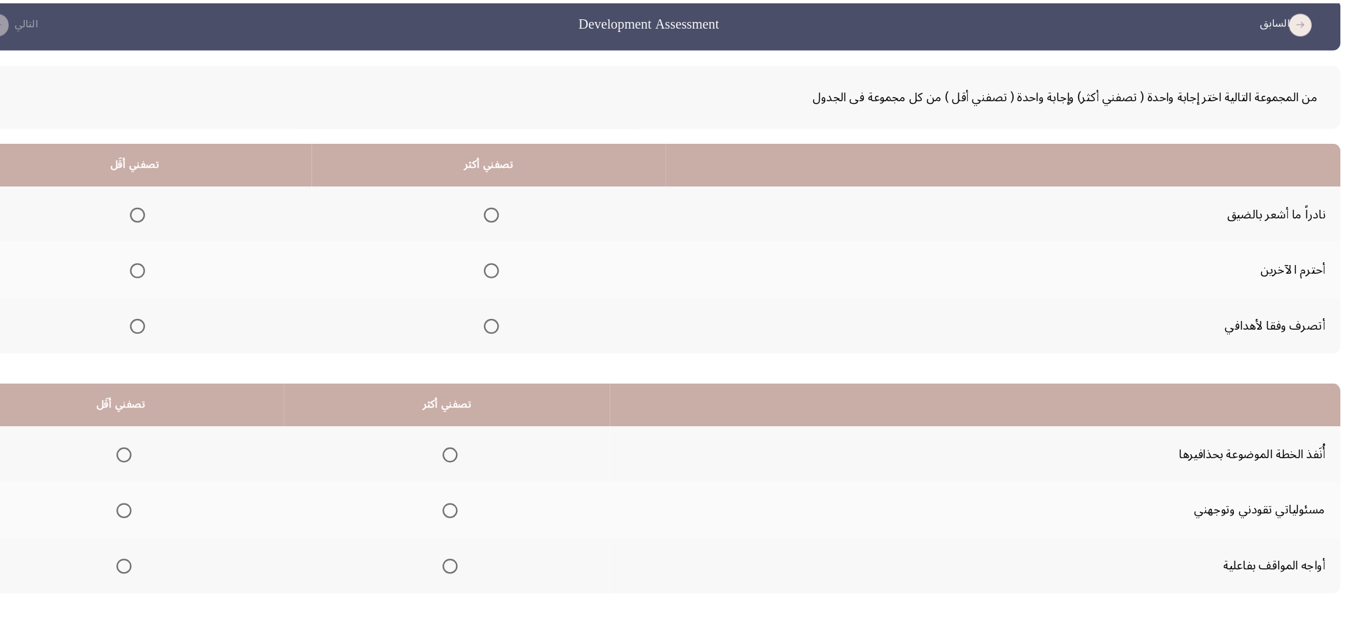
scroll to position [19, 0]
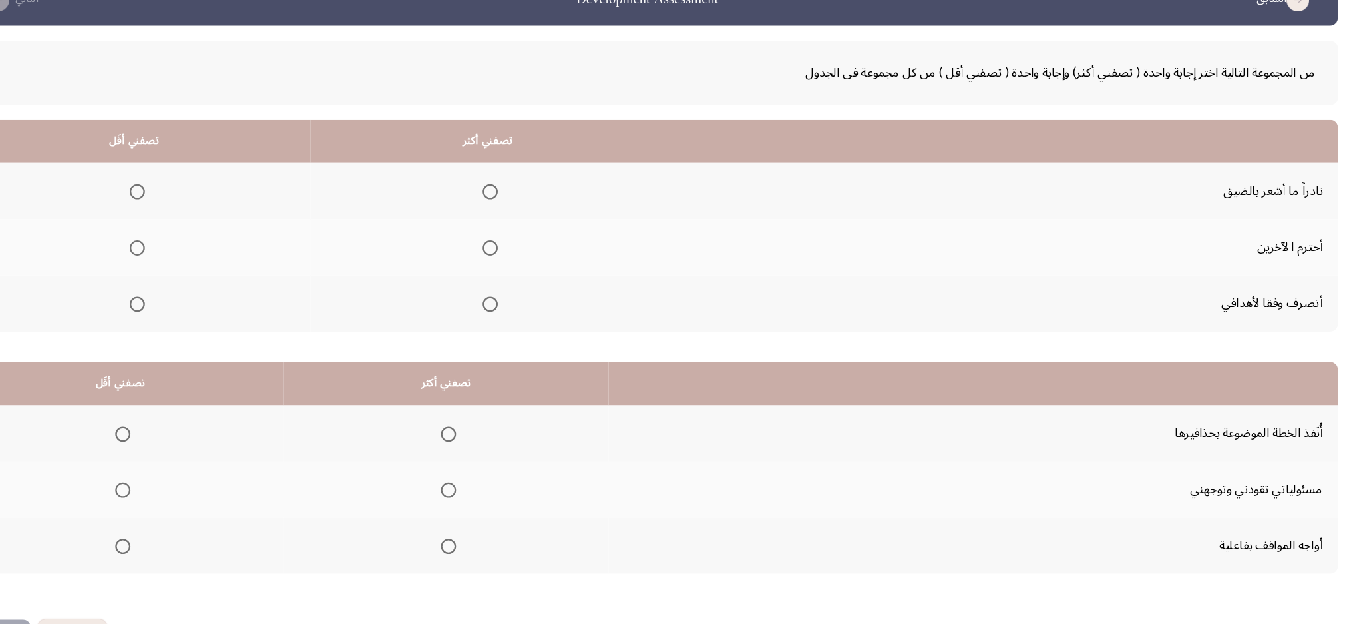
click at [531, 224] on span "Select an option" at bounding box center [536, 224] width 13 height 13
click at [531, 224] on input "Select an option" at bounding box center [536, 224] width 13 height 13
click at [532, 318] on span "Select an option" at bounding box center [536, 323] width 13 height 13
click at [532, 318] on input "Select an option" at bounding box center [536, 323] width 13 height 13
click at [231, 226] on span "Select an option" at bounding box center [226, 224] width 13 height 13
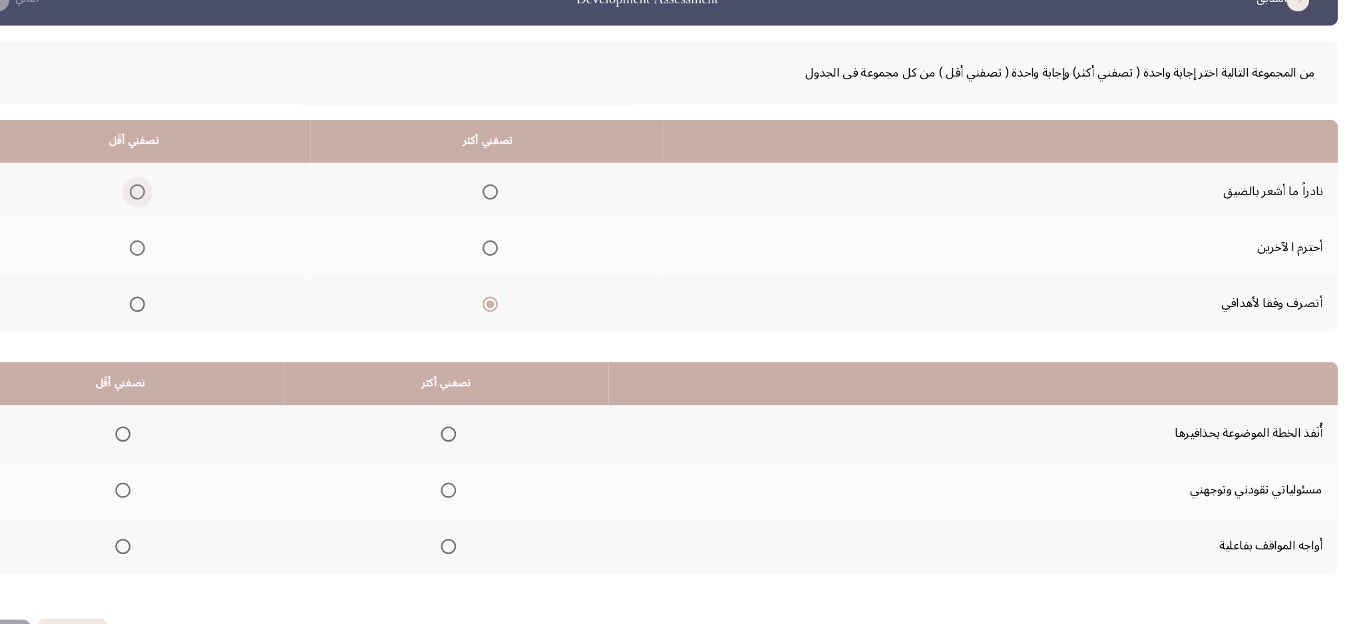
click at [231, 226] on input "Select an option" at bounding box center [226, 224] width 13 height 13
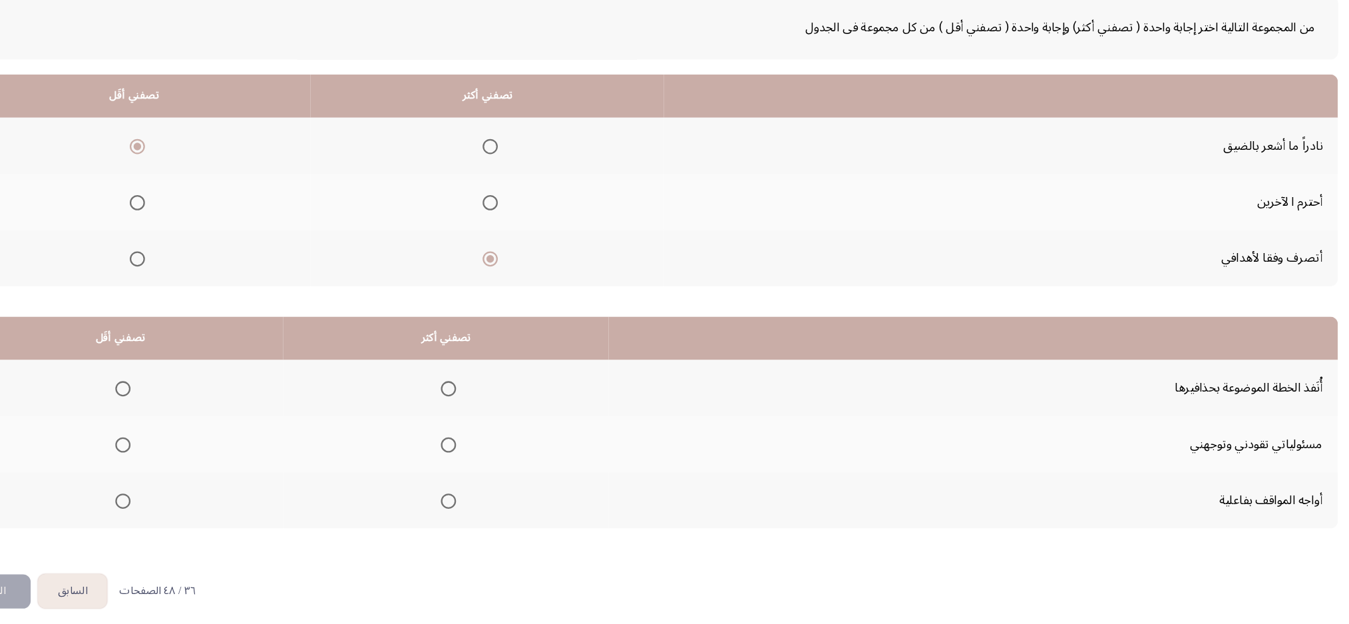
scroll to position [49, 0]
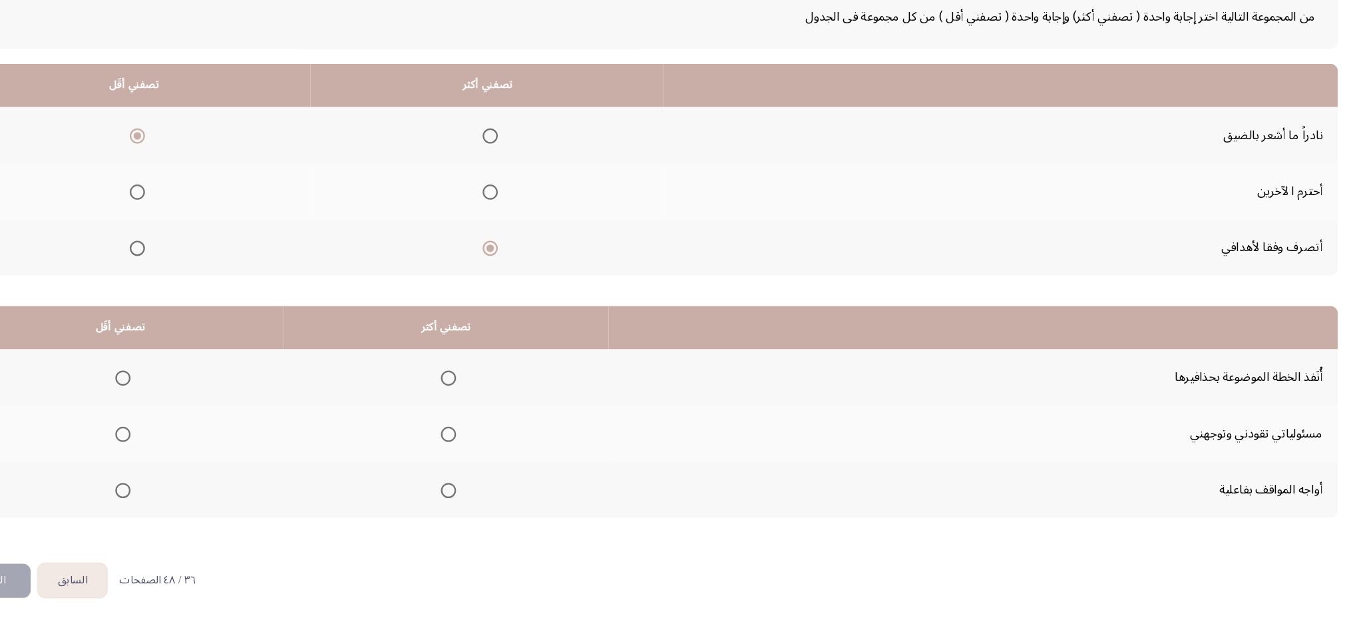
click at [495, 467] on span "Select an option" at bounding box center [499, 506] width 13 height 13
click at [495, 467] on input "Select an option" at bounding box center [499, 506] width 13 height 13
click at [208, 406] on span "Select an option" at bounding box center [214, 407] width 13 height 13
click at [208, 406] on input "Select an option" at bounding box center [214, 407] width 13 height 13
click at [493, 456] on span "Select an option" at bounding box center [499, 457] width 13 height 13
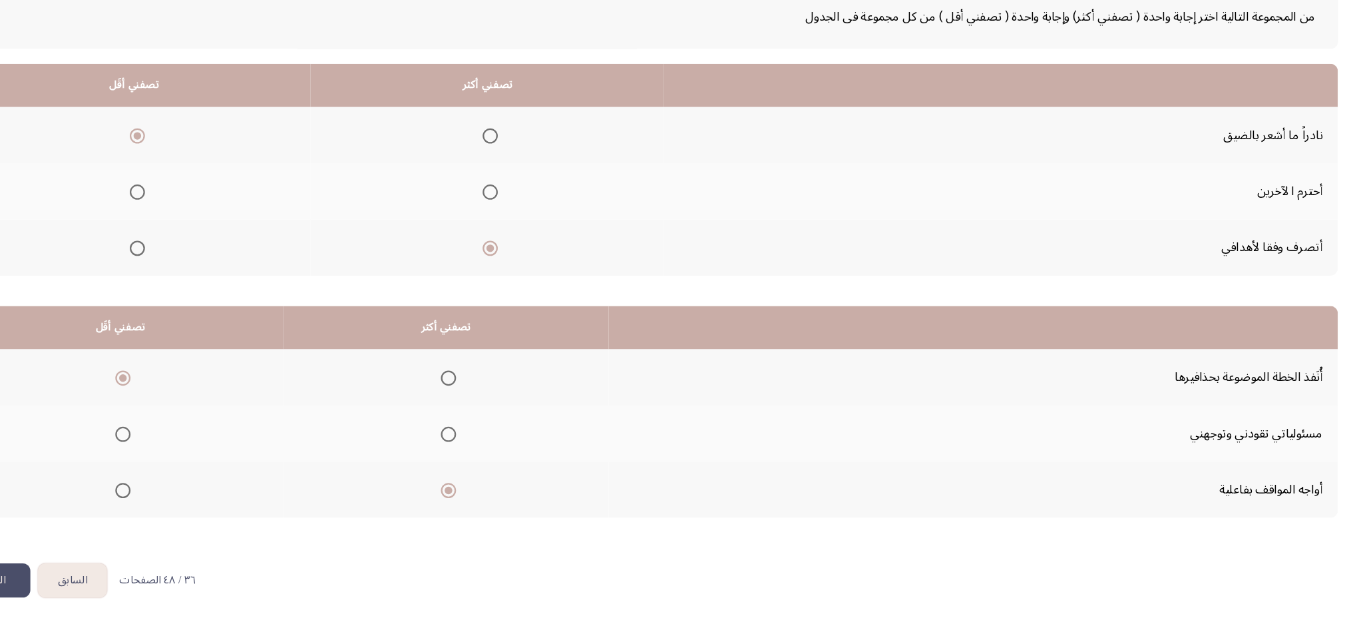
click at [493, 456] on input "Select an option" at bounding box center [499, 457] width 13 height 13
drag, startPoint x: 110, startPoint y: 588, endPoint x: 114, endPoint y: 558, distance: 30.8
click at [111, 467] on button "التالي" at bounding box center [101, 585] width 64 height 30
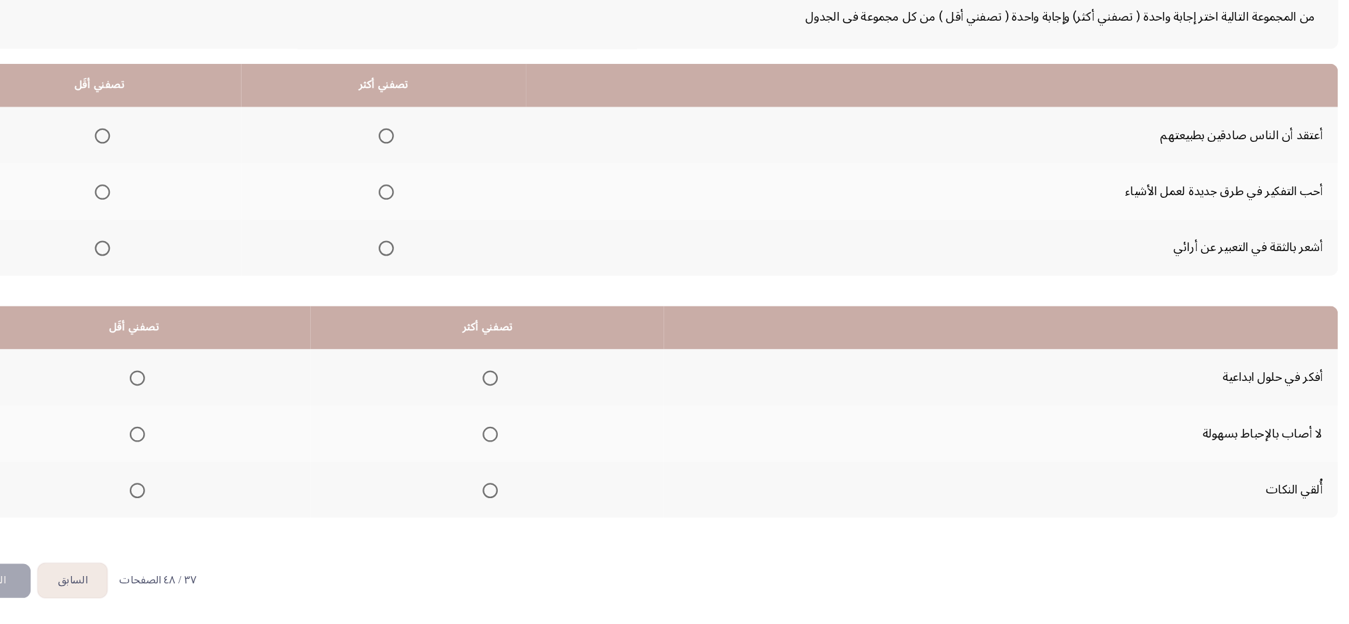
click at [537, 405] on span "Select an option" at bounding box center [536, 407] width 13 height 13
click at [537, 405] on input "Select an option" at bounding box center [536, 407] width 13 height 13
click at [530, 456] on span "Select an option" at bounding box center [536, 457] width 13 height 13
click at [530, 456] on input "Select an option" at bounding box center [536, 457] width 13 height 13
click at [234, 467] on th at bounding box center [223, 505] width 309 height 49
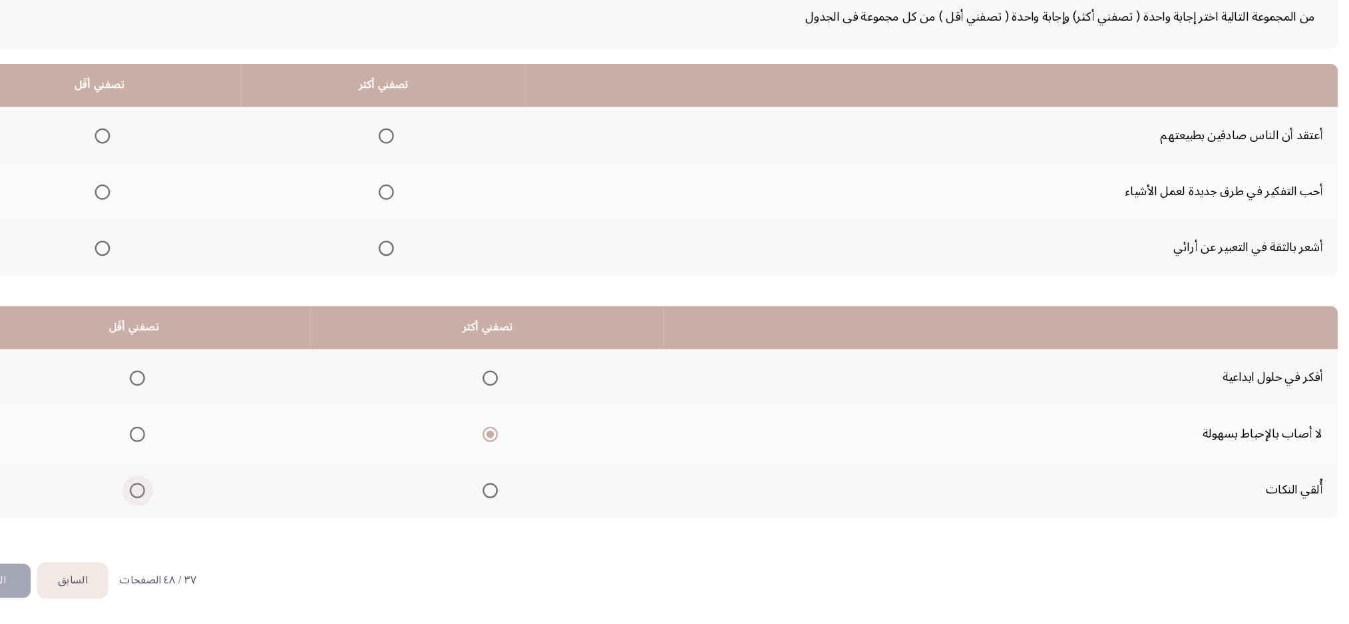
click at [222, 467] on span "Select an option" at bounding box center [226, 506] width 13 height 13
click at [222, 467] on input "Select an option" at bounding box center [226, 506] width 13 height 13
click at [442, 297] on span "Select an option" at bounding box center [445, 293] width 13 height 13
click at [442, 297] on input "Select an option" at bounding box center [445, 293] width 13 height 13
click at [441, 243] on span "Select an option" at bounding box center [445, 244] width 13 height 13
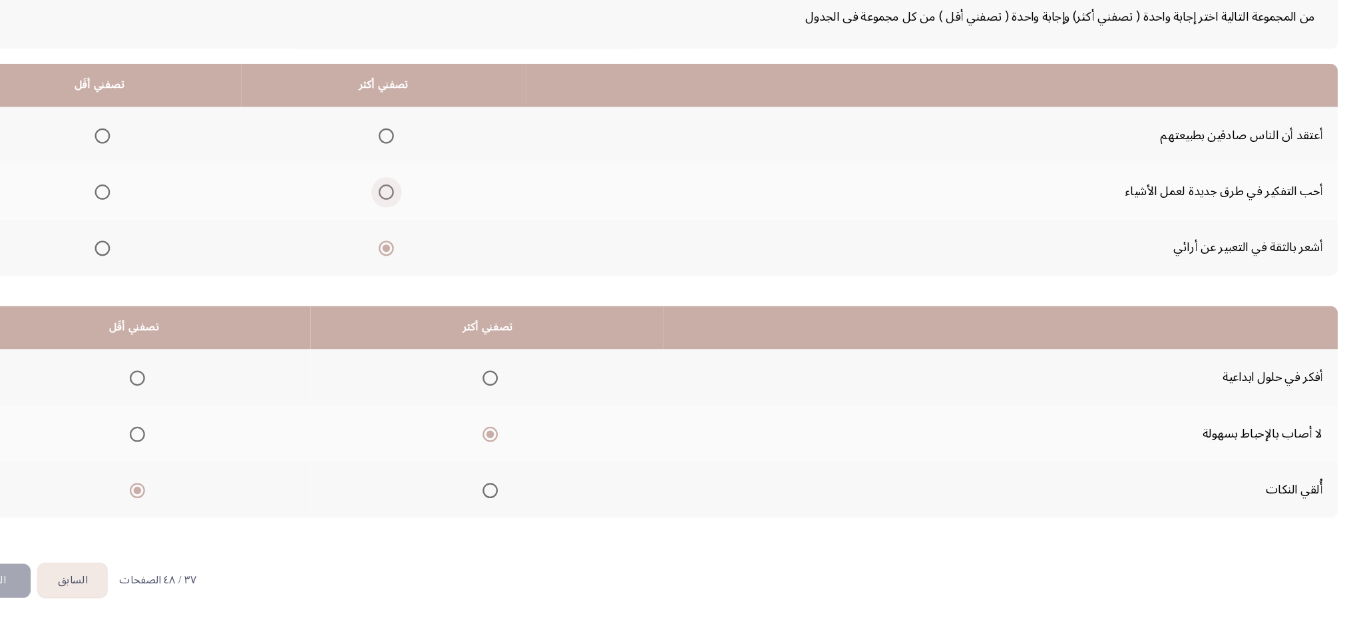
click at [441, 243] on input "Select an option" at bounding box center [445, 244] width 13 height 13
click at [442, 291] on span "Select an option" at bounding box center [445, 293] width 13 height 13
click at [442, 291] on input "Select an option" at bounding box center [445, 293] width 13 height 13
click at [195, 185] on mat-radio-group "Select an option" at bounding box center [193, 195] width 19 height 23
click at [196, 184] on mat-radio-group "Select an option" at bounding box center [193, 195] width 19 height 23
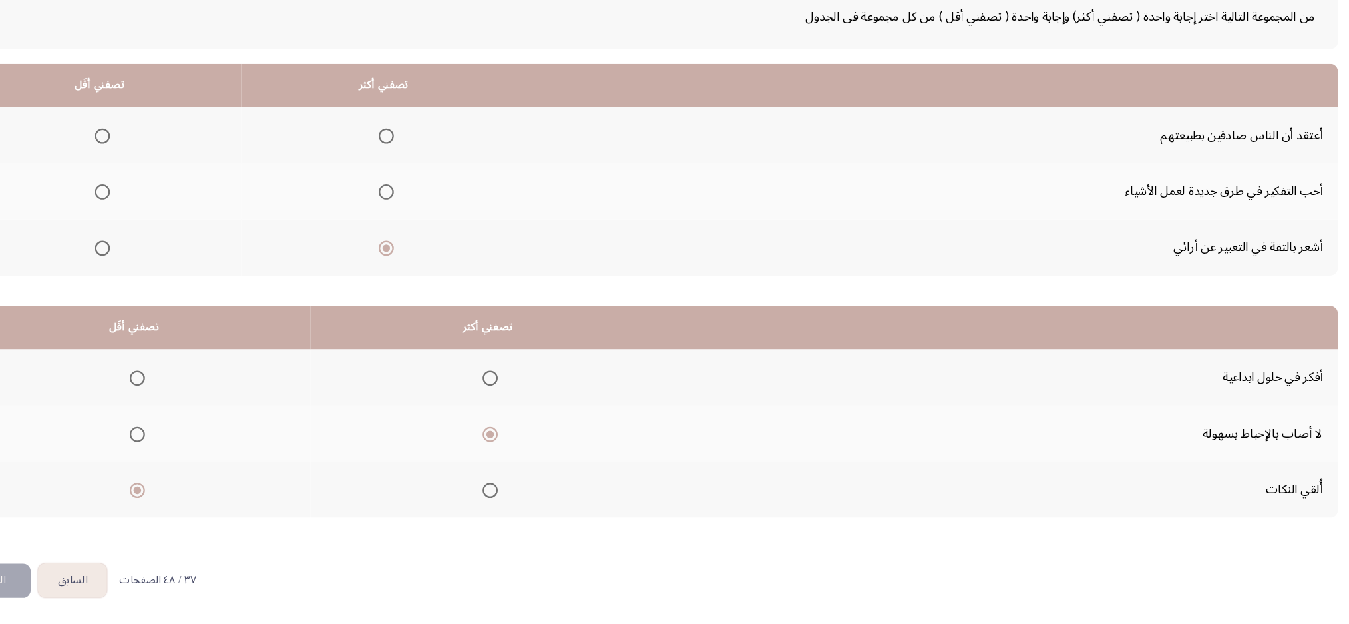
click at [184, 198] on label "Select an option" at bounding box center [193, 195] width 19 height 13
click at [190, 198] on input "Select an option" at bounding box center [196, 195] width 13 height 13
click at [117, 467] on button "التالي" at bounding box center [101, 585] width 64 height 30
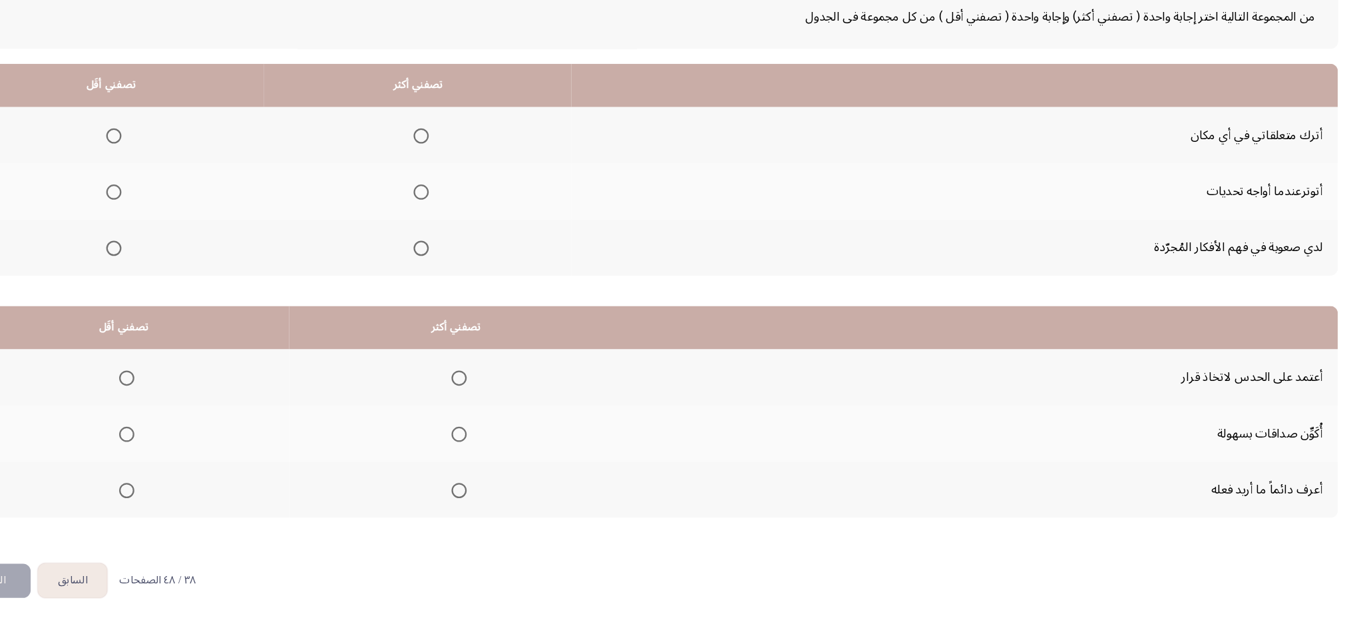
click at [477, 238] on span "Select an option" at bounding box center [475, 244] width 13 height 13
click at [477, 238] on input "Select an option" at bounding box center [475, 244] width 13 height 13
click at [205, 194] on span "Select an option" at bounding box center [206, 195] width 13 height 13
click at [205, 194] on input "Select an option" at bounding box center [206, 195] width 13 height 13
click at [514, 458] on span "Select an option" at bounding box center [508, 457] width 13 height 13
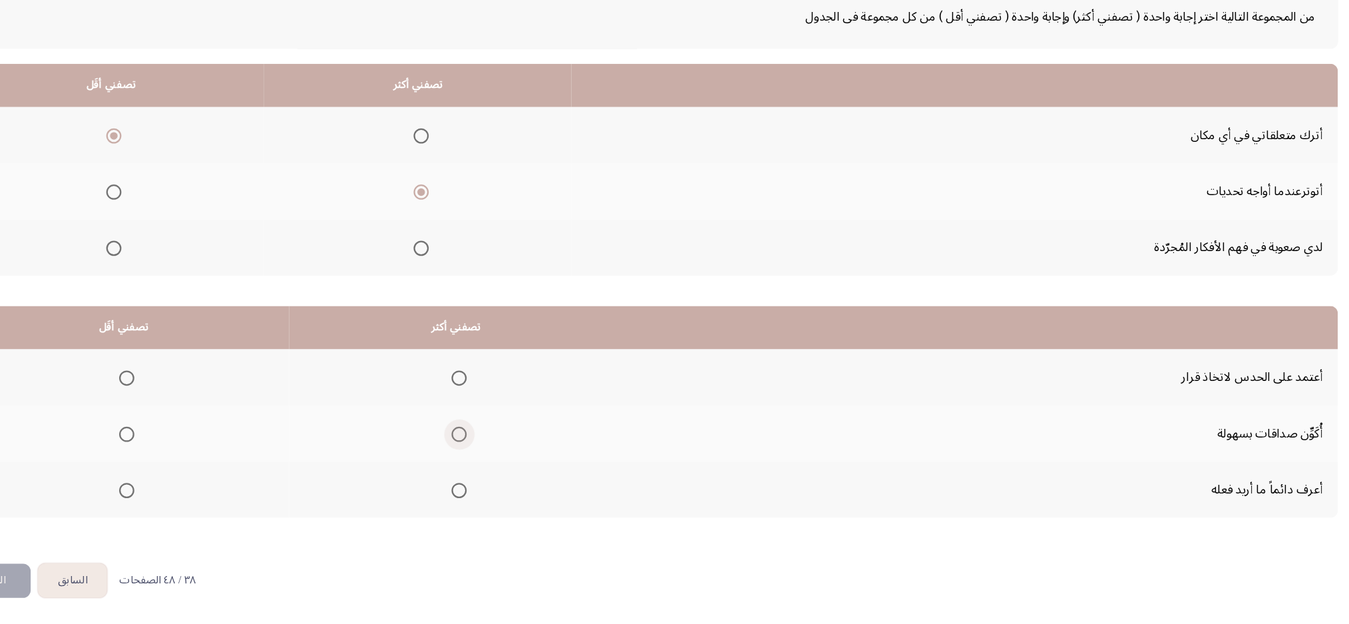
click at [514, 458] on input "Select an option" at bounding box center [508, 457] width 13 height 13
click at [503, 467] on span "Select an option" at bounding box center [508, 506] width 13 height 13
click at [503, 467] on input "Select an option" at bounding box center [508, 506] width 13 height 13
click at [220, 412] on span "Select an option" at bounding box center [217, 407] width 13 height 13
click at [220, 412] on input "Select an option" at bounding box center [217, 407] width 13 height 13
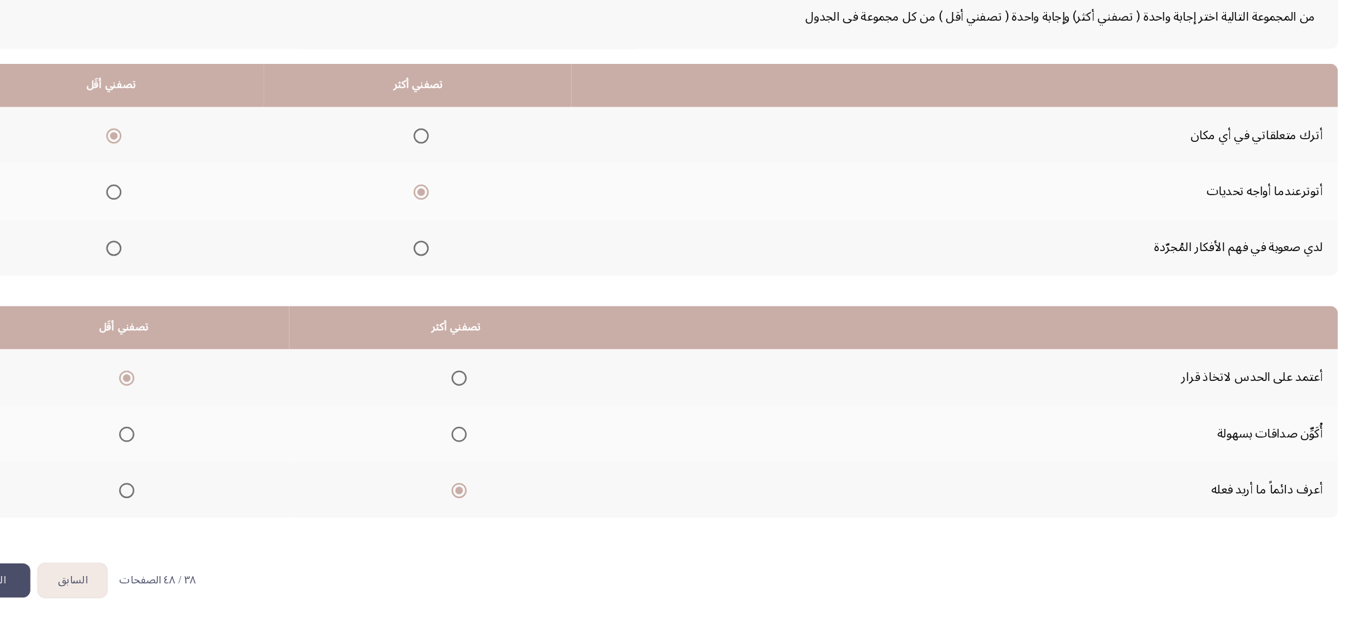
click at [133, 467] on app-previous-next-buttons "السابق التالي" at bounding box center [134, 585] width 131 height 30
click at [114, 467] on button "التالي" at bounding box center [101, 585] width 64 height 30
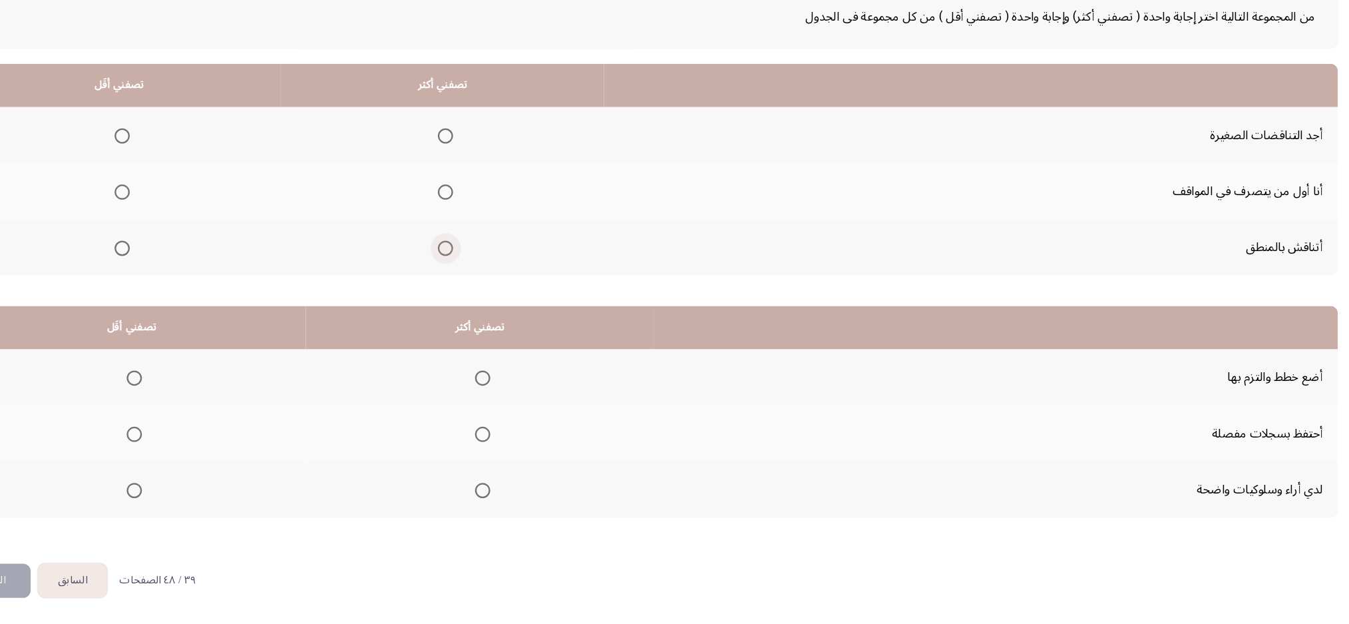
click at [490, 290] on span "Select an option" at bounding box center [496, 293] width 13 height 13
click at [490, 290] on input "Select an option" at bounding box center [496, 293] width 13 height 13
click at [211, 192] on span "Select an option" at bounding box center [213, 195] width 13 height 13
click at [211, 192] on input "Select an option" at bounding box center [213, 195] width 13 height 13
click at [528, 405] on span "Select an option" at bounding box center [529, 407] width 13 height 13
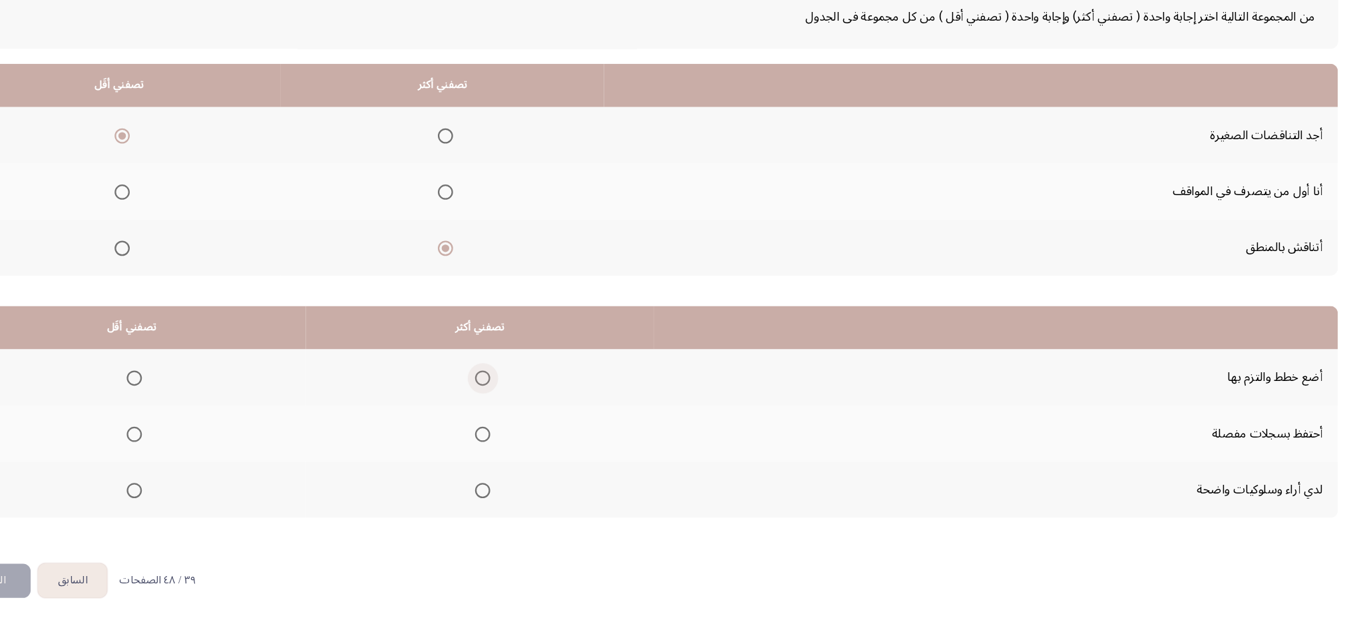
click at [528, 405] on input "Select an option" at bounding box center [529, 407] width 13 height 13
click at [226, 461] on span "Select an option" at bounding box center [224, 457] width 13 height 13
click at [226, 461] on input "Select an option" at bounding box center [224, 457] width 13 height 13
click at [106, 467] on button "التالي" at bounding box center [101, 585] width 64 height 30
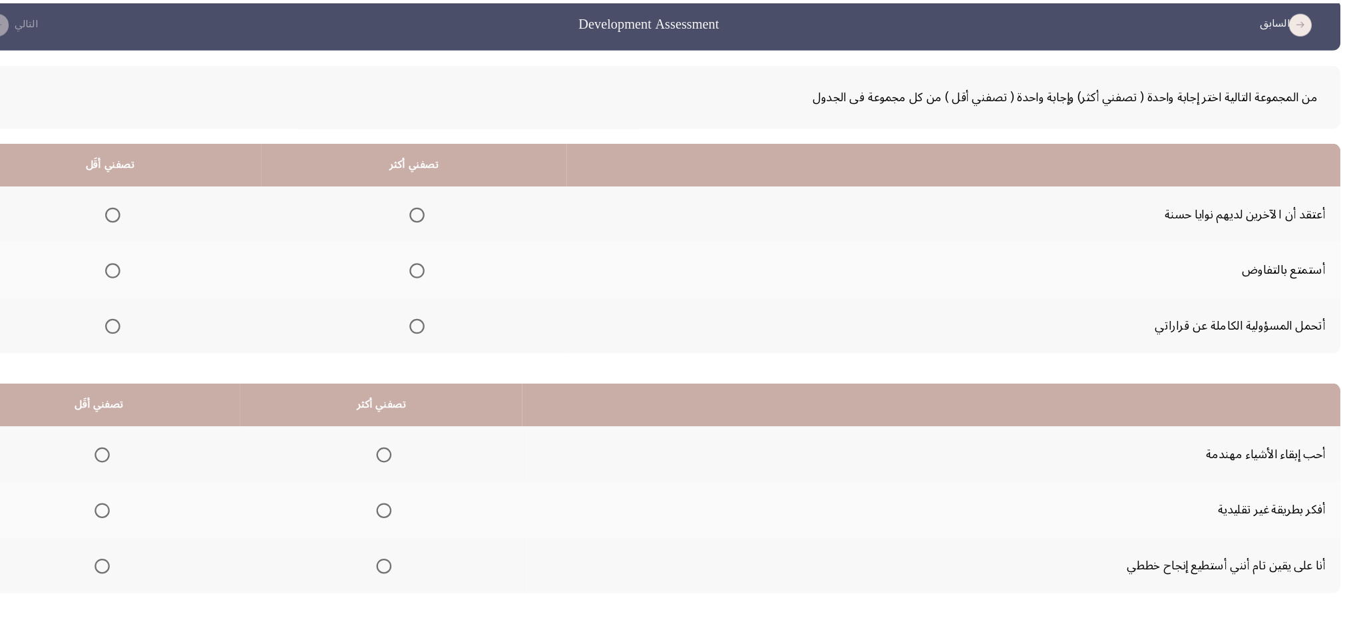
scroll to position [19, 0]
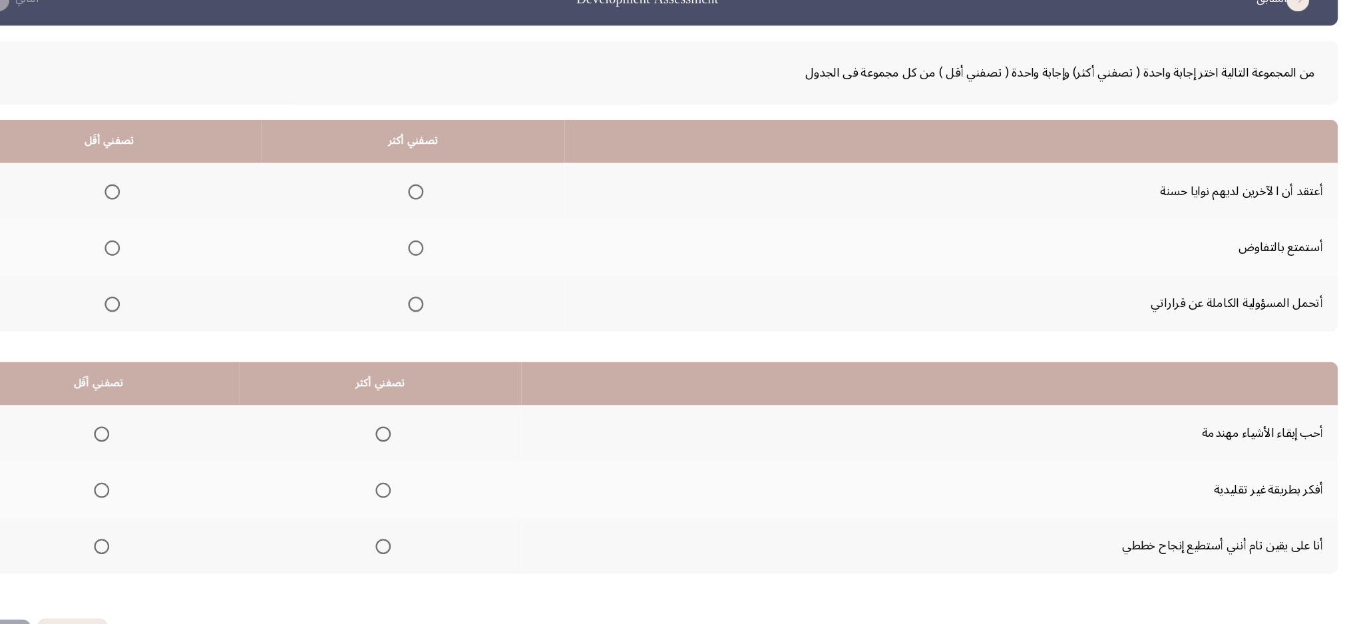
click at [200, 227] on span "Select an option" at bounding box center [204, 224] width 13 height 13
click at [200, 227] on input "Select an option" at bounding box center [204, 224] width 13 height 13
click at [476, 325] on th at bounding box center [468, 322] width 267 height 49
click at [467, 319] on span "Select an option" at bounding box center [470, 323] width 13 height 13
click at [467, 319] on input "Select an option" at bounding box center [470, 323] width 13 height 13
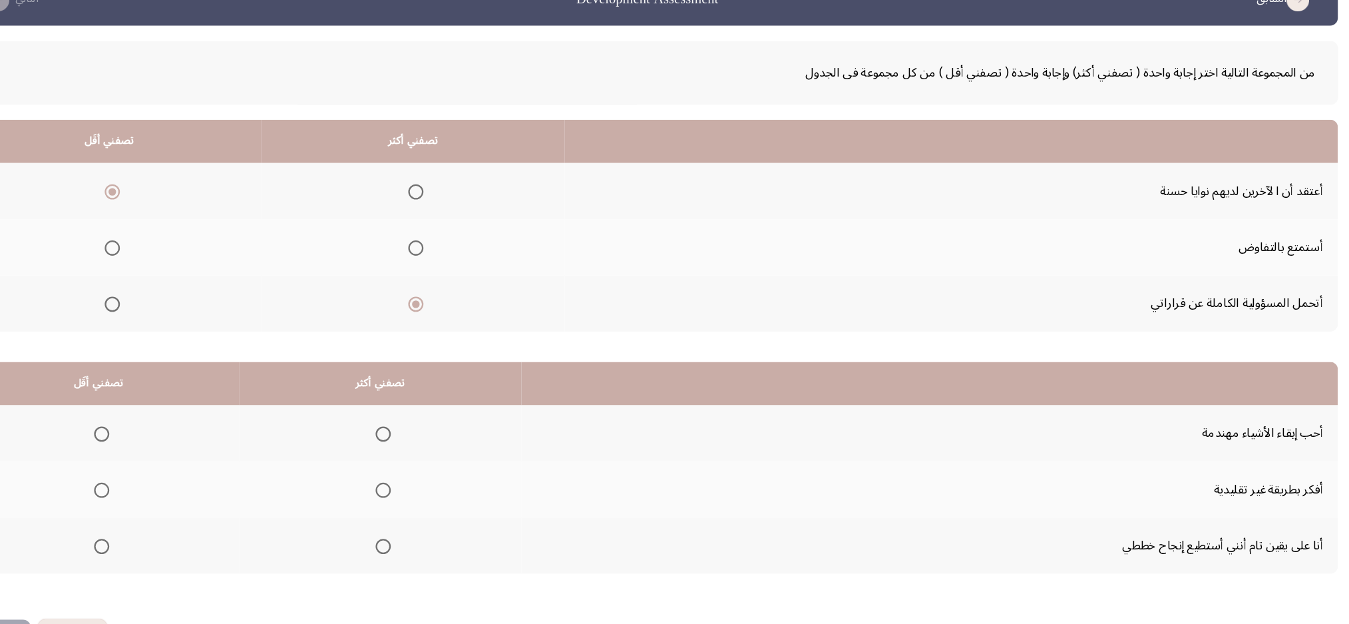
scroll to position [49, 0]
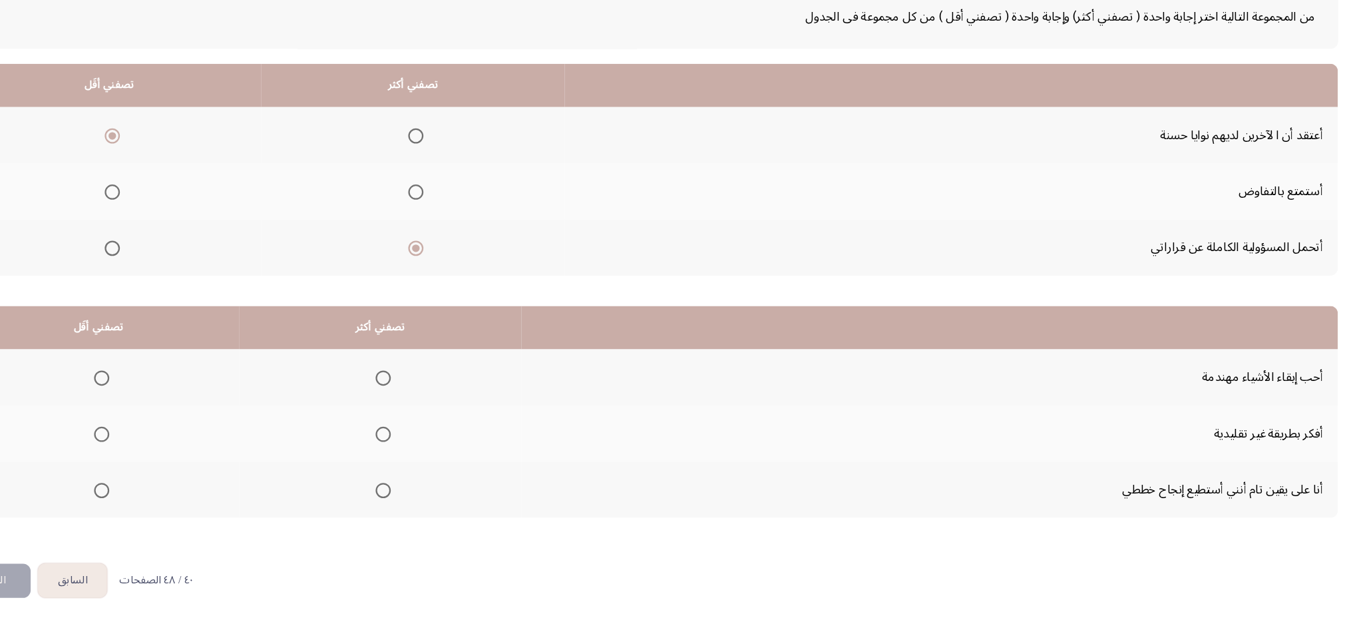
click at [436, 467] on span "Select an option" at bounding box center [442, 506] width 13 height 13
click at [436, 467] on input "Select an option" at bounding box center [442, 506] width 13 height 13
click at [196, 456] on span "Select an option" at bounding box center [195, 457] width 13 height 13
click at [196, 456] on input "Select an option" at bounding box center [195, 457] width 13 height 13
drag, startPoint x: 106, startPoint y: 590, endPoint x: 106, endPoint y: 567, distance: 23.3
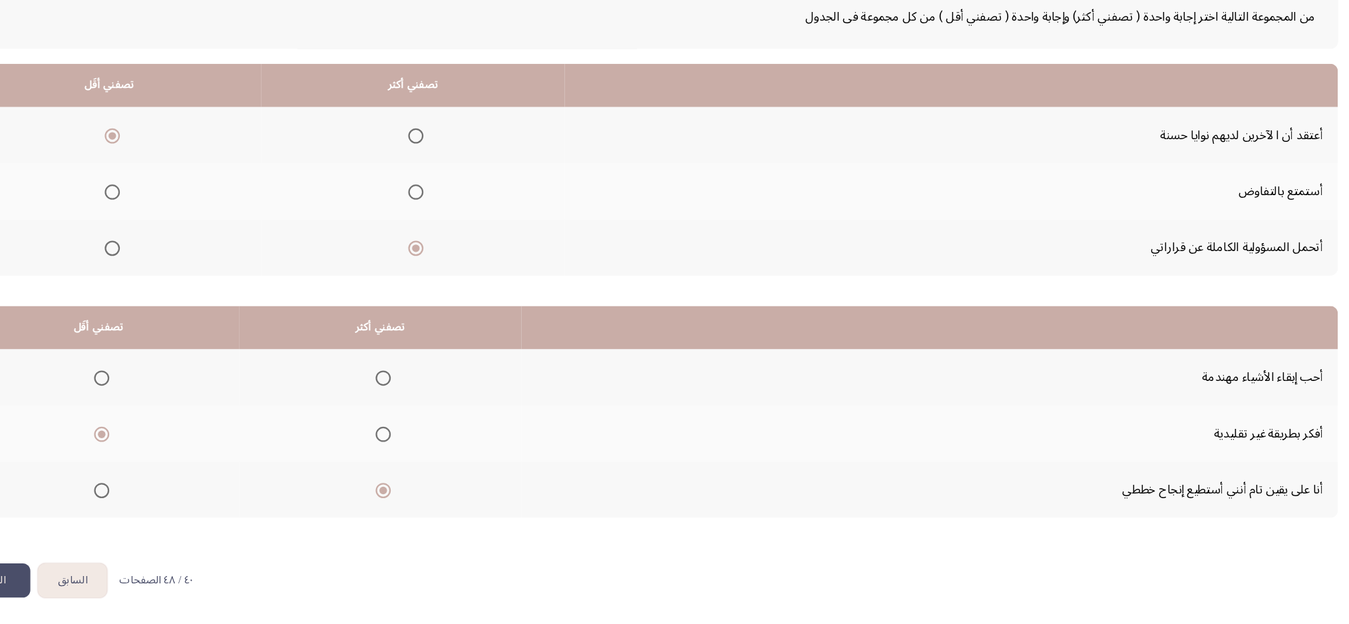
click at [106, 467] on button "التالي" at bounding box center [101, 585] width 64 height 30
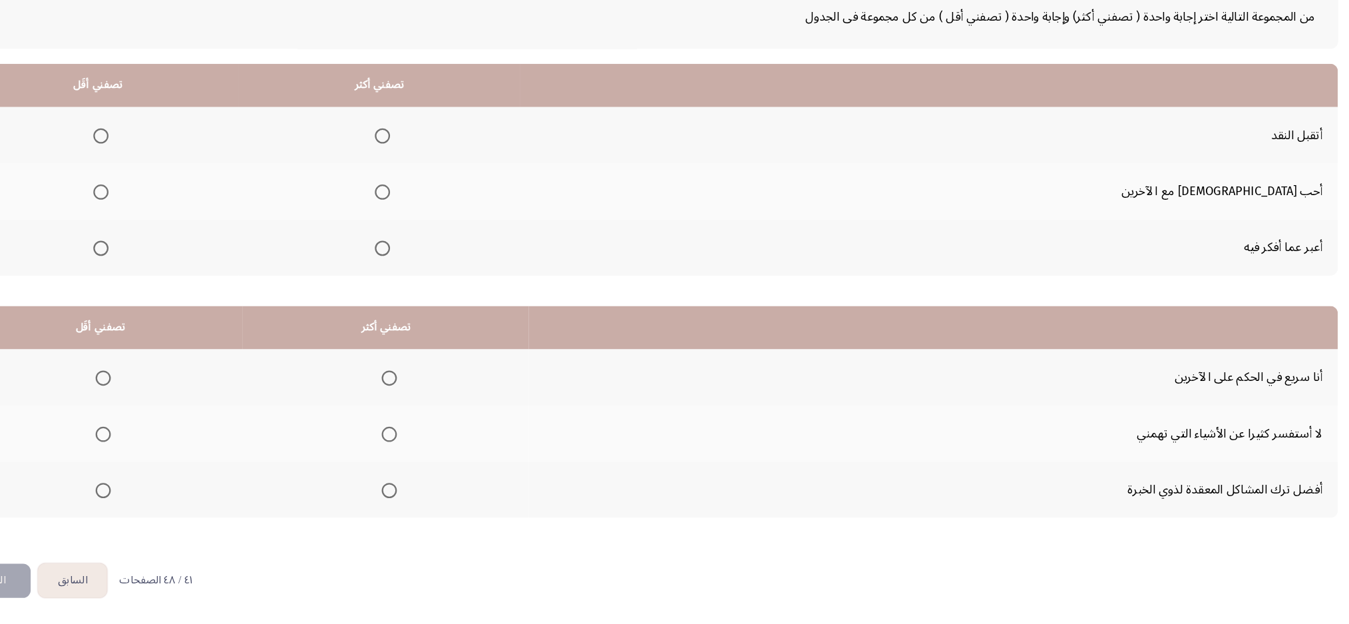
click at [449, 191] on label "Select an option" at bounding box center [439, 195] width 19 height 13
click at [449, 191] on input "Select an option" at bounding box center [441, 195] width 13 height 13
click at [202, 289] on span "Select an option" at bounding box center [194, 293] width 13 height 13
click at [202, 289] on input "Select an option" at bounding box center [194, 293] width 13 height 13
click at [188, 467] on label "Select an option" at bounding box center [194, 506] width 19 height 13
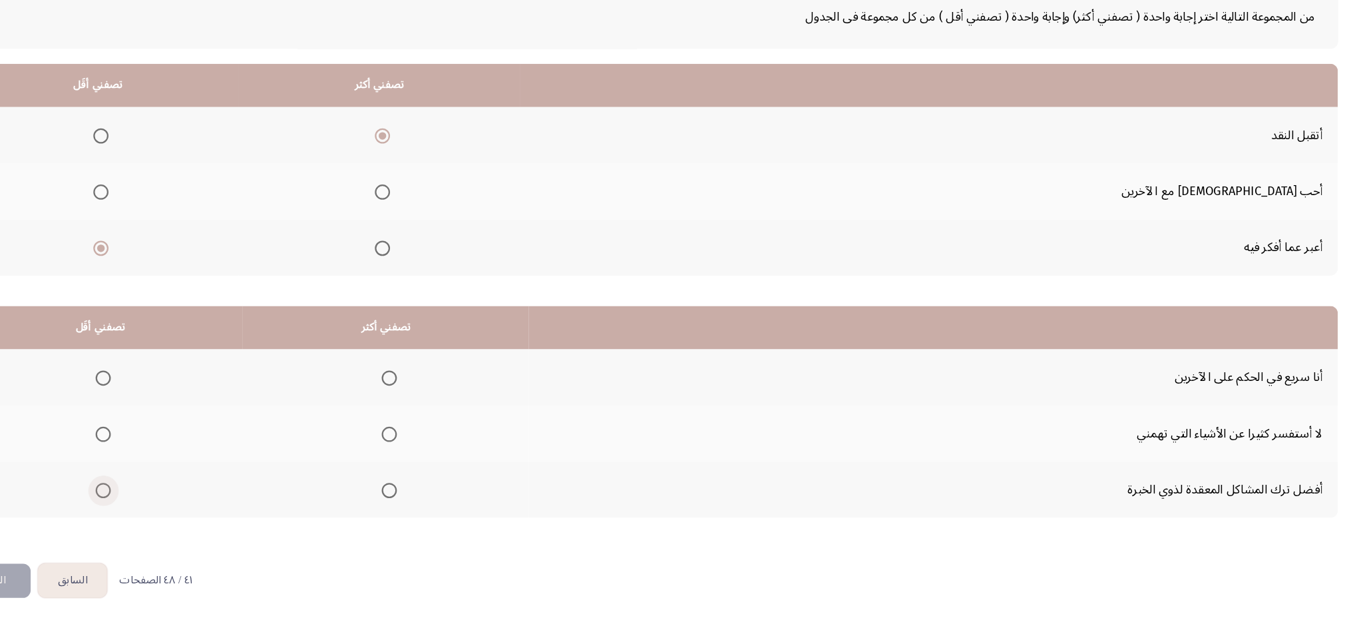
click at [190, 467] on input "Select an option" at bounding box center [196, 506] width 13 height 13
click at [198, 401] on span "Select an option" at bounding box center [196, 407] width 13 height 13
click at [198, 401] on input "Select an option" at bounding box center [196, 407] width 13 height 13
click at [447, 467] on span "Select an option" at bounding box center [447, 506] width 13 height 13
click at [447, 467] on input "Select an option" at bounding box center [447, 506] width 13 height 13
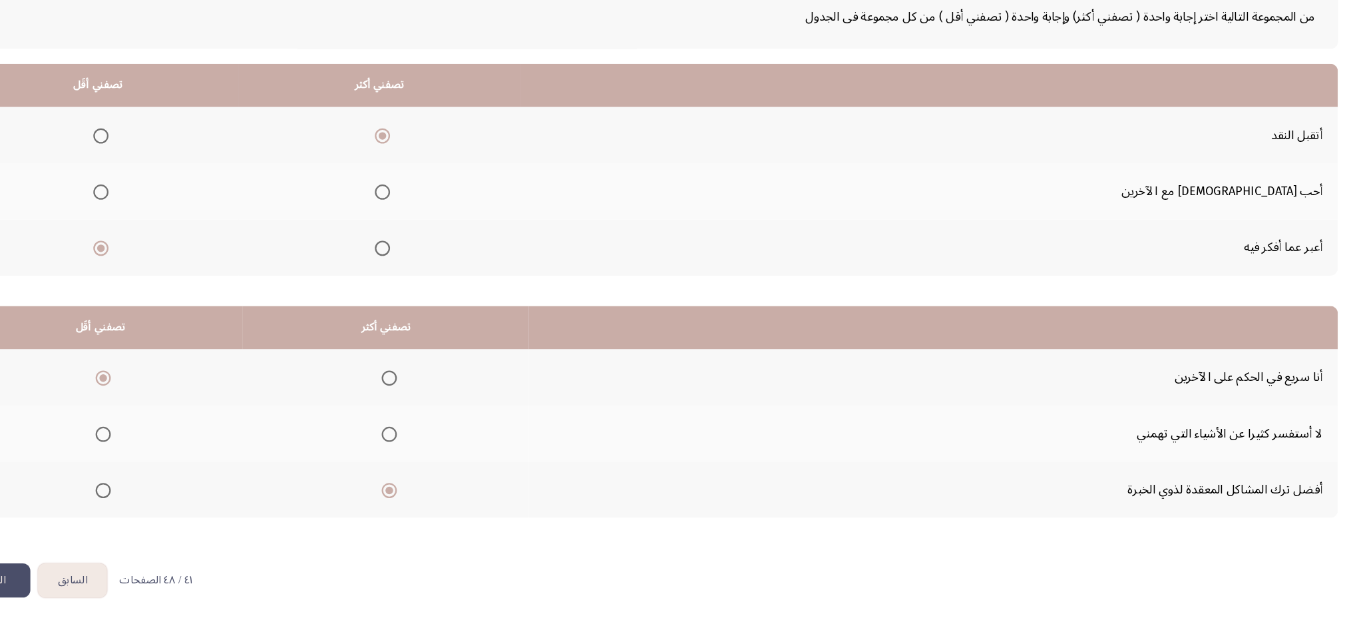
click at [192, 455] on span "Select an option" at bounding box center [196, 457] width 13 height 13
click at [192, 455] on input "Select an option" at bounding box center [196, 457] width 13 height 13
click at [120, 467] on button "التالي" at bounding box center [101, 585] width 64 height 30
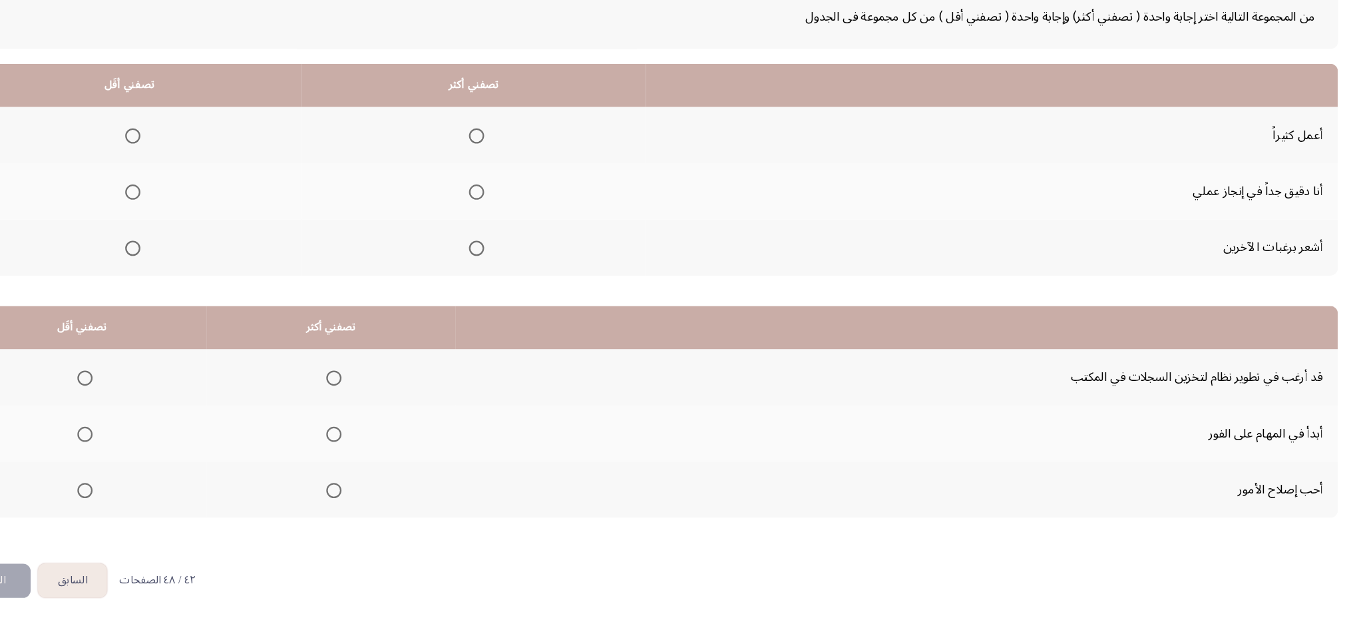
click at [393, 467] on span "Select an option" at bounding box center [399, 506] width 13 height 13
click at [393, 467] on input "Select an option" at bounding box center [399, 506] width 13 height 13
click at [185, 454] on span "Select an option" at bounding box center [180, 457] width 13 height 13
click at [185, 454] on input "Select an option" at bounding box center [180, 457] width 13 height 13
click at [512, 291] on label "Select an option" at bounding box center [521, 293] width 19 height 13
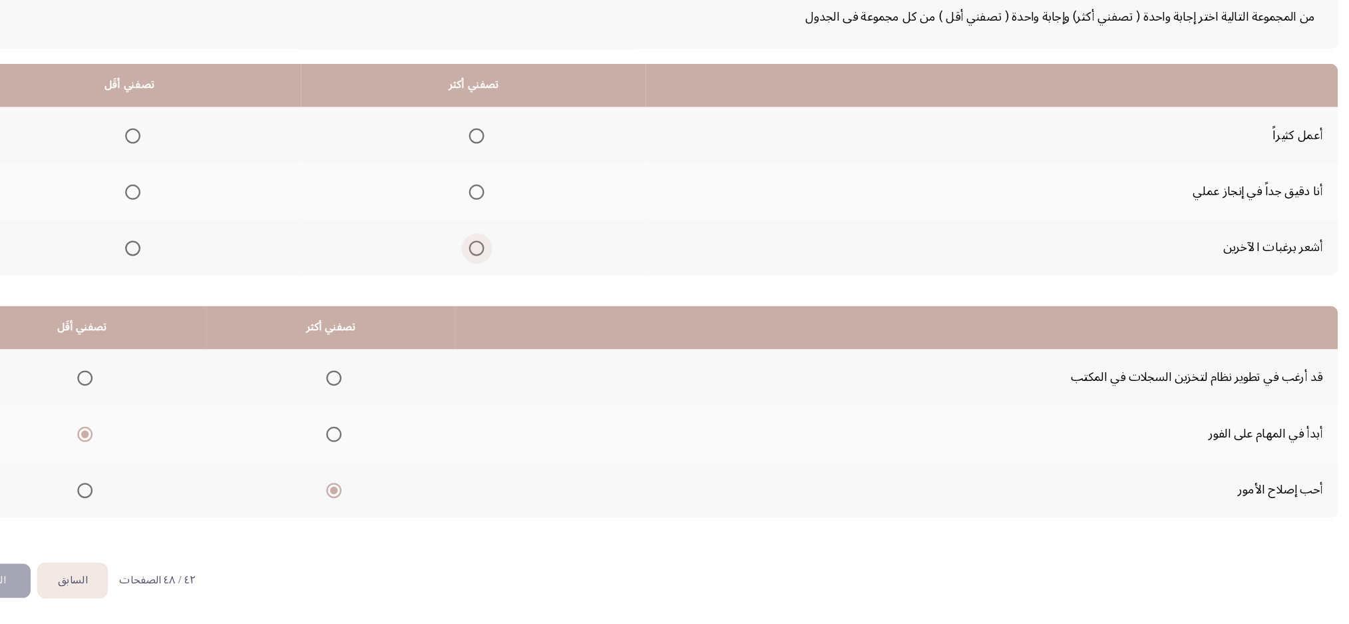
click at [518, 291] on input "Select an option" at bounding box center [524, 293] width 13 height 13
click at [518, 190] on span "Select an option" at bounding box center [524, 195] width 13 height 13
click at [518, 190] on input "Select an option" at bounding box center [524, 195] width 13 height 13
click at [512, 238] on label "Select an option" at bounding box center [521, 244] width 19 height 13
click at [518, 238] on input "Select an option" at bounding box center [524, 244] width 13 height 13
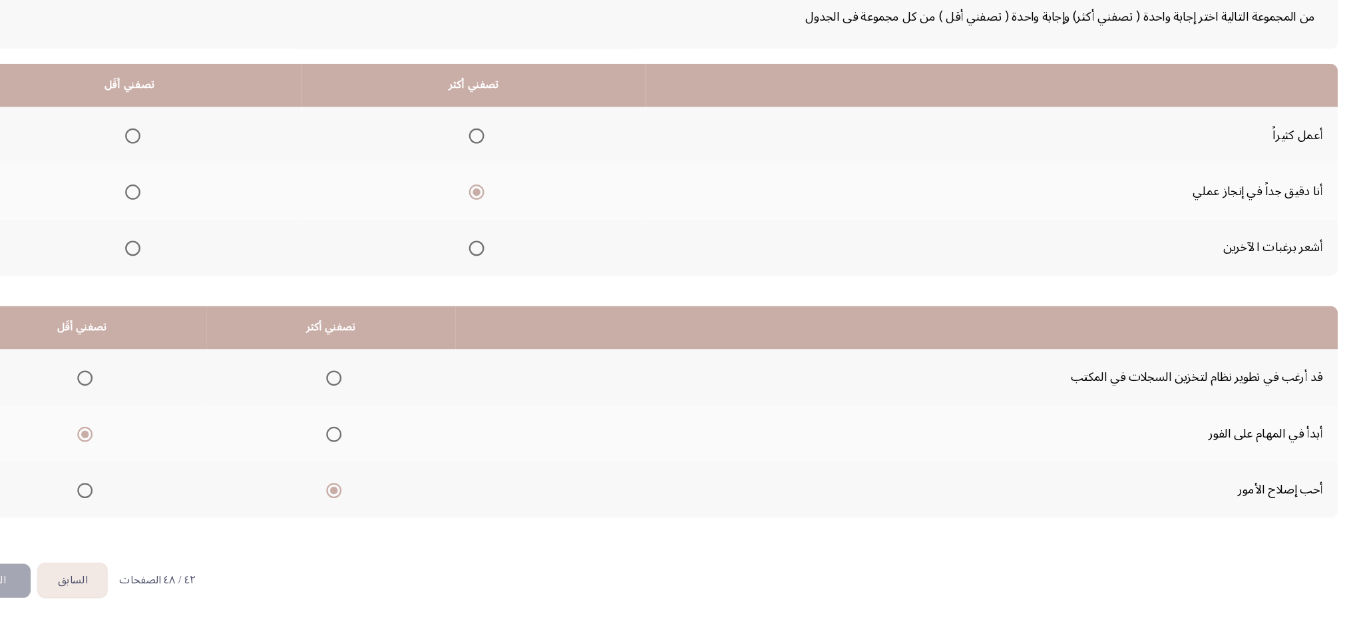
click at [220, 194] on span "Select an option" at bounding box center [222, 195] width 13 height 13
click at [220, 194] on input "Select an option" at bounding box center [222, 195] width 13 height 13
click at [126, 467] on button "التالي" at bounding box center [101, 585] width 64 height 30
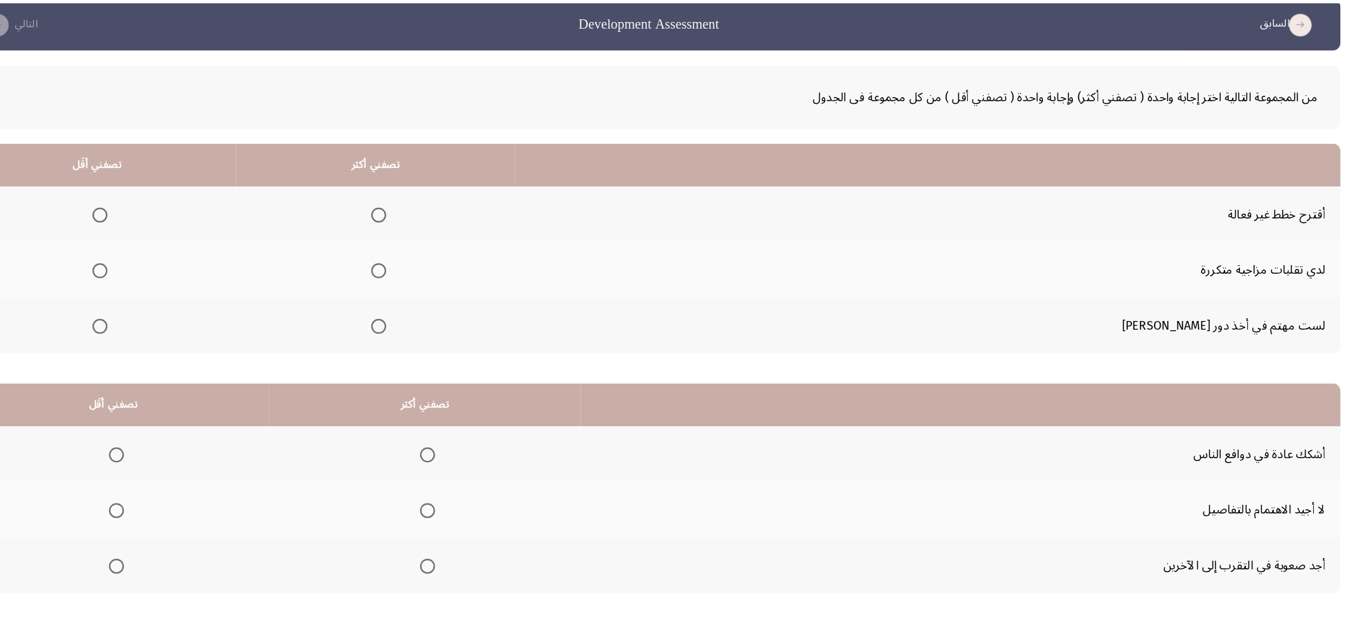
scroll to position [19, 0]
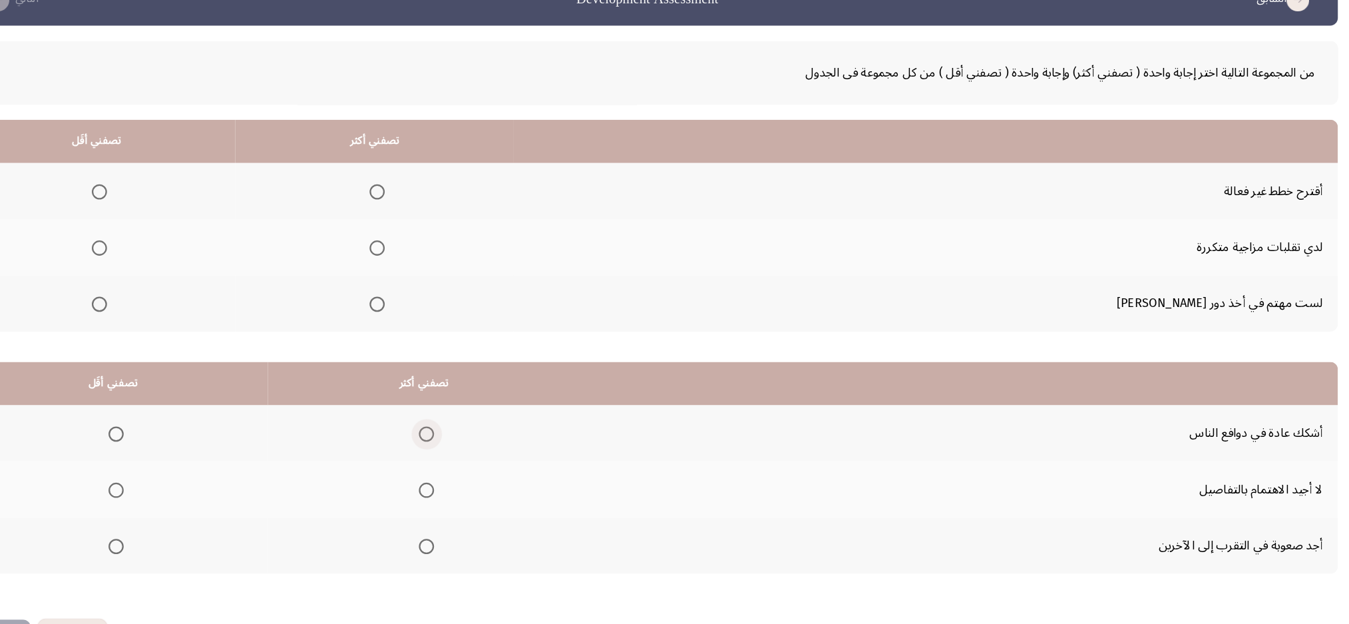
click at [476, 437] on span "Select an option" at bounding box center [480, 437] width 13 height 13
click at [476, 437] on input "Select an option" at bounding box center [480, 437] width 13 height 13
click at [479, 467] on th at bounding box center [477, 534] width 273 height 49
click at [196, 467] on label "Select an option" at bounding box center [205, 535] width 19 height 13
click at [202, 467] on input "Select an option" at bounding box center [208, 535] width 13 height 13
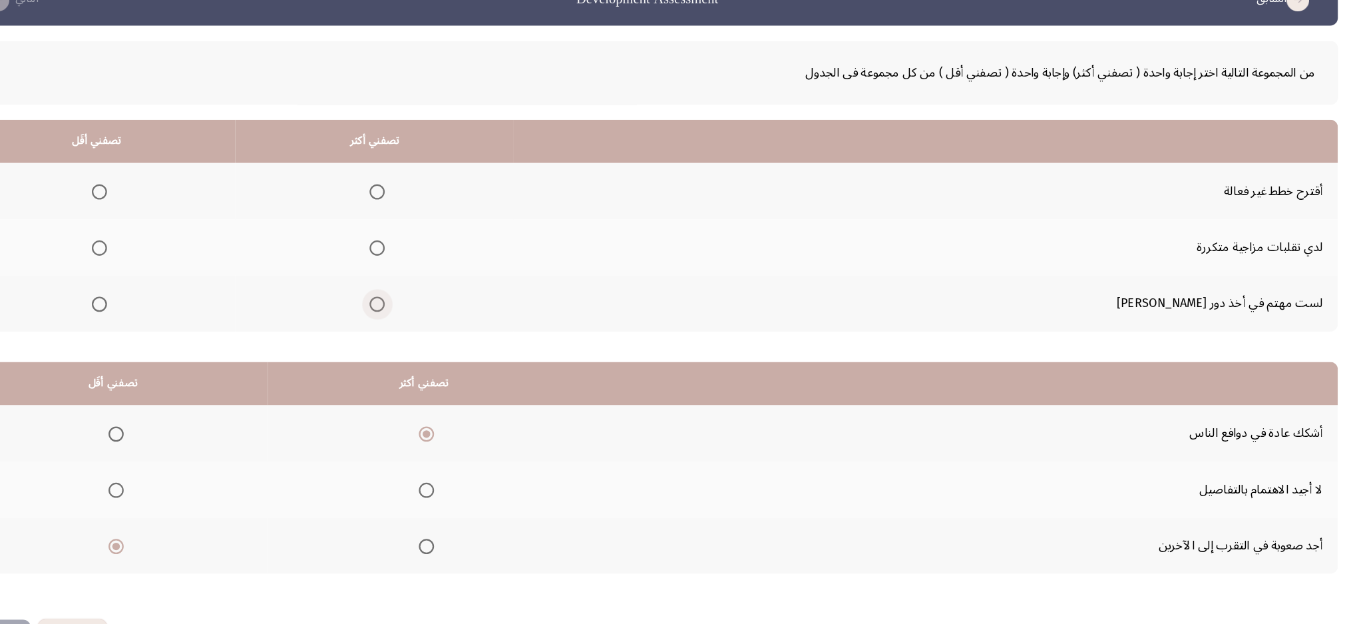
click at [444, 326] on span "Select an option" at bounding box center [437, 323] width 13 height 13
click at [444, 326] on input "Select an option" at bounding box center [437, 323] width 13 height 13
click at [200, 225] on span "Select an option" at bounding box center [193, 224] width 13 height 13
click at [200, 225] on input "Select an option" at bounding box center [193, 224] width 13 height 13
click at [200, 272] on span "Select an option" at bounding box center [193, 274] width 13 height 13
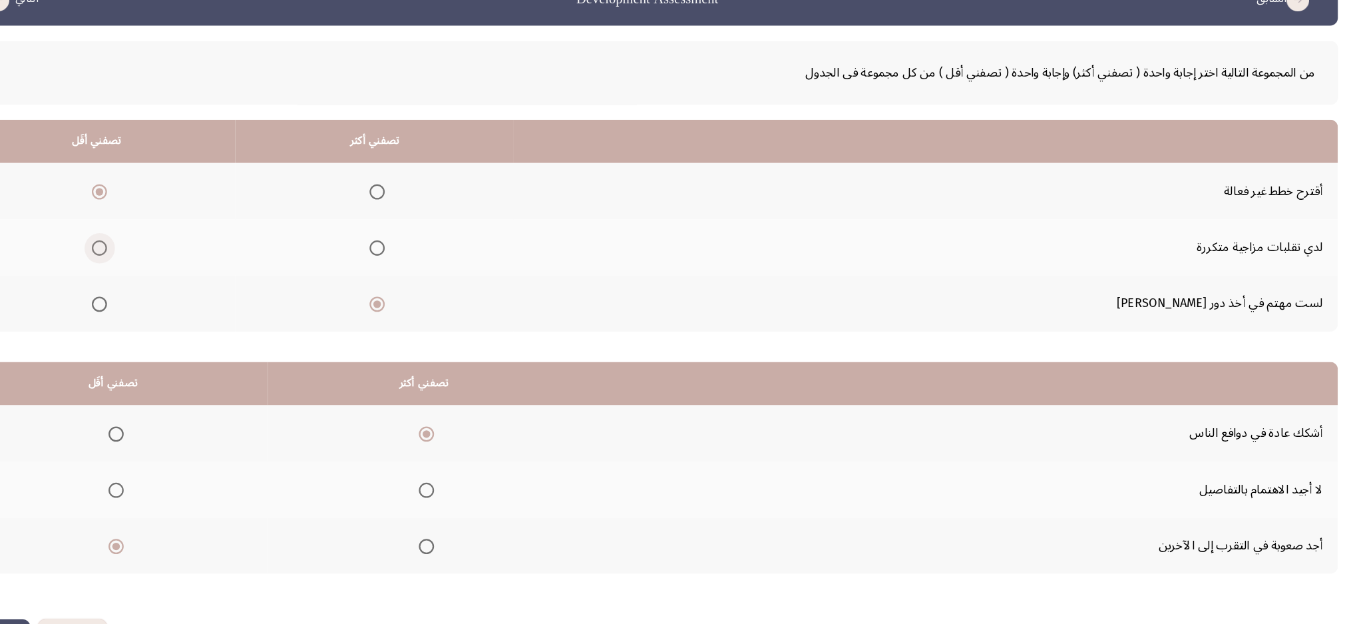
click at [200, 272] on input "Select an option" at bounding box center [193, 274] width 13 height 13
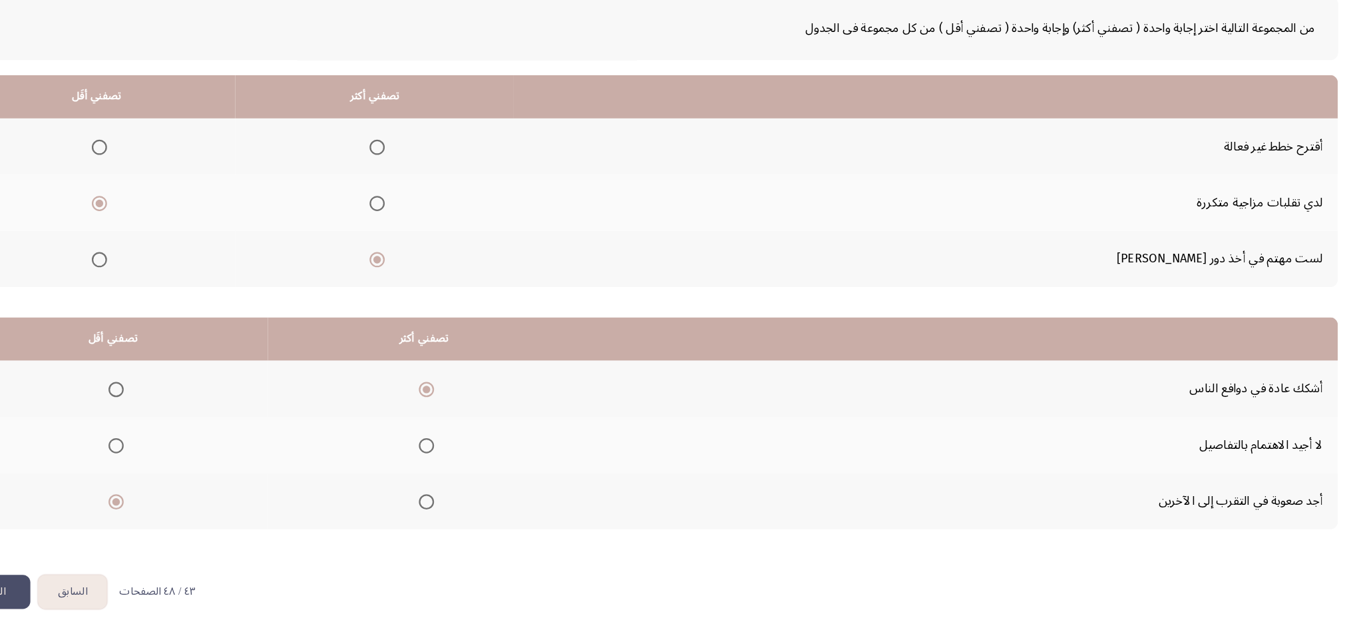
scroll to position [49, 0]
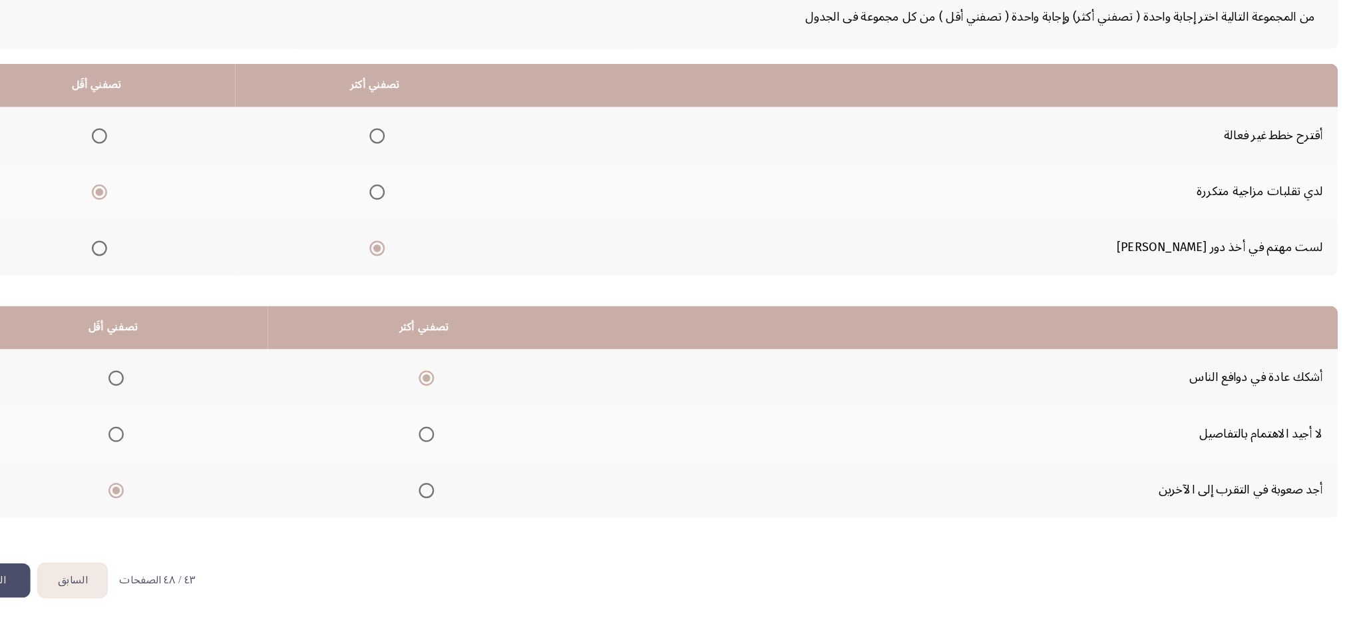
click at [116, 467] on button "التالي" at bounding box center [101, 585] width 64 height 30
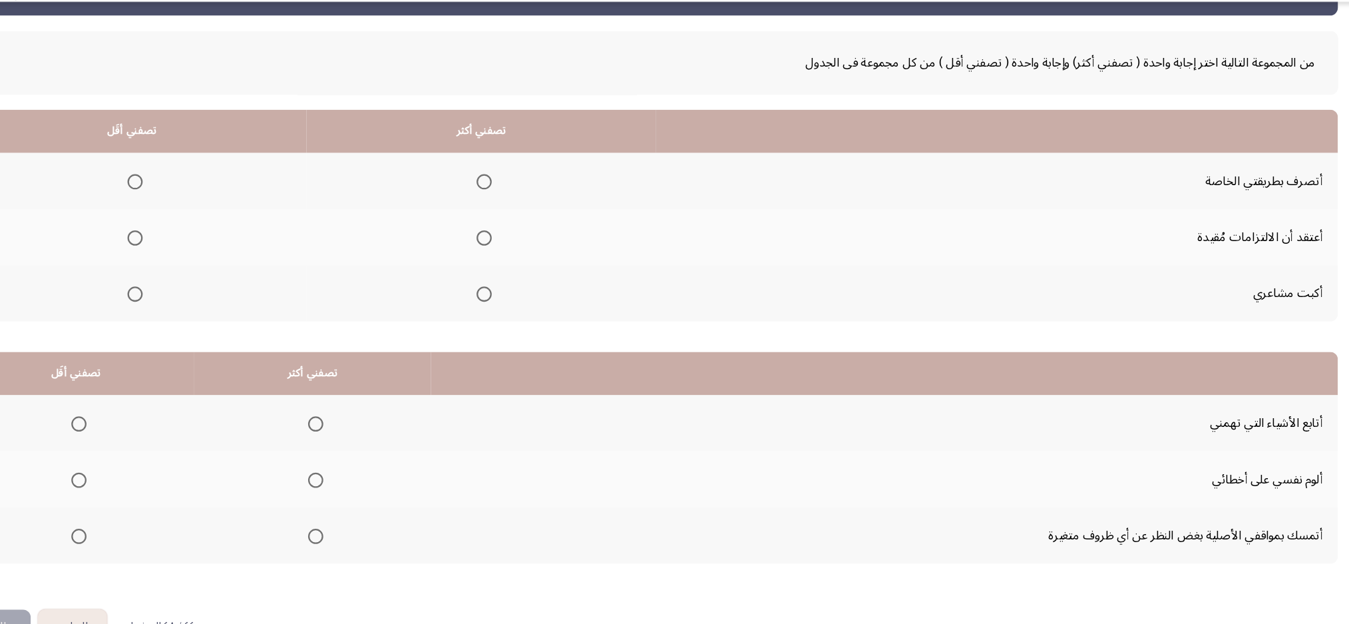
scroll to position [47, 0]
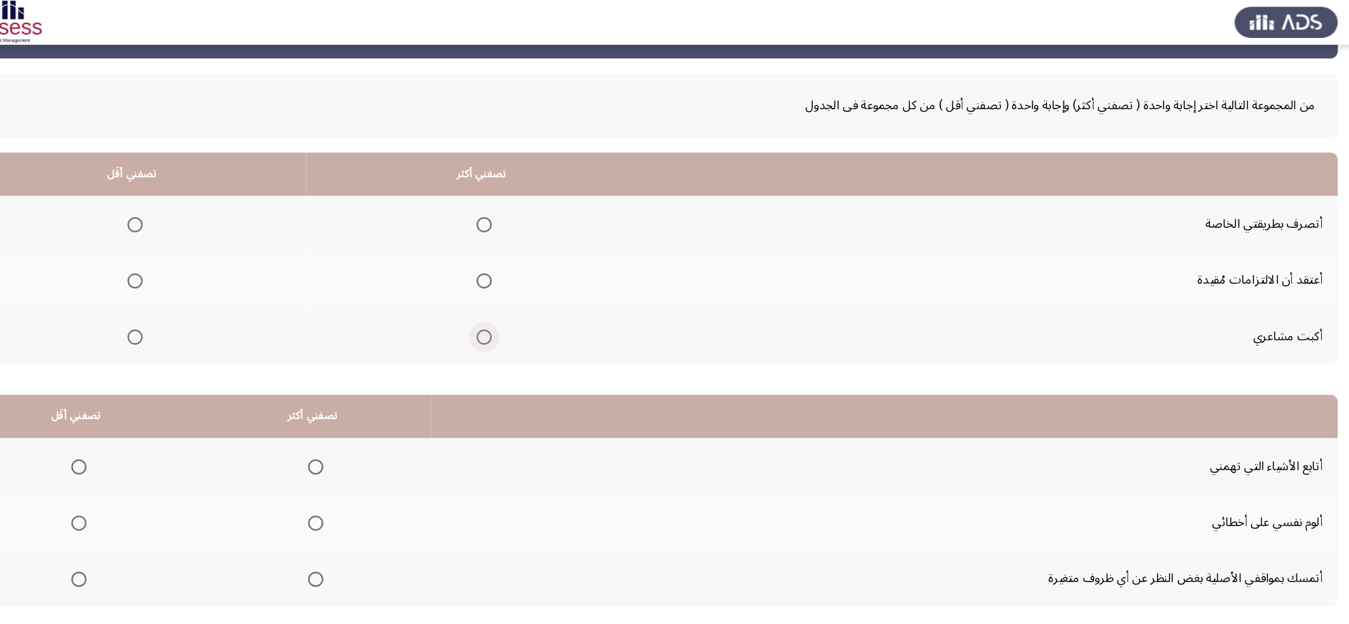
click at [528, 294] on span "Select an option" at bounding box center [530, 295] width 13 height 13
click at [528, 294] on input "Select an option" at bounding box center [530, 295] width 13 height 13
click at [528, 196] on span "Select an option" at bounding box center [530, 197] width 13 height 13
click at [528, 196] on input "Select an option" at bounding box center [530, 197] width 13 height 13
click at [530, 249] on span "Select an option" at bounding box center [530, 246] width 13 height 13
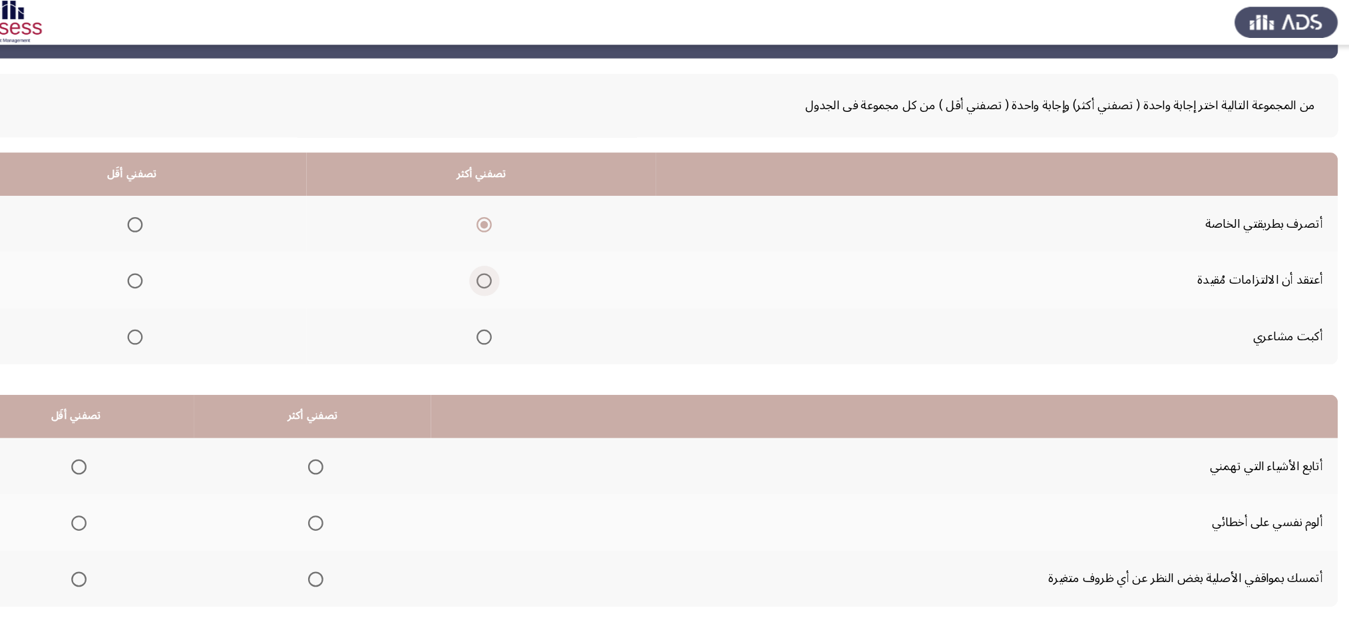
click at [530, 249] on input "Select an option" at bounding box center [530, 246] width 13 height 13
click at [230, 296] on span "Select an option" at bounding box center [224, 295] width 13 height 13
click at [230, 296] on input "Select an option" at bounding box center [224, 295] width 13 height 13
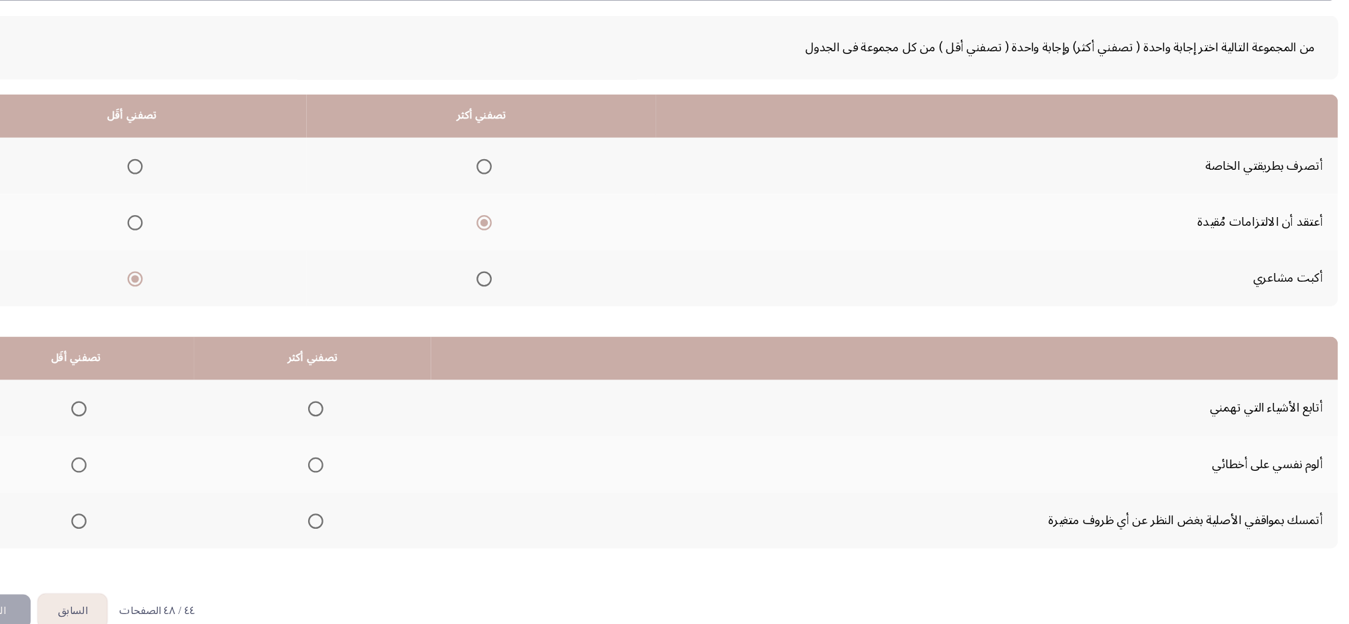
scroll to position [49, 0]
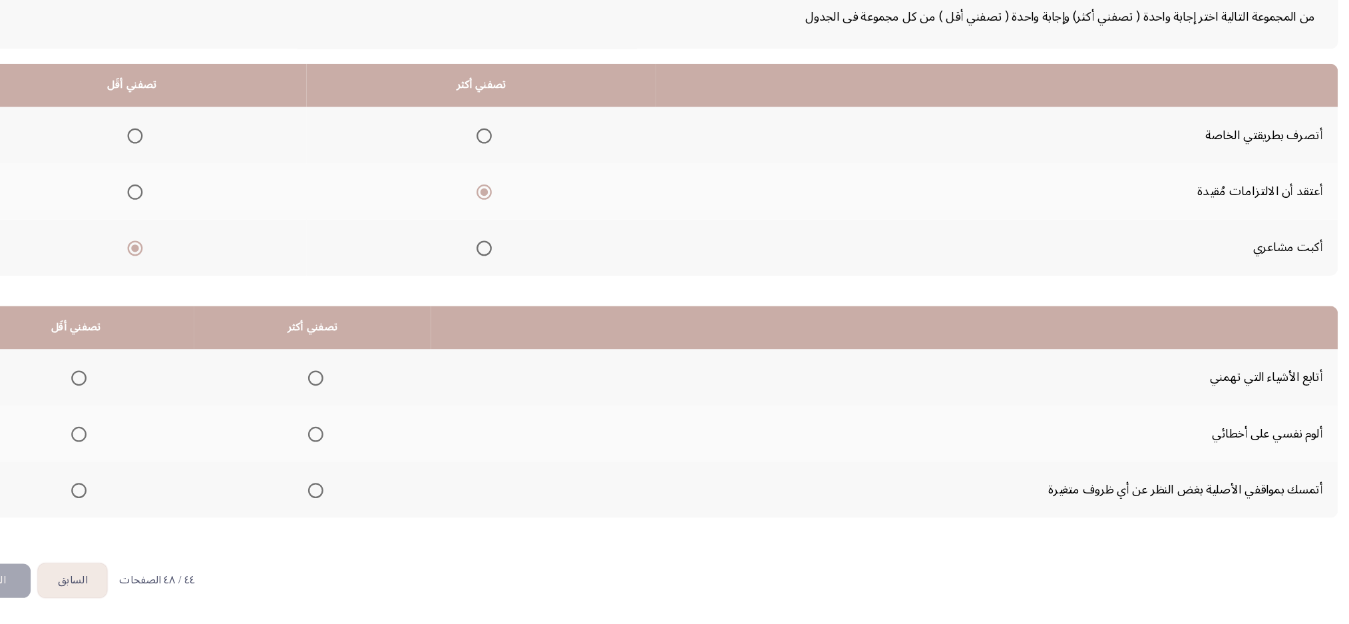
click at [392, 467] on th at bounding box center [381, 505] width 208 height 49
click at [371, 448] on mat-radio-group "Select an option" at bounding box center [380, 456] width 19 height 23
click at [387, 401] on th at bounding box center [381, 407] width 208 height 49
click at [180, 453] on span "Select an option" at bounding box center [175, 457] width 13 height 13
click at [180, 453] on input "Select an option" at bounding box center [175, 457] width 13 height 13
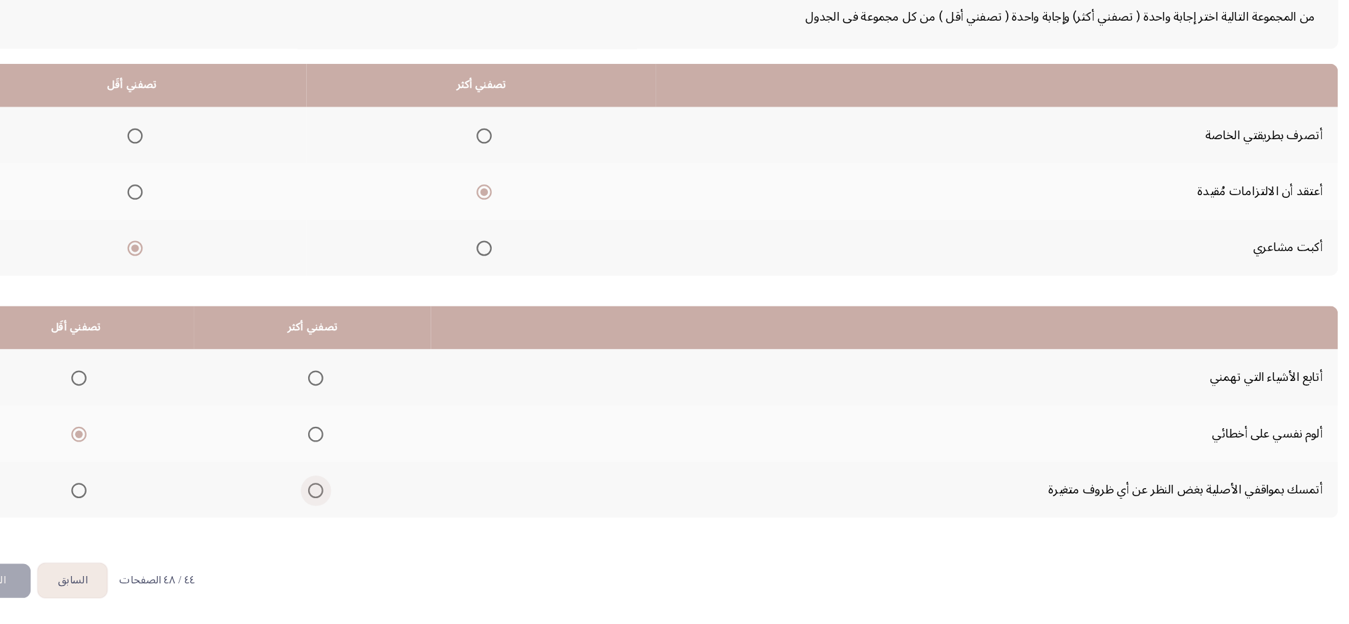
click at [383, 467] on span "Select an option" at bounding box center [383, 506] width 13 height 13
click at [383, 467] on input "Select an option" at bounding box center [383, 506] width 13 height 13
click at [377, 404] on span "Select an option" at bounding box center [383, 407] width 13 height 13
click at [377, 404] on input "Select an option" at bounding box center [383, 407] width 13 height 13
click at [112, 467] on button "التالي" at bounding box center [101, 585] width 64 height 30
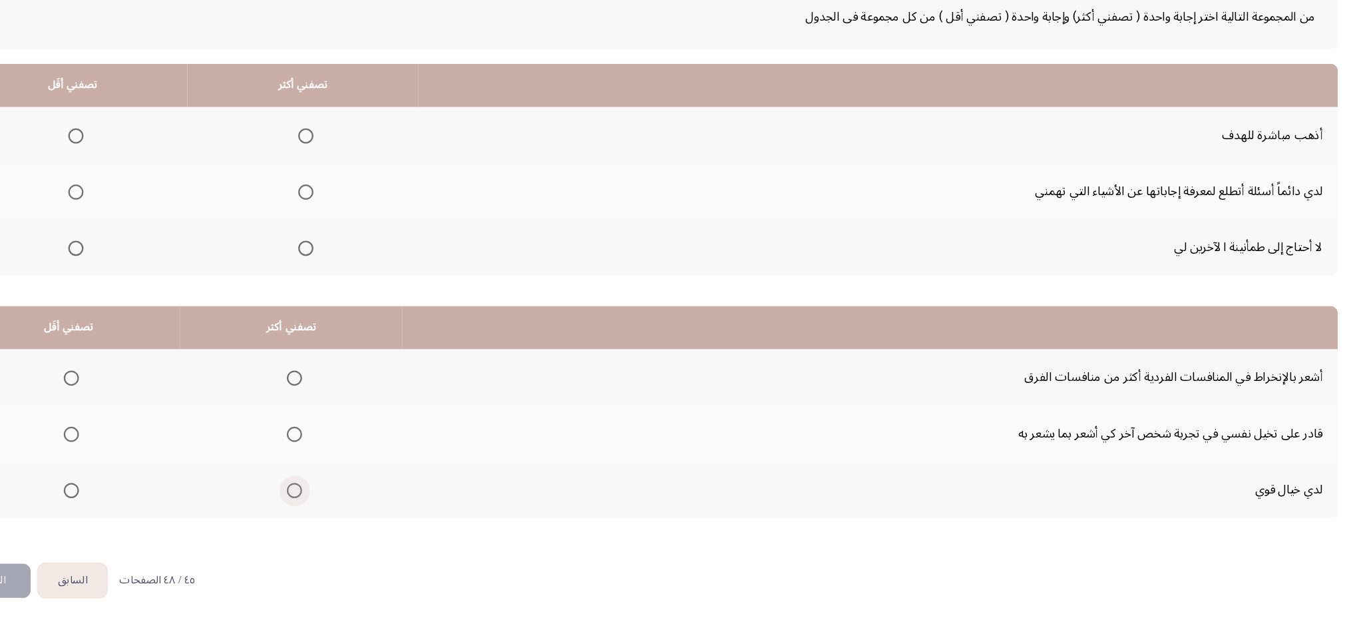
click at [353, 467] on label "Select an option" at bounding box center [362, 506] width 19 height 13
click at [358, 467] on input "Select an option" at bounding box center [364, 506] width 13 height 13
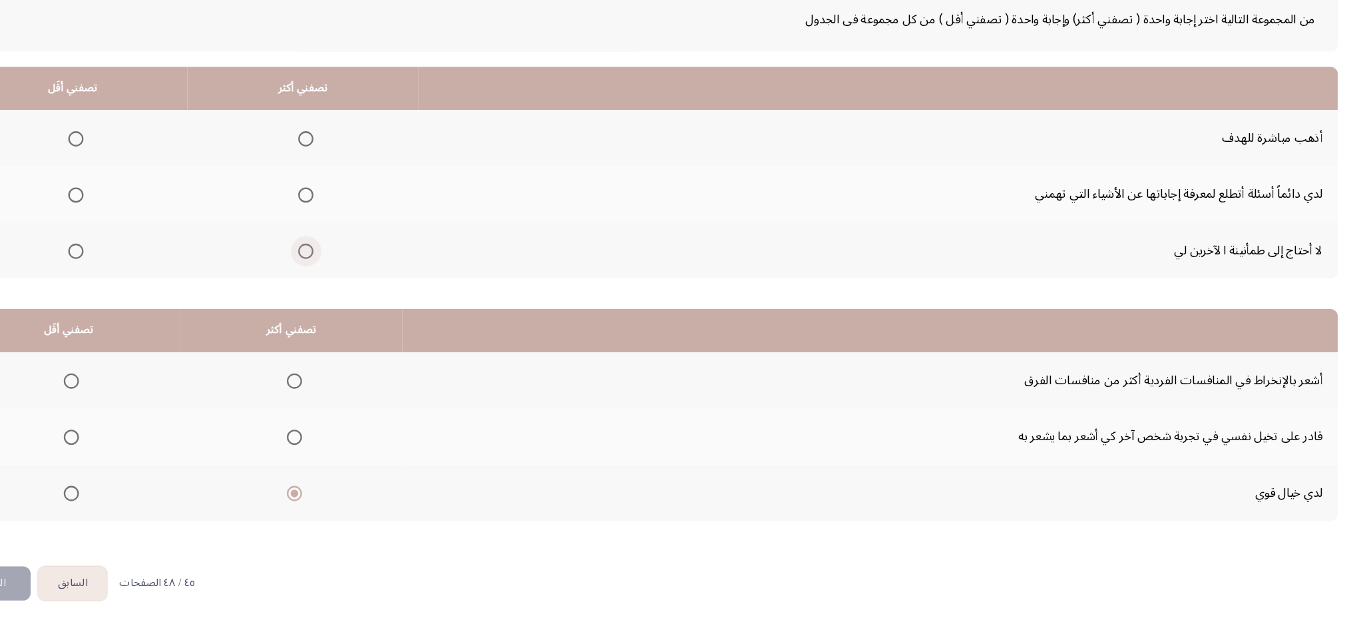
click at [369, 291] on span "Select an option" at bounding box center [374, 295] width 13 height 13
click at [369, 291] on input "Select an option" at bounding box center [374, 295] width 13 height 13
click at [172, 200] on span "Select an option" at bounding box center [172, 197] width 13 height 13
click at [172, 200] on input "Select an option" at bounding box center [172, 197] width 13 height 13
click at [164, 297] on label "Select an option" at bounding box center [170, 295] width 19 height 13
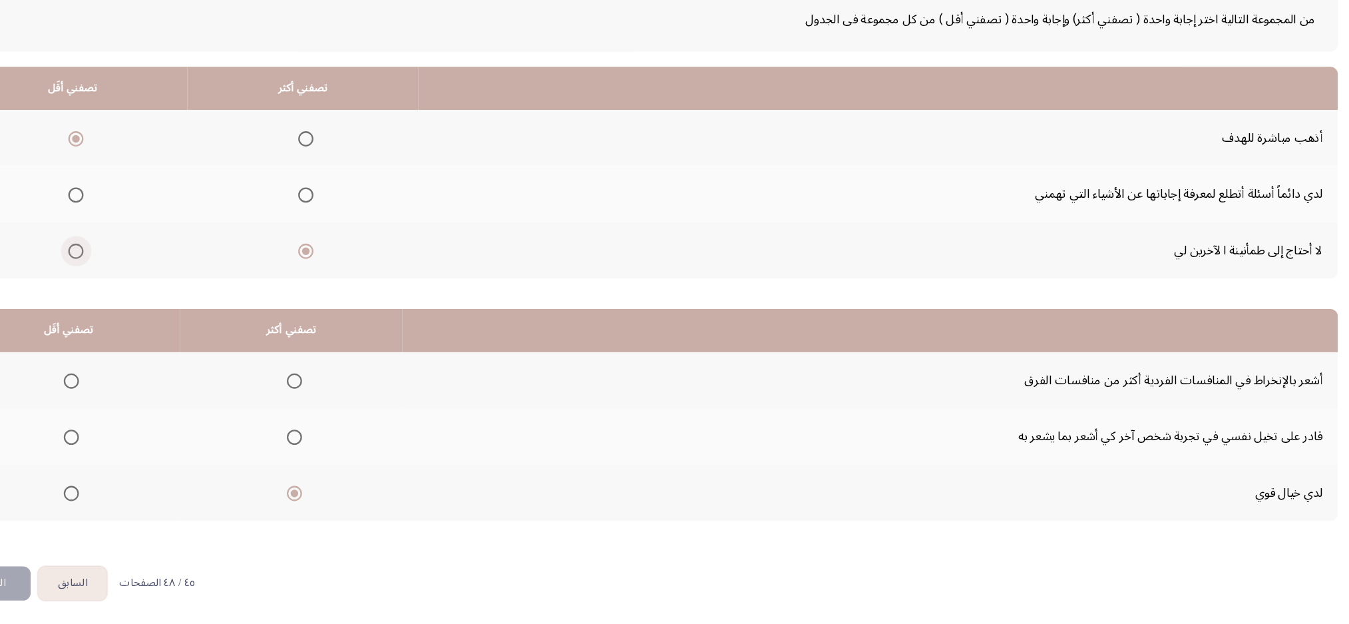
click at [166, 297] on input "Select an option" at bounding box center [172, 295] width 13 height 13
click at [373, 245] on span "Select an option" at bounding box center [374, 246] width 13 height 13
click at [373, 245] on input "Select an option" at bounding box center [374, 246] width 13 height 13
click at [373, 196] on span "Select an option" at bounding box center [374, 197] width 13 height 13
click at [373, 196] on input "Select an option" at bounding box center [374, 197] width 13 height 13
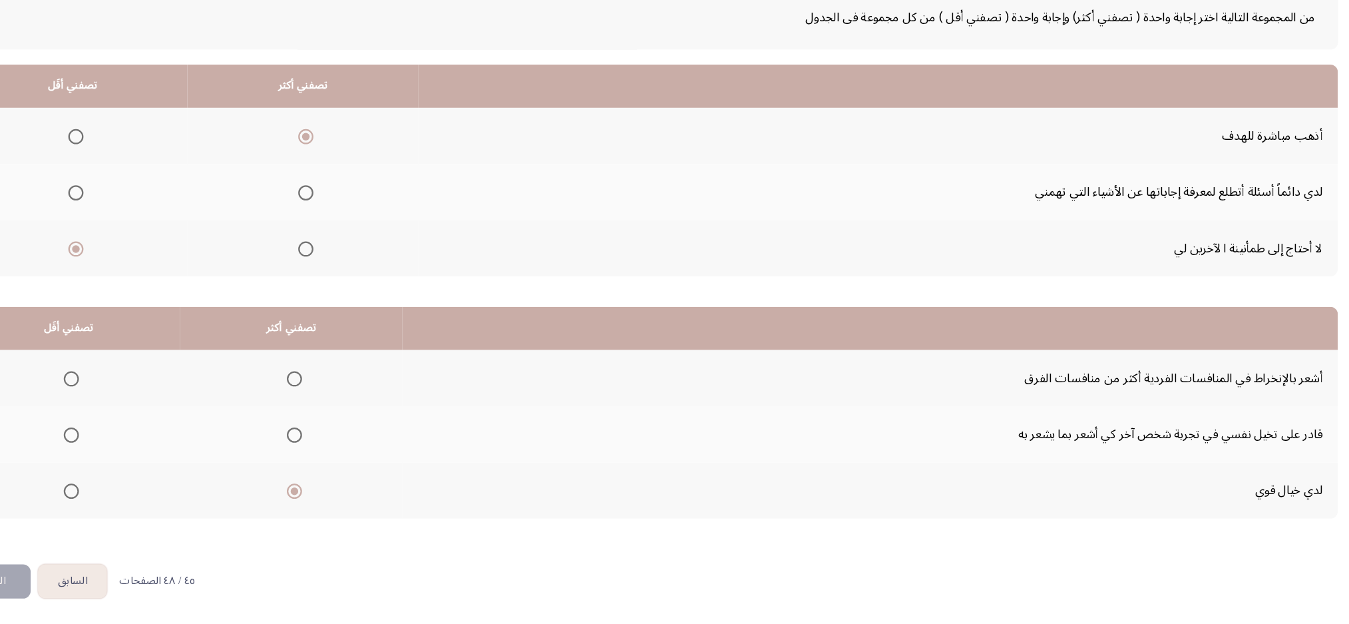
scroll to position [49, 0]
click at [360, 403] on span "Select an option" at bounding box center [364, 407] width 13 height 13
click at [360, 403] on input "Select an option" at bounding box center [364, 407] width 13 height 13
click at [174, 467] on span "Select an option" at bounding box center [168, 506] width 13 height 13
click at [174, 467] on input "Select an option" at bounding box center [168, 506] width 13 height 13
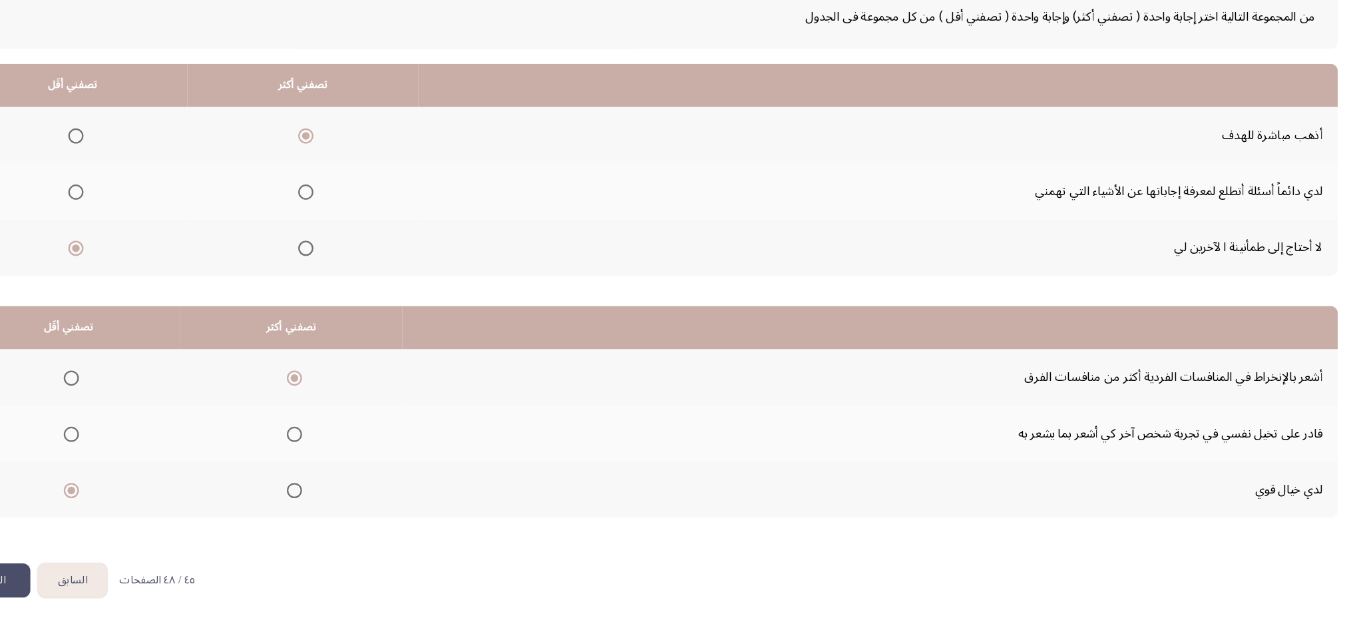
click at [109, 467] on button "التالي" at bounding box center [101, 585] width 64 height 30
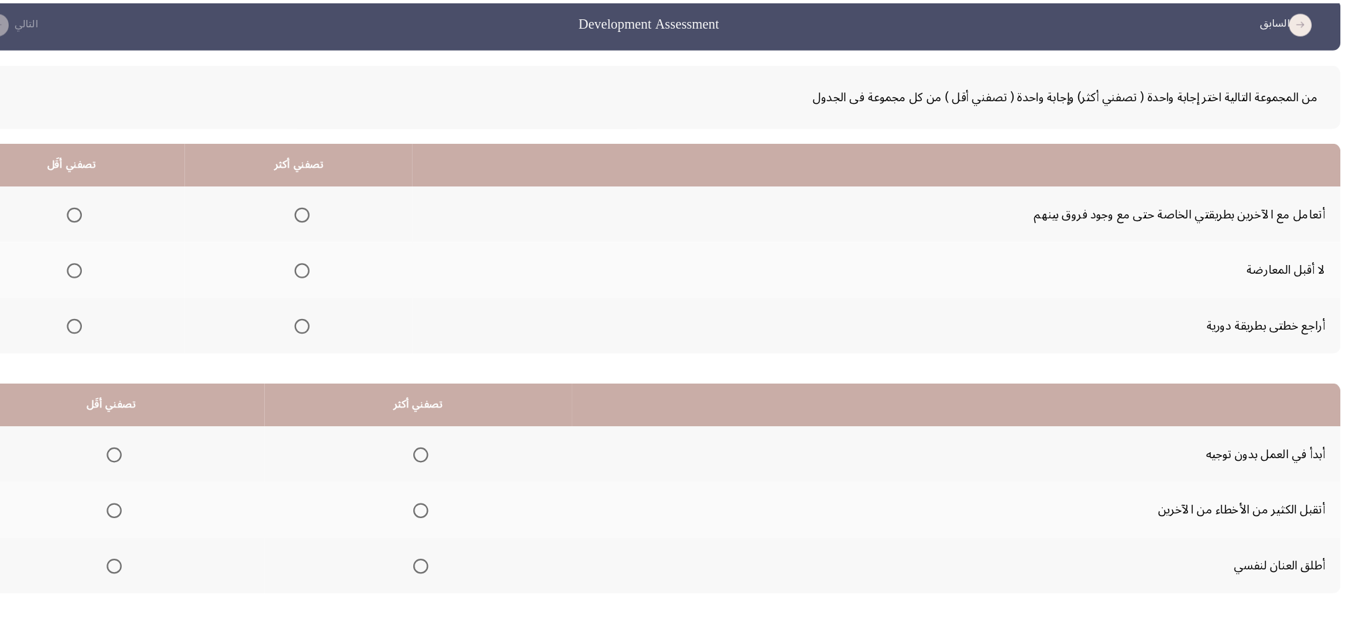
scroll to position [19, 0]
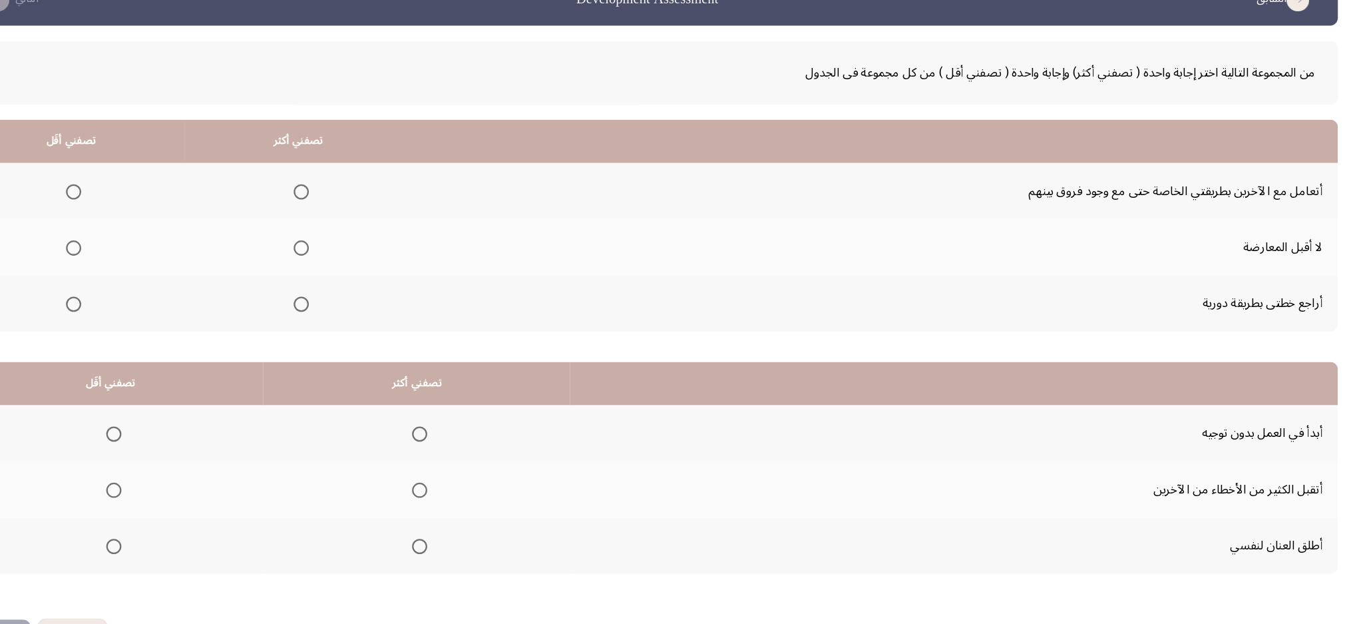
click at [475, 467] on span "Select an option" at bounding box center [474, 535] width 13 height 13
click at [475, 467] on input "Select an option" at bounding box center [474, 535] width 13 height 13
click at [206, 467] on span "Select an option" at bounding box center [206, 486] width 13 height 13
click at [206, 467] on input "Select an option" at bounding box center [206, 486] width 13 height 13
click at [210, 436] on span "Select an option" at bounding box center [206, 437] width 13 height 13
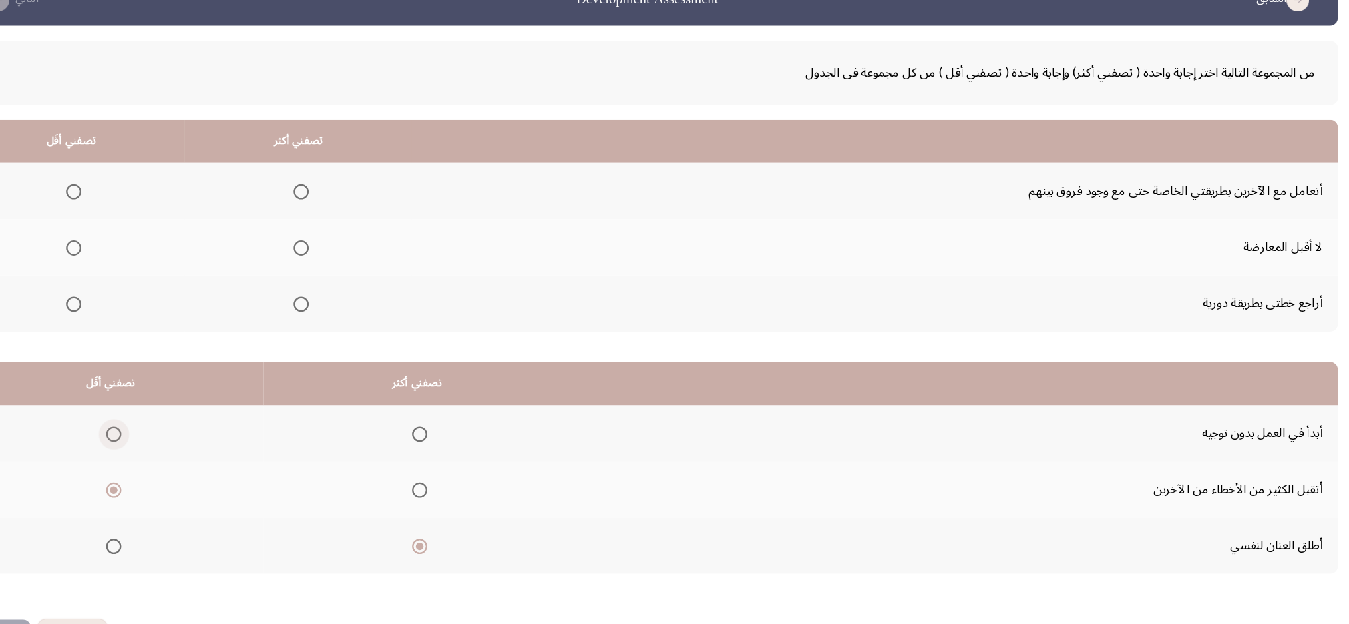
click at [210, 436] on input "Select an option" at bounding box center [206, 437] width 13 height 13
click at [174, 274] on span "Select an option" at bounding box center [170, 274] width 13 height 13
click at [174, 274] on input "Select an option" at bounding box center [170, 274] width 13 height 13
click at [367, 325] on span "Select an option" at bounding box center [370, 323] width 13 height 13
click at [367, 325] on input "Select an option" at bounding box center [370, 323] width 13 height 13
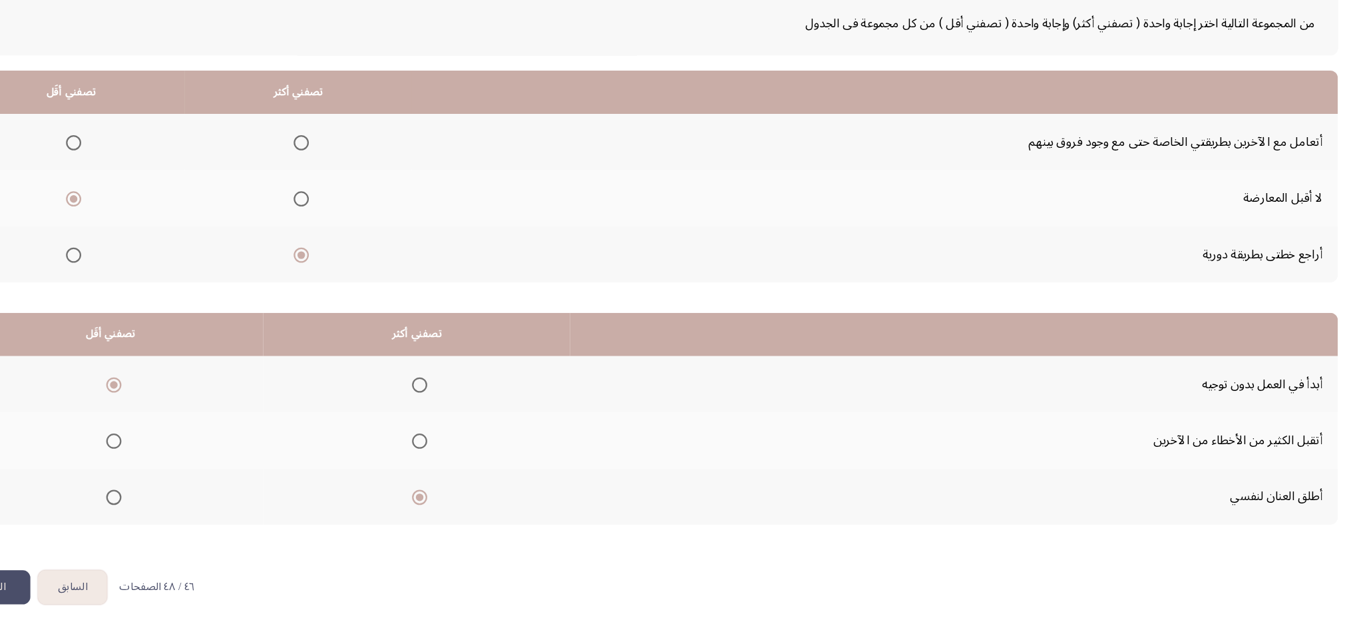
scroll to position [49, 0]
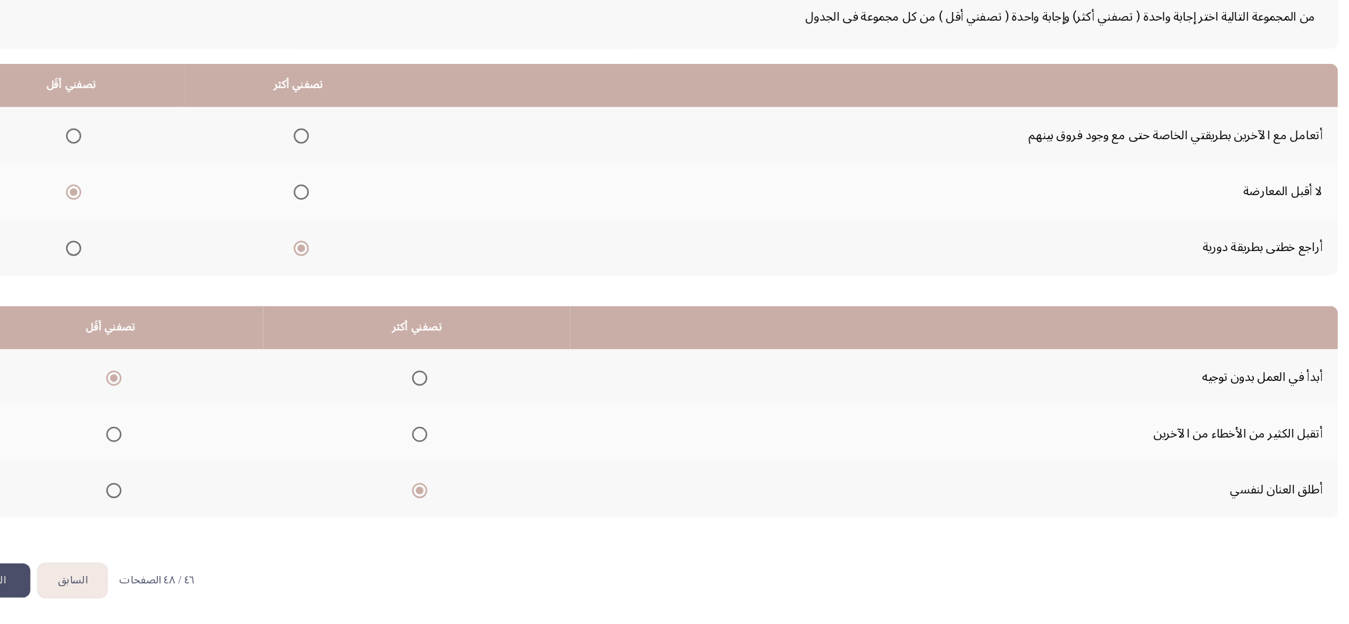
click at [122, 467] on button "التالي" at bounding box center [101, 585] width 64 height 30
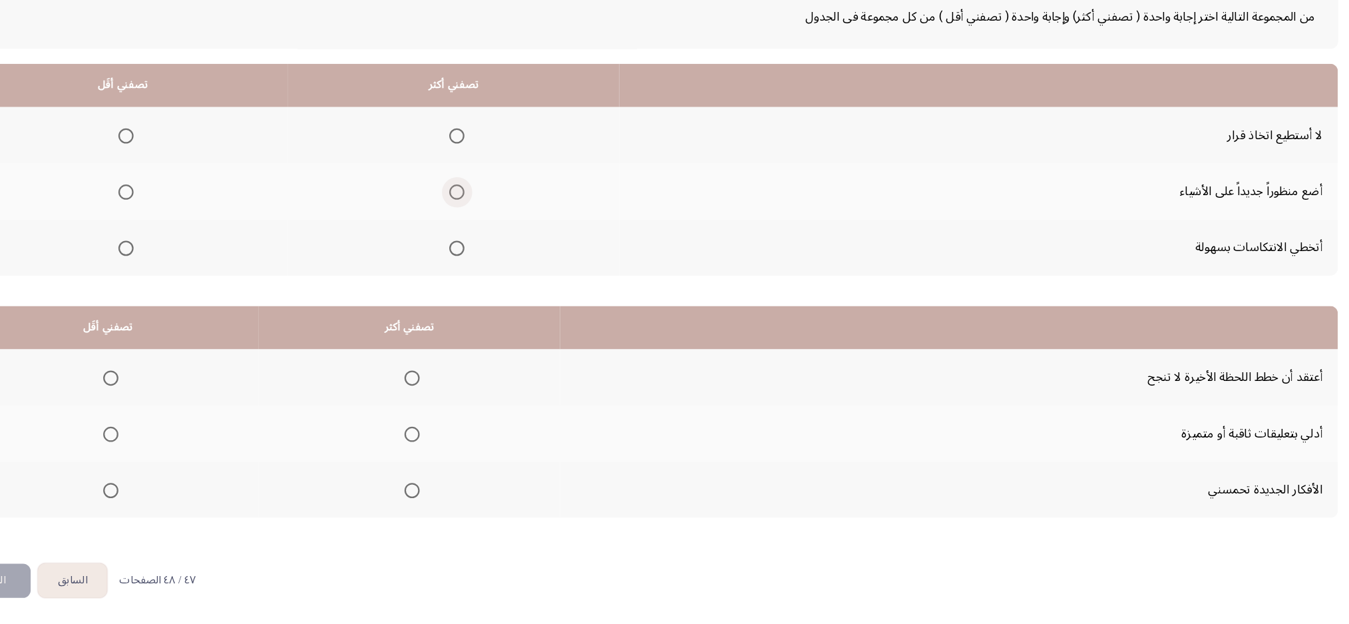
click at [505, 242] on span "Select an option" at bounding box center [506, 244] width 13 height 13
click at [505, 242] on input "Select an option" at bounding box center [506, 244] width 13 height 13
click at [207, 189] on label "Select an option" at bounding box center [214, 195] width 19 height 13
click at [210, 189] on input "Select an option" at bounding box center [216, 195] width 13 height 13
click at [468, 453] on span "Select an option" at bounding box center [467, 457] width 13 height 13
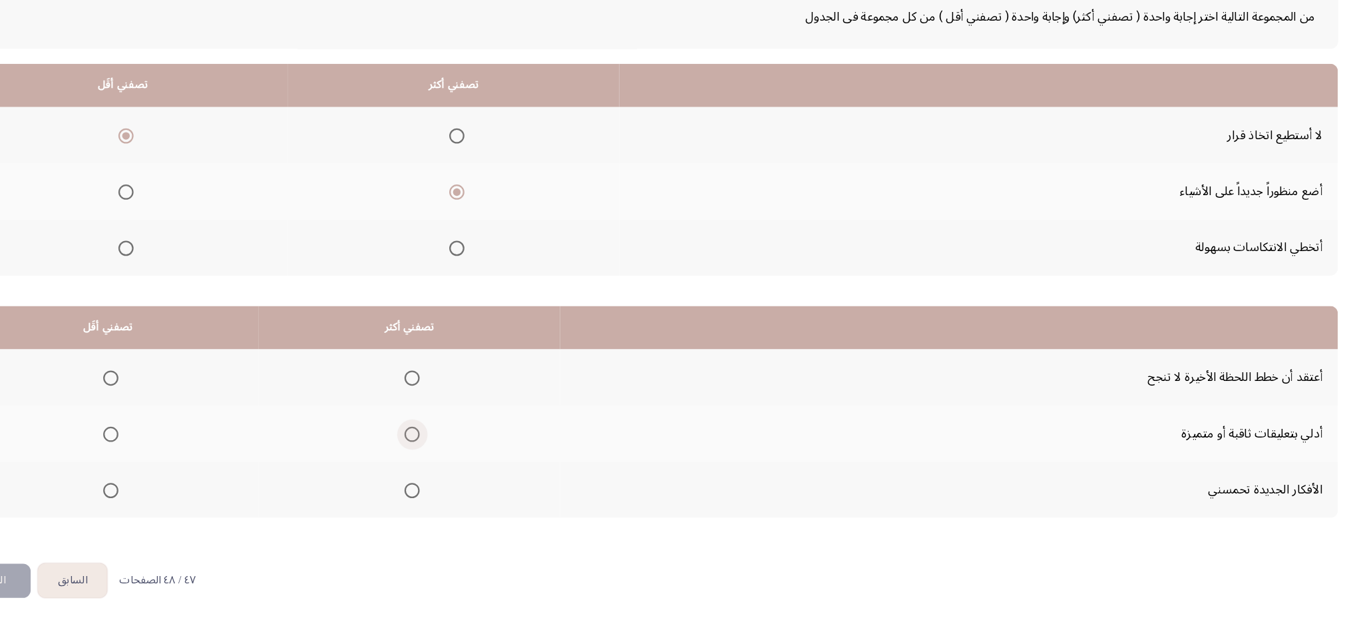
click at [468, 453] on input "Select an option" at bounding box center [467, 457] width 13 height 13
click at [206, 407] on span "Select an option" at bounding box center [203, 407] width 13 height 13
click at [206, 407] on input "Select an option" at bounding box center [203, 407] width 13 height 13
drag, startPoint x: 119, startPoint y: 591, endPoint x: 118, endPoint y: 571, distance: 20.0
click at [118, 467] on button "التالي" at bounding box center [101, 585] width 64 height 30
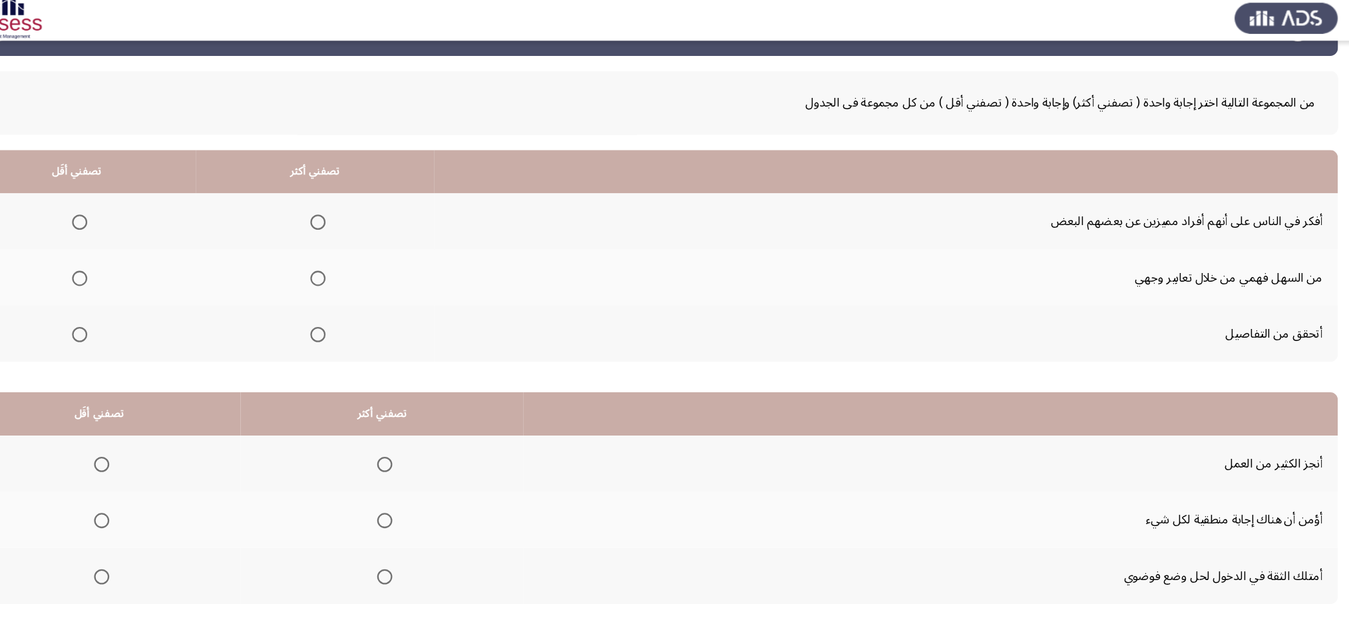
scroll to position [45, 0]
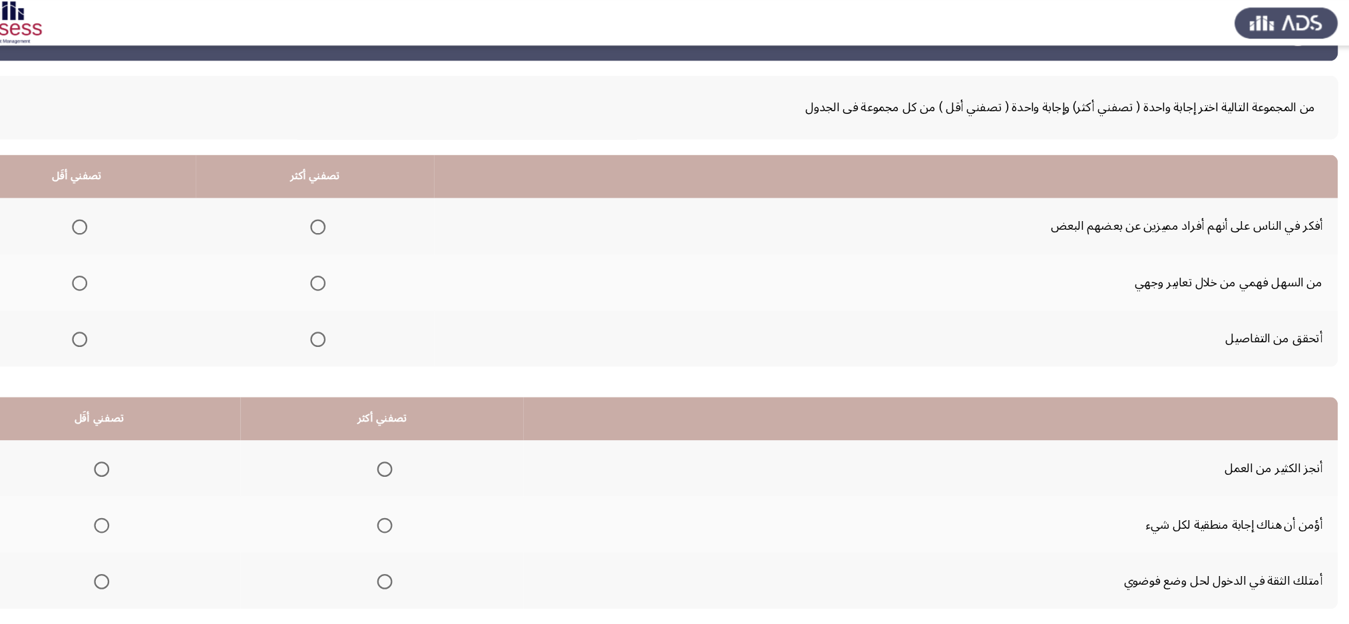
click at [380, 187] on mat-radio-group "Select an option" at bounding box center [382, 198] width 19 height 23
click at [382, 205] on span "Select an option" at bounding box center [385, 198] width 13 height 13
click at [382, 205] on input "Select an option" at bounding box center [385, 198] width 13 height 13
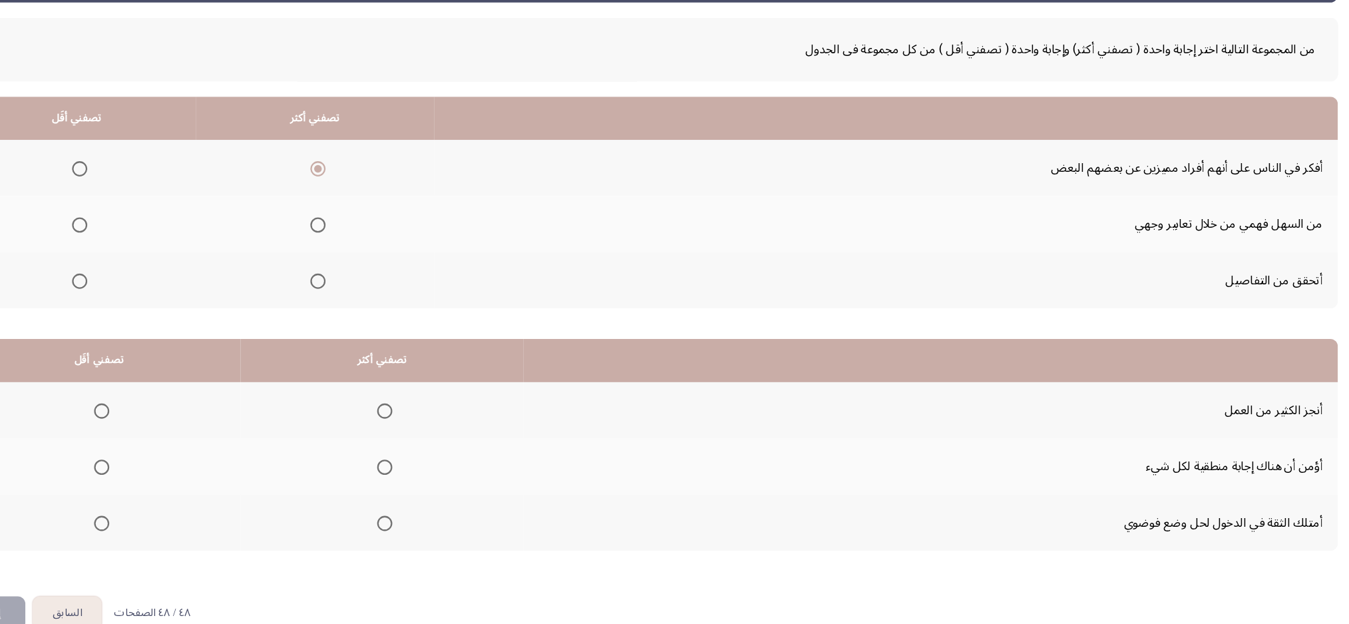
scroll to position [47, 0]
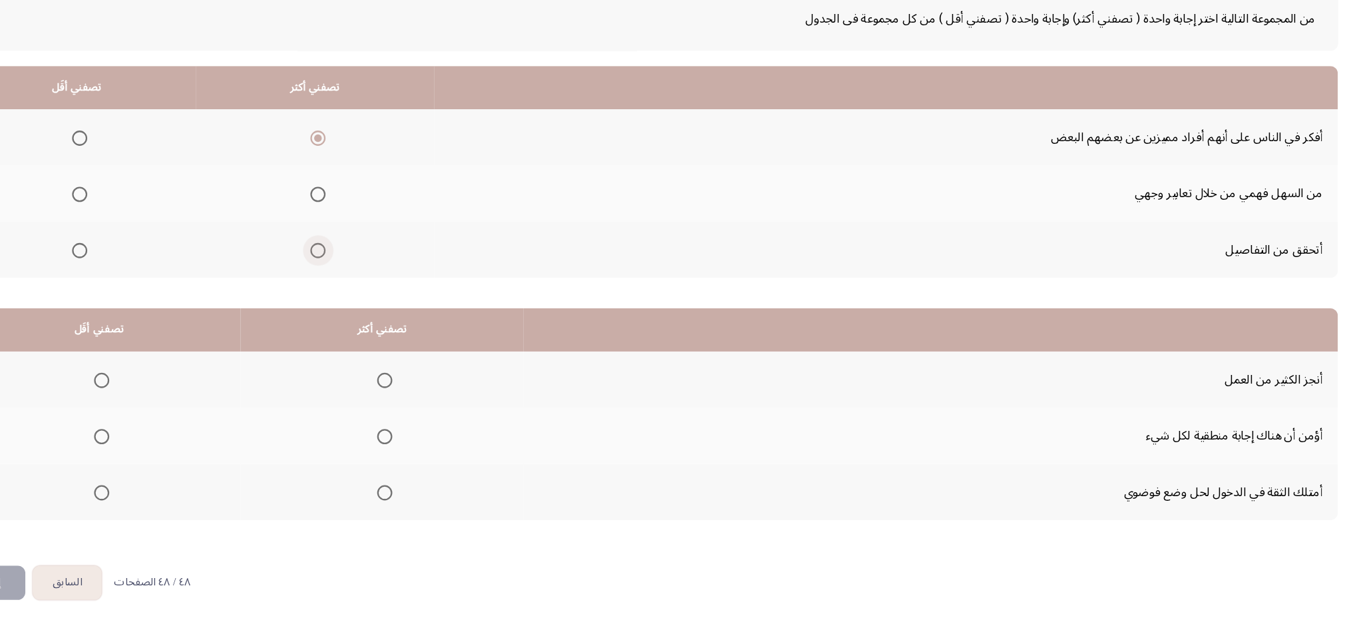
click at [384, 293] on span "Select an option" at bounding box center [385, 295] width 13 height 13
click at [384, 293] on input "Select an option" at bounding box center [385, 295] width 13 height 13
click at [174, 242] on span "Select an option" at bounding box center [176, 246] width 13 height 13
click at [174, 242] on input "Select an option" at bounding box center [176, 246] width 13 height 13
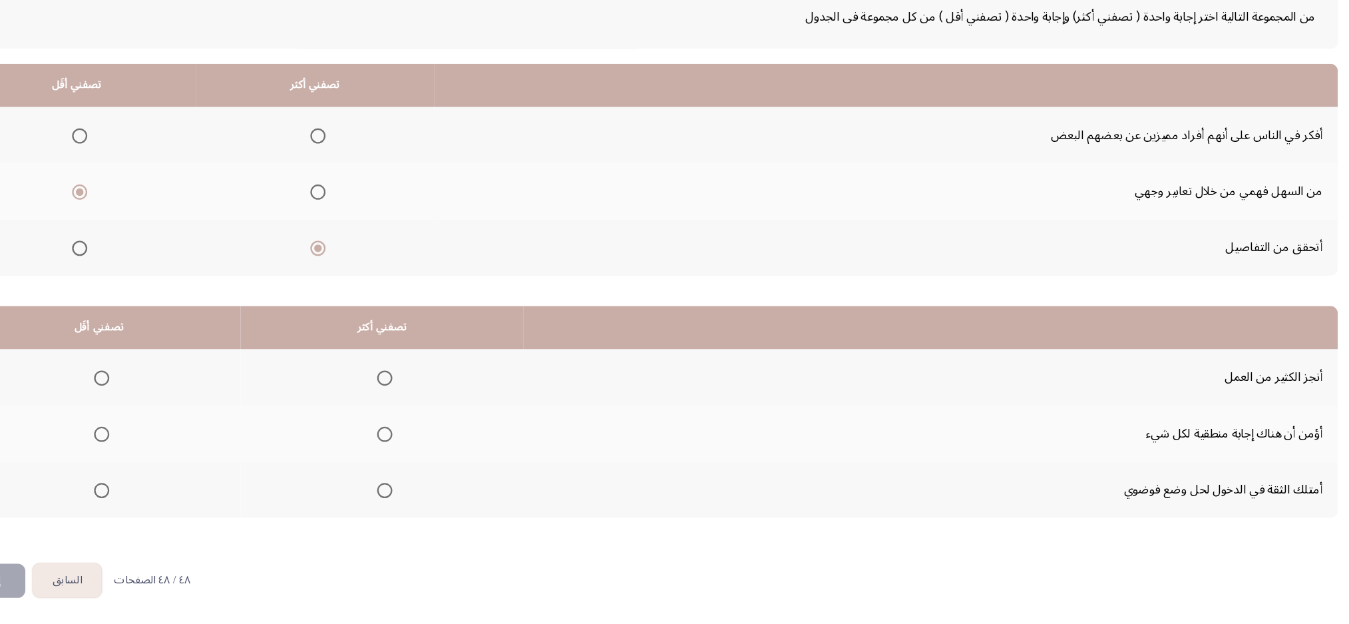
click at [437, 407] on span "Select an option" at bounding box center [443, 407] width 13 height 13
click at [437, 407] on input "Select an option" at bounding box center [443, 407] width 13 height 13
click at [197, 467] on th at bounding box center [193, 505] width 248 height 49
click at [192, 467] on th at bounding box center [193, 505] width 248 height 49
click at [197, 467] on span "Select an option" at bounding box center [195, 506] width 13 height 13
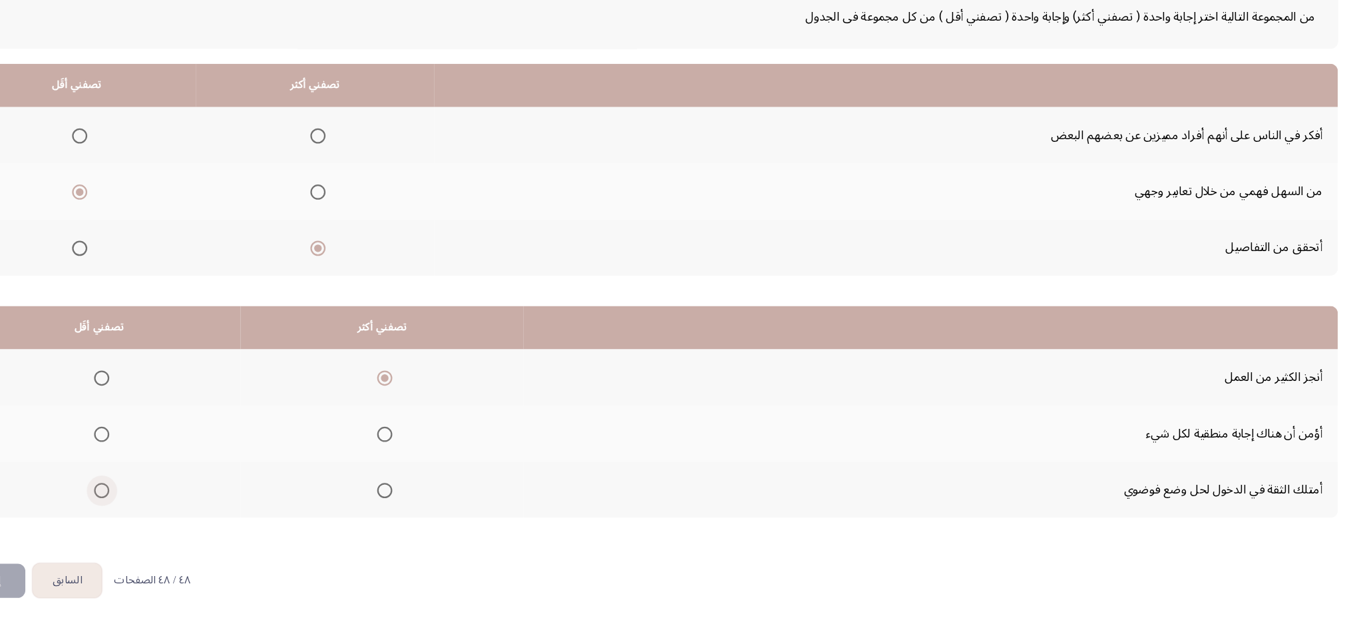
click at [197, 467] on input "Select an option" at bounding box center [195, 506] width 13 height 13
click at [443, 467] on span "Select an option" at bounding box center [443, 506] width 13 height 13
click at [443, 467] on input "Select an option" at bounding box center [443, 506] width 13 height 13
click at [194, 457] on span "Select an option" at bounding box center [195, 457] width 13 height 13
click at [194, 457] on input "Select an option" at bounding box center [195, 457] width 13 height 13
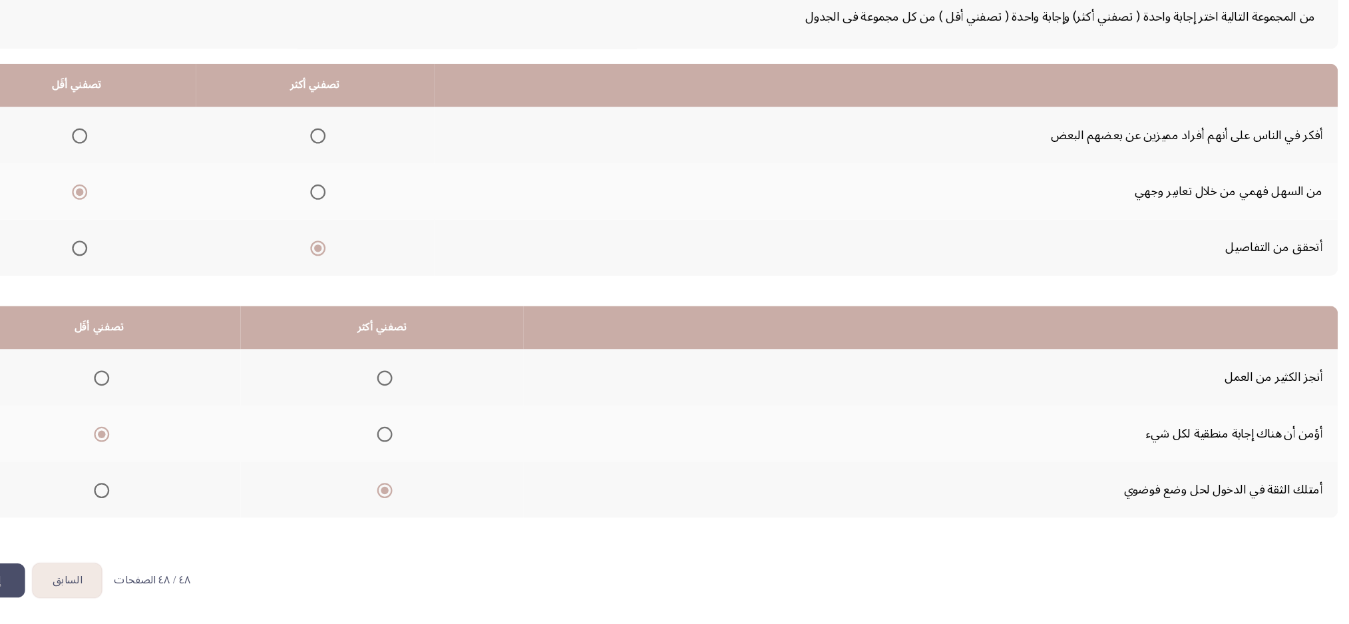
click at [116, 467] on button "إنهاء" at bounding box center [98, 585] width 59 height 30
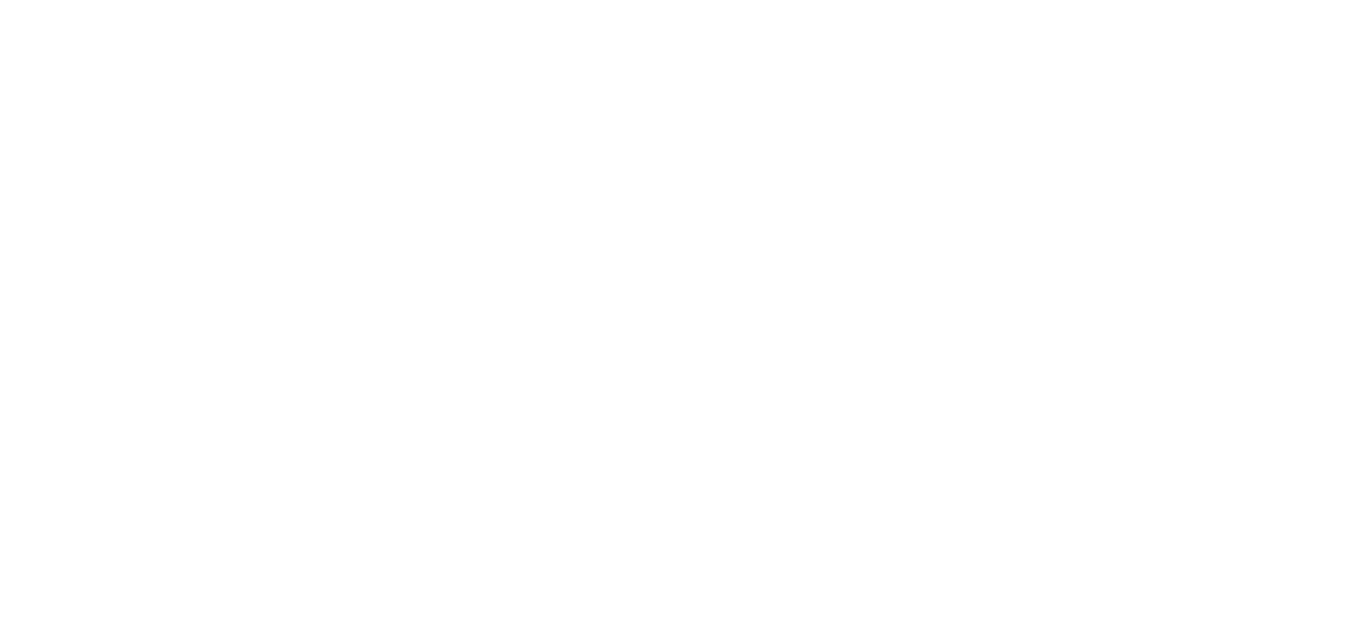
scroll to position [0, 0]
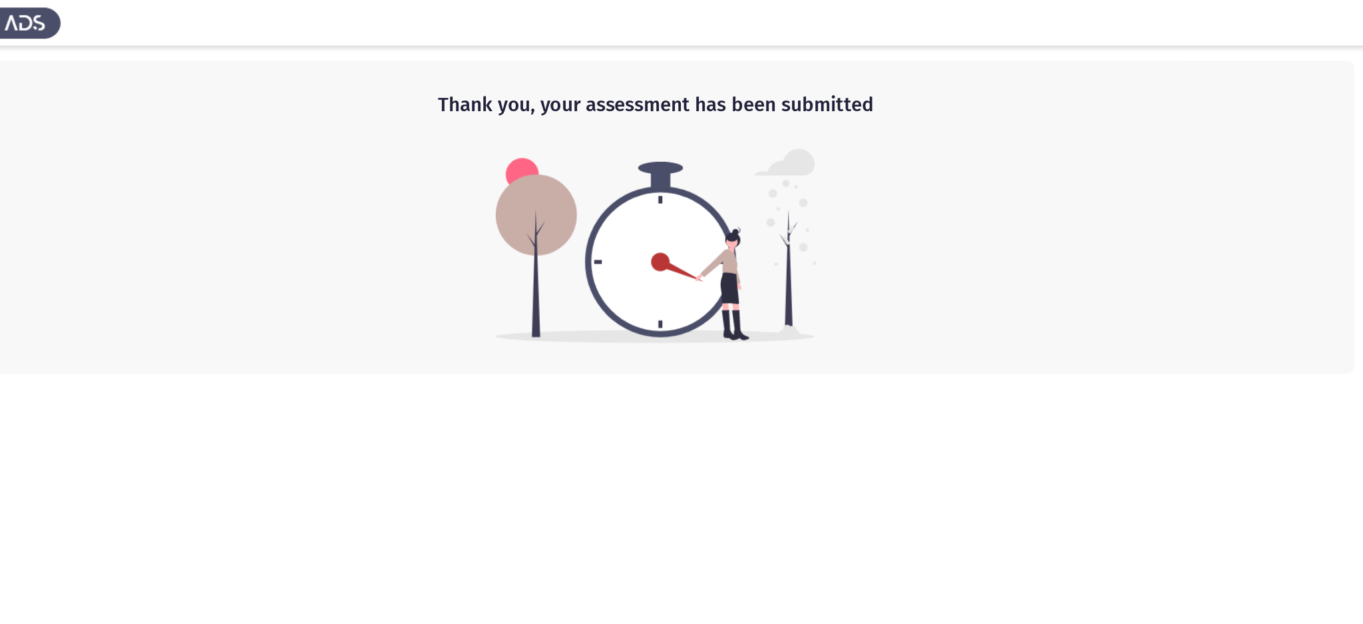
click at [675, 205] on img at bounding box center [681, 215] width 281 height 170
